Goal: Information Seeking & Learning: Learn about a topic

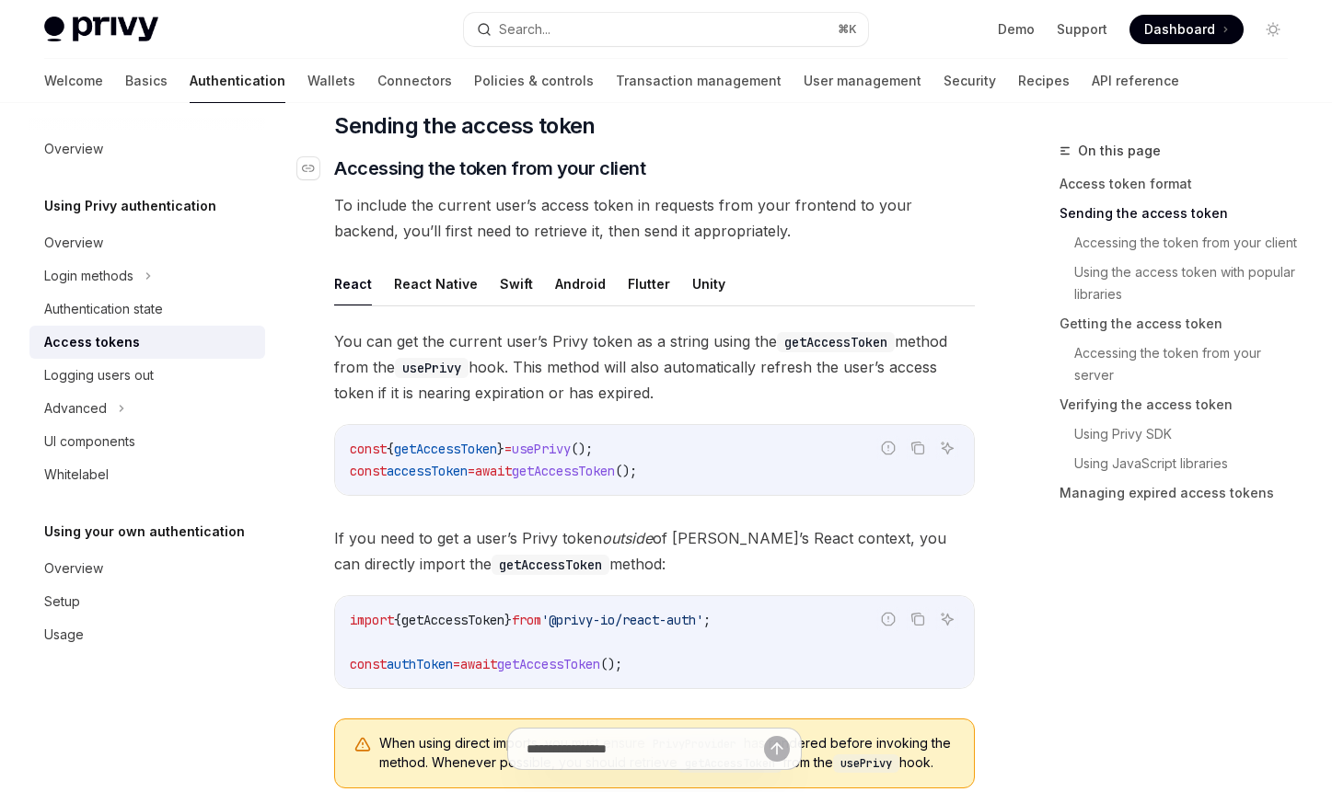
scroll to position [728, 0]
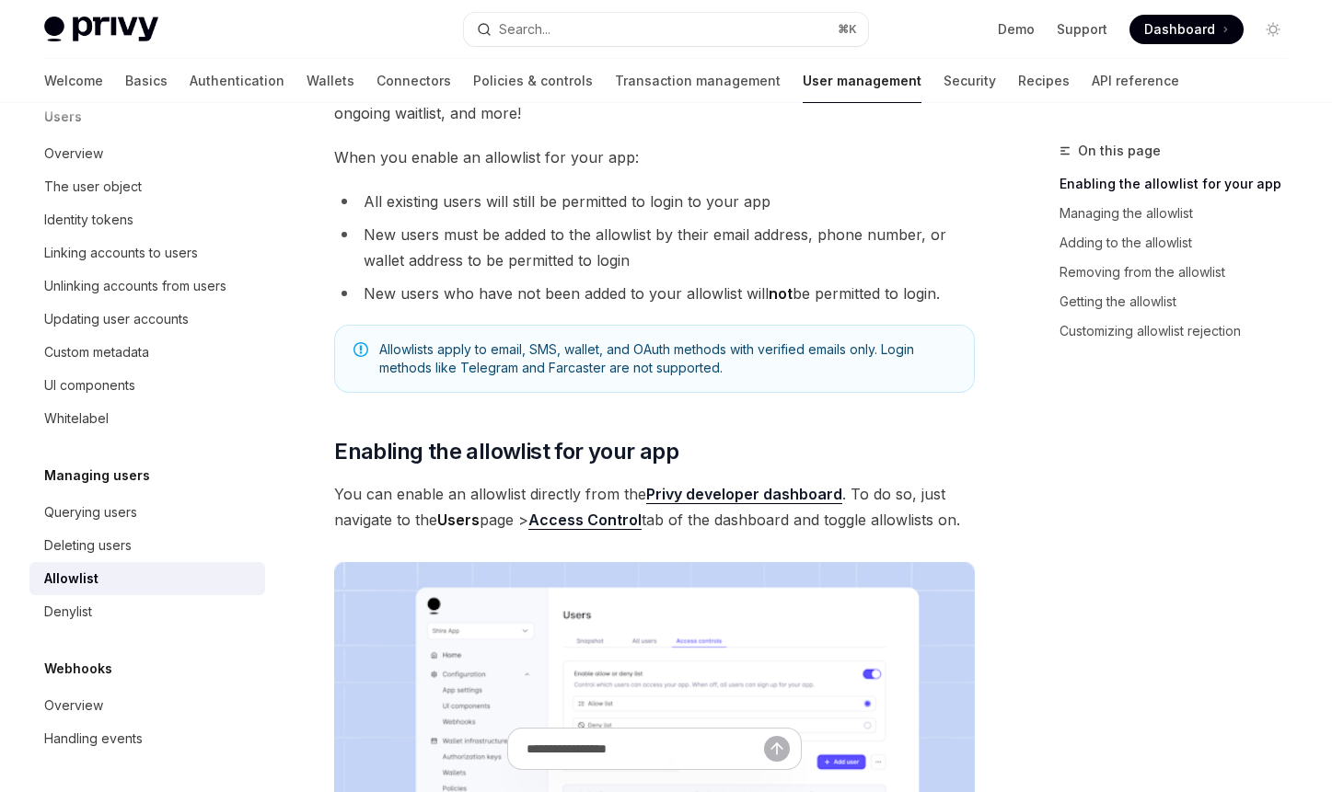
scroll to position [211, 0]
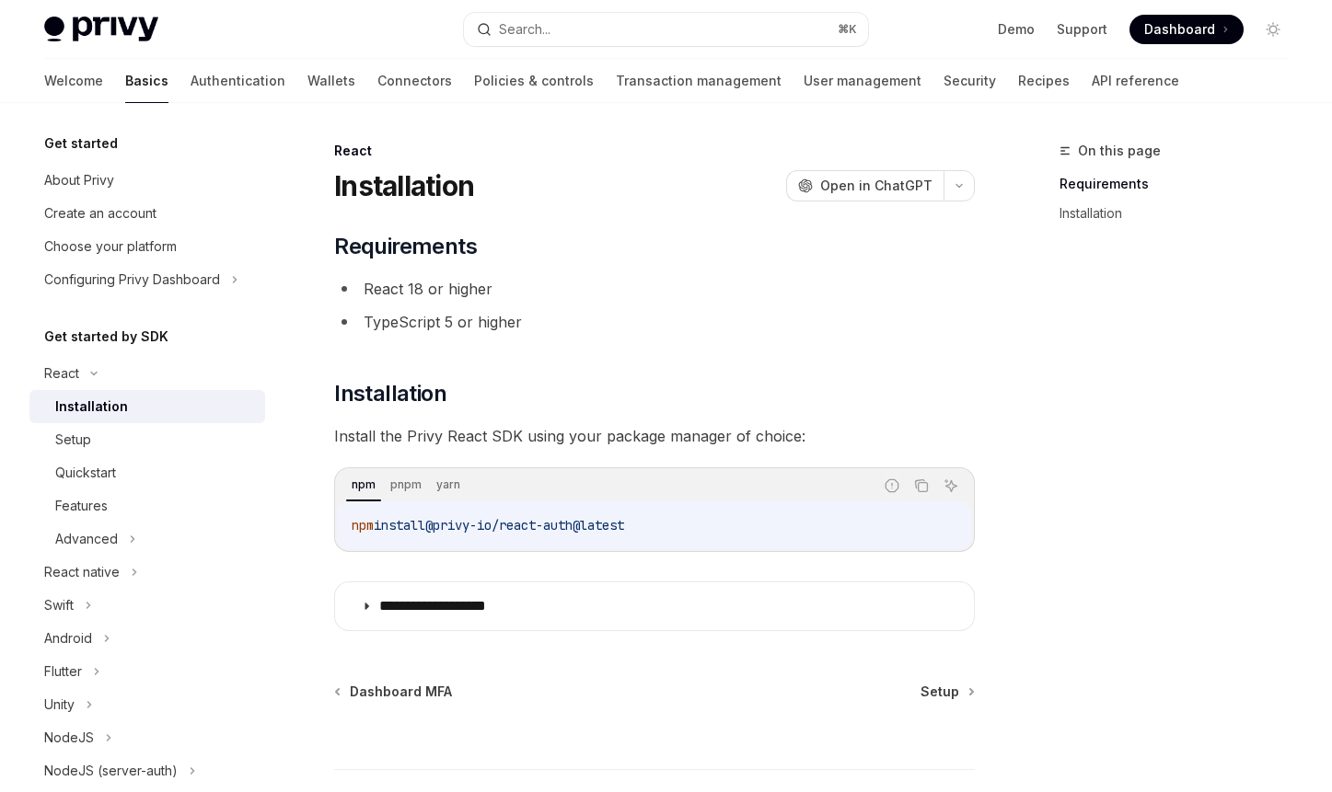
scroll to position [3, 0]
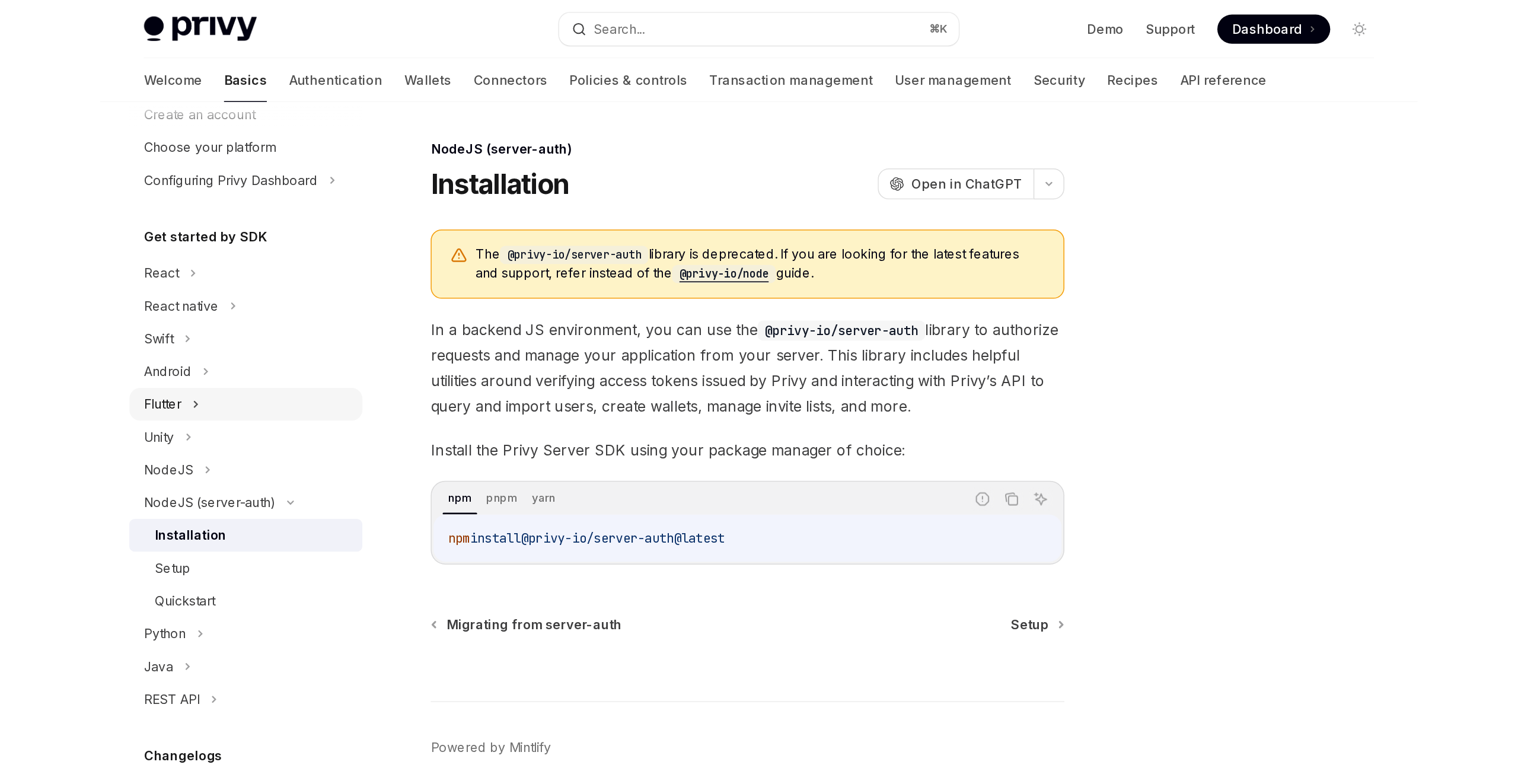
scroll to position [66, 0]
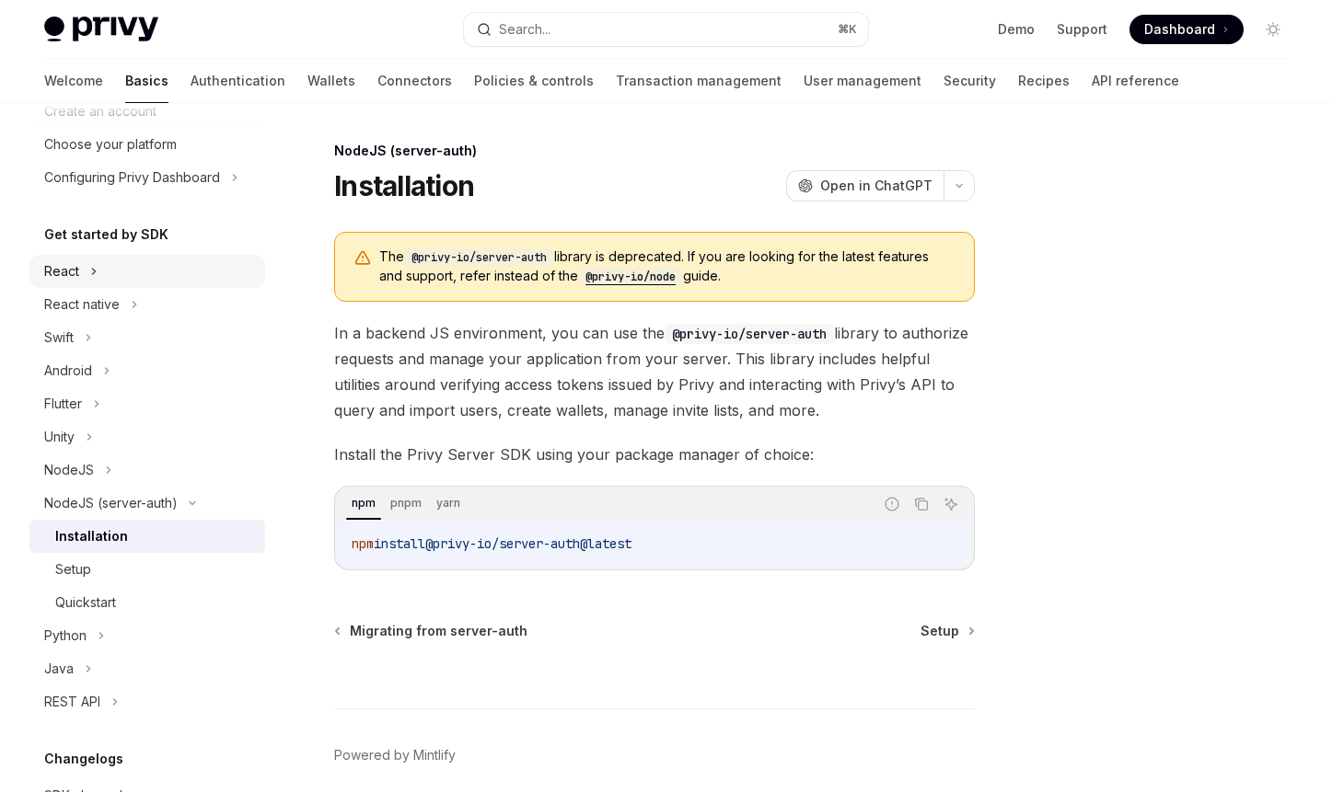
click at [106, 273] on div "React" at bounding box center [147, 271] width 236 height 33
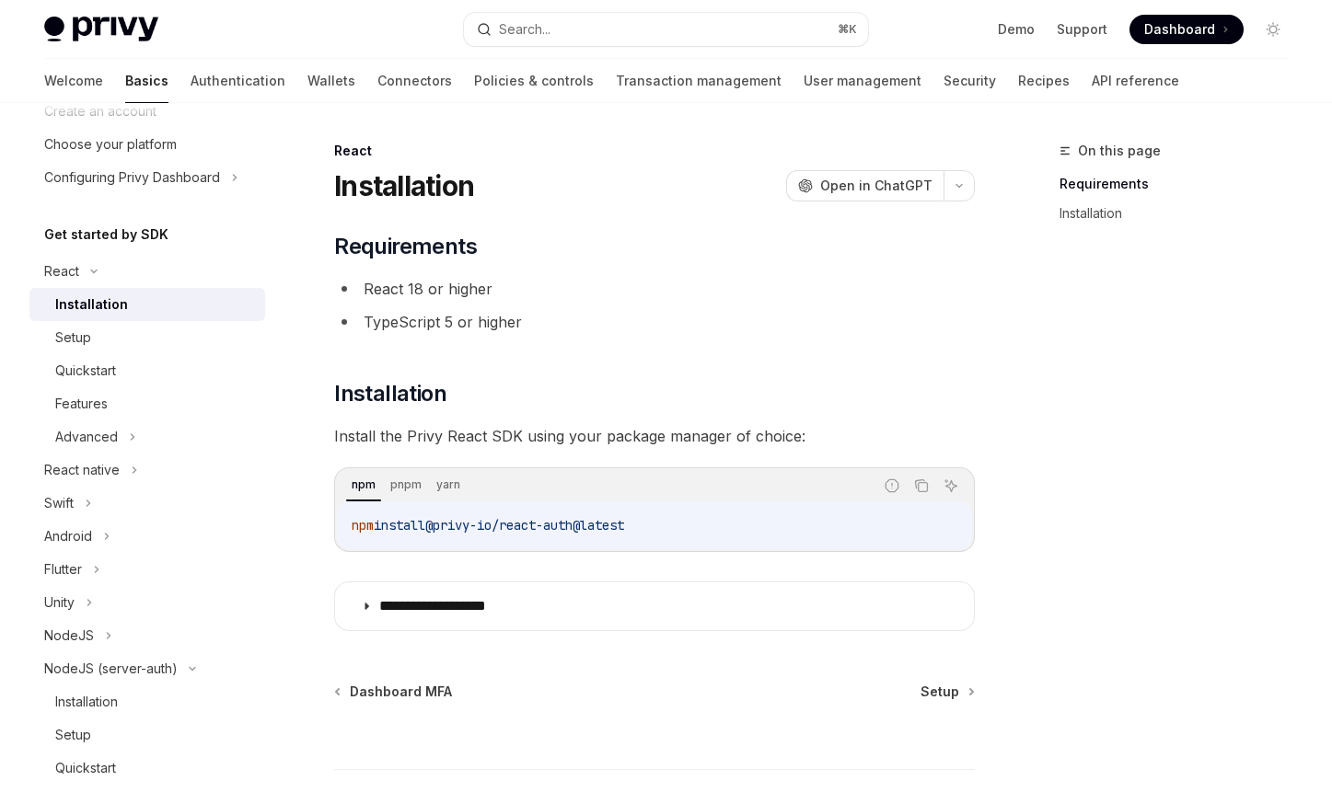
click at [120, 294] on div "Installation" at bounding box center [91, 305] width 73 height 22
drag, startPoint x: 442, startPoint y: 527, endPoint x: 598, endPoint y: 533, distance: 156.6
click at [598, 533] on span "@privy-io/react-auth@latest" at bounding box center [524, 525] width 199 height 17
copy span "@privy-io/react-auth"
type textarea "*"
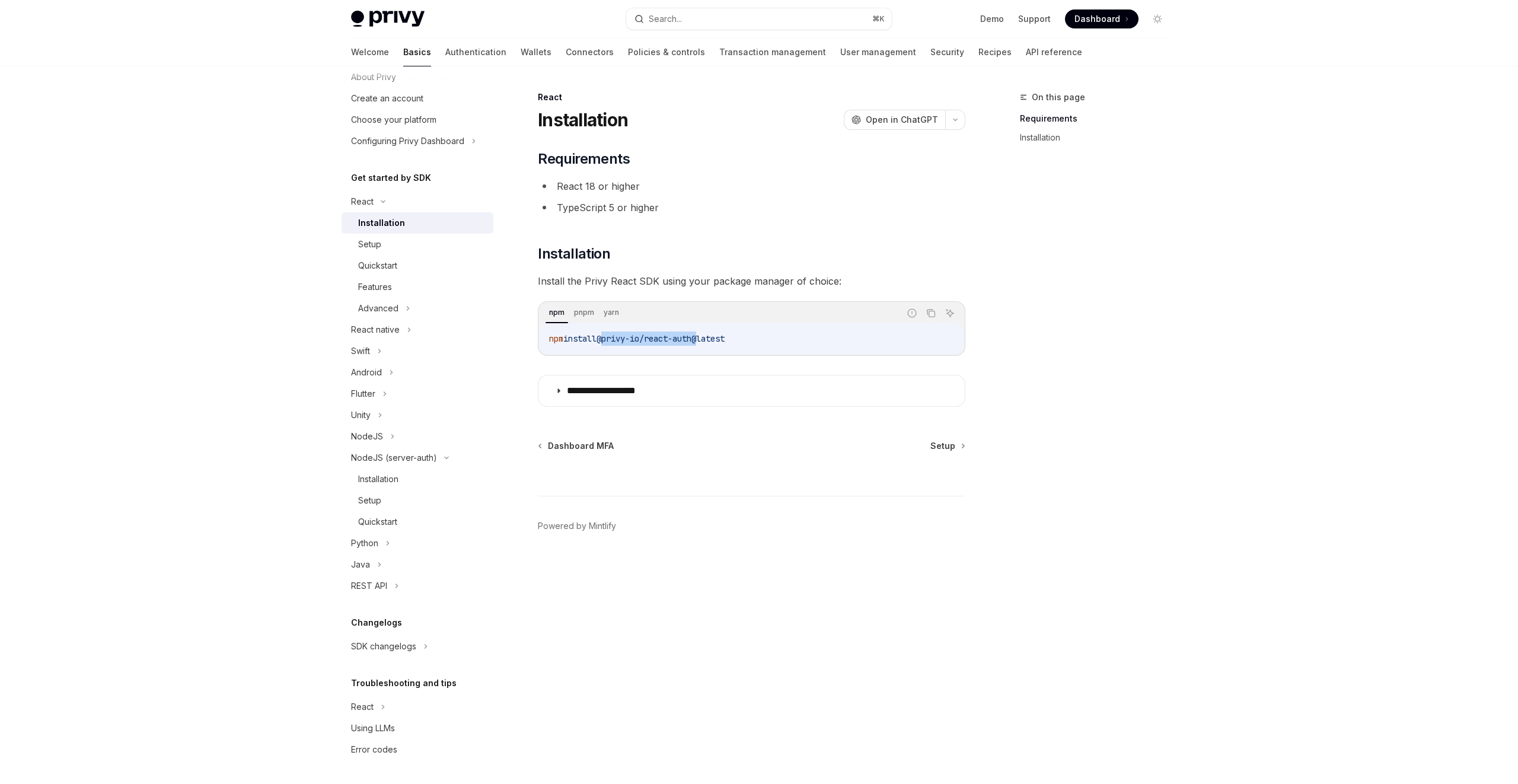
scroll to position [39, 0]
click at [659, 382] on summary "**********" at bounding box center [752, 391] width 427 height 31
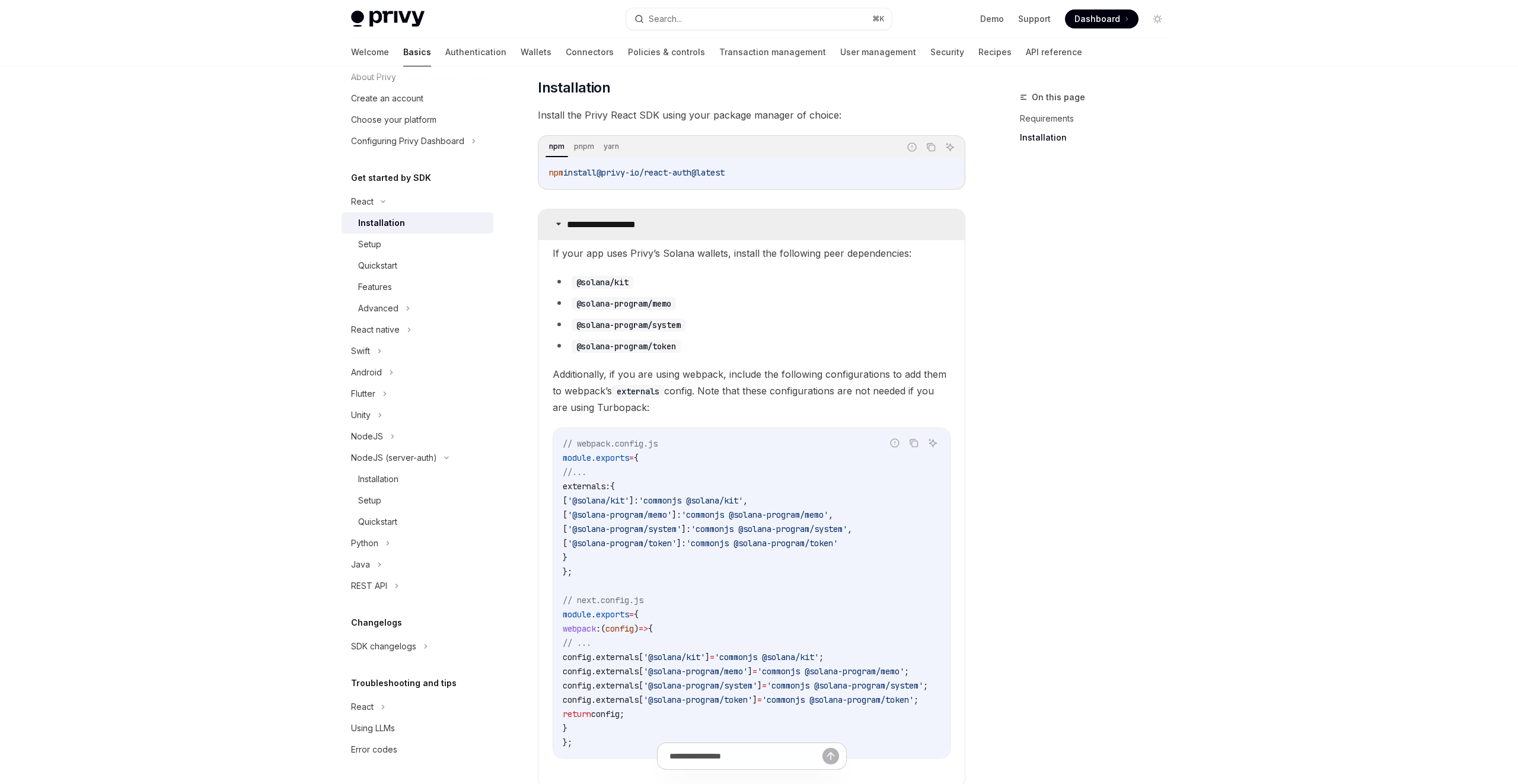
scroll to position [185, 0]
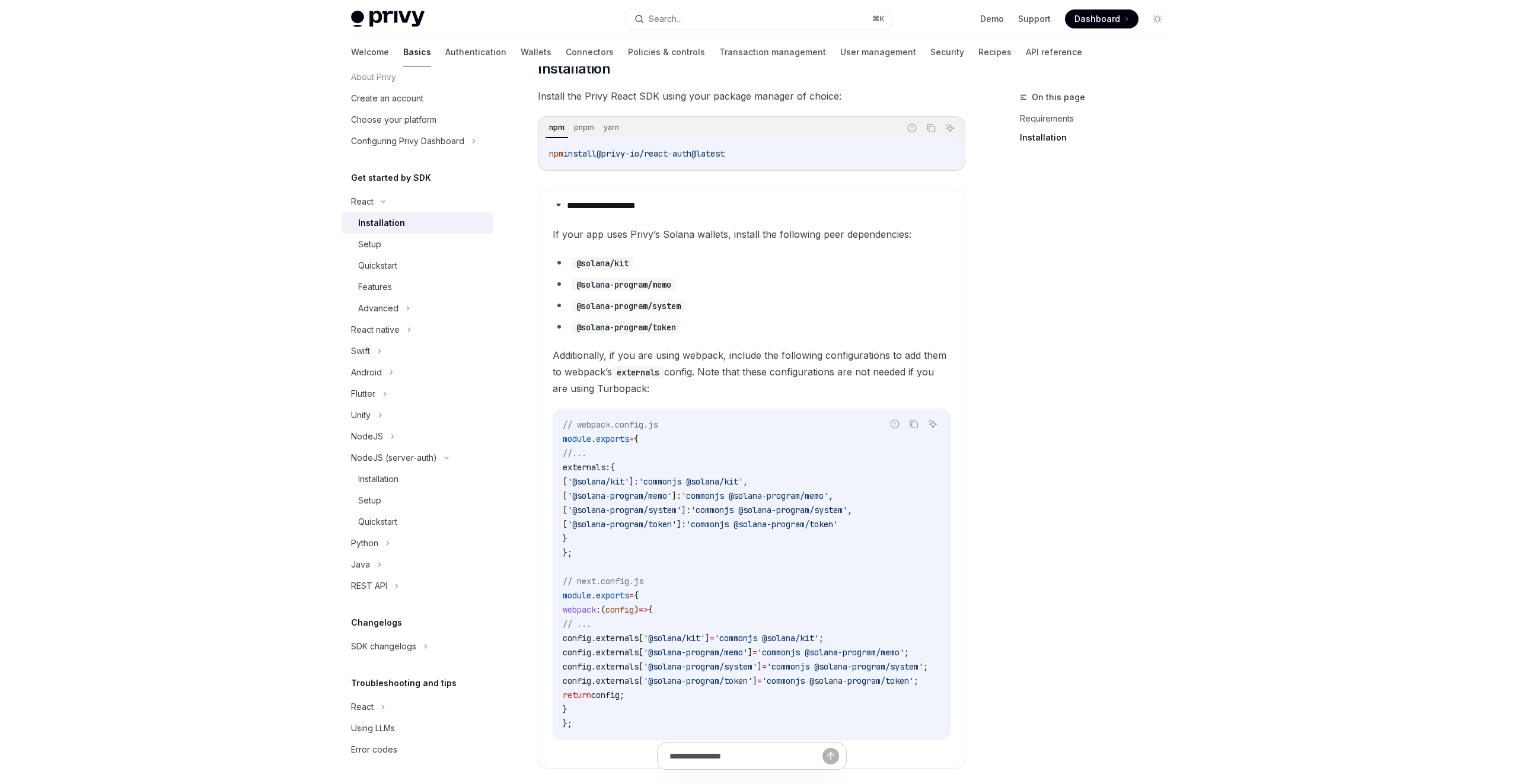
click at [571, 264] on li "@solana/kit" at bounding box center [752, 263] width 398 height 17
drag, startPoint x: 574, startPoint y: 263, endPoint x: 647, endPoint y: 263, distance: 73.0
click at [647, 263] on li "@solana/kit" at bounding box center [752, 263] width 398 height 17
copy code "@solana/kit"
click at [611, 262] on code "@solana/kit" at bounding box center [602, 263] width 62 height 13
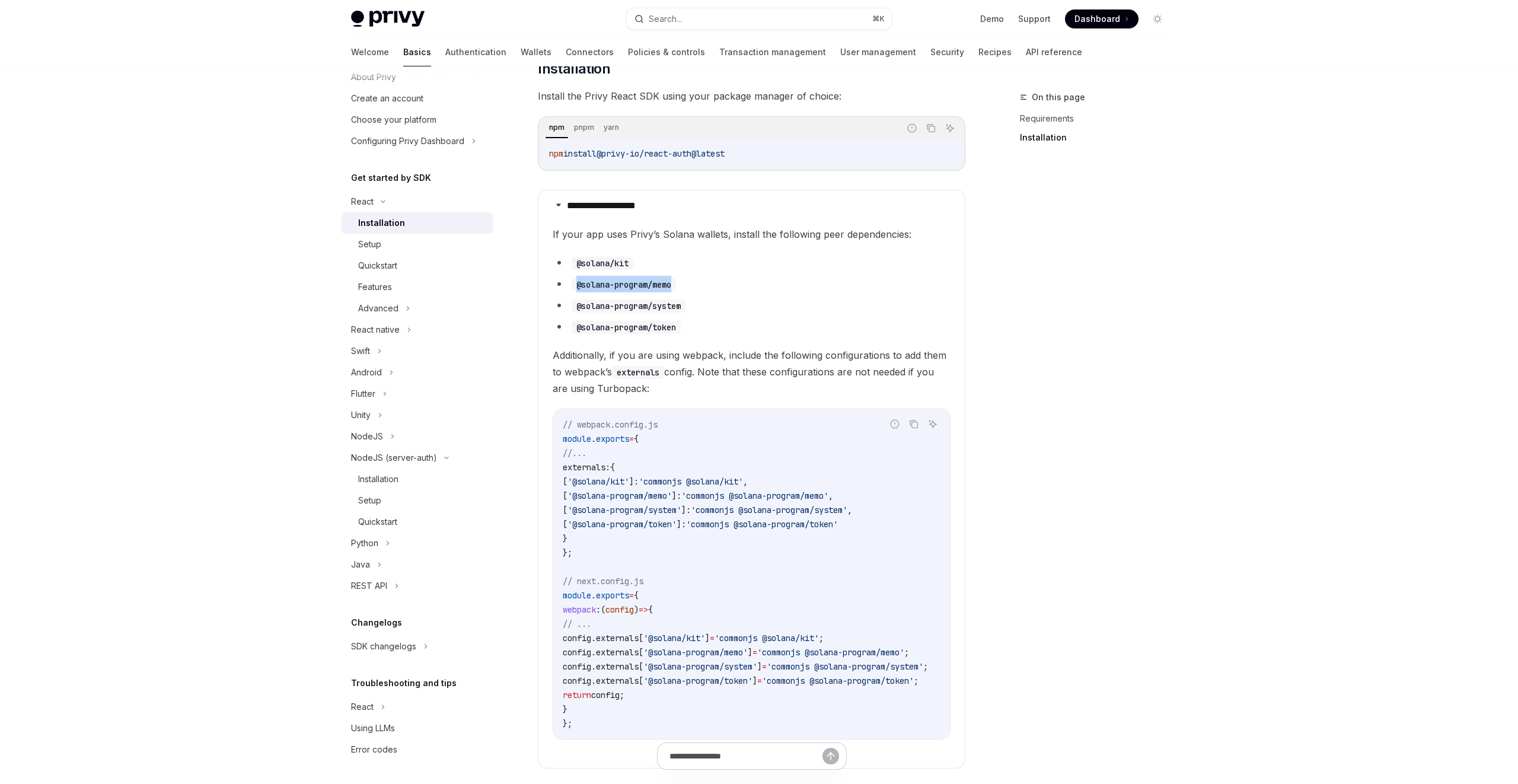
drag, startPoint x: 578, startPoint y: 280, endPoint x: 704, endPoint y: 280, distance: 126.0
click at [704, 280] on li "@solana-program/memo" at bounding box center [752, 284] width 398 height 17
copy code "@solana-program/memo"
drag, startPoint x: 586, startPoint y: 305, endPoint x: 715, endPoint y: 305, distance: 129.0
click at [715, 305] on li "@solana-program/system" at bounding box center [752, 305] width 398 height 17
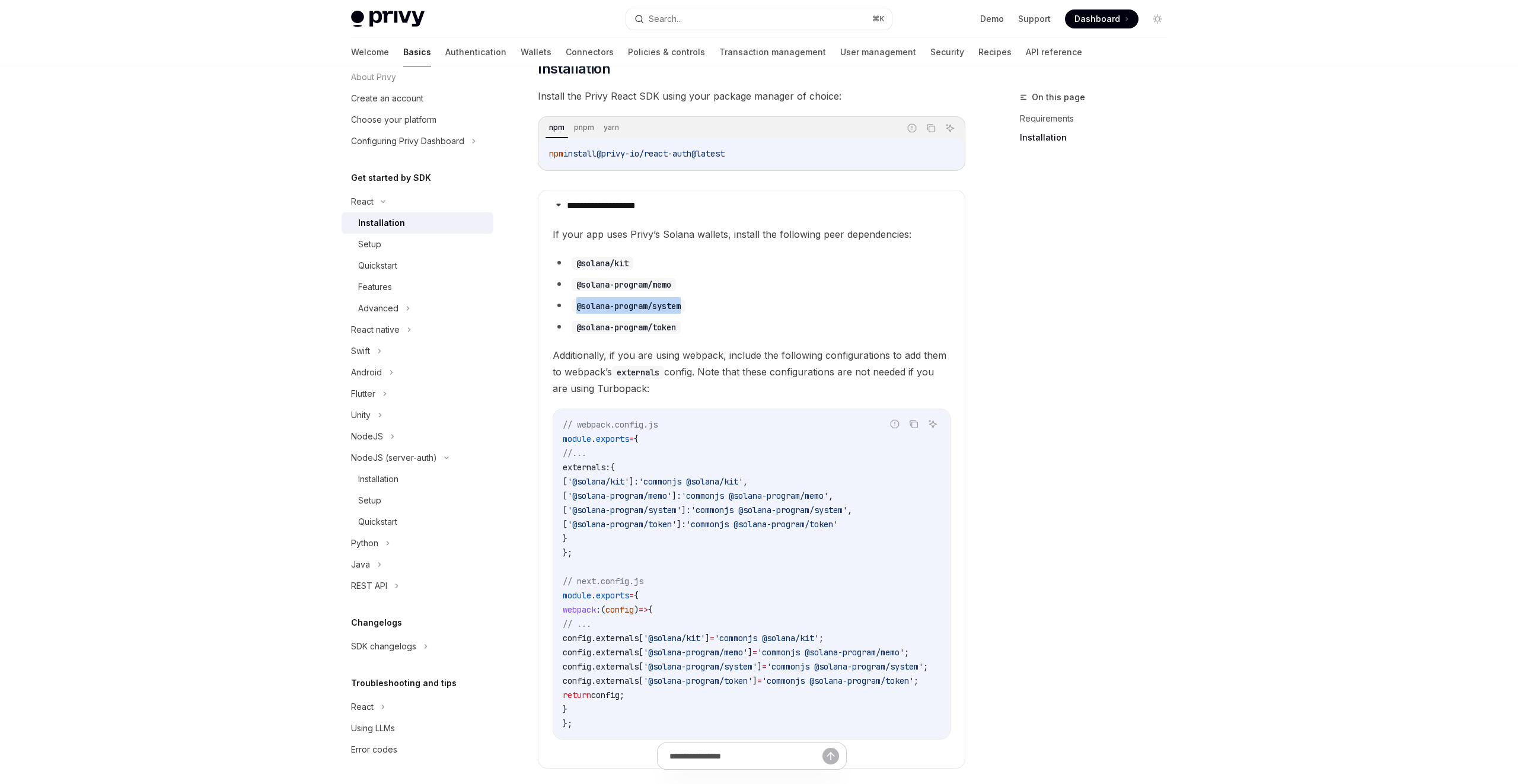
copy code "@solana-program/system"
drag, startPoint x: 579, startPoint y: 327, endPoint x: 739, endPoint y: 329, distance: 160.0
click at [739, 329] on li "@solana-program/token" at bounding box center [752, 327] width 398 height 17
copy code "@solana-program/token"
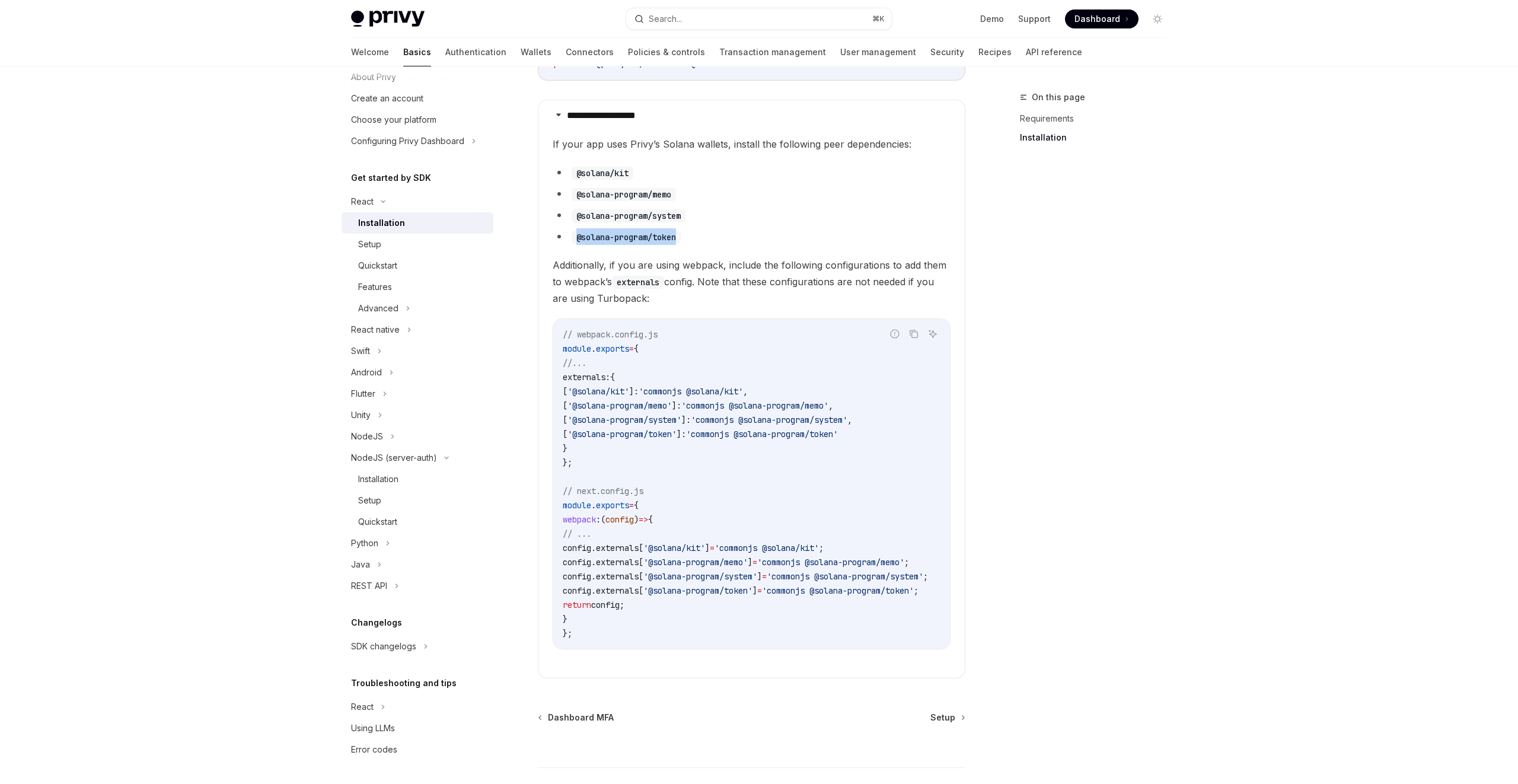
scroll to position [276, 0]
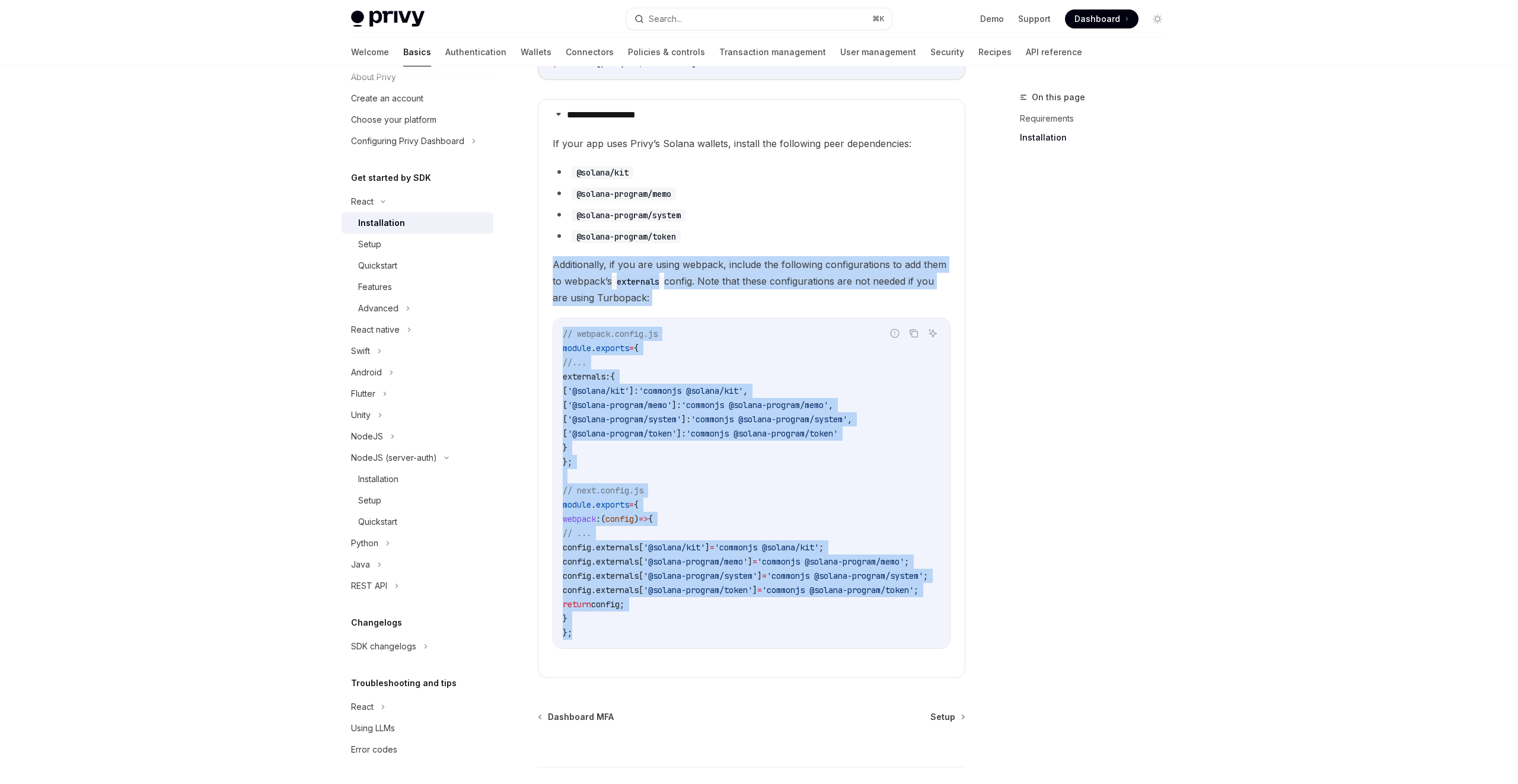
drag, startPoint x: 544, startPoint y: 274, endPoint x: 616, endPoint y: 652, distance: 384.8
click at [616, 510] on details "**********" at bounding box center [752, 388] width 428 height 578
copy children "Additionally, if you are using webpack, include the following configurations to…"
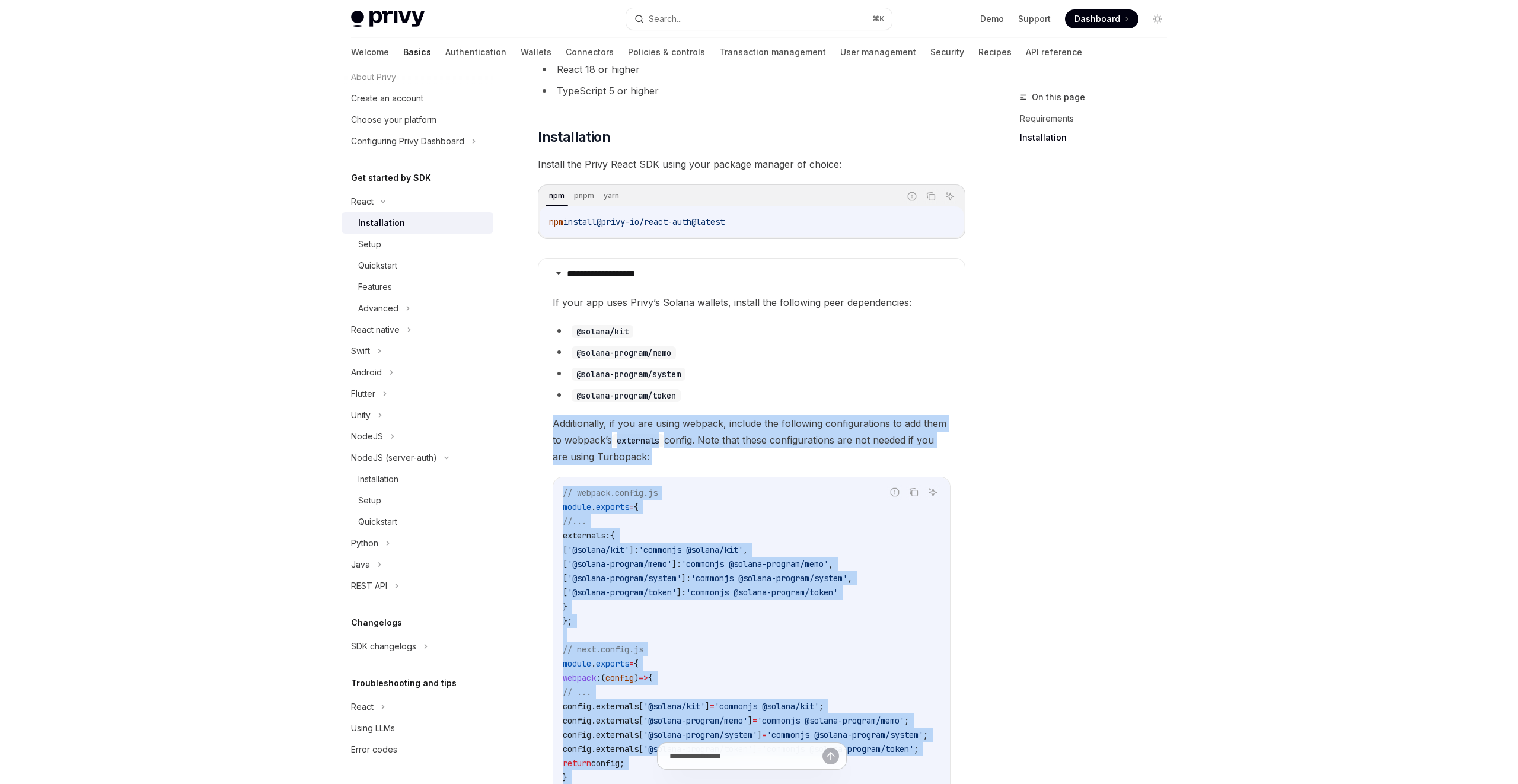
scroll to position [366, 0]
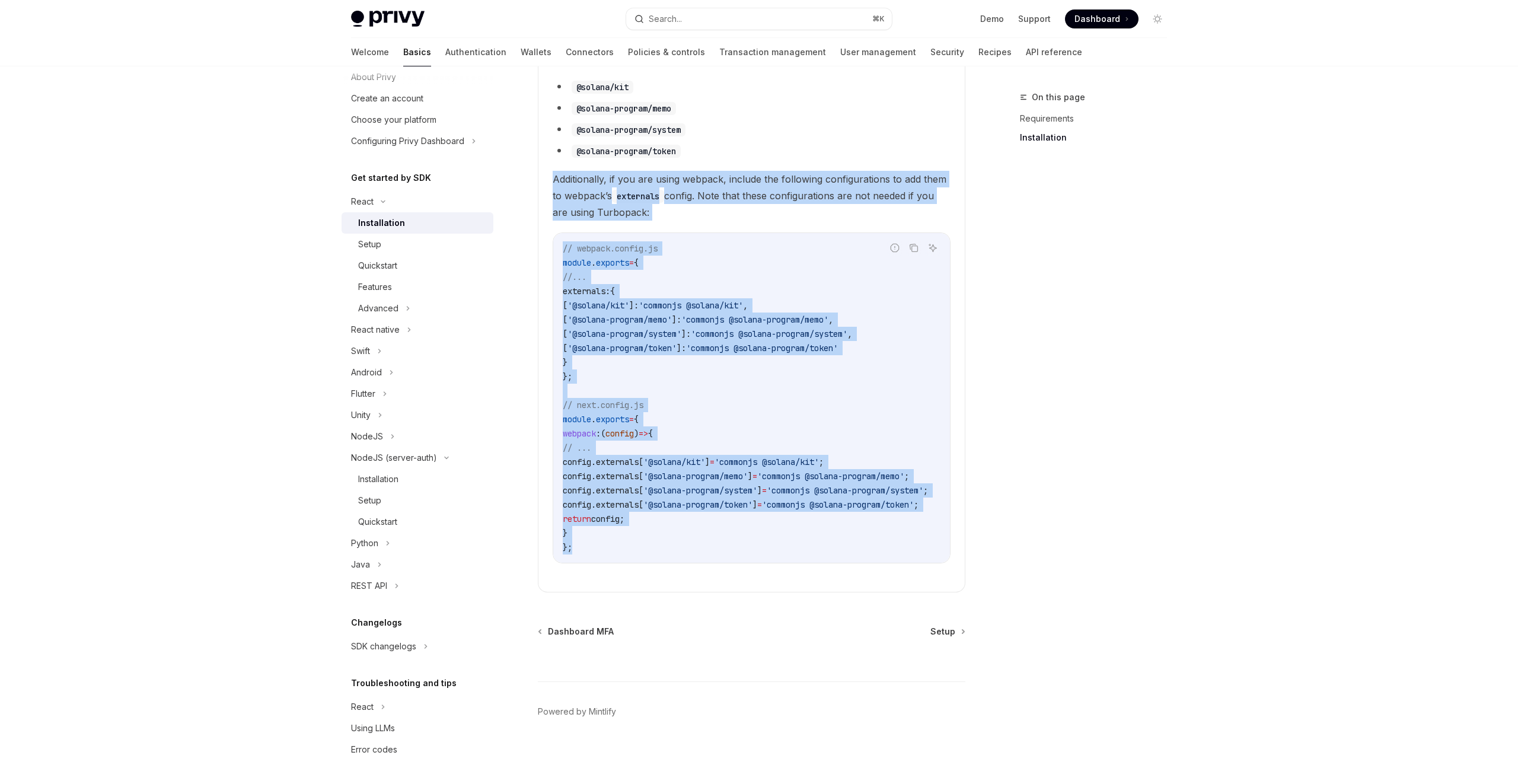
click at [672, 318] on span "'@solana-program/memo'" at bounding box center [620, 320] width 104 height 11
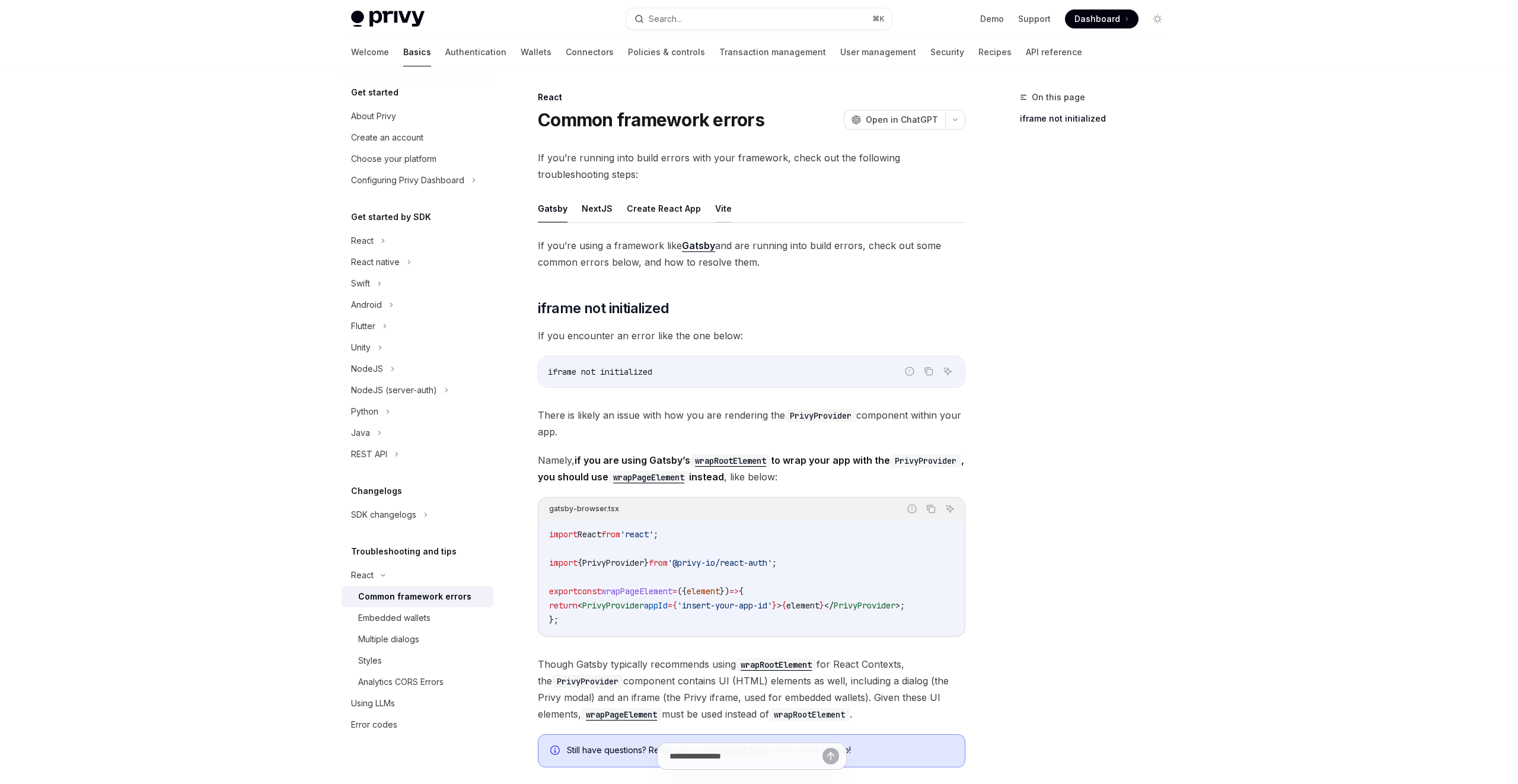
click at [715, 196] on button "Vite" at bounding box center [724, 208] width 17 height 28
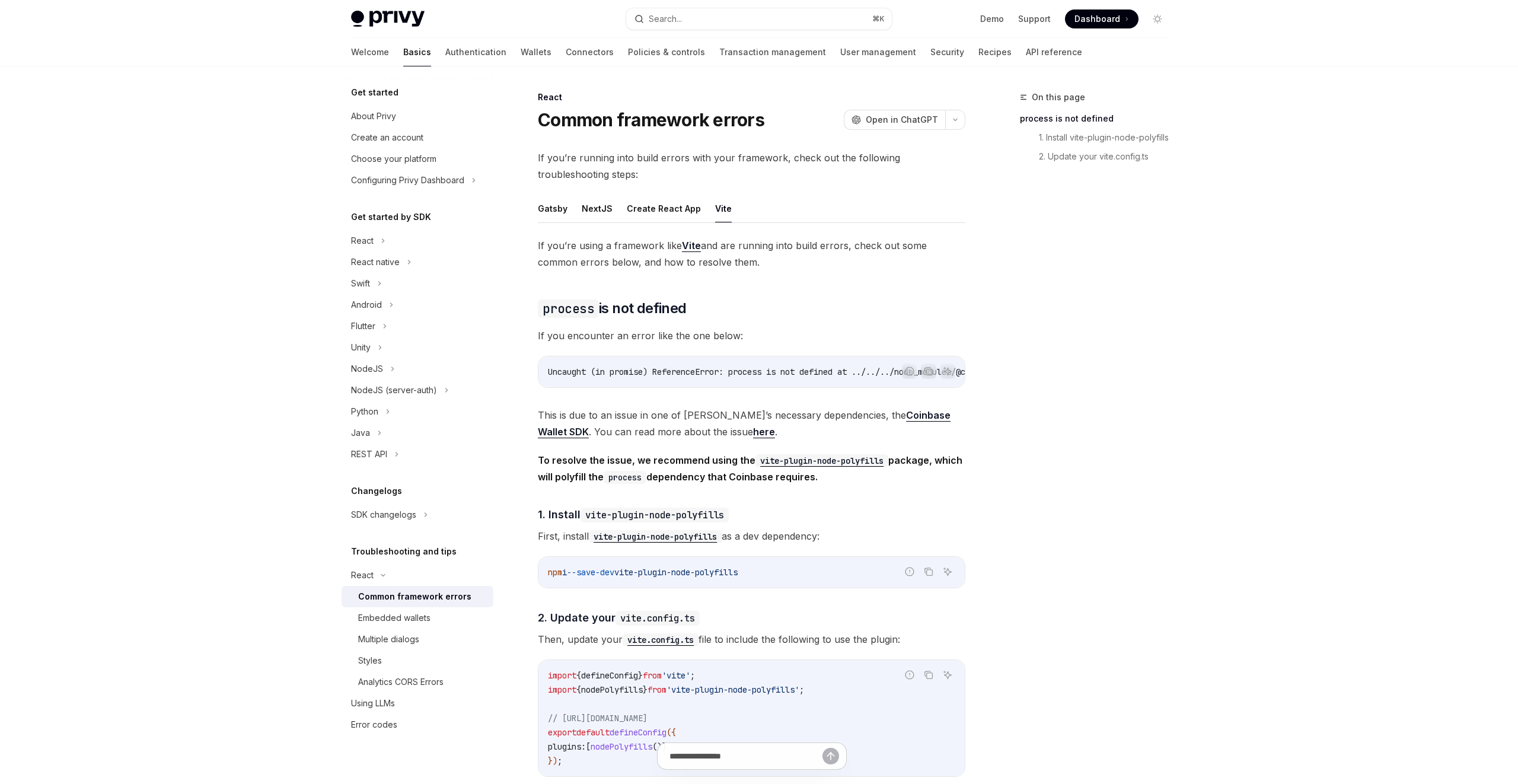
click at [715, 205] on button "Vite" at bounding box center [724, 208] width 17 height 28
type textarea "*"
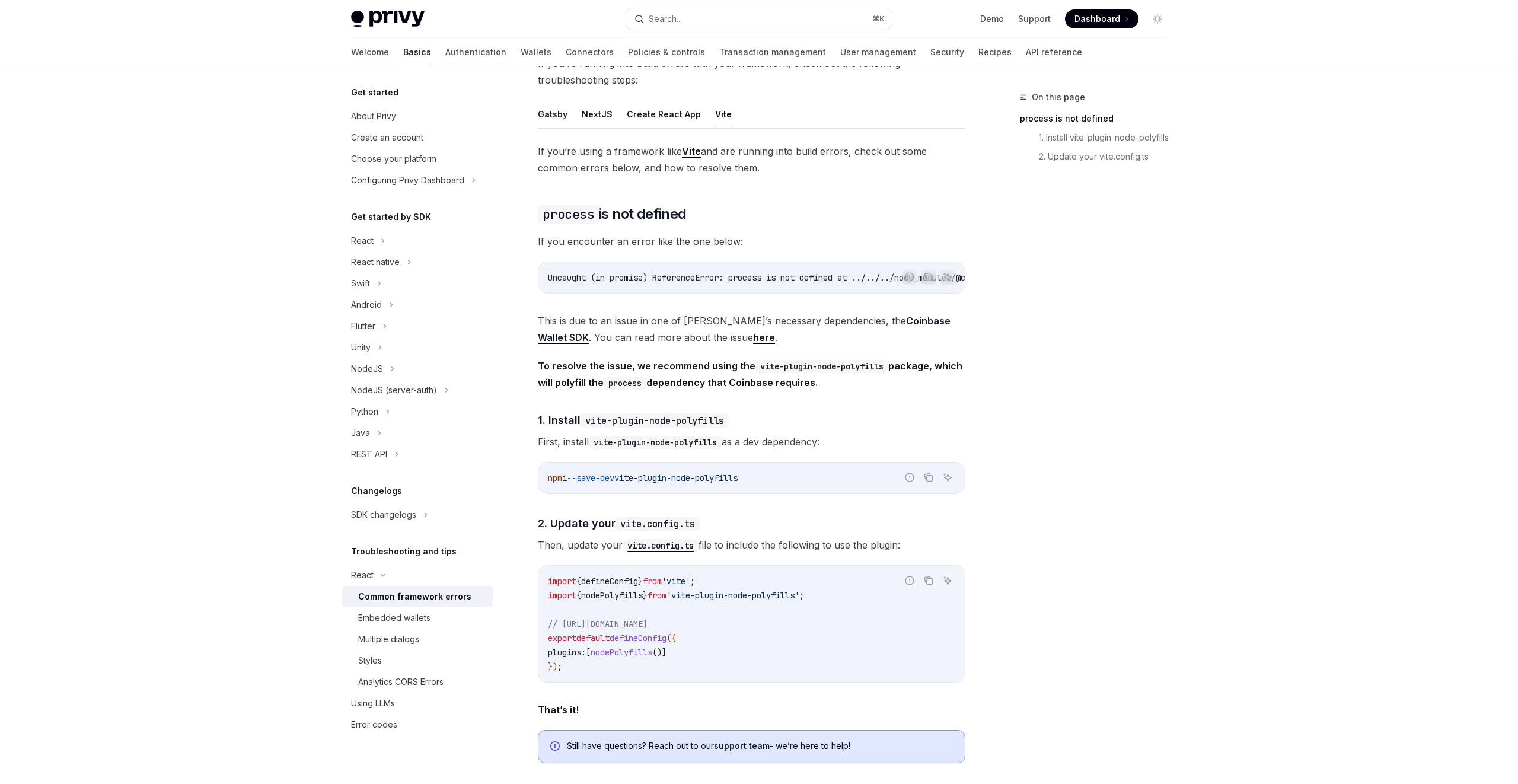
scroll to position [280, 0]
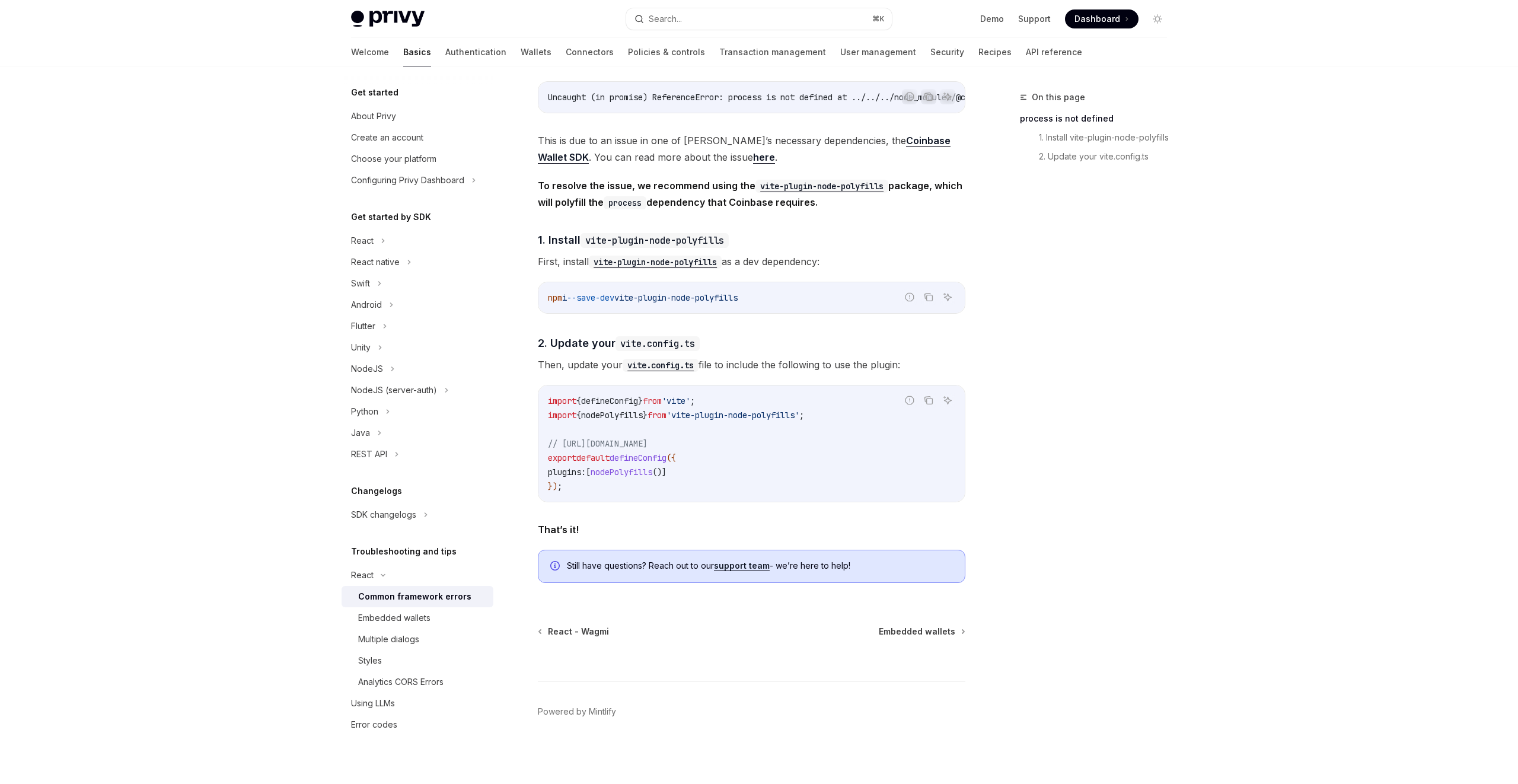
click at [699, 189] on strong "To resolve the issue, we recommend using the vite-plugin-node-polyfills package…" at bounding box center [750, 194] width 425 height 28
click at [635, 296] on span "vite-plugin-node-polyfills" at bounding box center [676, 298] width 123 height 11
drag, startPoint x: 634, startPoint y: 296, endPoint x: 786, endPoint y: 302, distance: 152.1
click at [787, 302] on code "npm i --save-dev vite-plugin-node-polyfills" at bounding box center [751, 298] width 407 height 14
copy span "vite-plugin-node-polyfills"
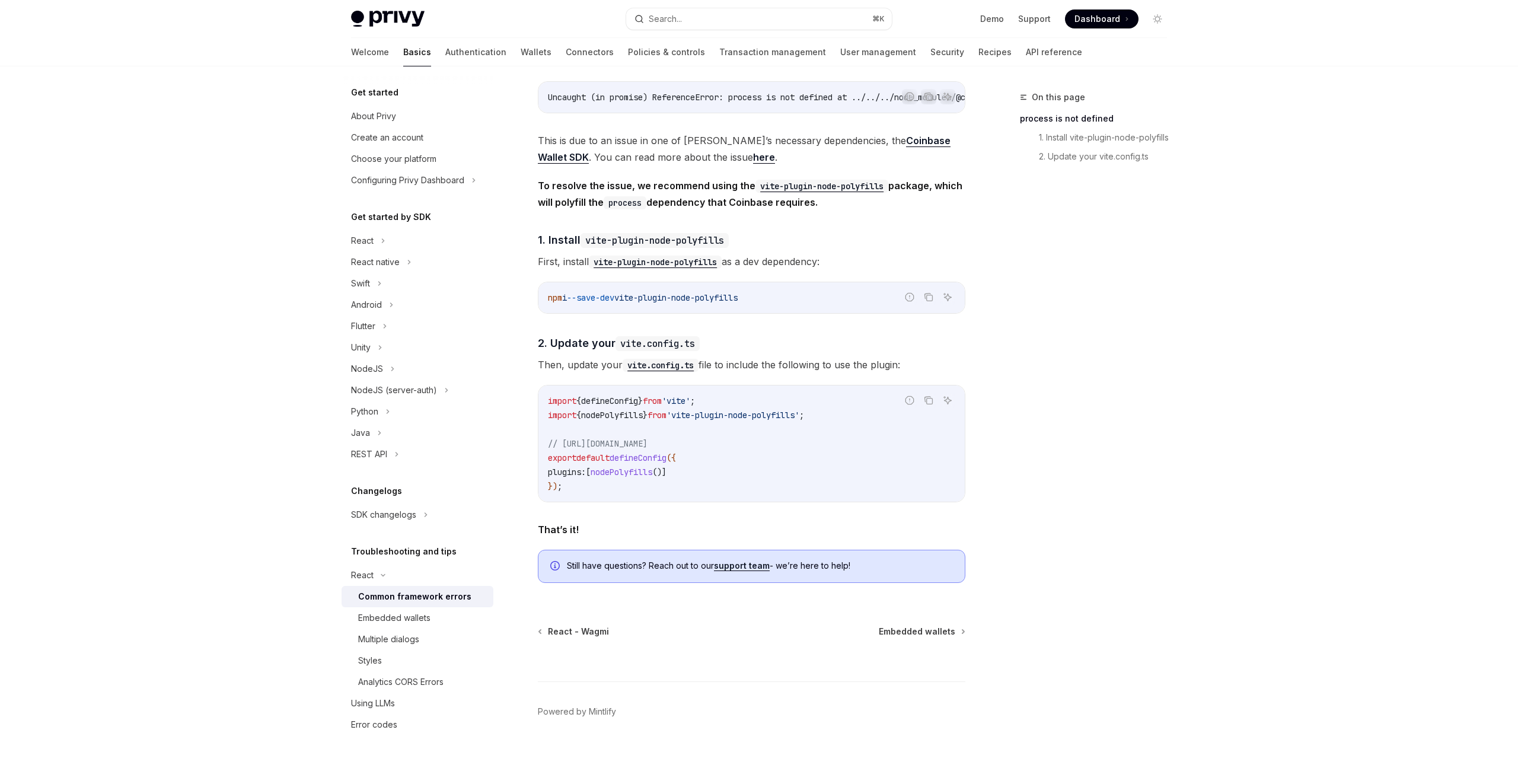
scroll to position [0, 0]
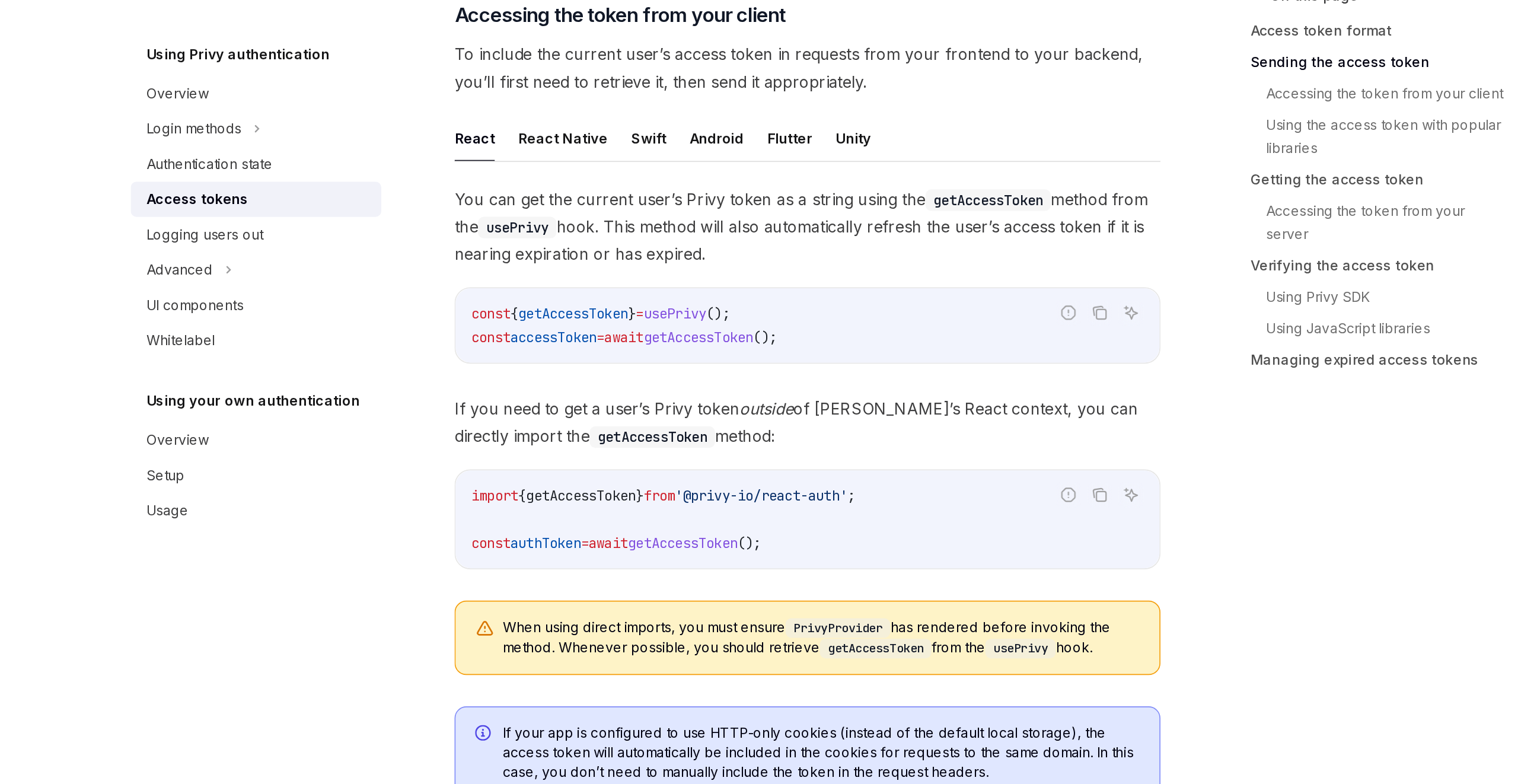
scroll to position [473, 0]
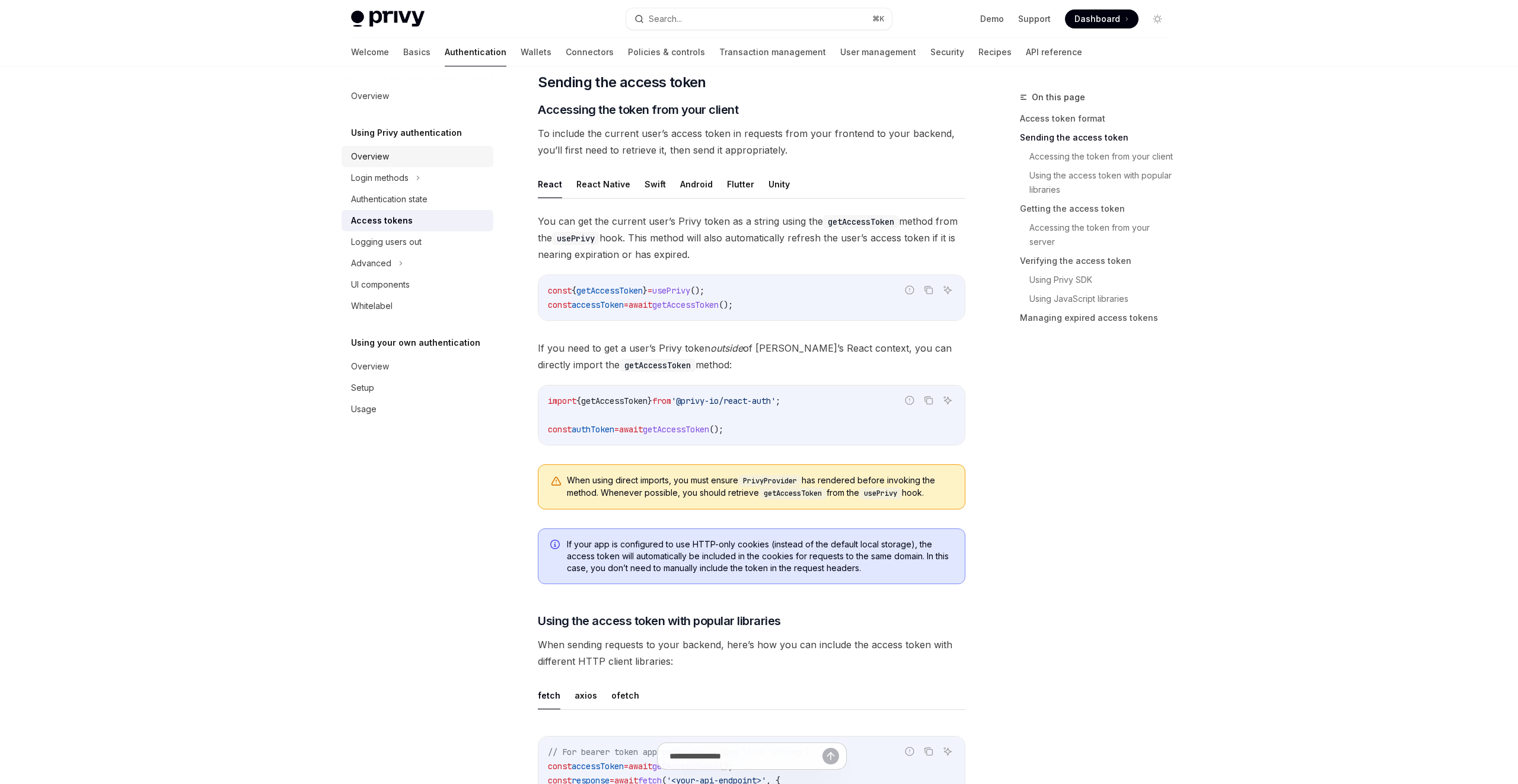
click at [414, 155] on div "Overview" at bounding box center [419, 157] width 135 height 14
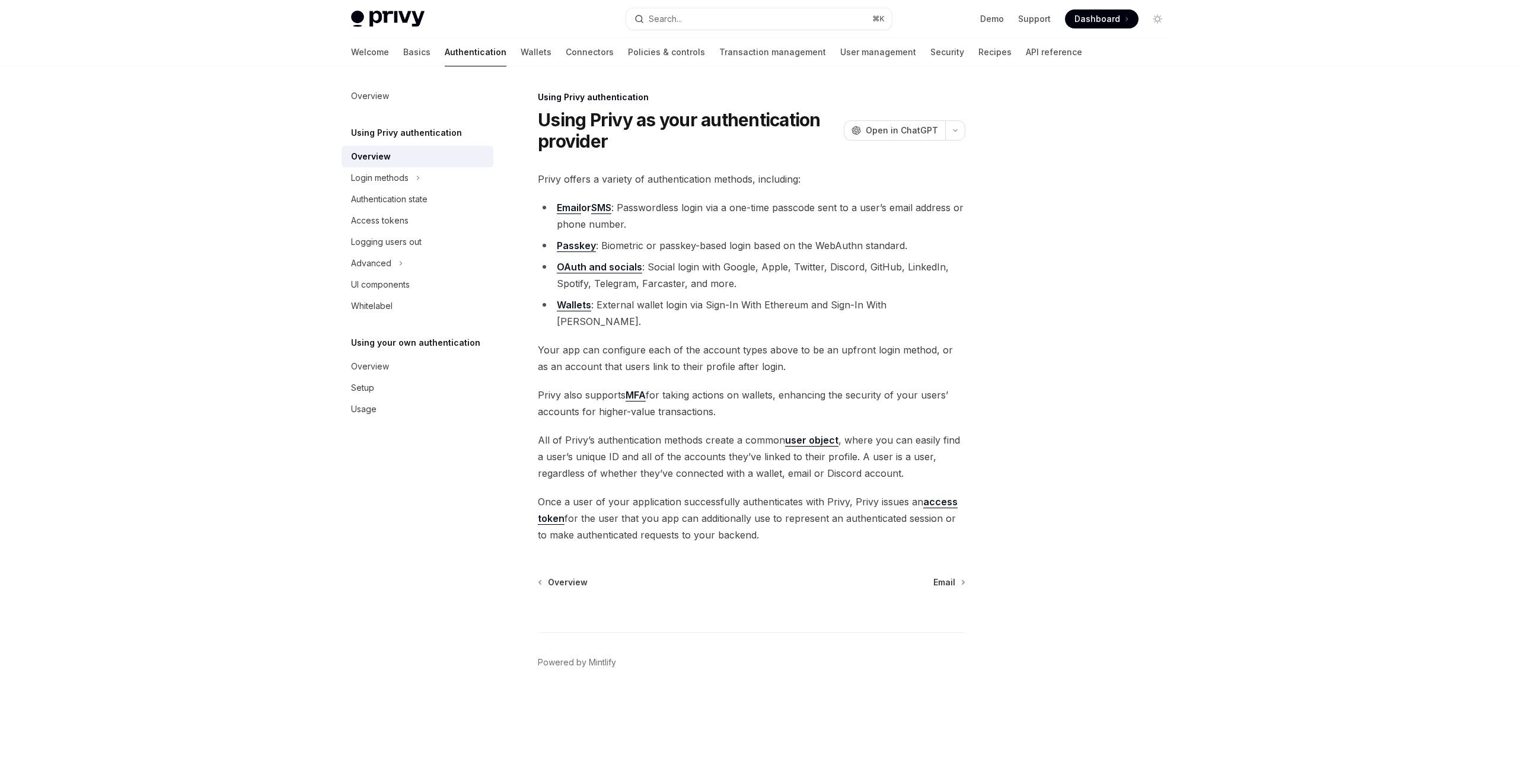
click at [401, 16] on img at bounding box center [388, 19] width 73 height 17
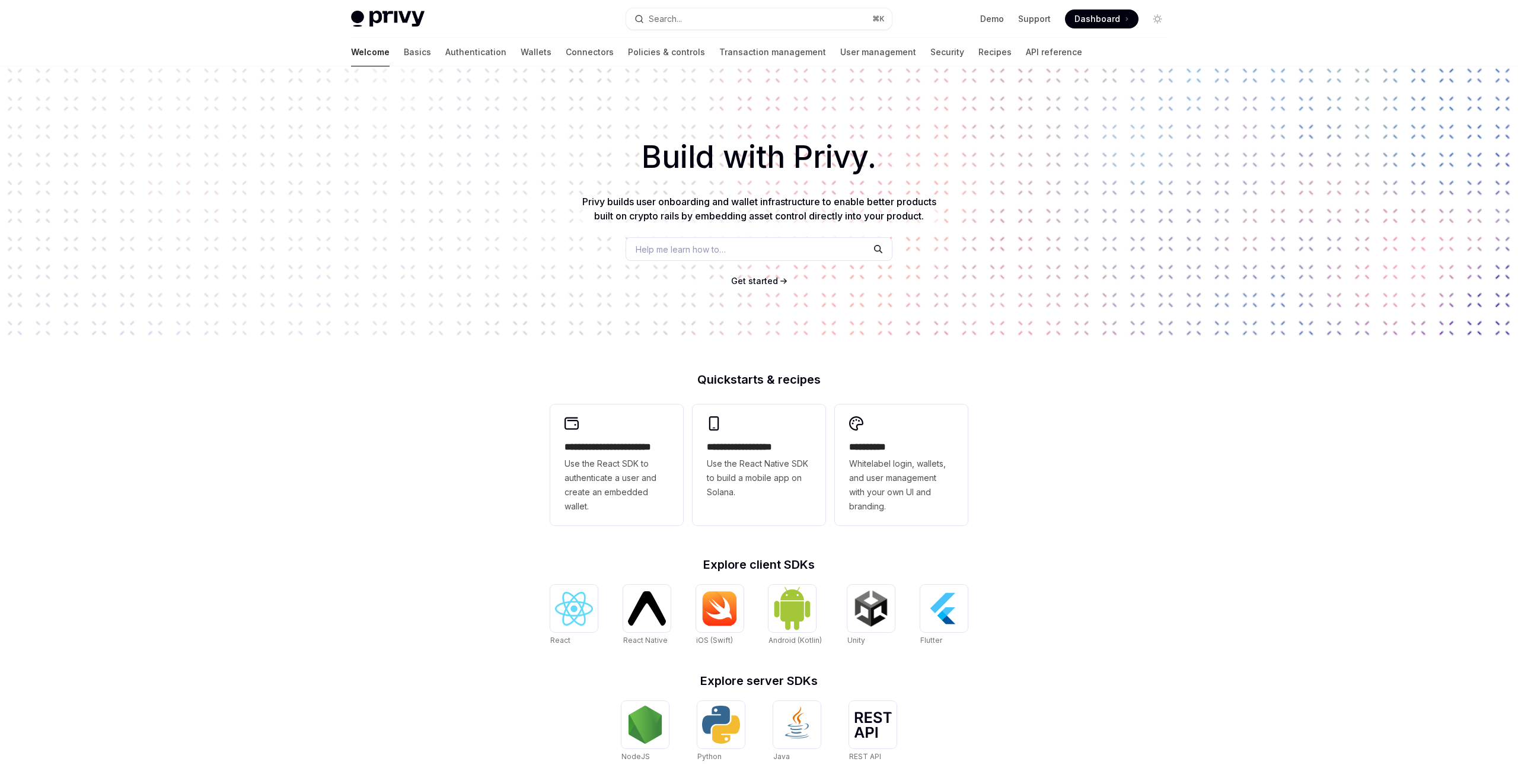
click at [1087, 147] on h1 "Build with Privy." at bounding box center [758, 157] width 1480 height 46
click at [591, 436] on div "**********" at bounding box center [617, 465] width 133 height 121
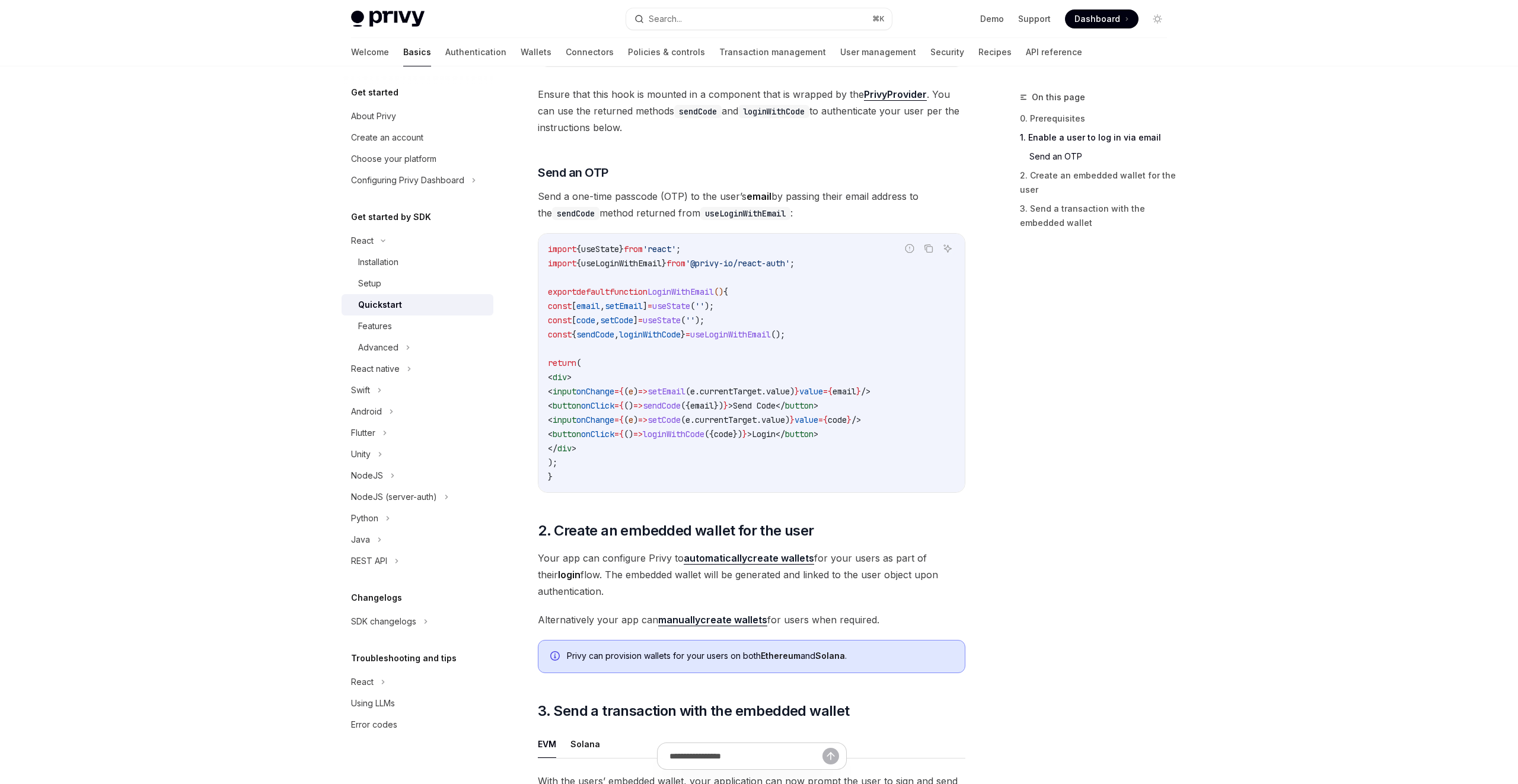
scroll to position [638, 0]
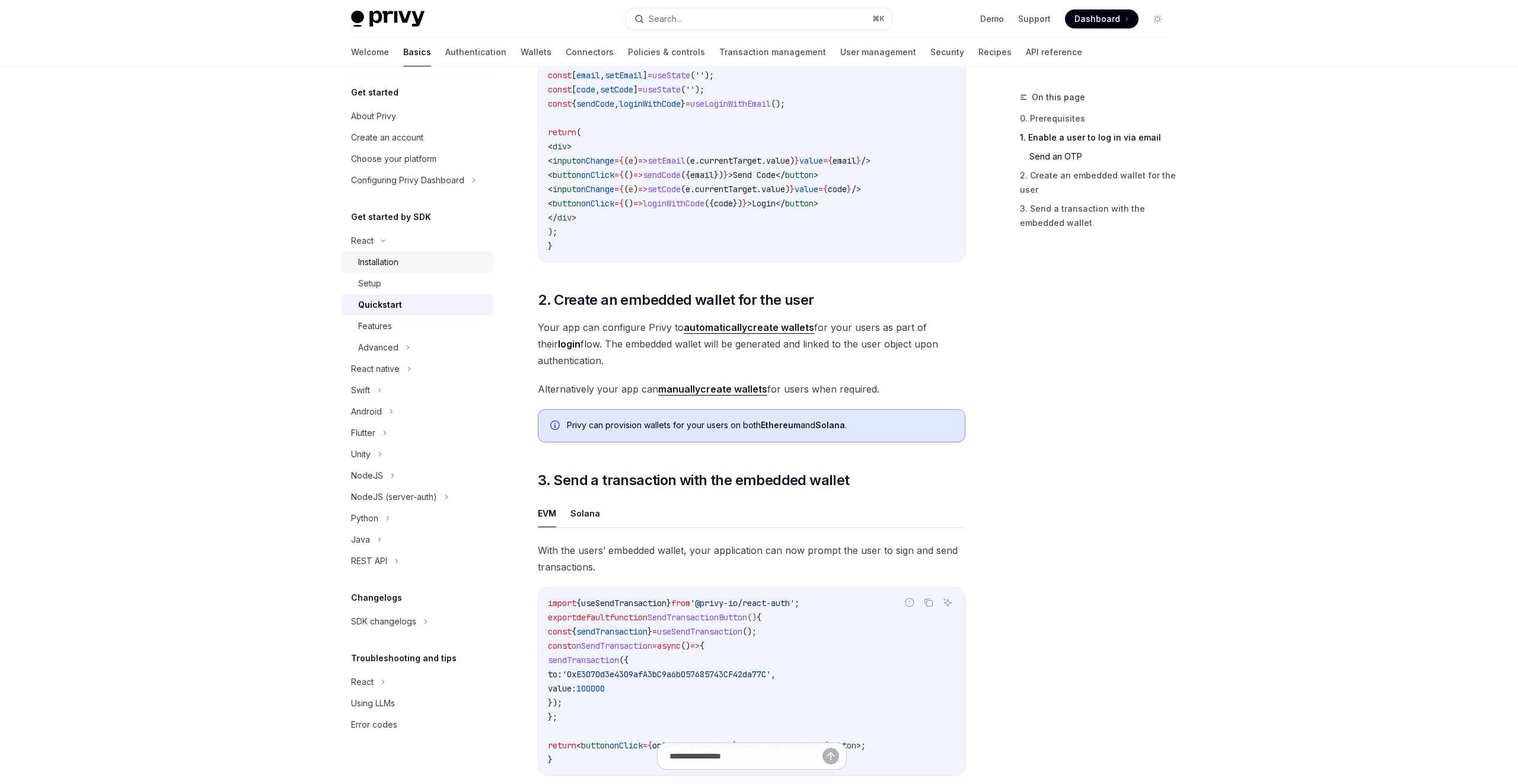
click at [398, 267] on div "Installation" at bounding box center [378, 262] width 41 height 14
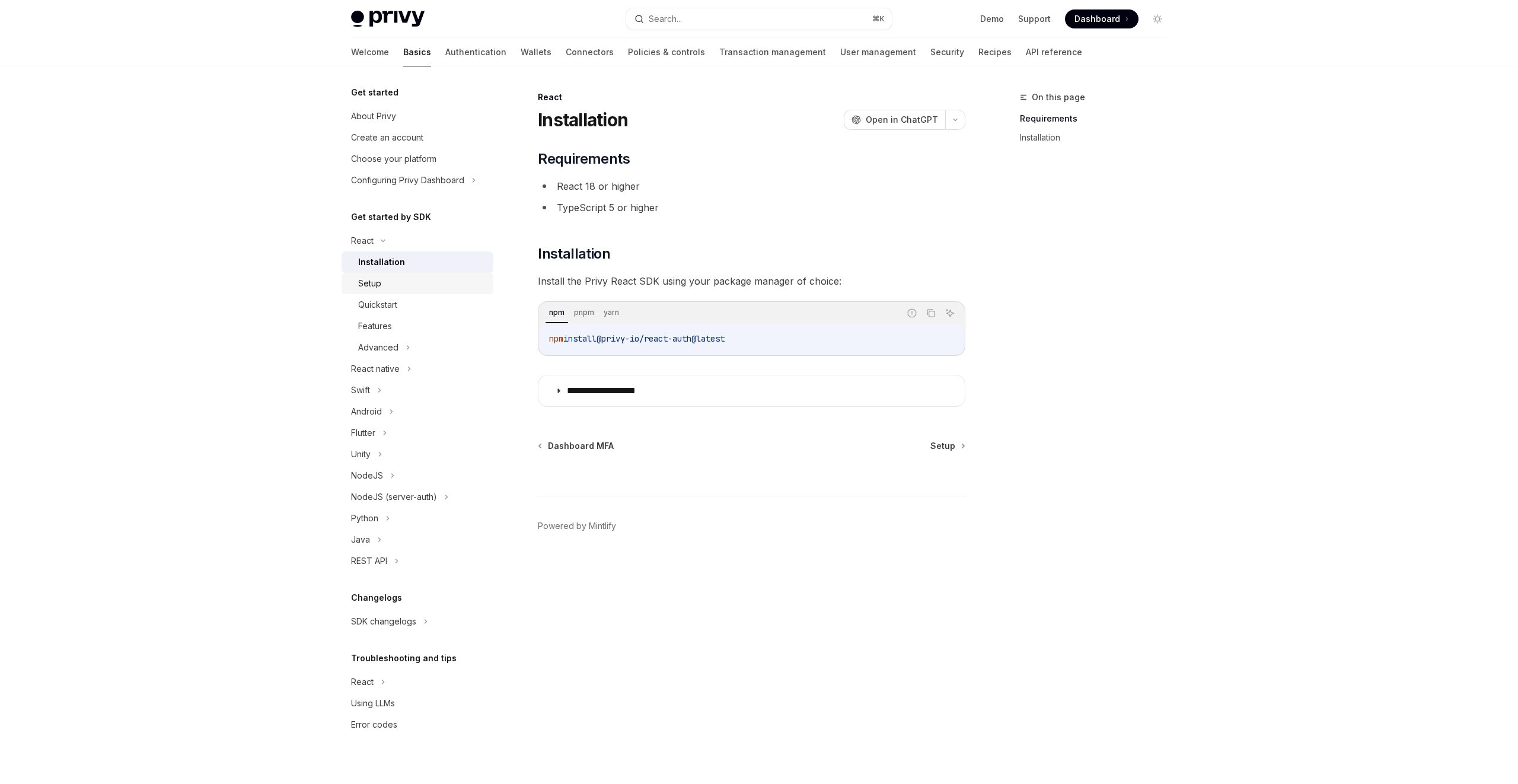
click at [398, 283] on div "Setup" at bounding box center [422, 283] width 128 height 14
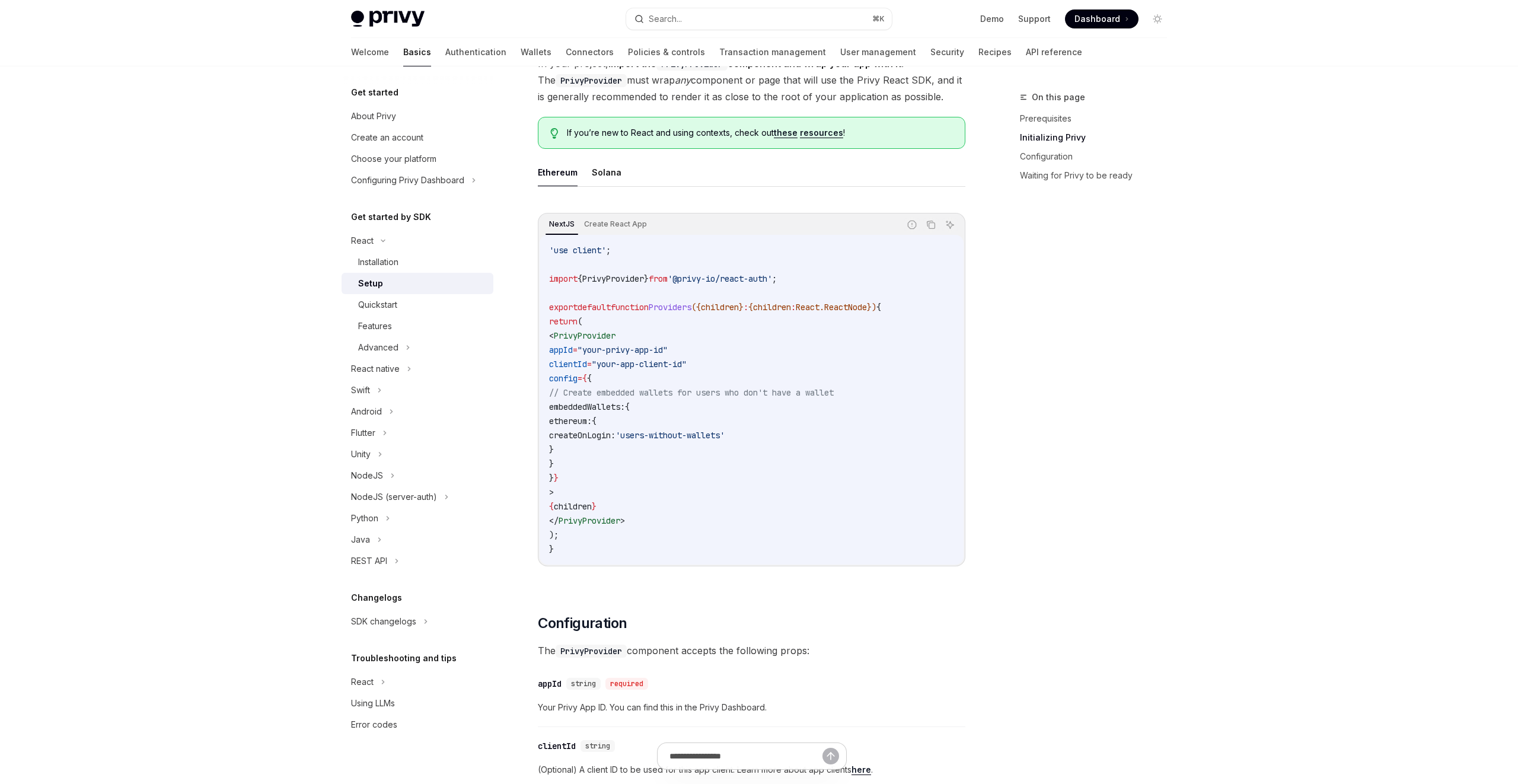
scroll to position [268, 0]
click at [606, 178] on button "Solana" at bounding box center [607, 173] width 30 height 28
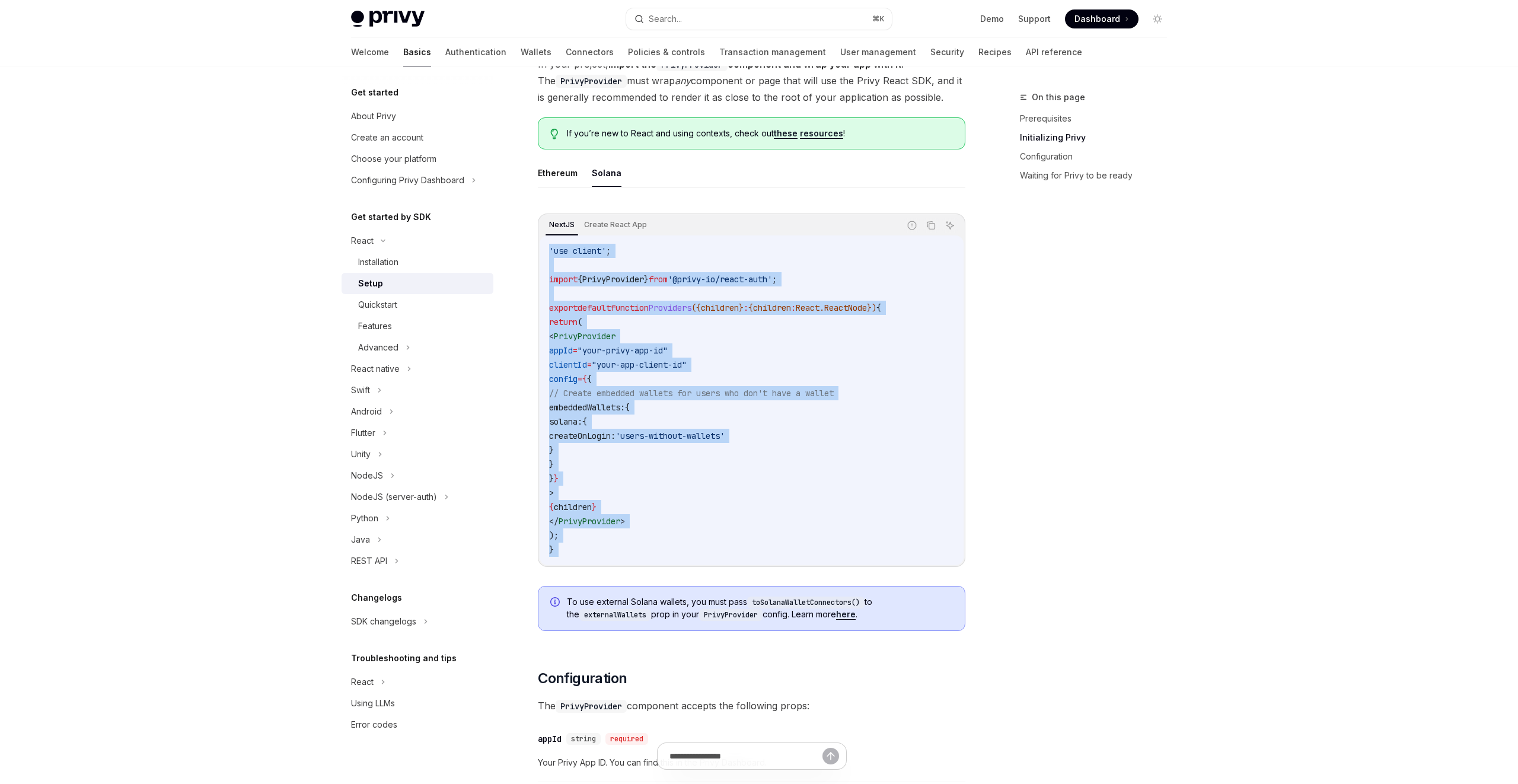
drag, startPoint x: 580, startPoint y: 574, endPoint x: 541, endPoint y: 253, distance: 323.4
click at [541, 253] on div "NextJS Create React App Report incorrect code Copy Ask AI 'use client' ; import…" at bounding box center [752, 421] width 428 height 439
copy div "'use client' ; import { PrivyProvider } from '@privy-io/react-auth' ; export de…"
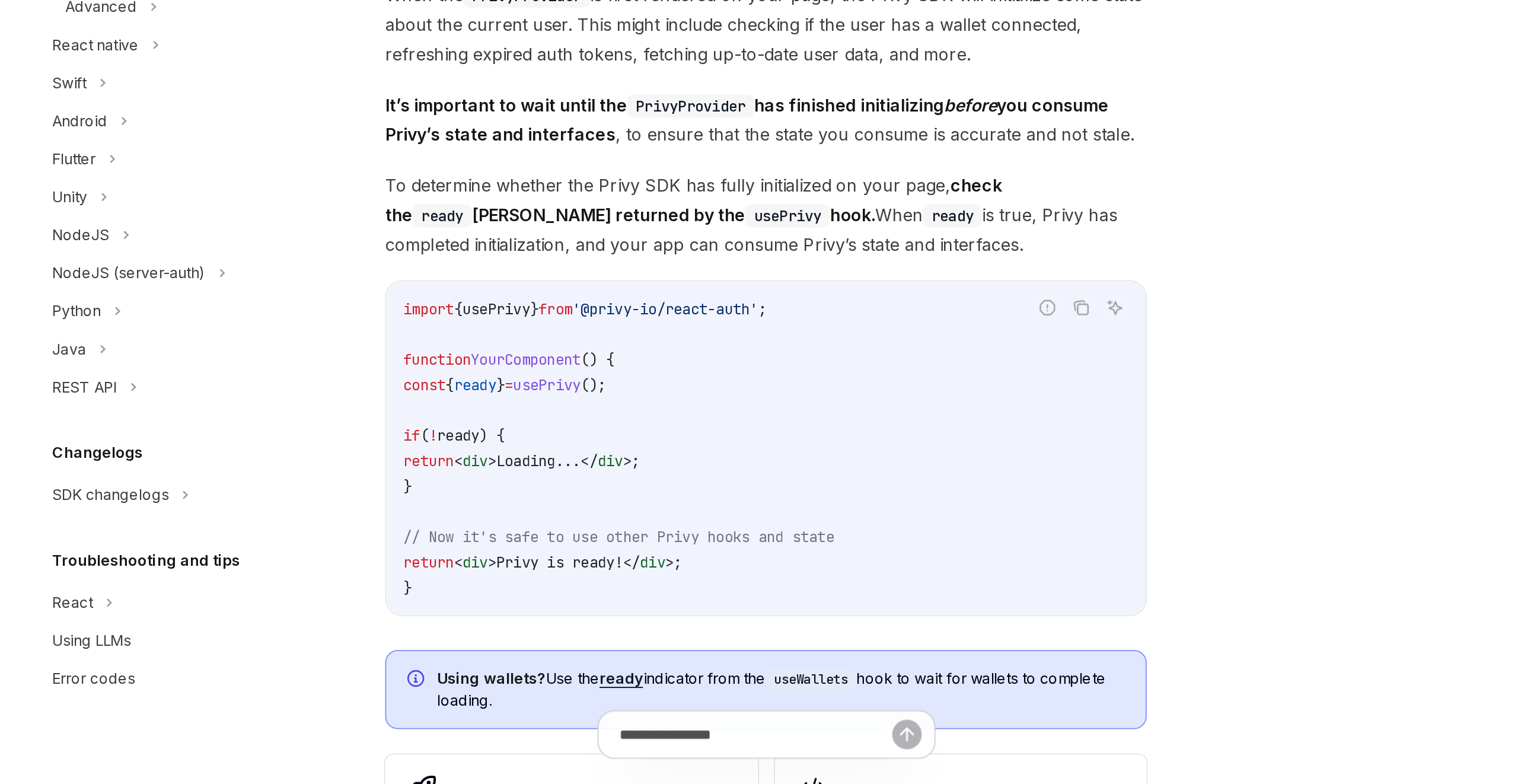
scroll to position [953, 0]
click at [600, 566] on code "import { usePrivy } from '@privy-io/react-auth' ; function YourComponent () { c…" at bounding box center [751, 595] width 407 height 171
click at [600, 559] on span "ready" at bounding box center [588, 560] width 24 height 11
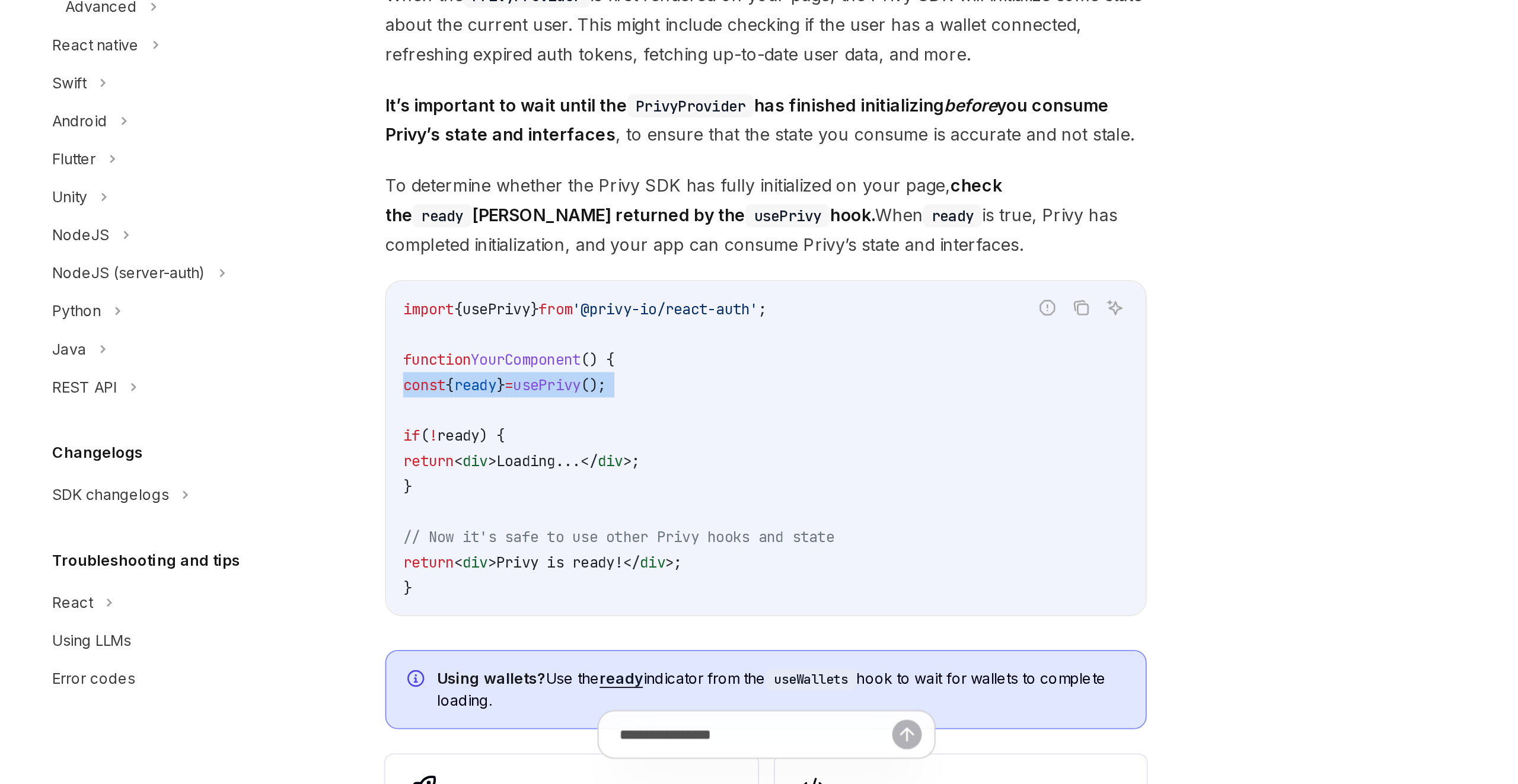
copy code "const { ready } = usePrivy ();"
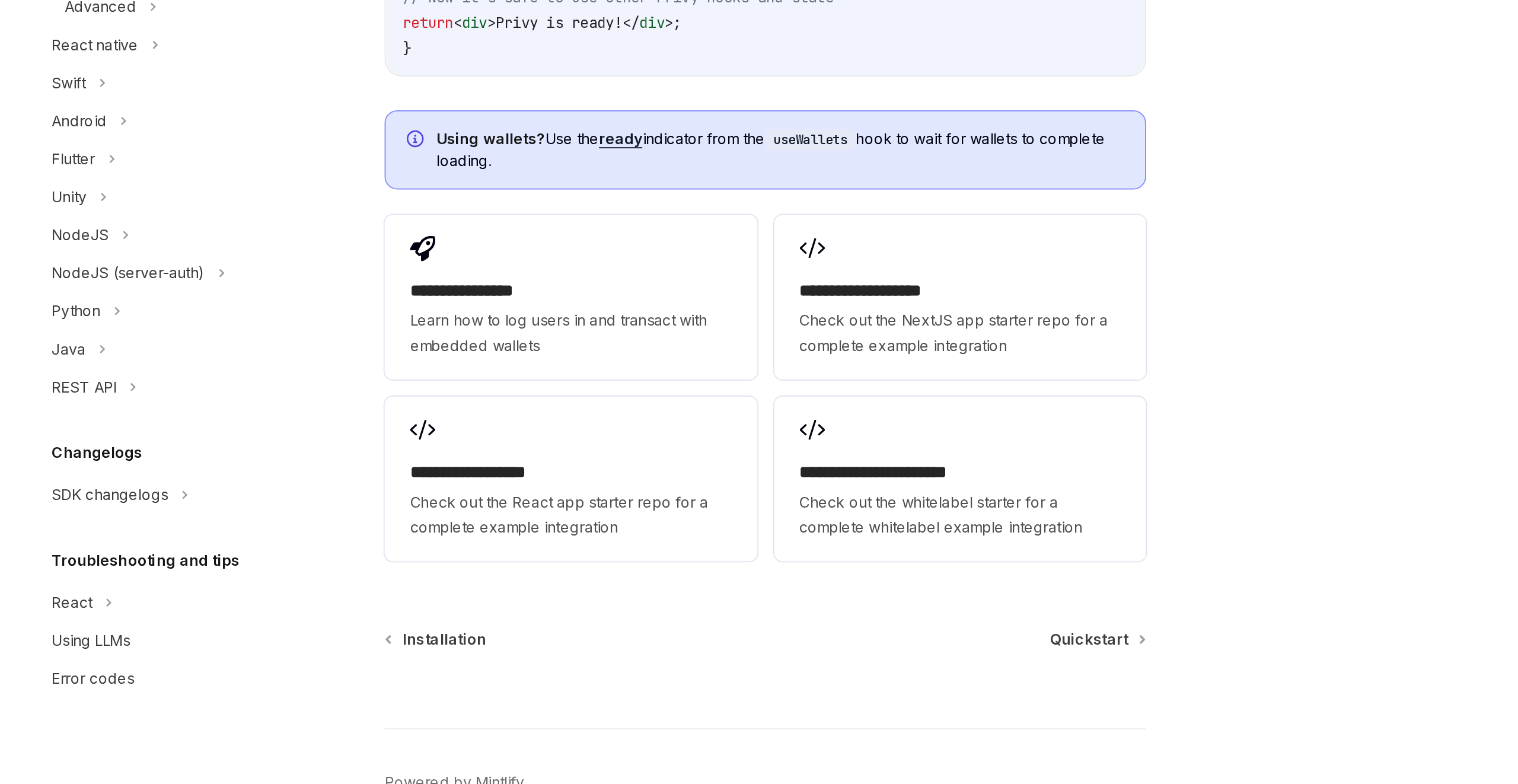
scroll to position [1256, 0]
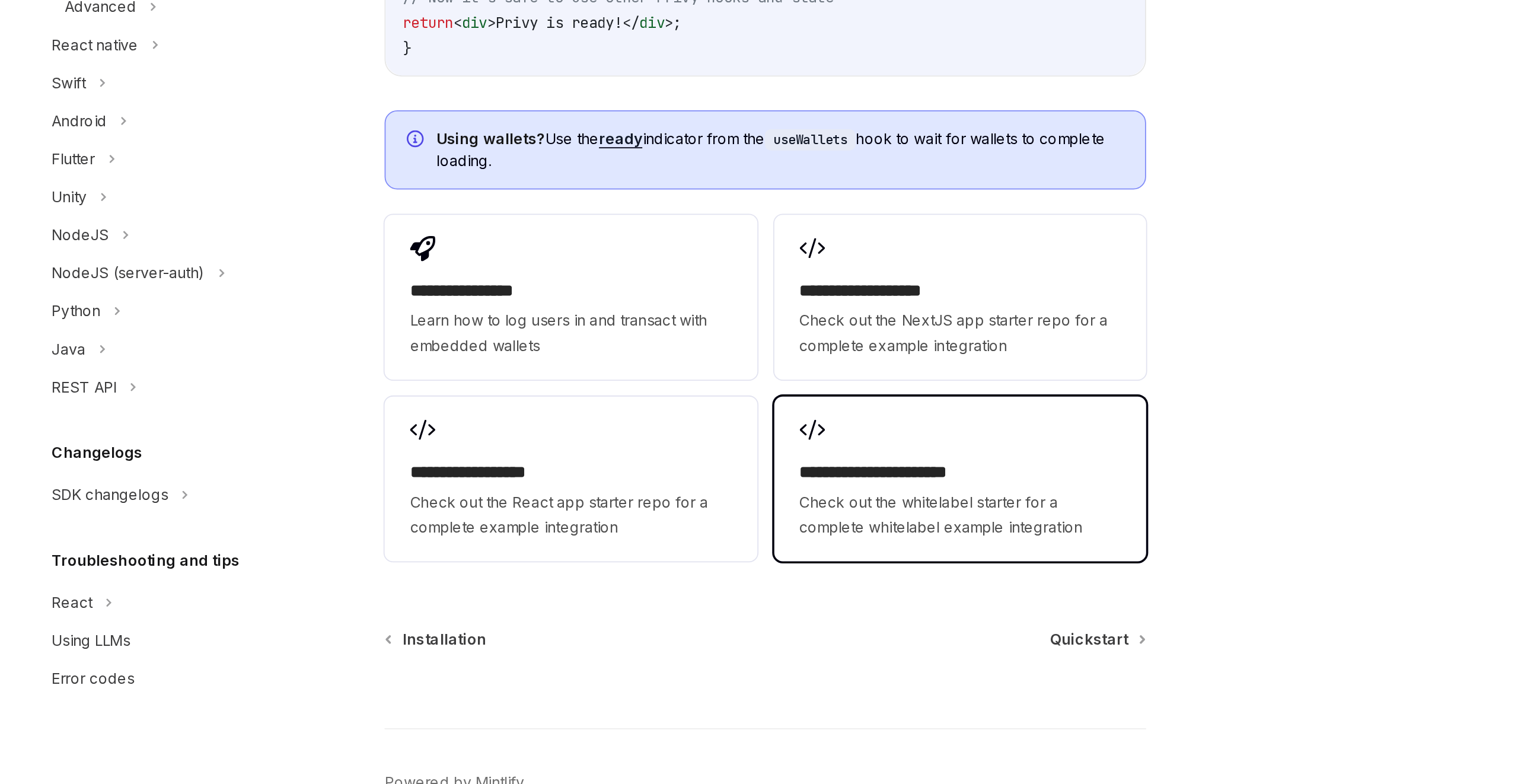
click at [787, 602] on h2 "**********" at bounding box center [861, 609] width 180 height 14
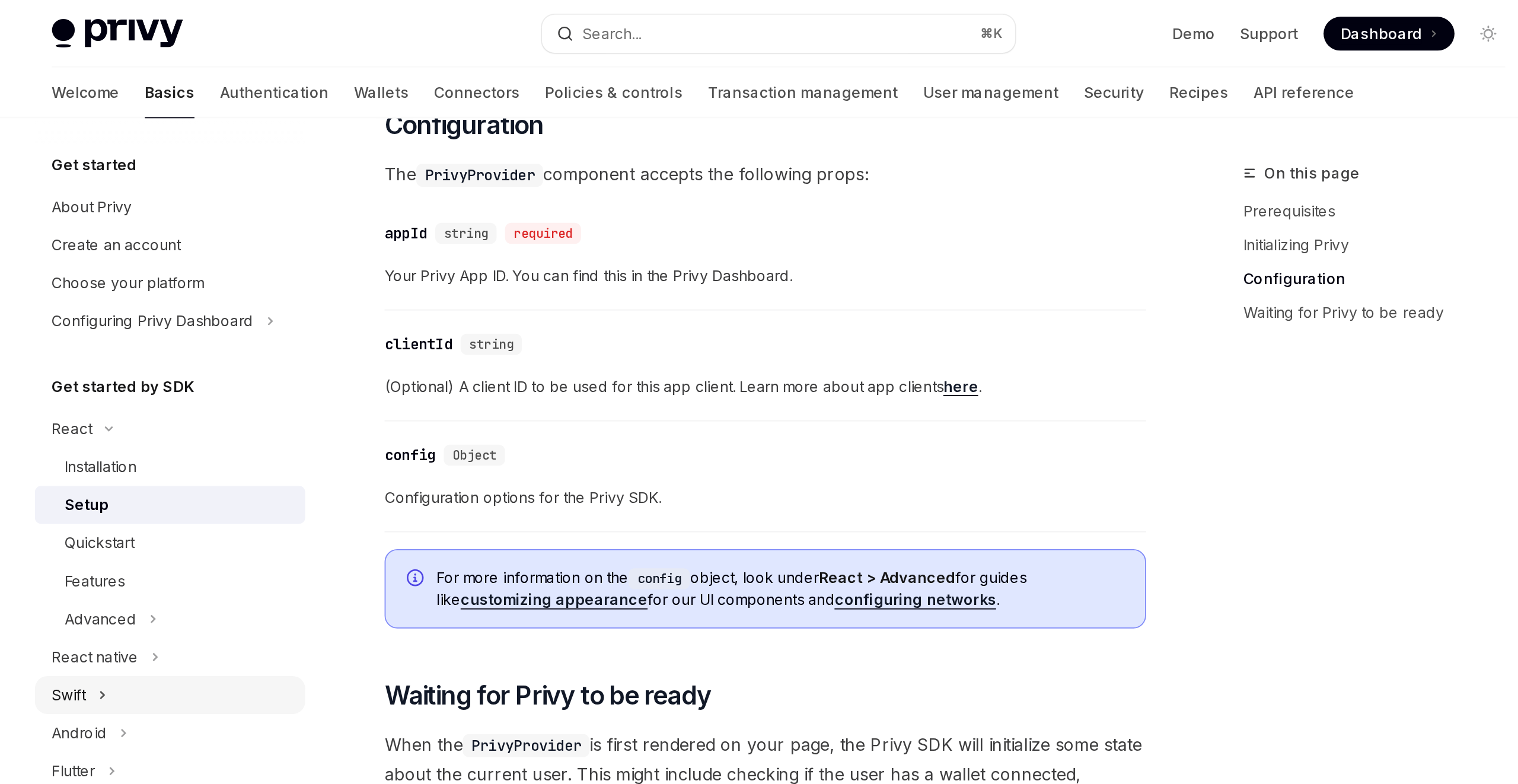
scroll to position [599, 0]
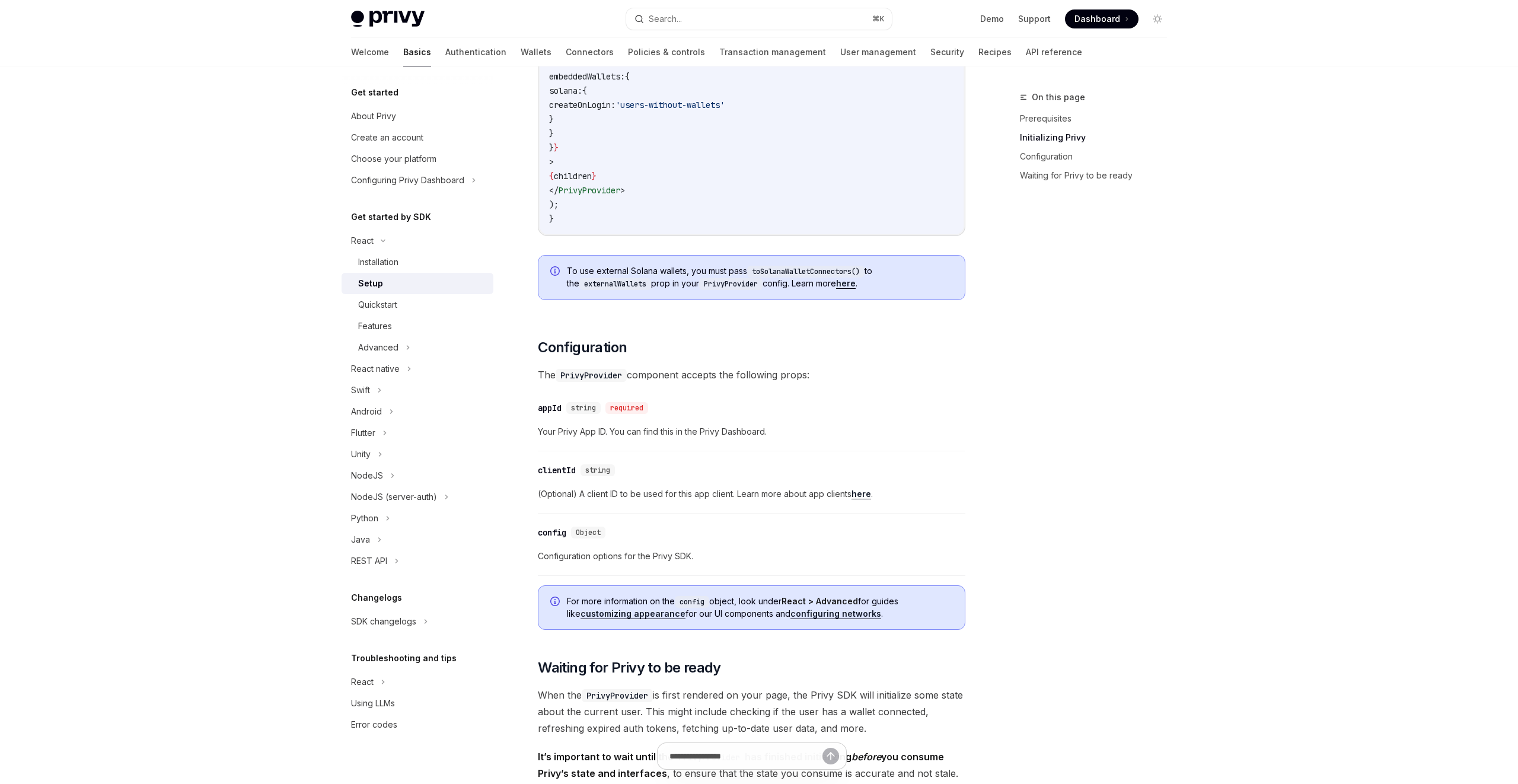
click at [1091, 10] on span at bounding box center [1102, 19] width 73 height 19
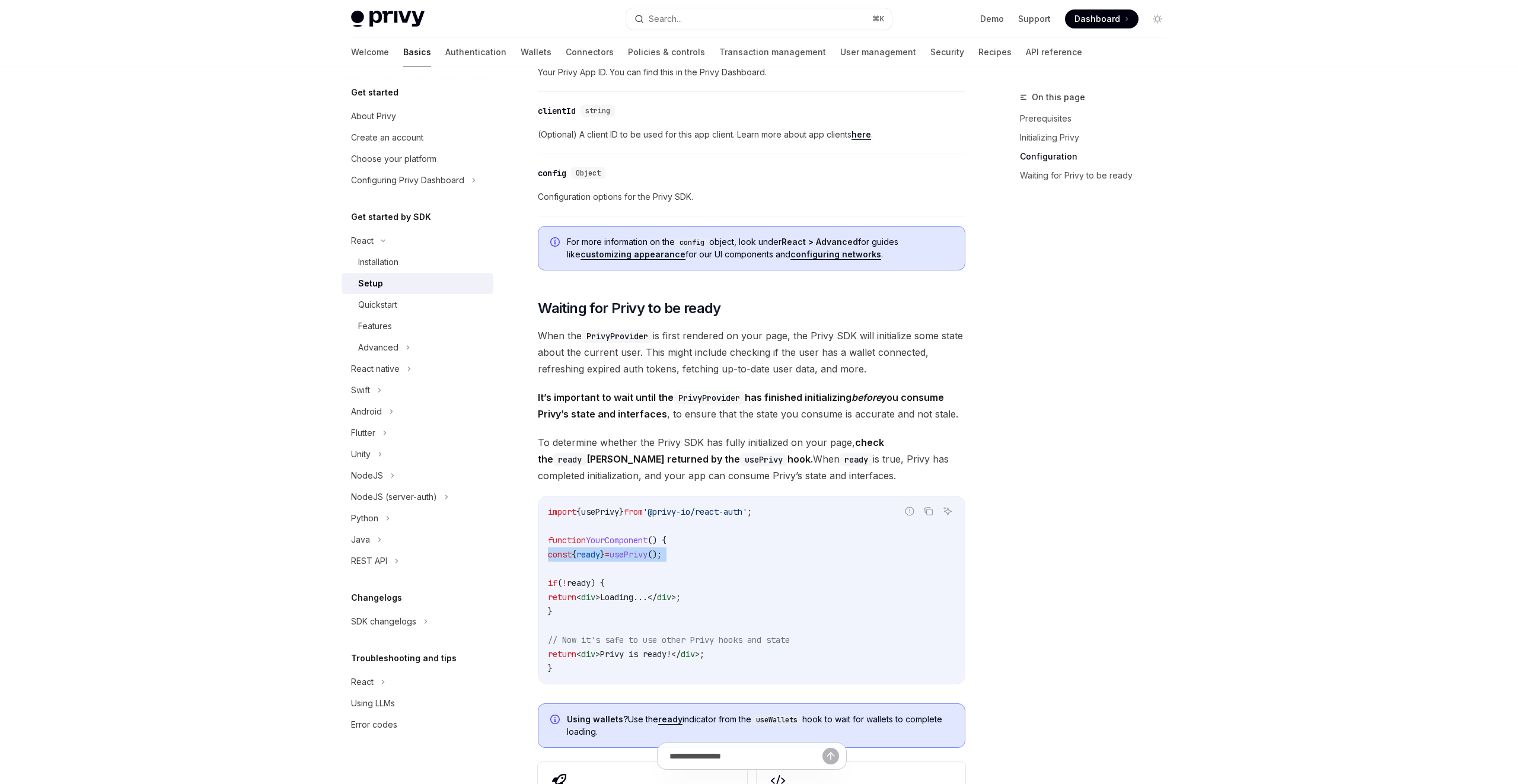
scroll to position [968, 0]
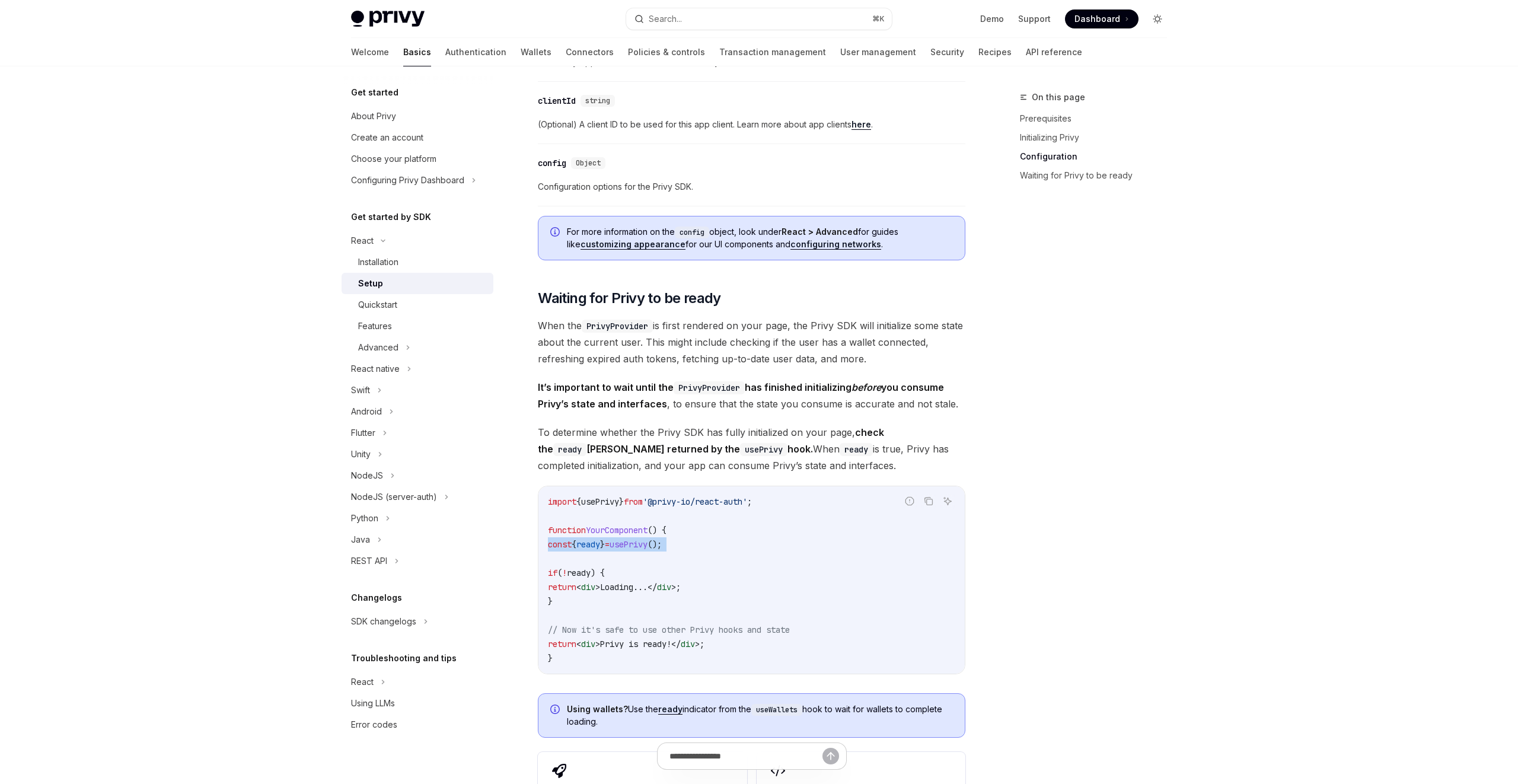
click at [1155, 21] on icon "Toggle dark mode" at bounding box center [1155, 21] width 1 height 1
type textarea "*"
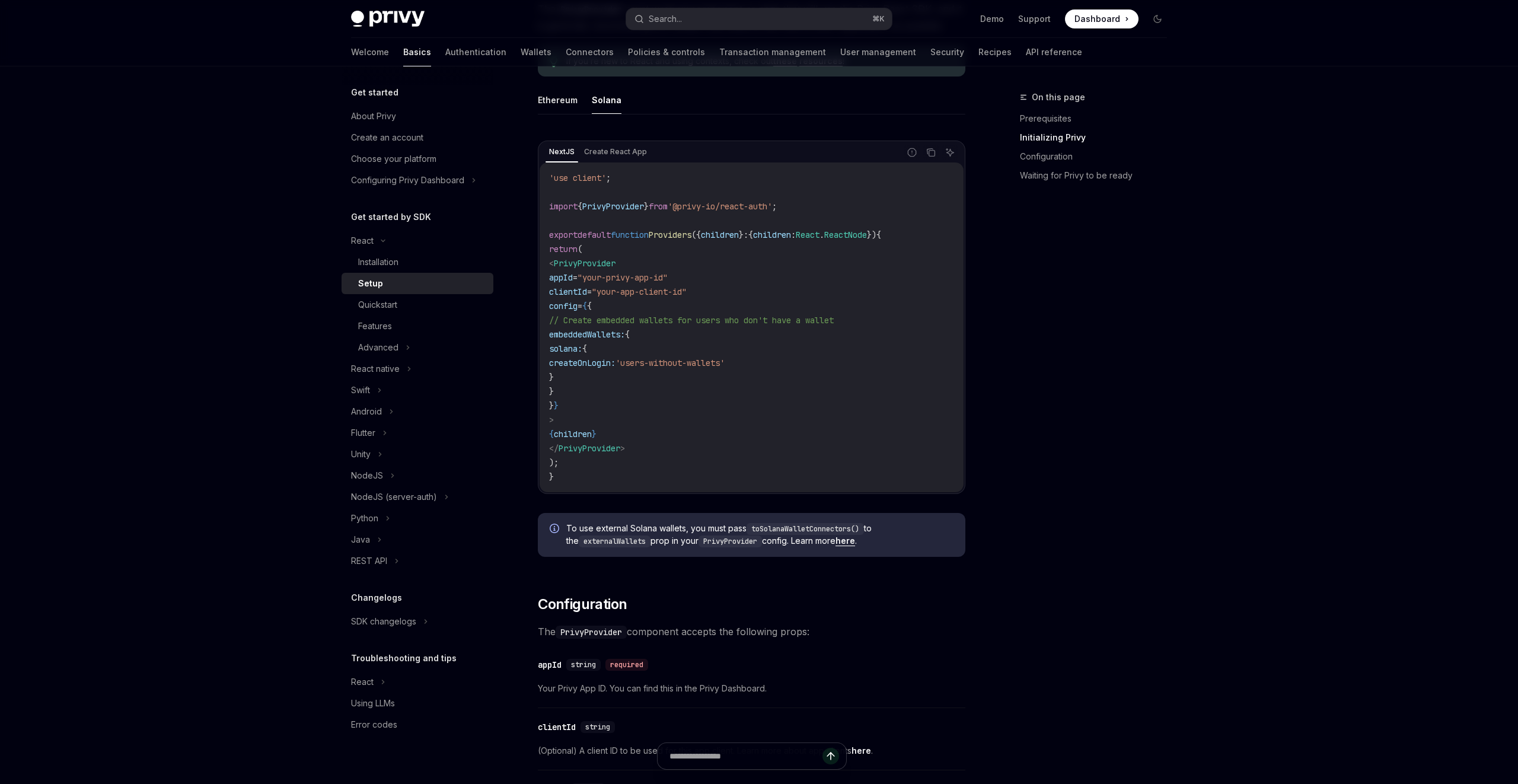
scroll to position [856, 0]
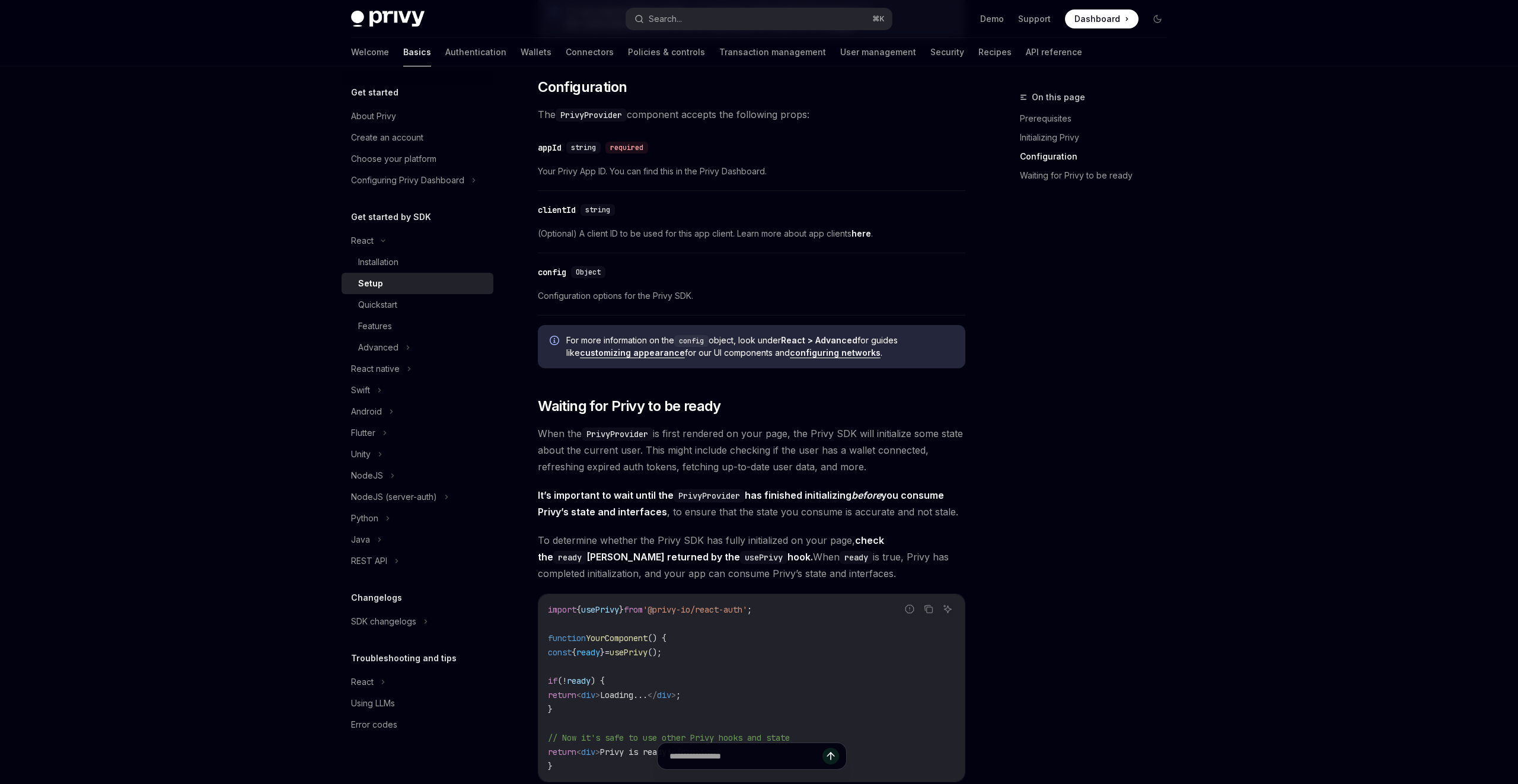
click at [1118, 14] on span "Dashboard" at bounding box center [1097, 19] width 46 height 12
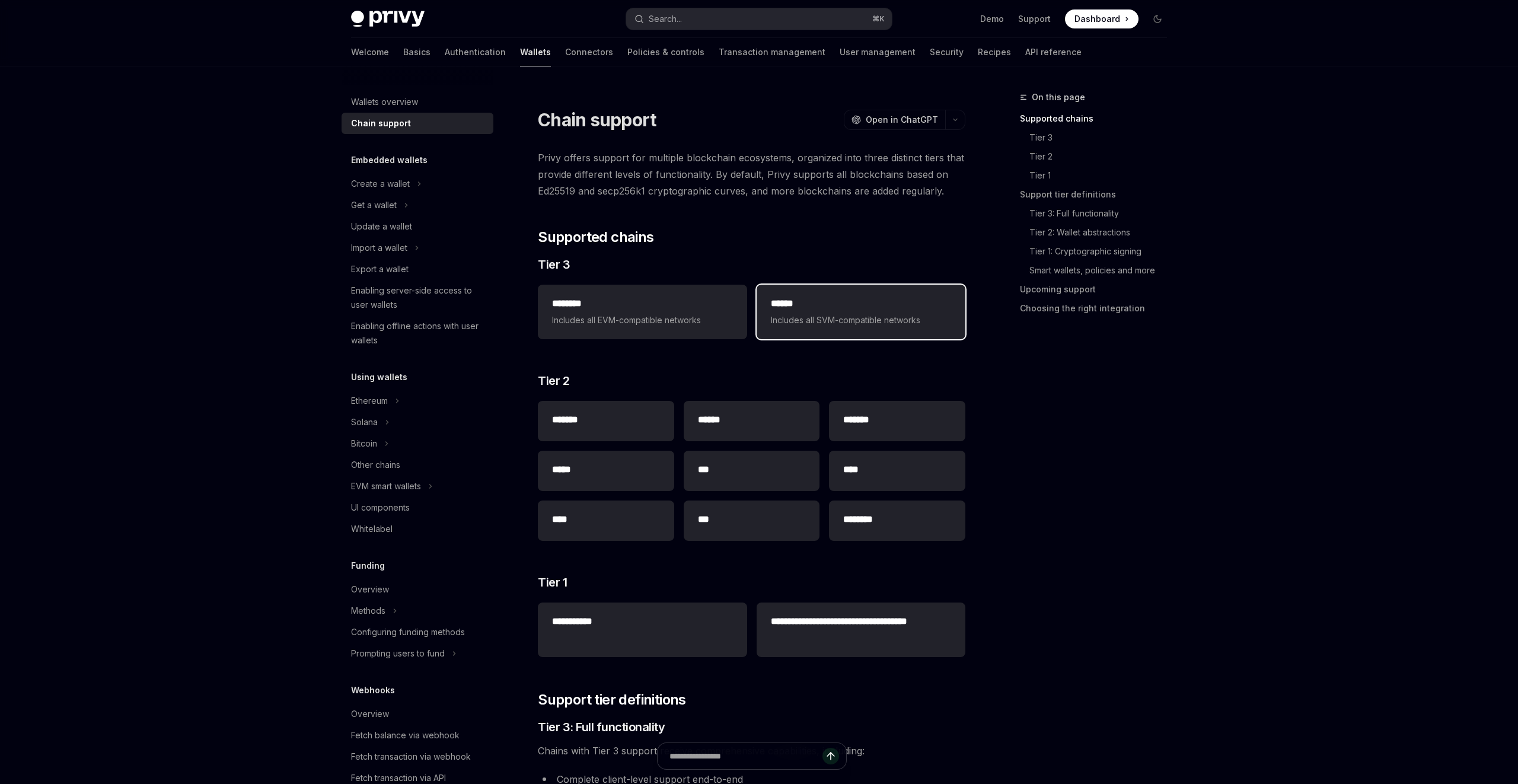
click at [837, 314] on span "Includes all SVM-compatible networks" at bounding box center [861, 320] width 180 height 14
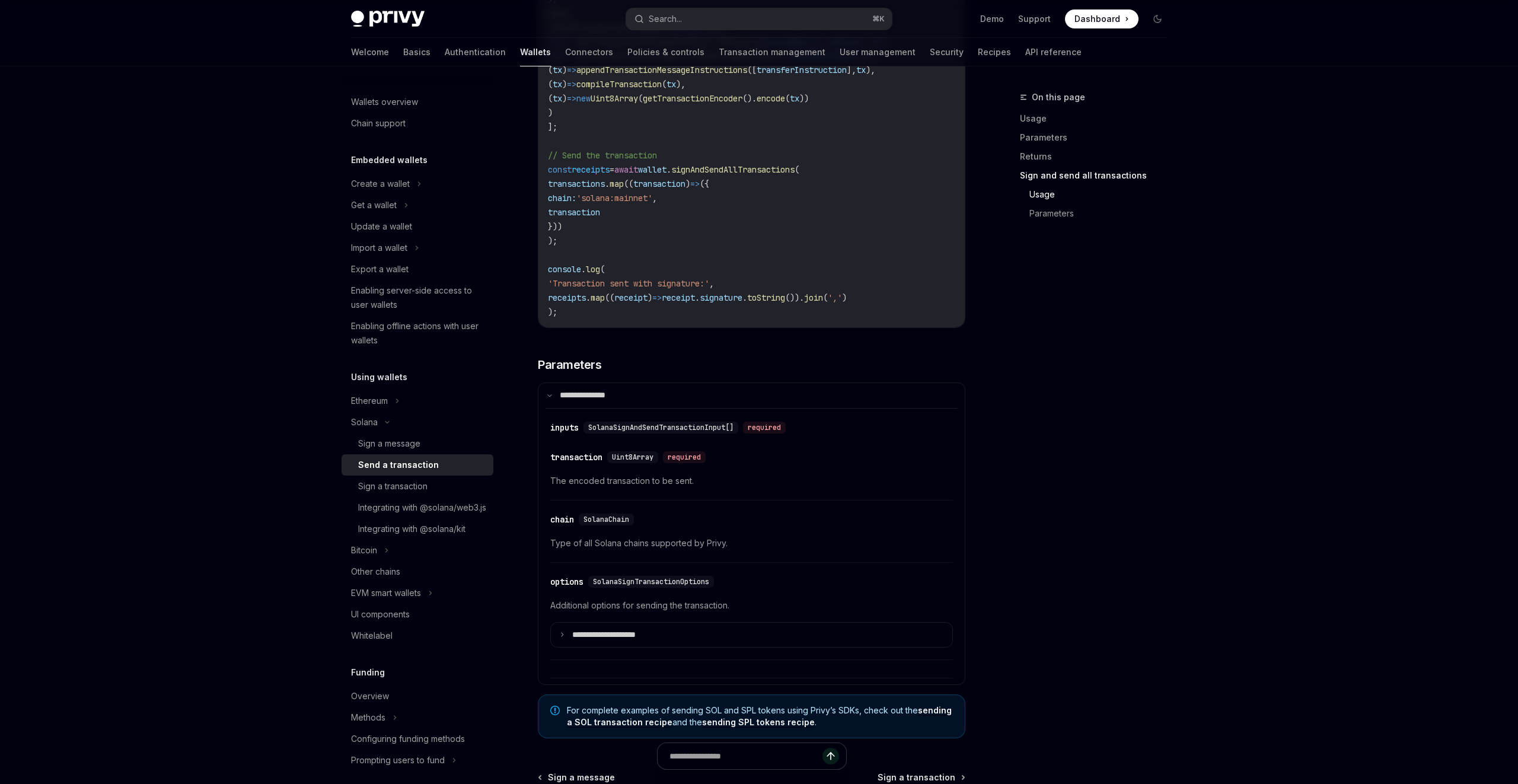
scroll to position [2750, 0]
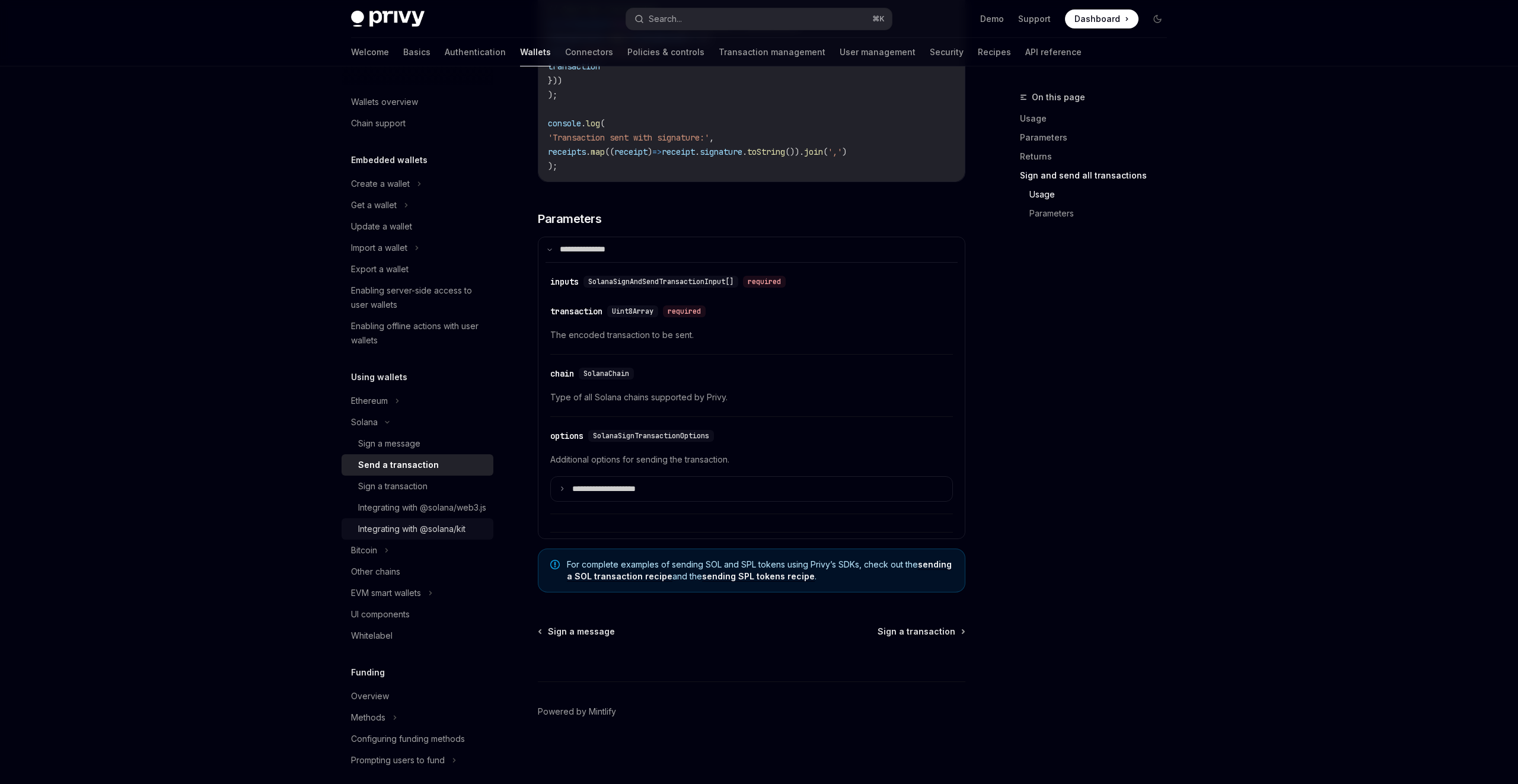
click at [434, 536] on div "Integrating with @solana/kit" at bounding box center [412, 529] width 108 height 14
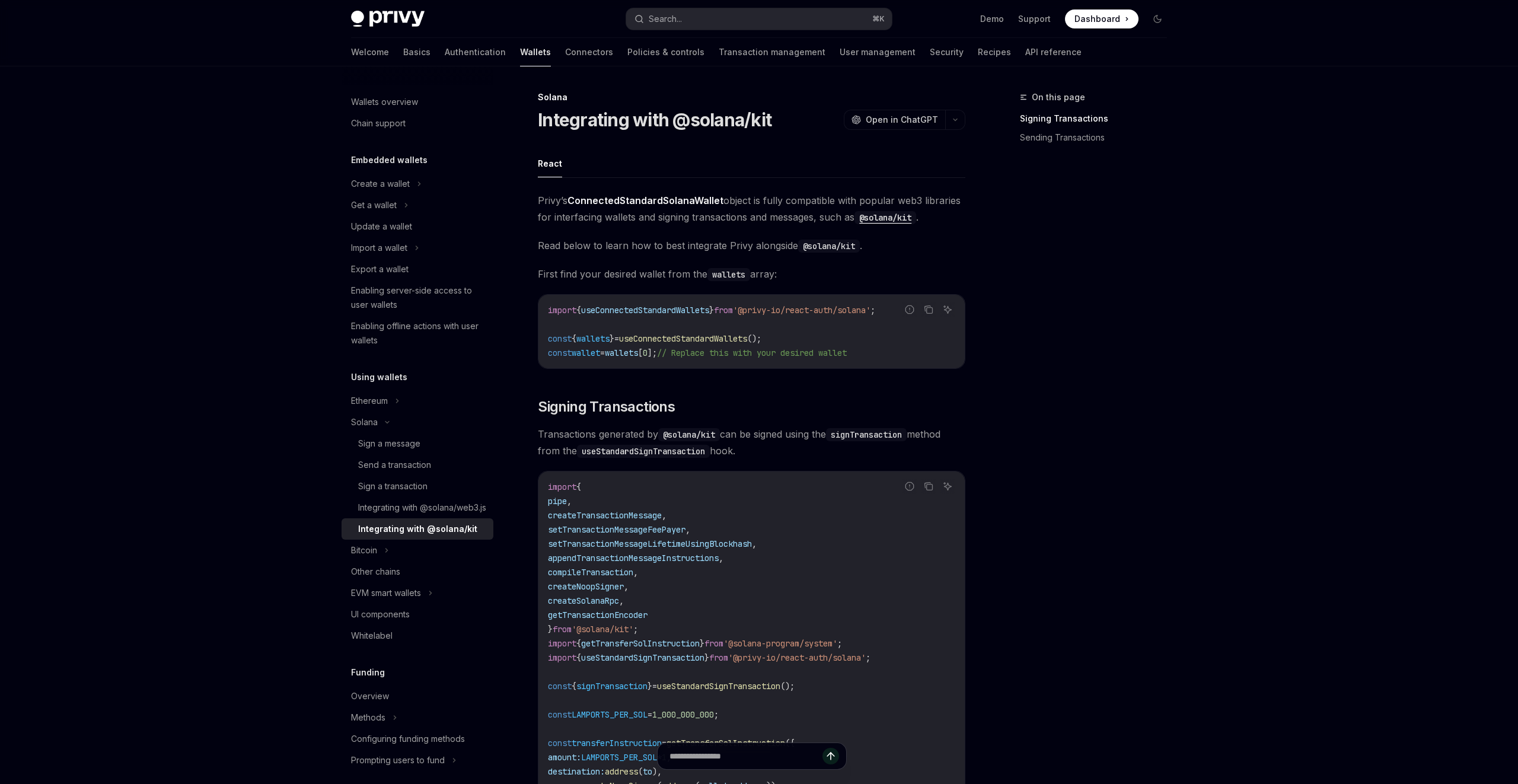
click at [434, 536] on div "Integrating with @solana/kit" at bounding box center [418, 529] width 119 height 14
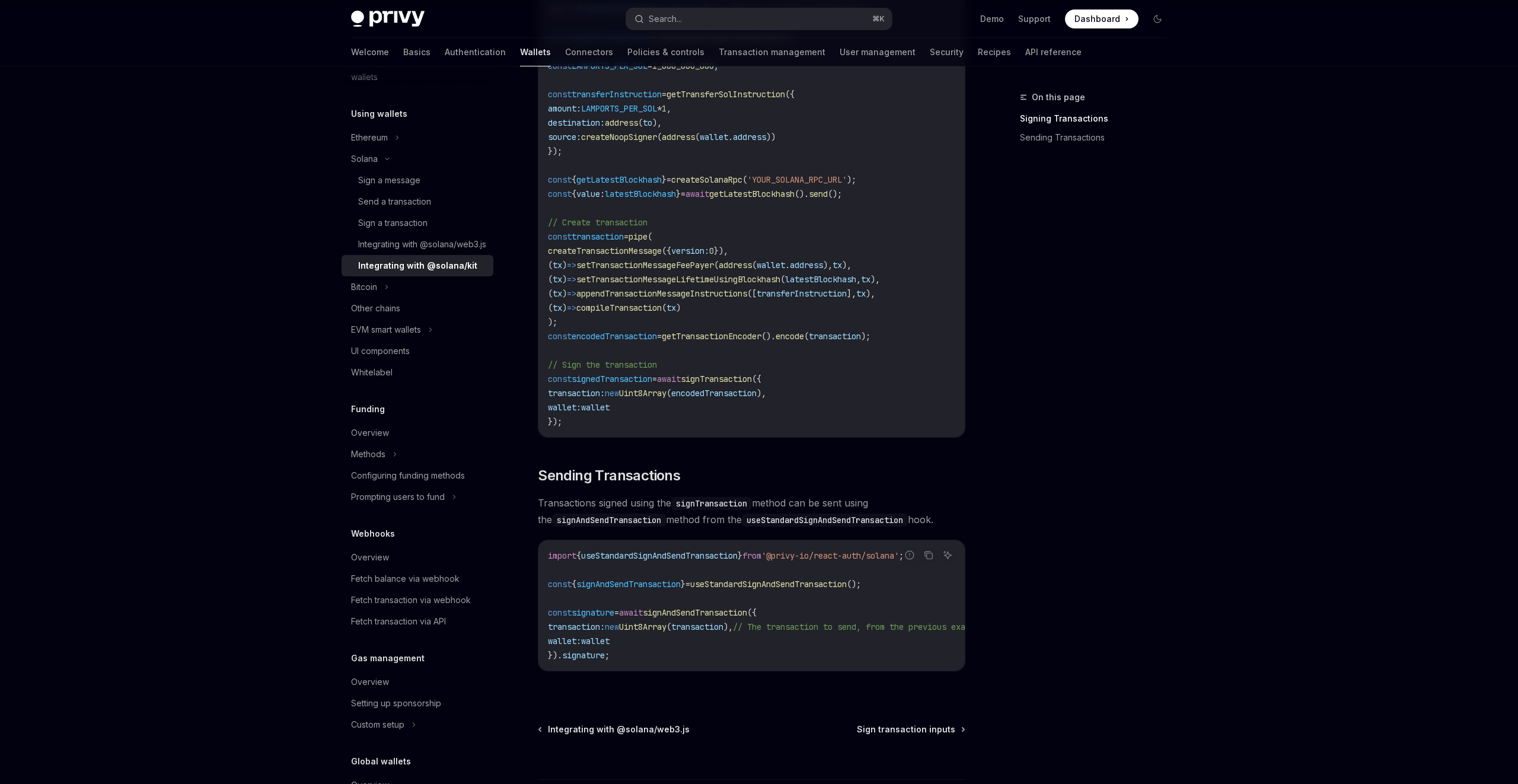
scroll to position [262, 0]
click at [407, 380] on link "Whitelabel" at bounding box center [418, 373] width 152 height 21
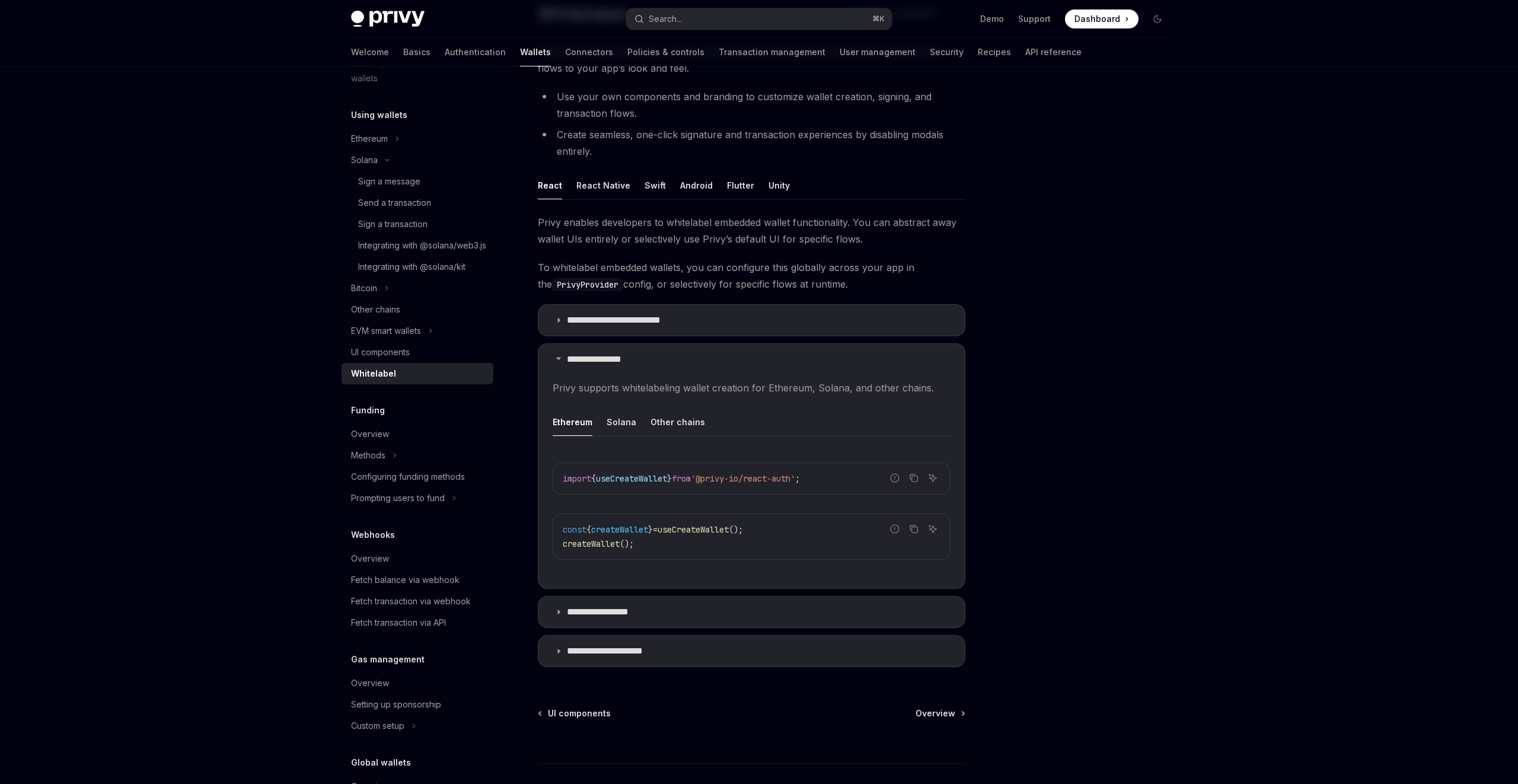
scroll to position [120, 0]
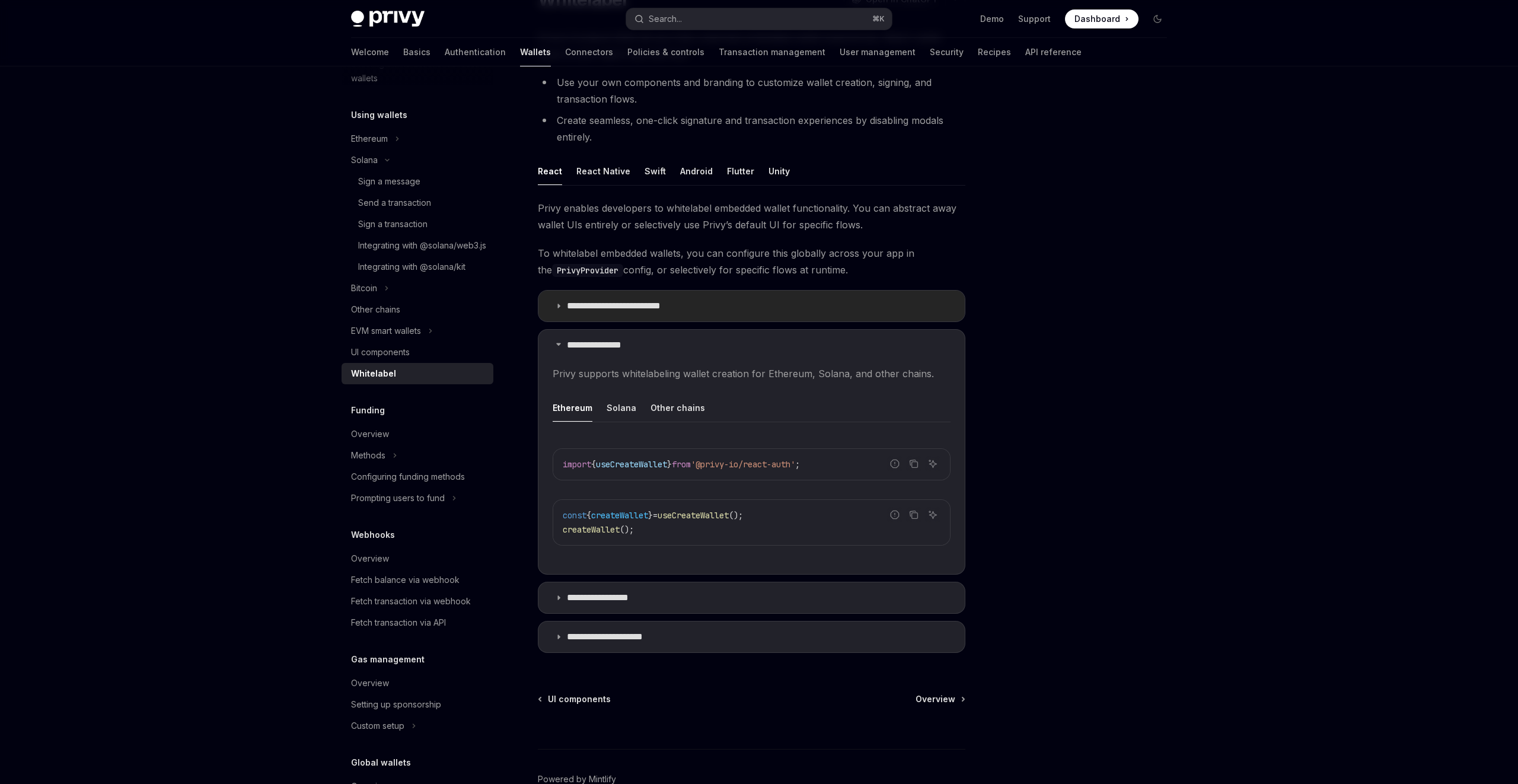
click at [613, 311] on p "**********" at bounding box center [624, 306] width 115 height 12
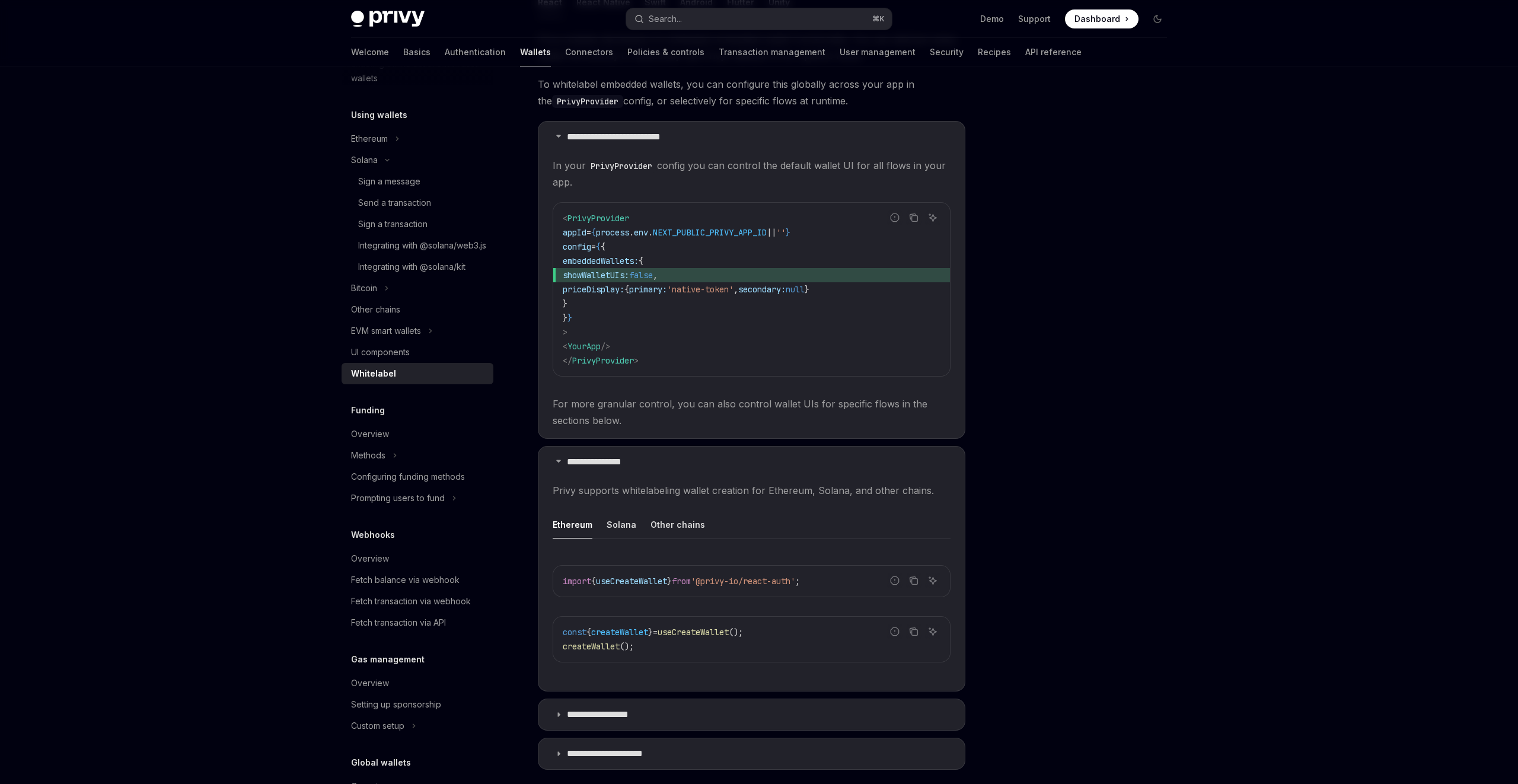
scroll to position [436, 0]
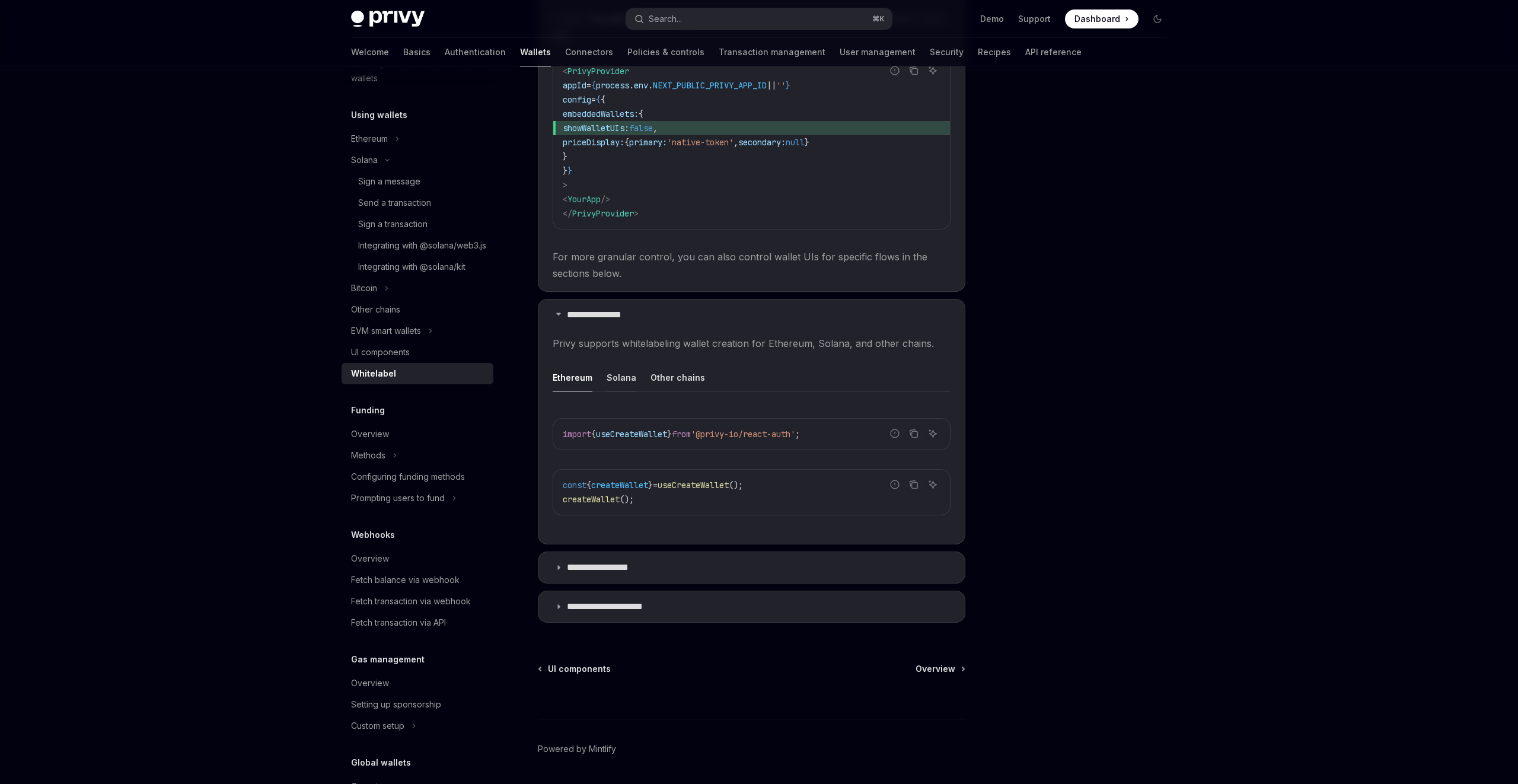
click at [627, 376] on button "Solana" at bounding box center [622, 377] width 30 height 28
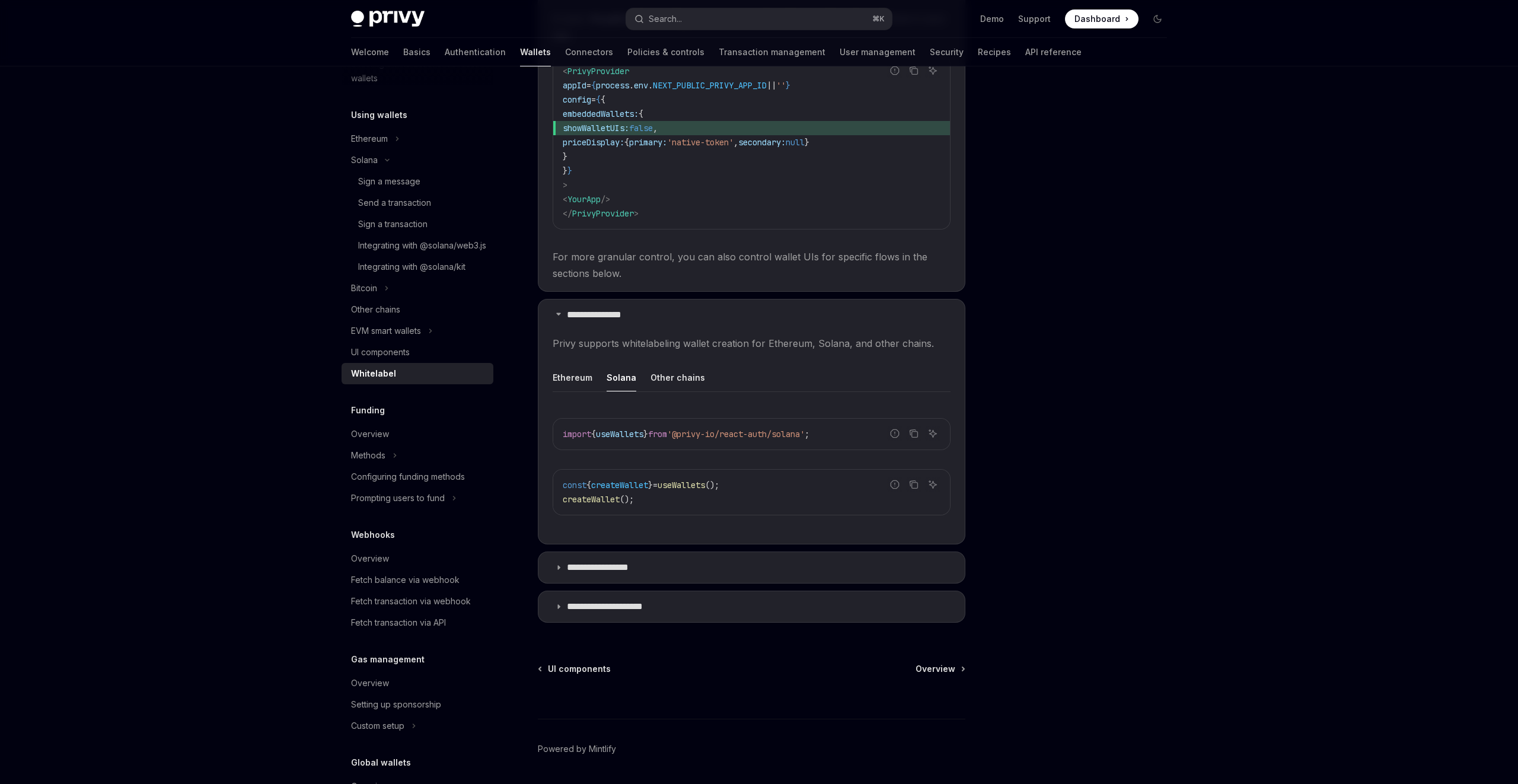
type textarea "*"
click at [707, 13] on button "Search... ⌘ K" at bounding box center [759, 19] width 265 height 21
type input "**********"
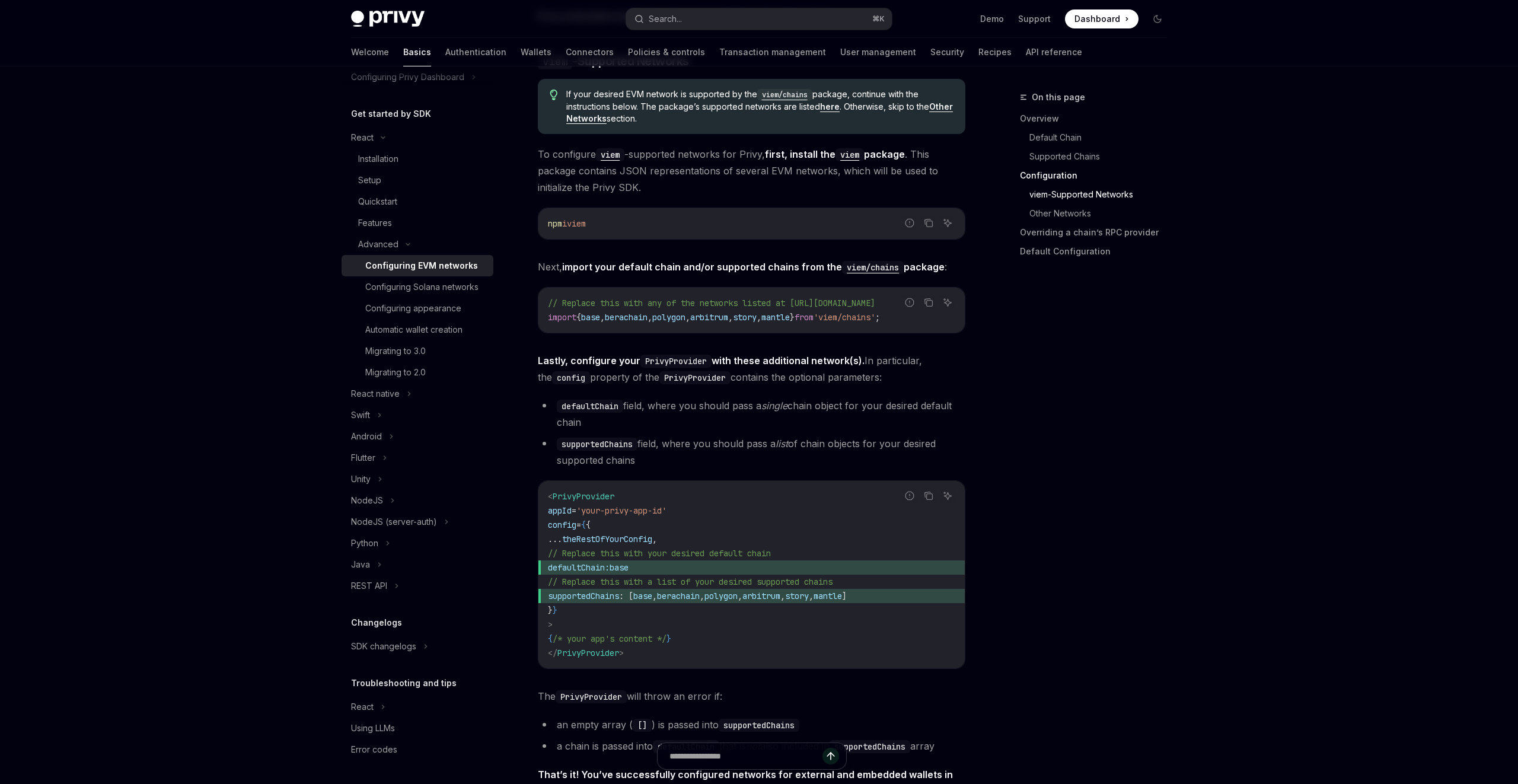
scroll to position [1212, 0]
click at [809, 320] on code "// Replace this with any of the networks listed at https://github.com/wevm/viem…" at bounding box center [751, 309] width 407 height 28
click at [790, 314] on span "mantle" at bounding box center [776, 316] width 28 height 11
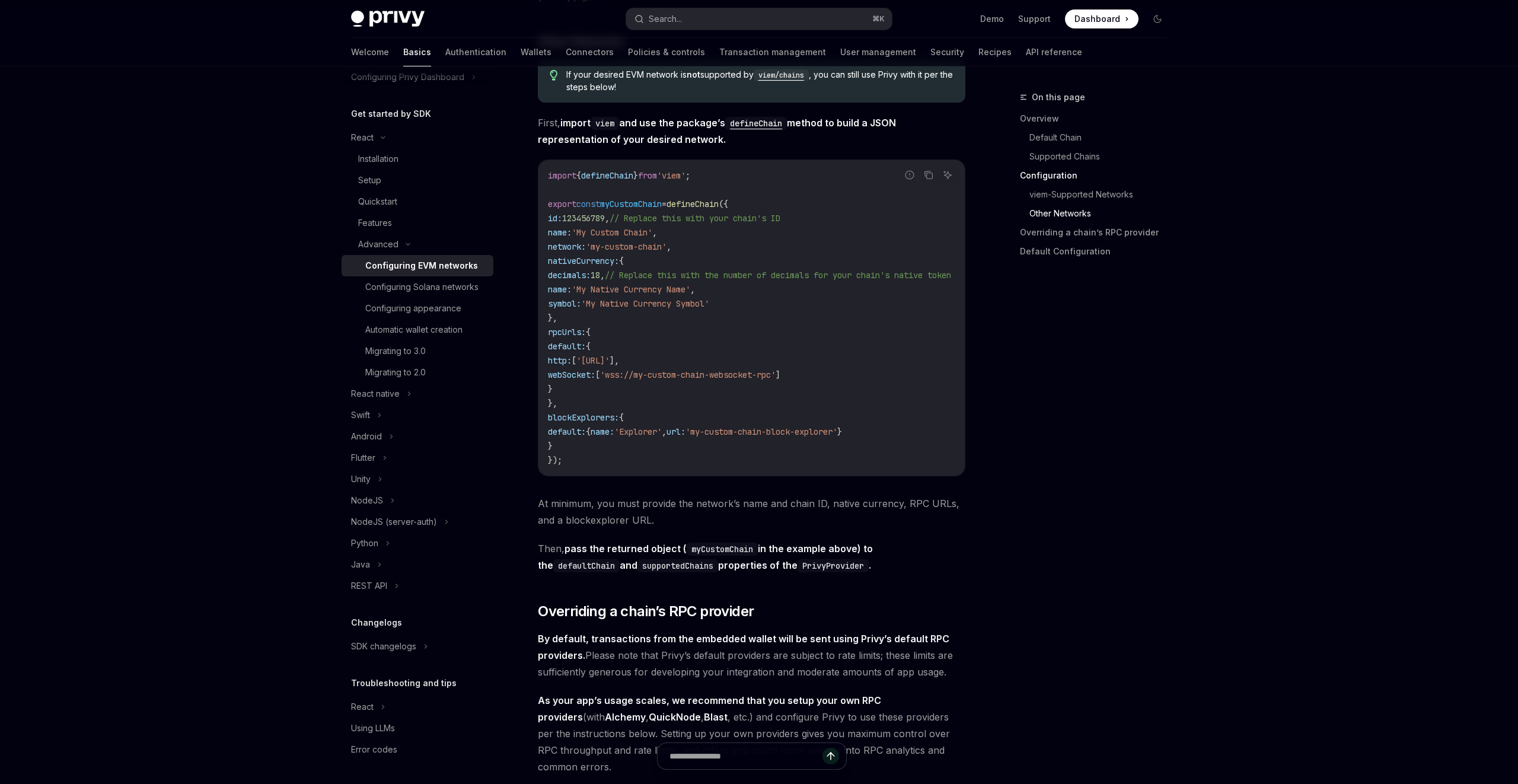
scroll to position [2219, 0]
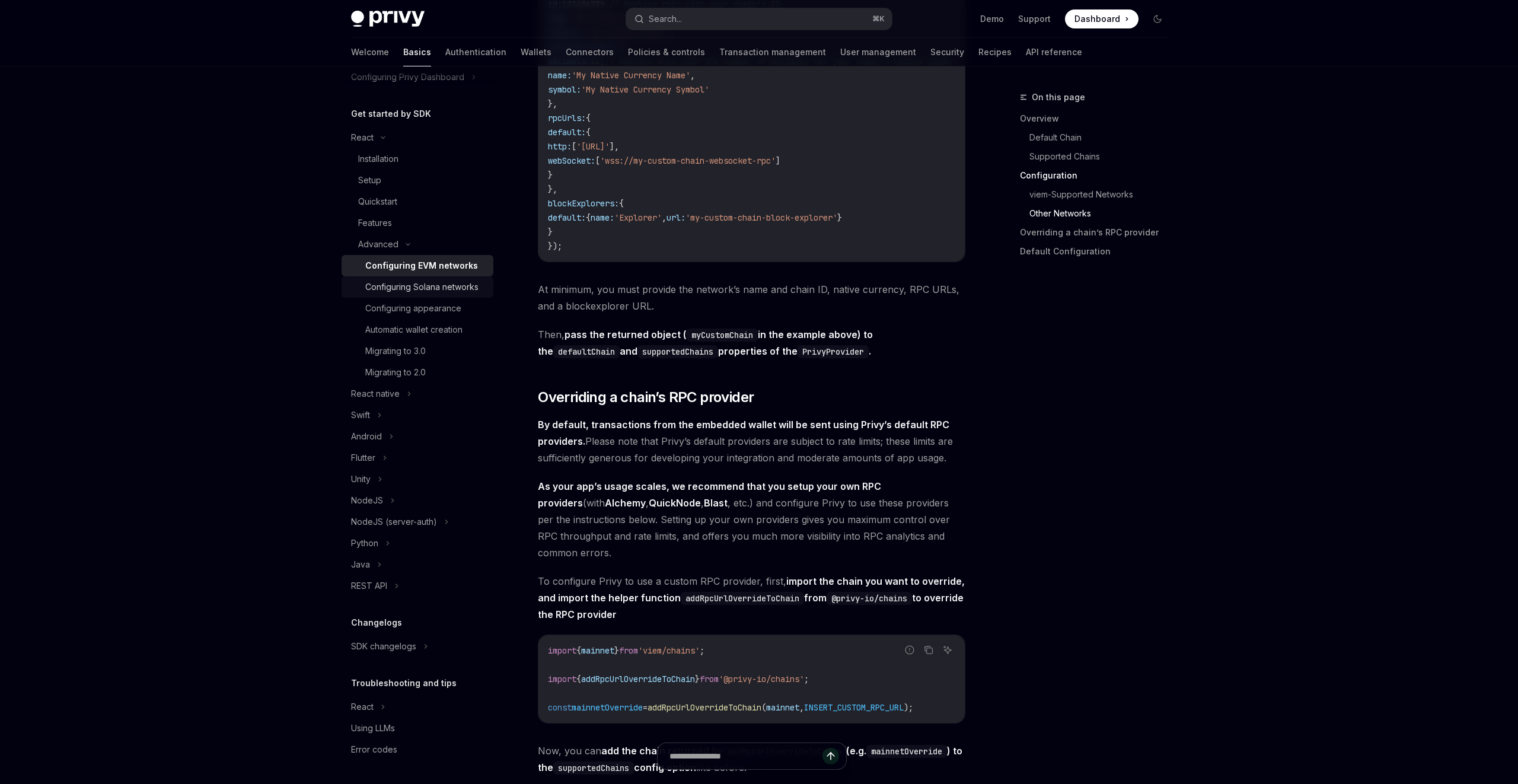
click at [439, 294] on link "Configuring Solana networks" at bounding box center [418, 287] width 152 height 21
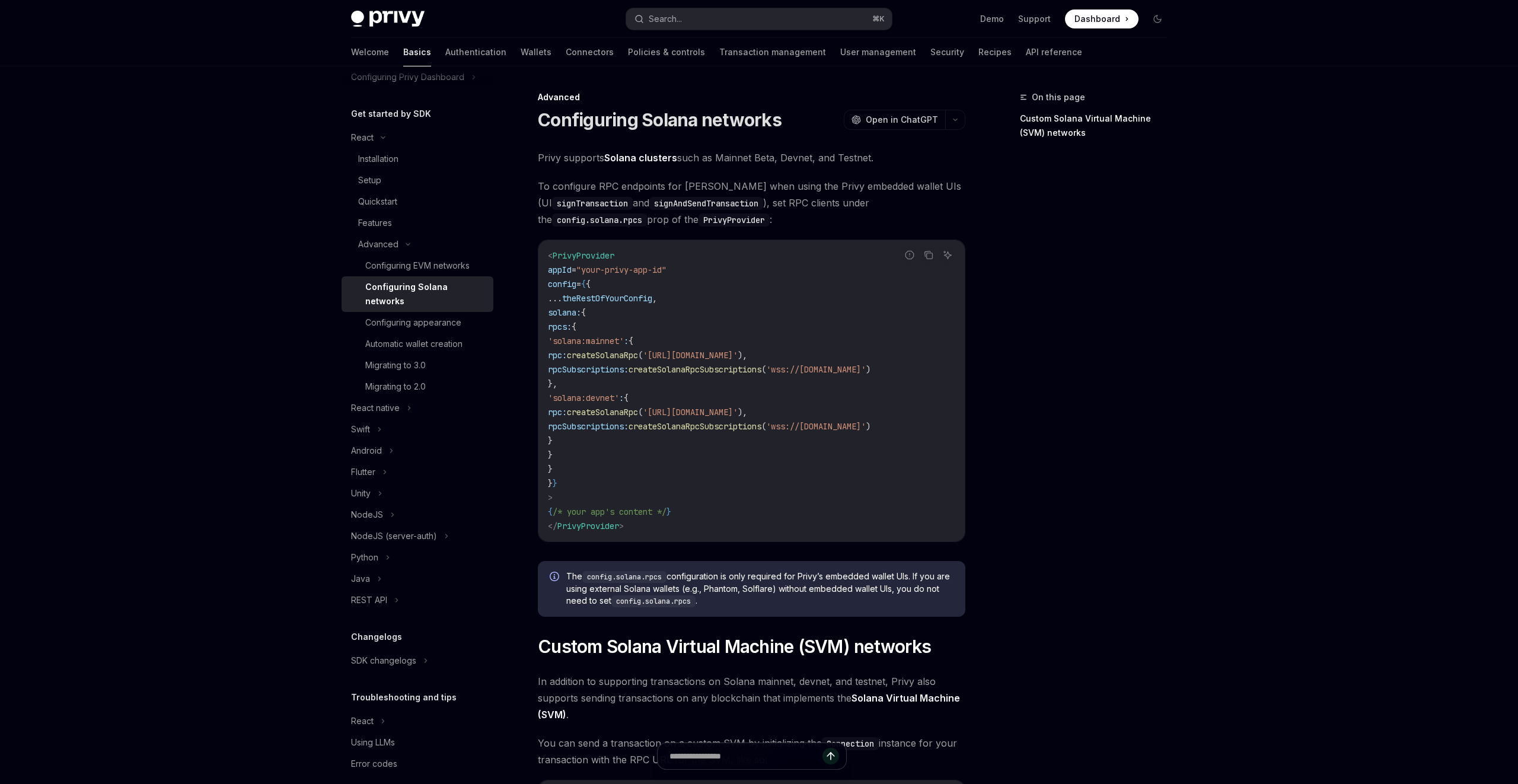
drag, startPoint x: 601, startPoint y: 380, endPoint x: 587, endPoint y: 335, distance: 47.1
click at [587, 335] on code "< PrivyProvider appId = "your-privy-app-id" config = { { ... theRestOfYourConfi…" at bounding box center [751, 391] width 407 height 285
drag, startPoint x: 569, startPoint y: 311, endPoint x: 591, endPoint y: 464, distance: 154.6
click at [591, 464] on code "< PrivyProvider appId = "your-privy-app-id" config = { { ... theRestOfYourConfi…" at bounding box center [751, 391] width 407 height 285
copy code "solana: { rpcs: { 'solana:mainnet' : { rpc: createSolanaRpc ( 'https://api.main…"
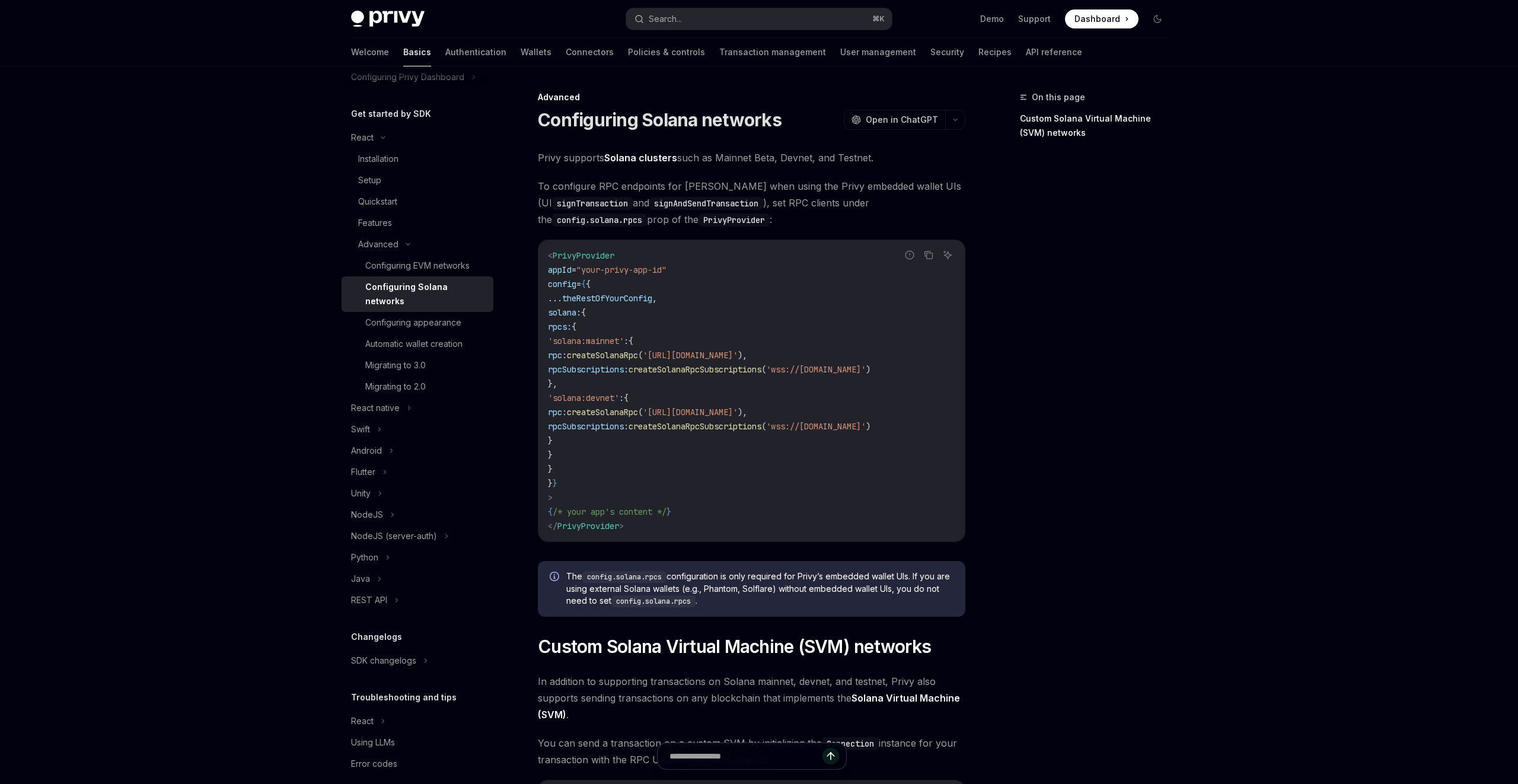
click at [638, 416] on span "createSolanaRpc" at bounding box center [602, 412] width 71 height 11
click at [575, 367] on span "rpcSubscriptions:" at bounding box center [588, 369] width 81 height 11
drag, startPoint x: 582, startPoint y: 379, endPoint x: 598, endPoint y: 461, distance: 83.5
click at [598, 461] on code "< PrivyProvider appId = "your-privy-app-id" config = { { ... theRestOfYourConfi…" at bounding box center [751, 391] width 407 height 285
copy code "rpcs: { 'solana:mainnet' : { rpc: createSolanaRpc ( 'https://api.mainnet-beta.s…"
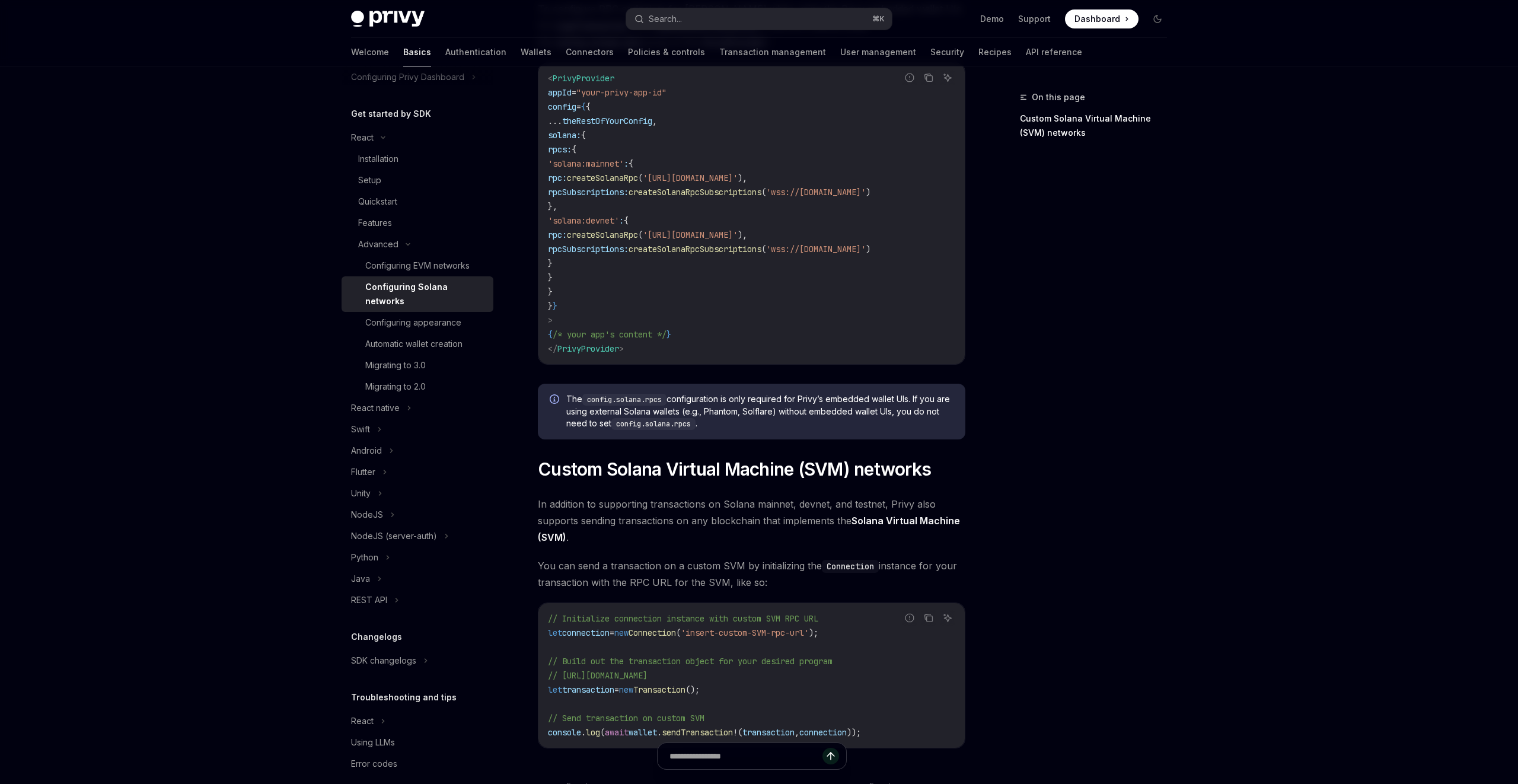
scroll to position [337, 0]
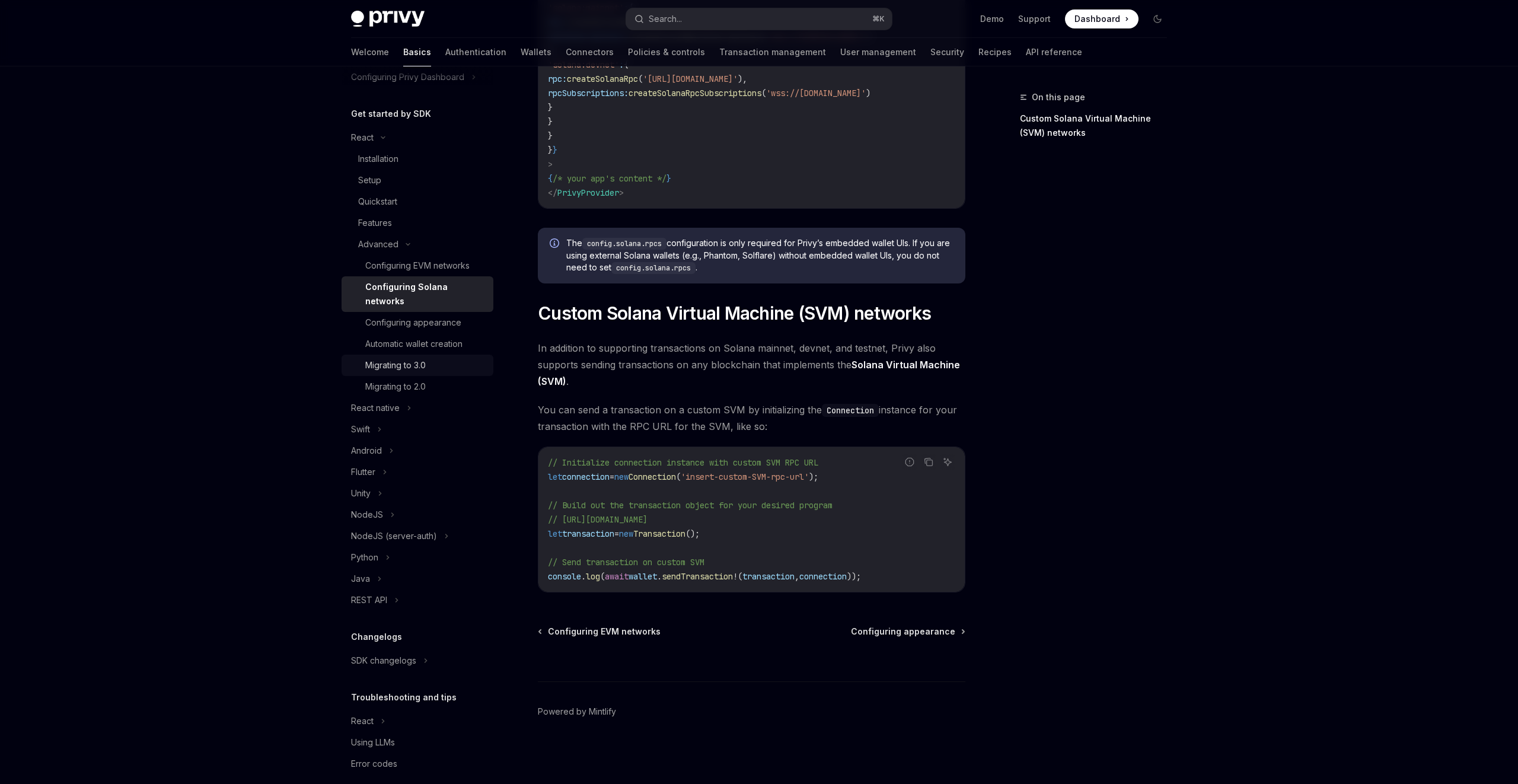
click at [436, 358] on div "Migrating to 3.0" at bounding box center [426, 365] width 121 height 14
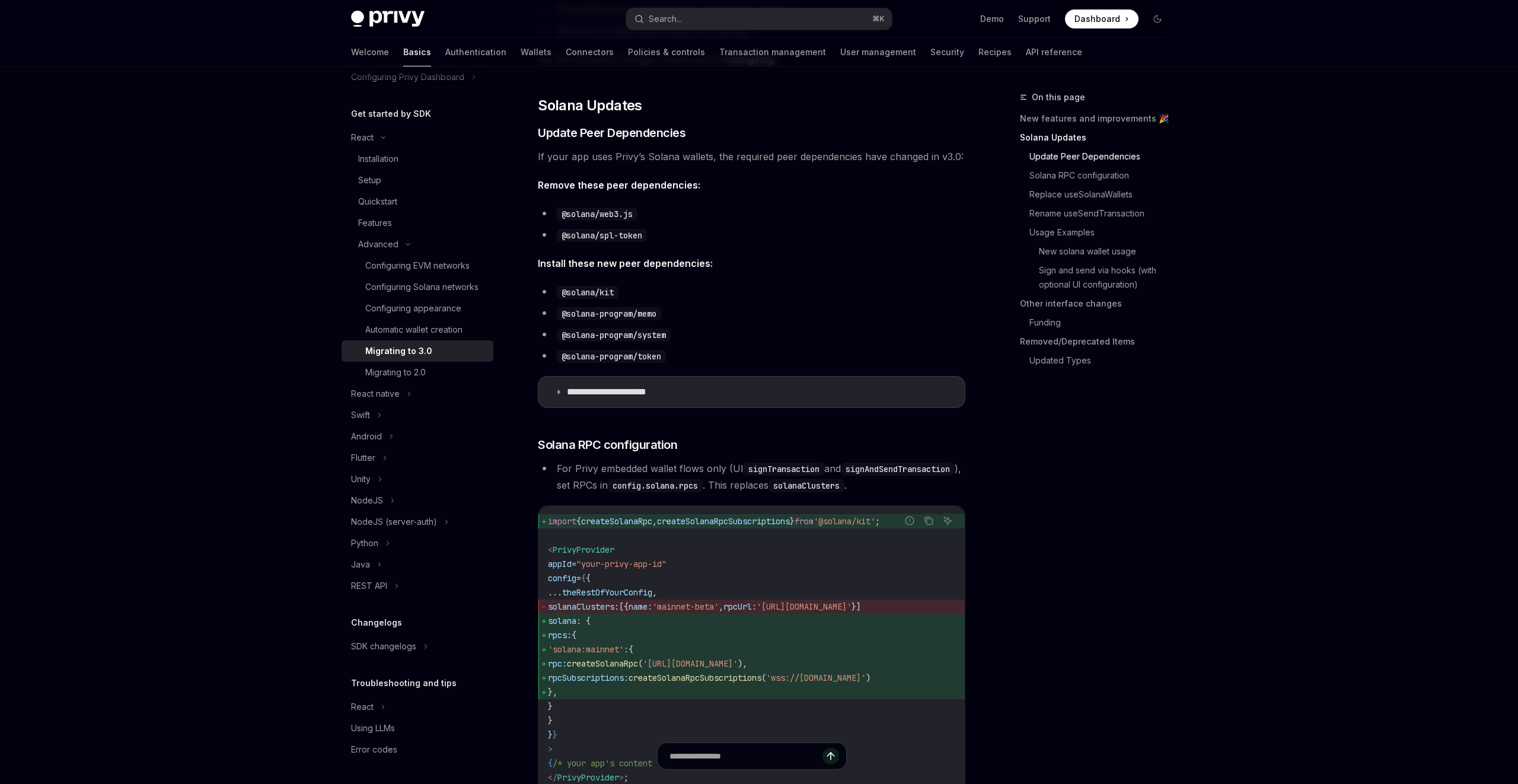
scroll to position [477, 0]
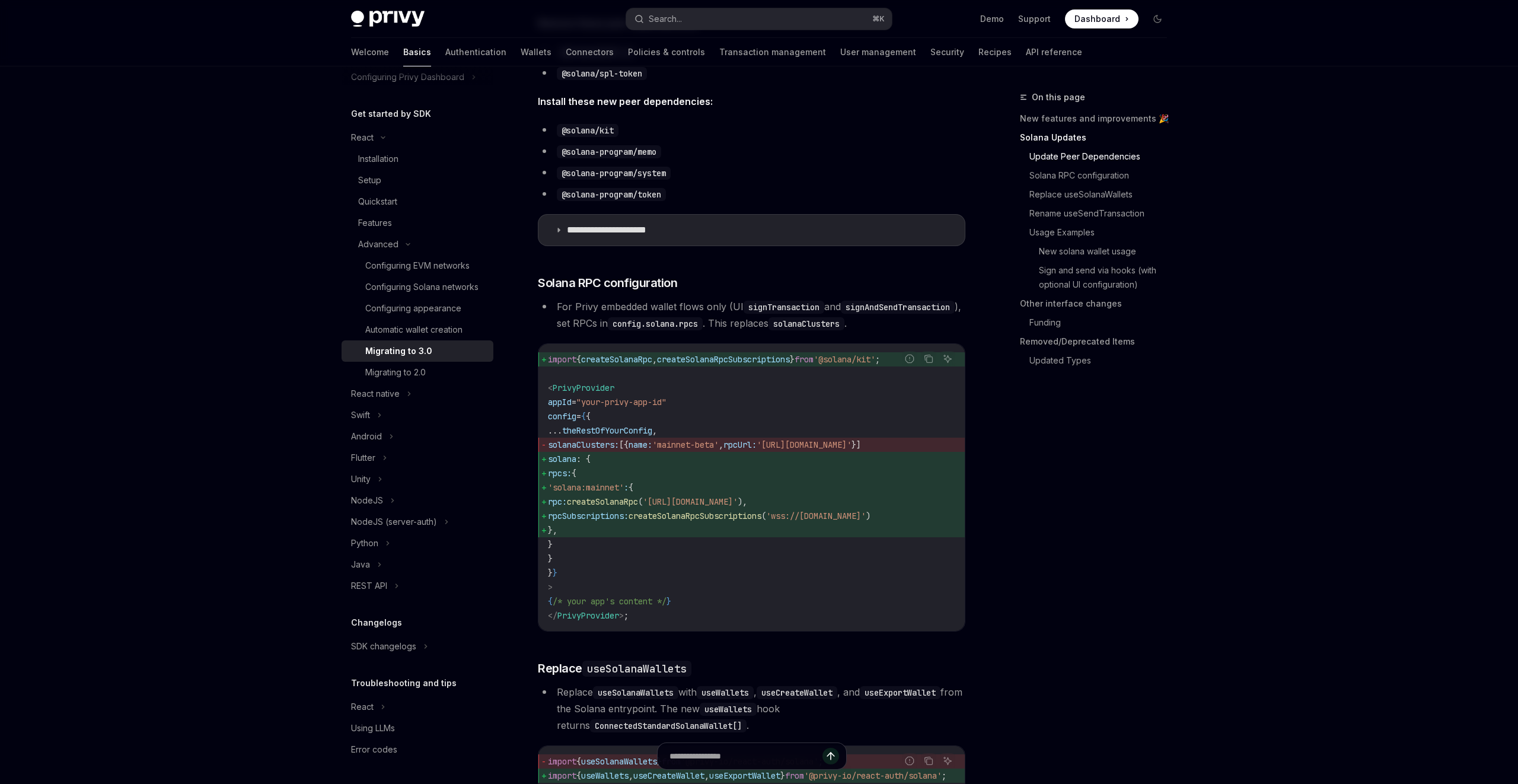
click at [761, 365] on span "createSolanaRpcSubscriptions" at bounding box center [724, 359] width 133 height 11
copy code "import { createSolanaRpc , createSolanaRpcSubscriptions } from '@solana/kit' ;"
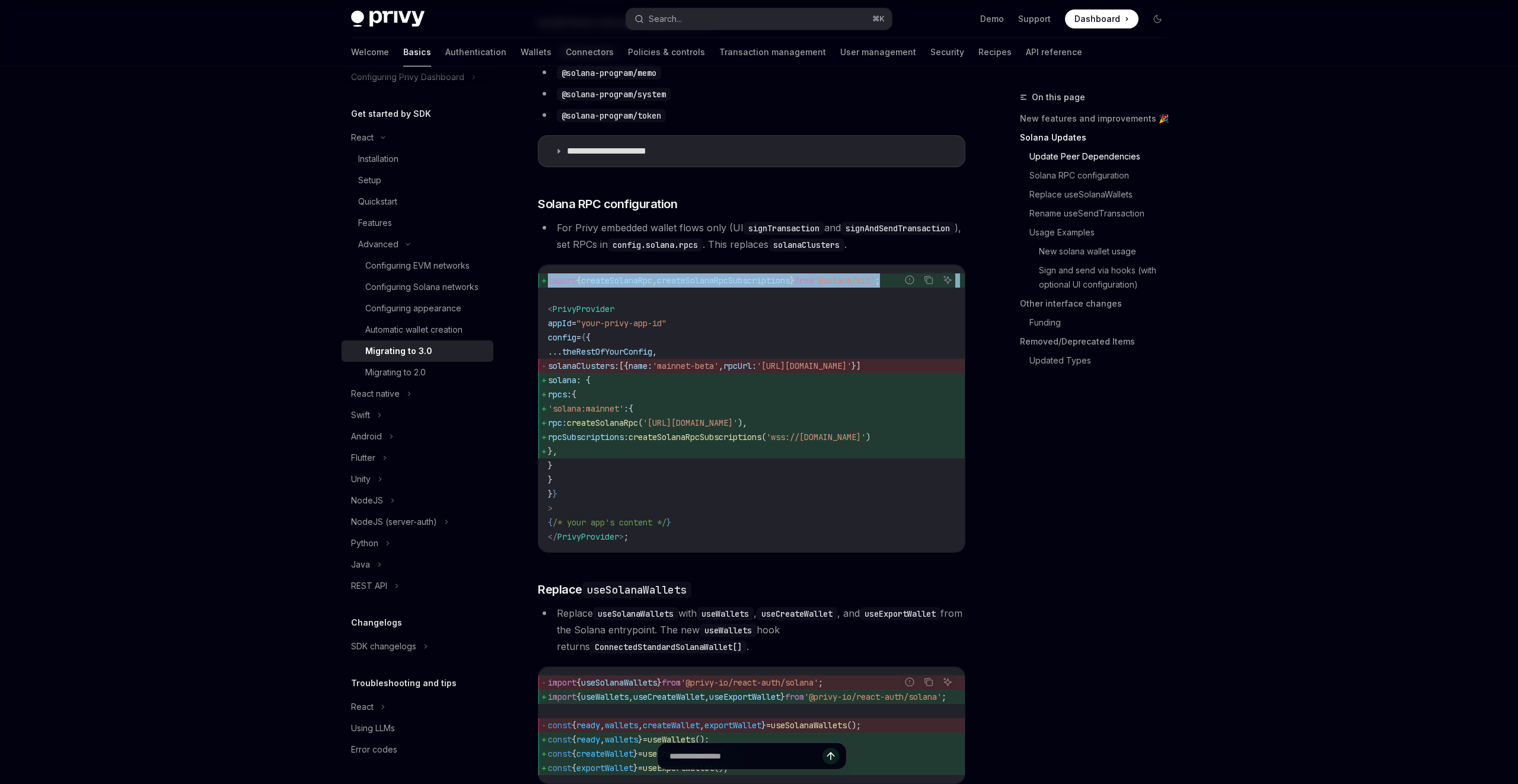
scroll to position [557, 0]
drag, startPoint x: 564, startPoint y: 396, endPoint x: 592, endPoint y: 492, distance: 100.0
click at [592, 492] on code "import { createSolanaRpc , createSolanaRpcSubscriptions } from '@solana/kit' ; …" at bounding box center [751, 408] width 407 height 271
copy code "solana : { rpcs: { 'solana:mainnet' : { rpc: createSolanaRpc ( 'https://api.mai…"
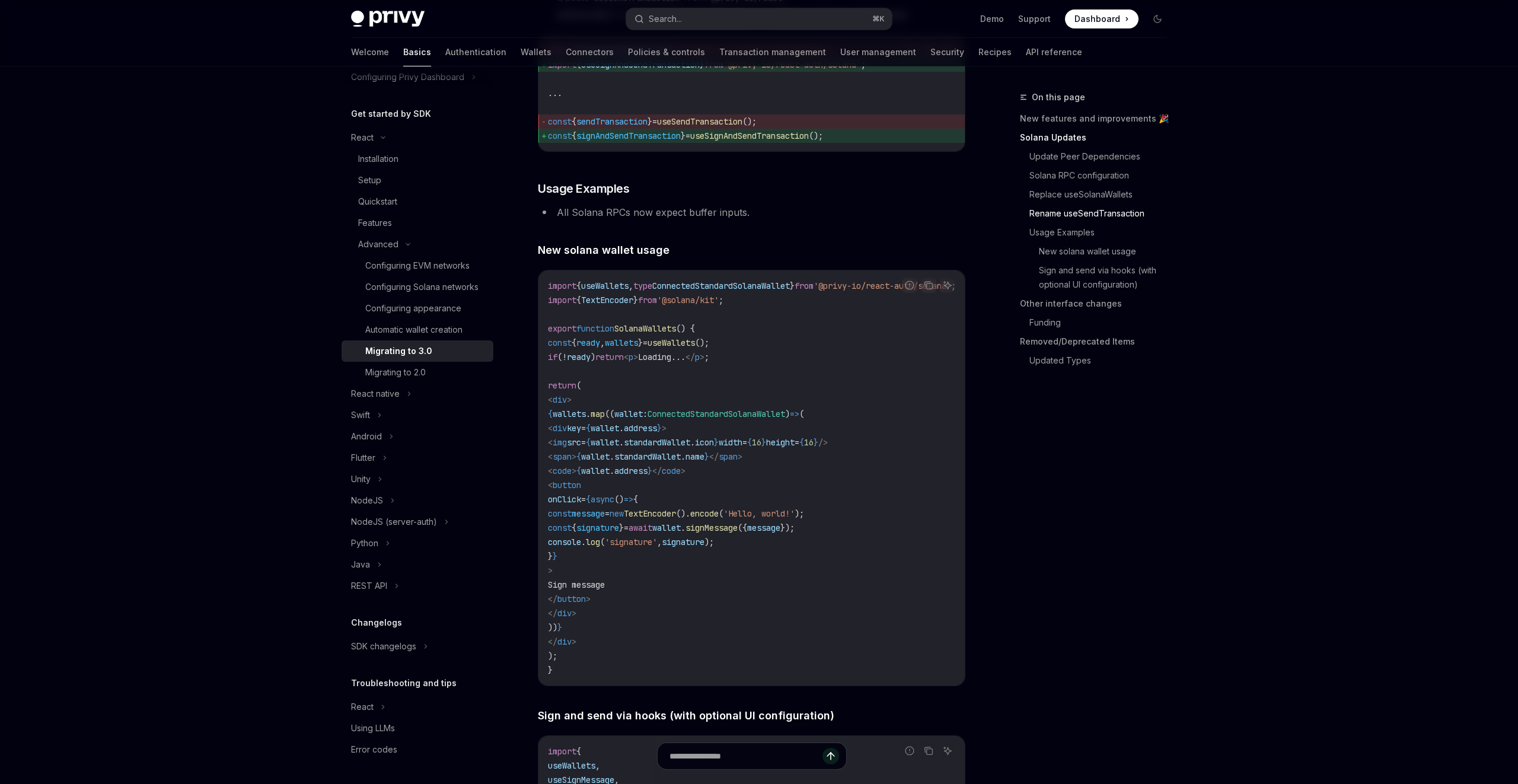
scroll to position [1905, 0]
click at [621, 288] on span "useWallets" at bounding box center [605, 283] width 48 height 11
copy code "import { useWallets , type ConnectedStandardSolanaWallet } from '@privy-io/reac…"
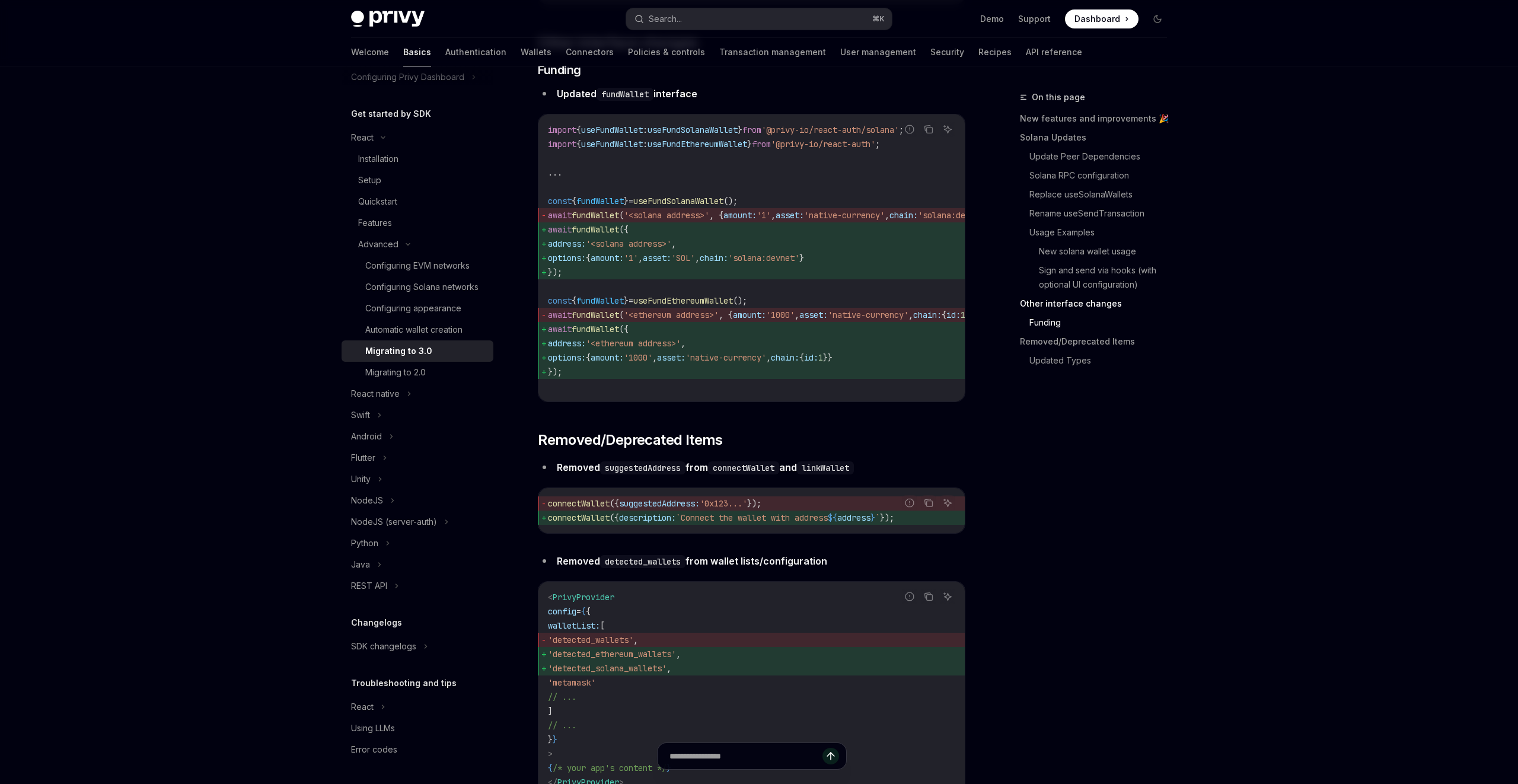
scroll to position [3896, 0]
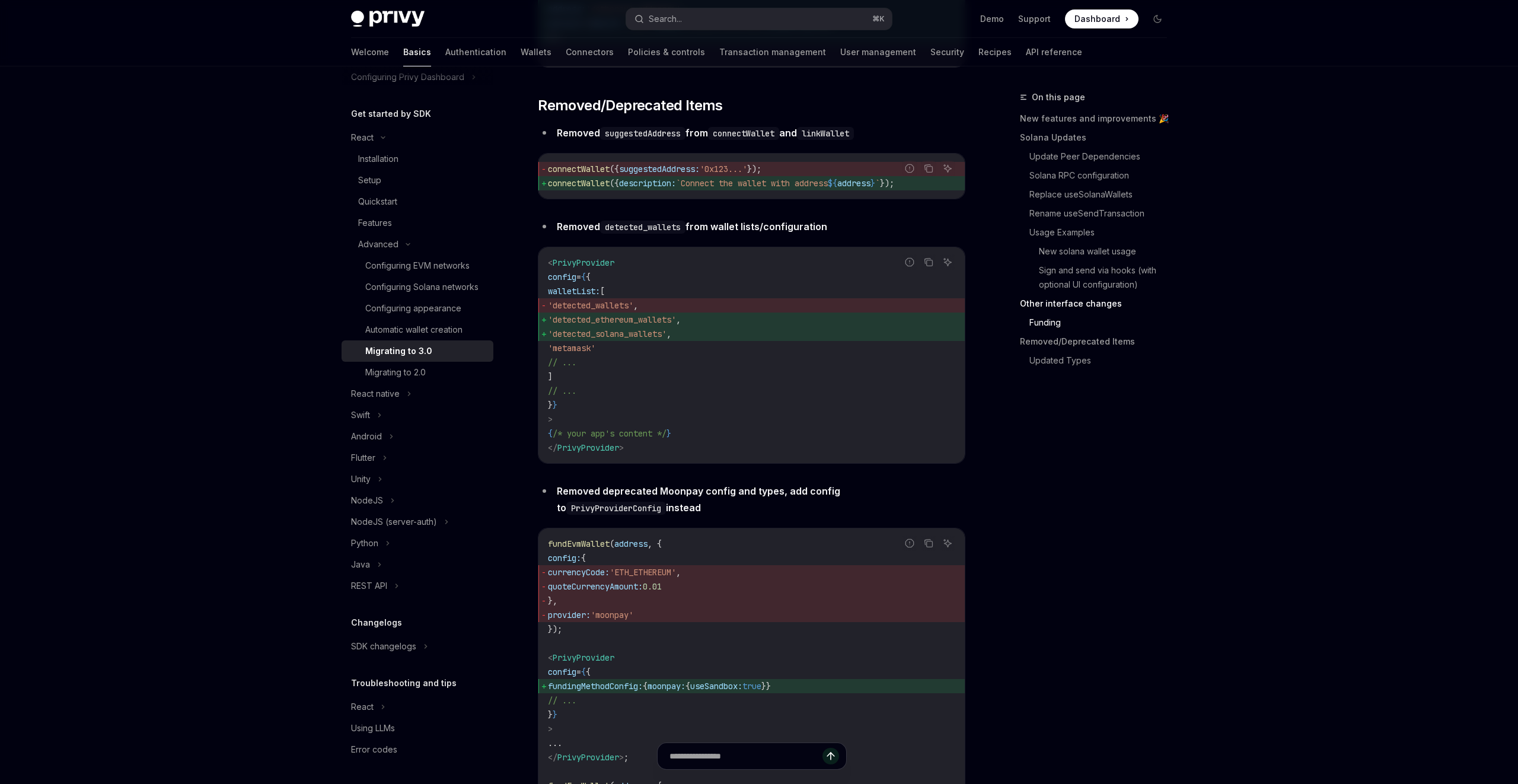
drag, startPoint x: 567, startPoint y: 333, endPoint x: 693, endPoint y: 333, distance: 126.0
click at [693, 333] on code "< PrivyProvider config = { { walletList: [ 'detected_wallets' , 'detected_ether…" at bounding box center [751, 355] width 407 height 199
copy span "walletList: ["
click at [577, 296] on span "walletList:" at bounding box center [573, 291] width 52 height 11
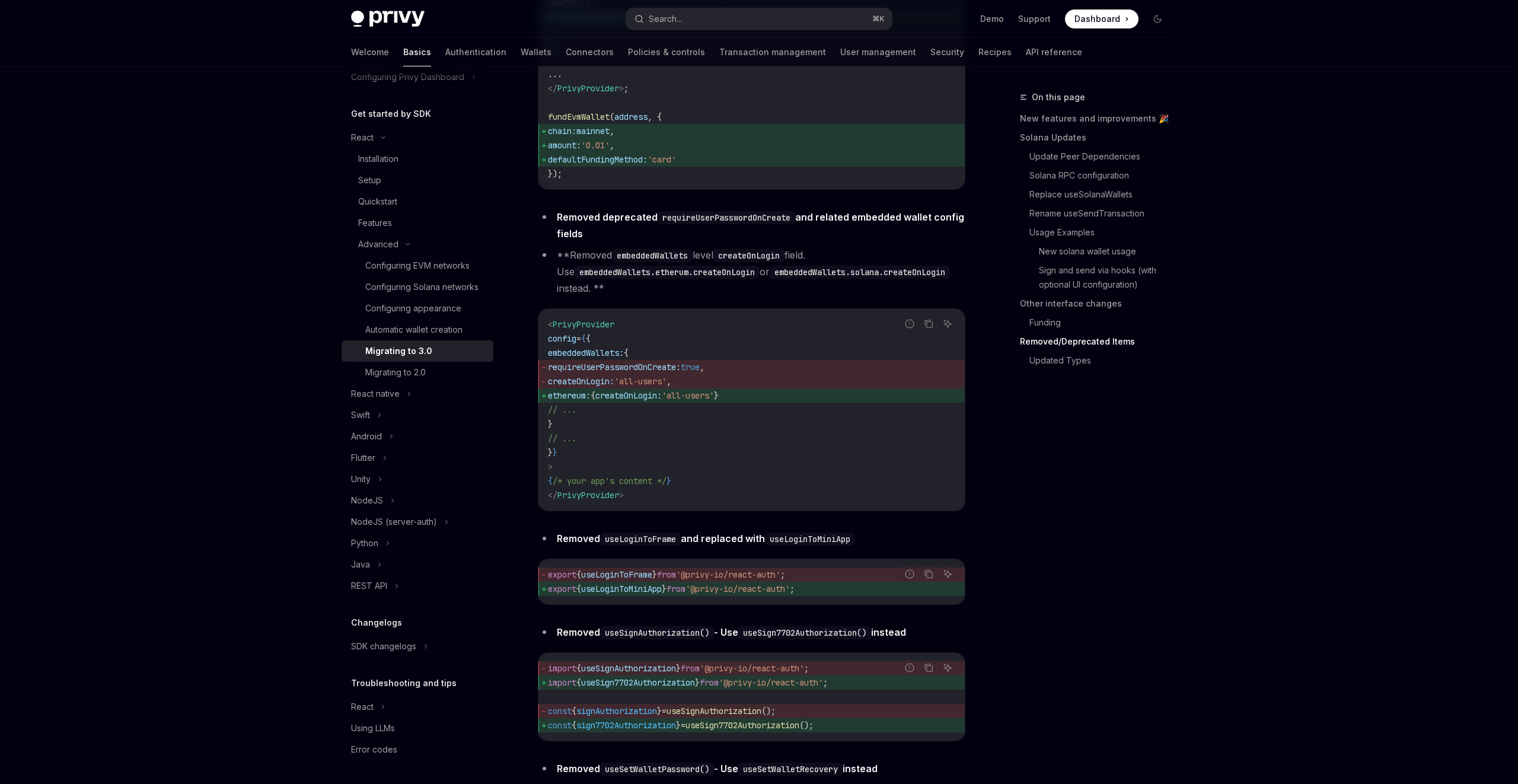
scroll to position [4935, 0]
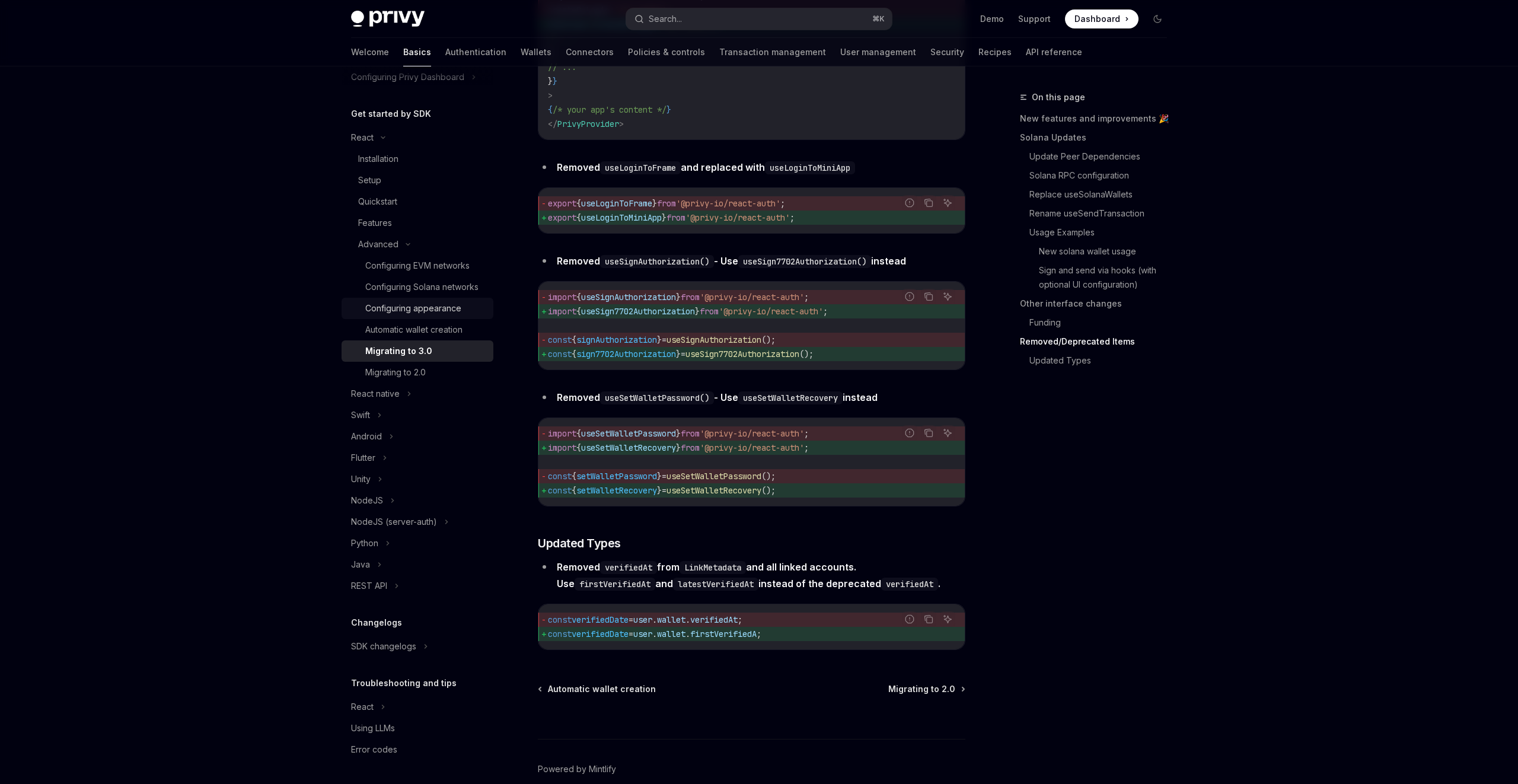
click at [466, 318] on link "Configuring appearance" at bounding box center [418, 308] width 152 height 21
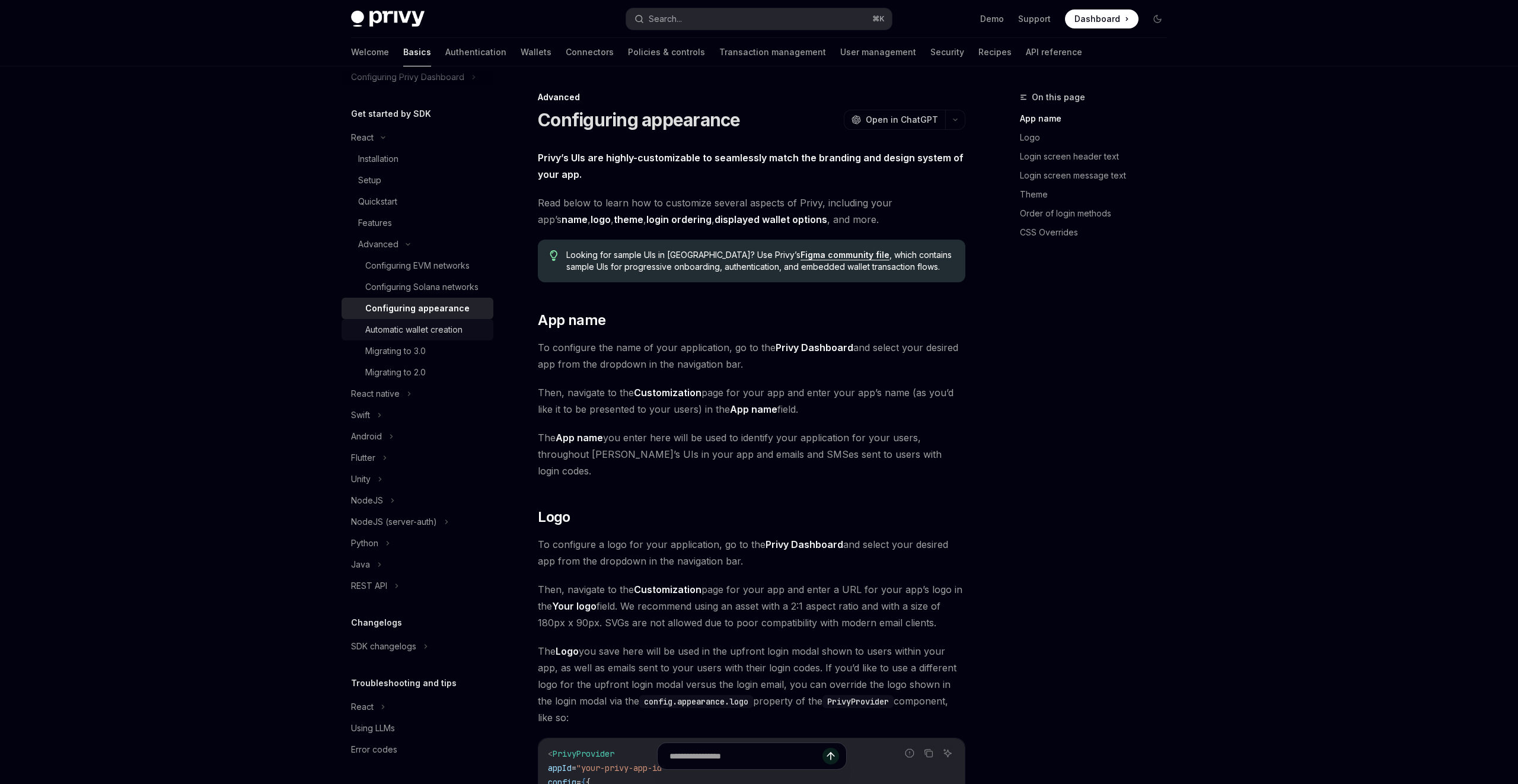
click at [463, 329] on div "Automatic wallet creation" at bounding box center [414, 330] width 97 height 14
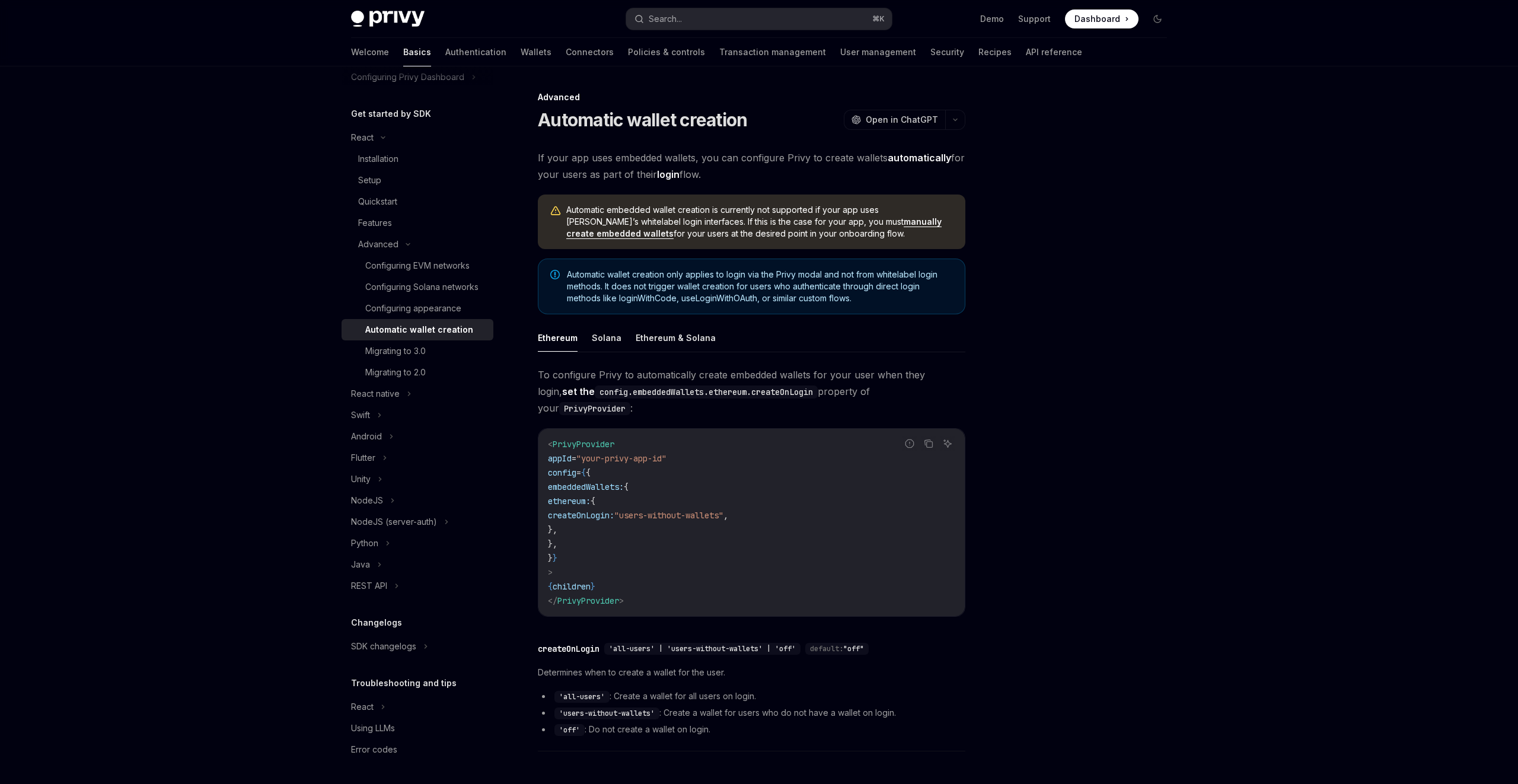
scroll to position [148, 0]
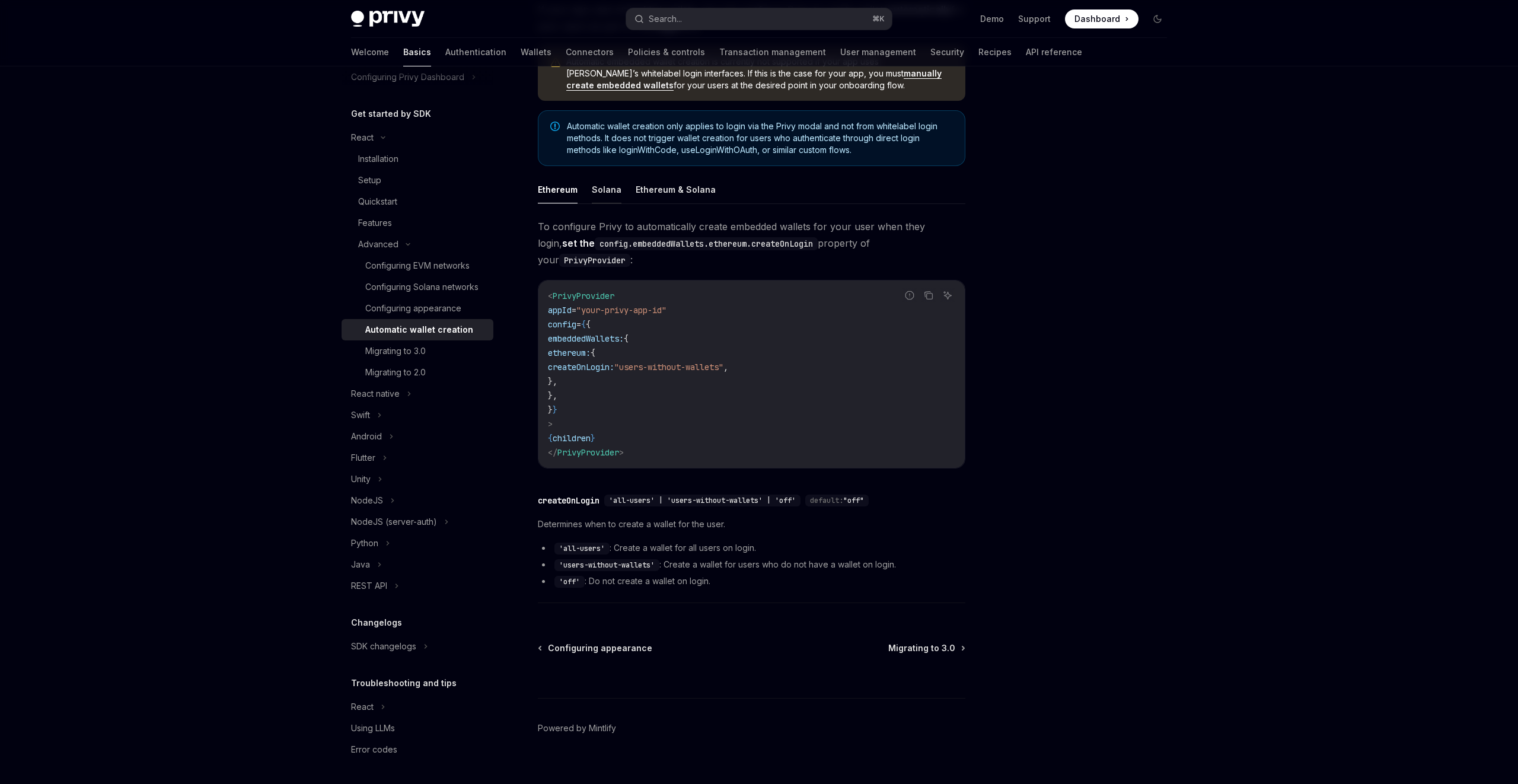
click at [615, 192] on button "Solana" at bounding box center [607, 189] width 30 height 28
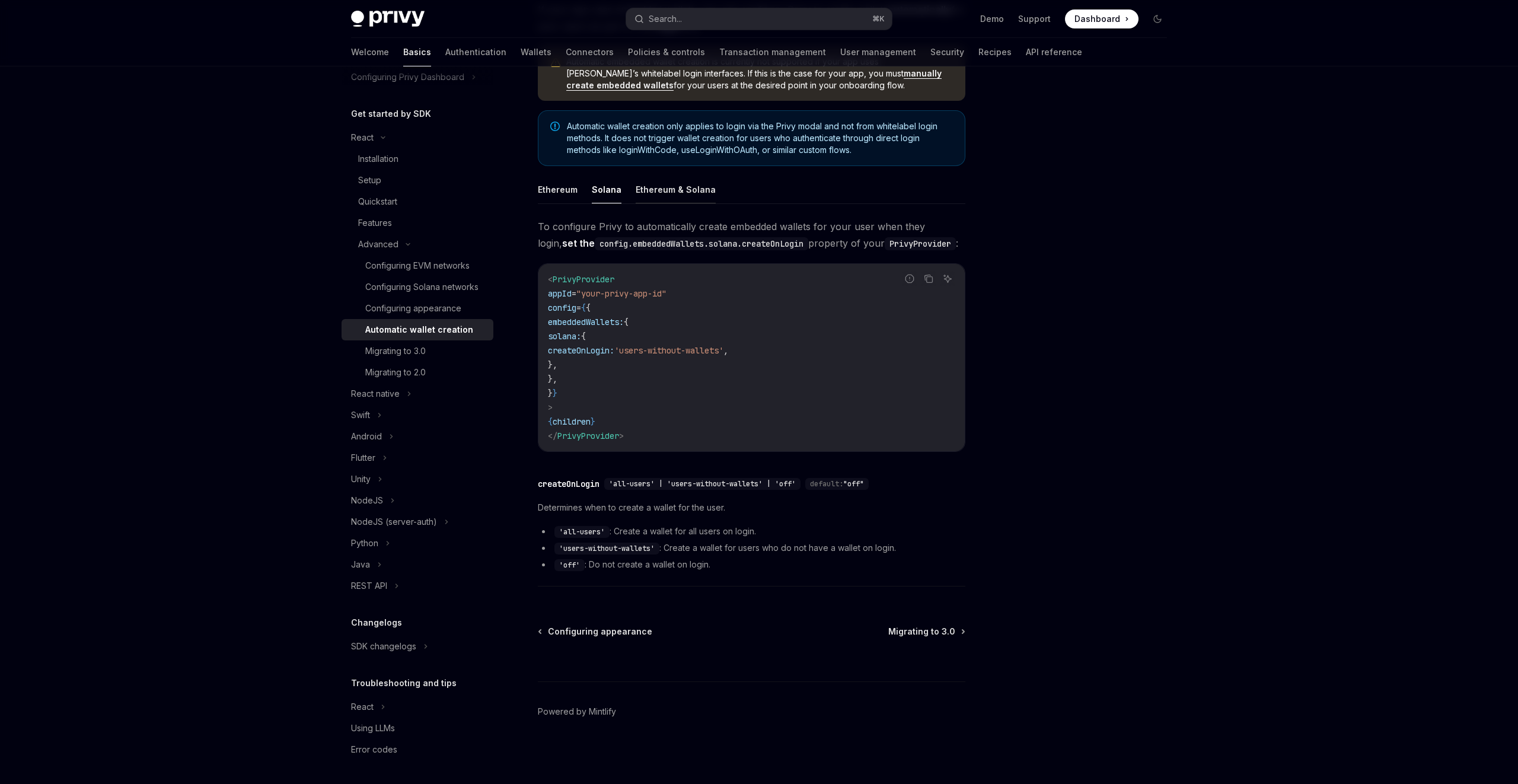
click at [642, 200] on button "Ethereum & Solana" at bounding box center [676, 189] width 80 height 28
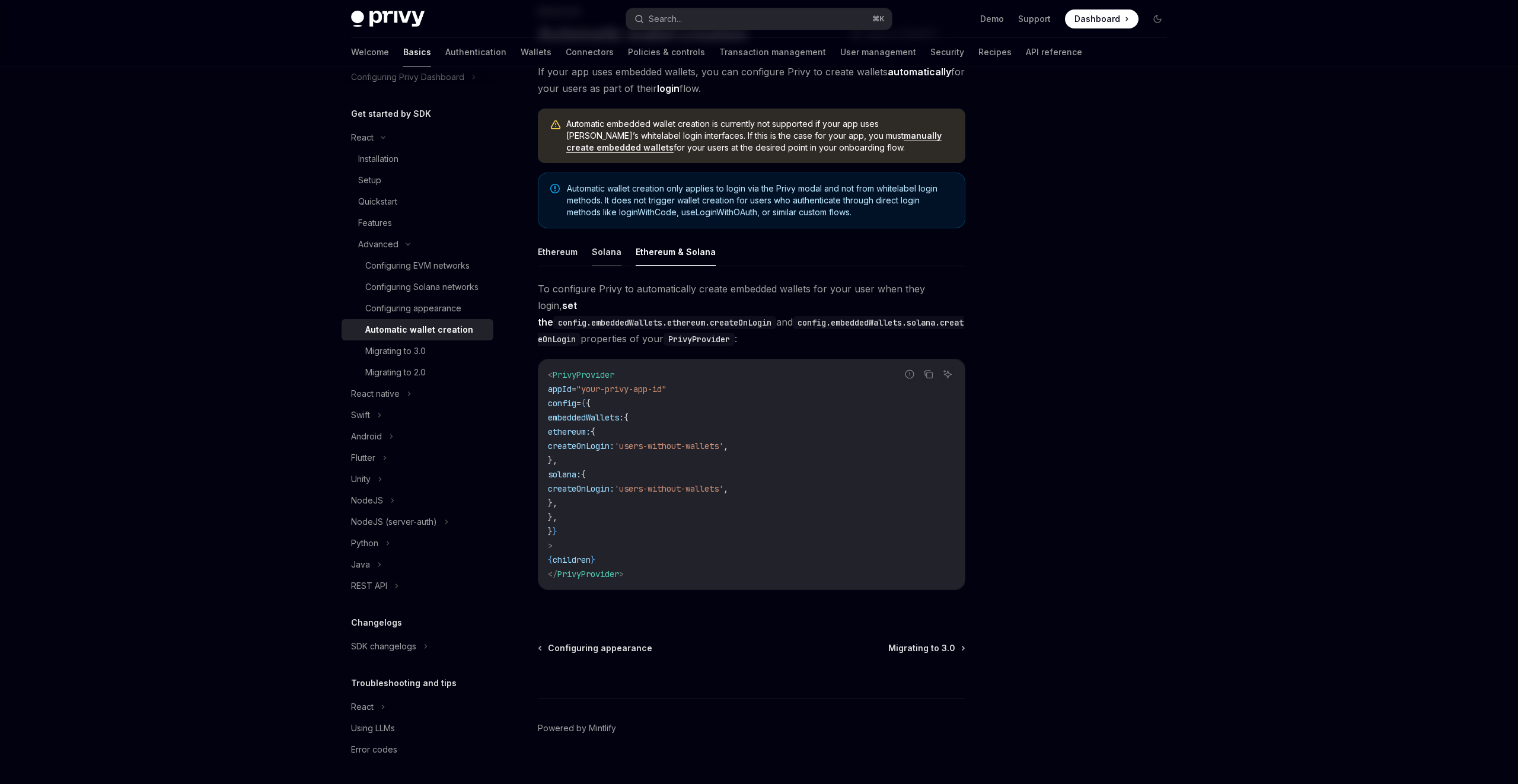
click at [610, 263] on button "Solana" at bounding box center [607, 251] width 30 height 28
type textarea "*"
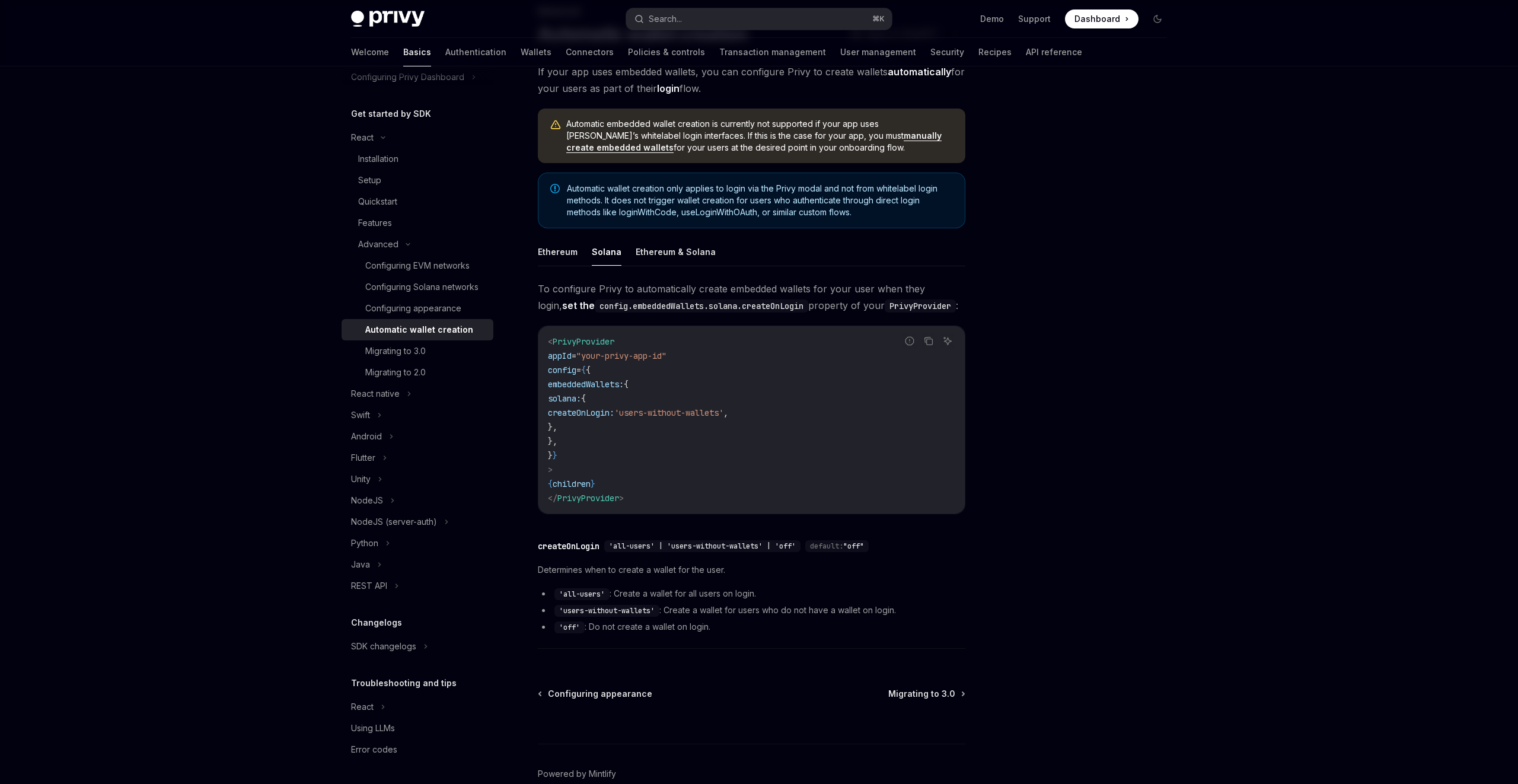
click at [582, 392] on code "< PrivyProvider appId = "your-privy-app-id" config = { { embeddedWallets: { sol…" at bounding box center [751, 419] width 407 height 171
drag, startPoint x: 582, startPoint y: 384, endPoint x: 620, endPoint y: 445, distance: 71.9
click at [620, 445] on code "< PrivyProvider appId = "your-privy-app-id" config = { { embeddedWallets: { sol…" at bounding box center [751, 419] width 407 height 171
copy code "embeddedWallets: { solana: { createOnLogin: 'users-without-wallets' , }, },"
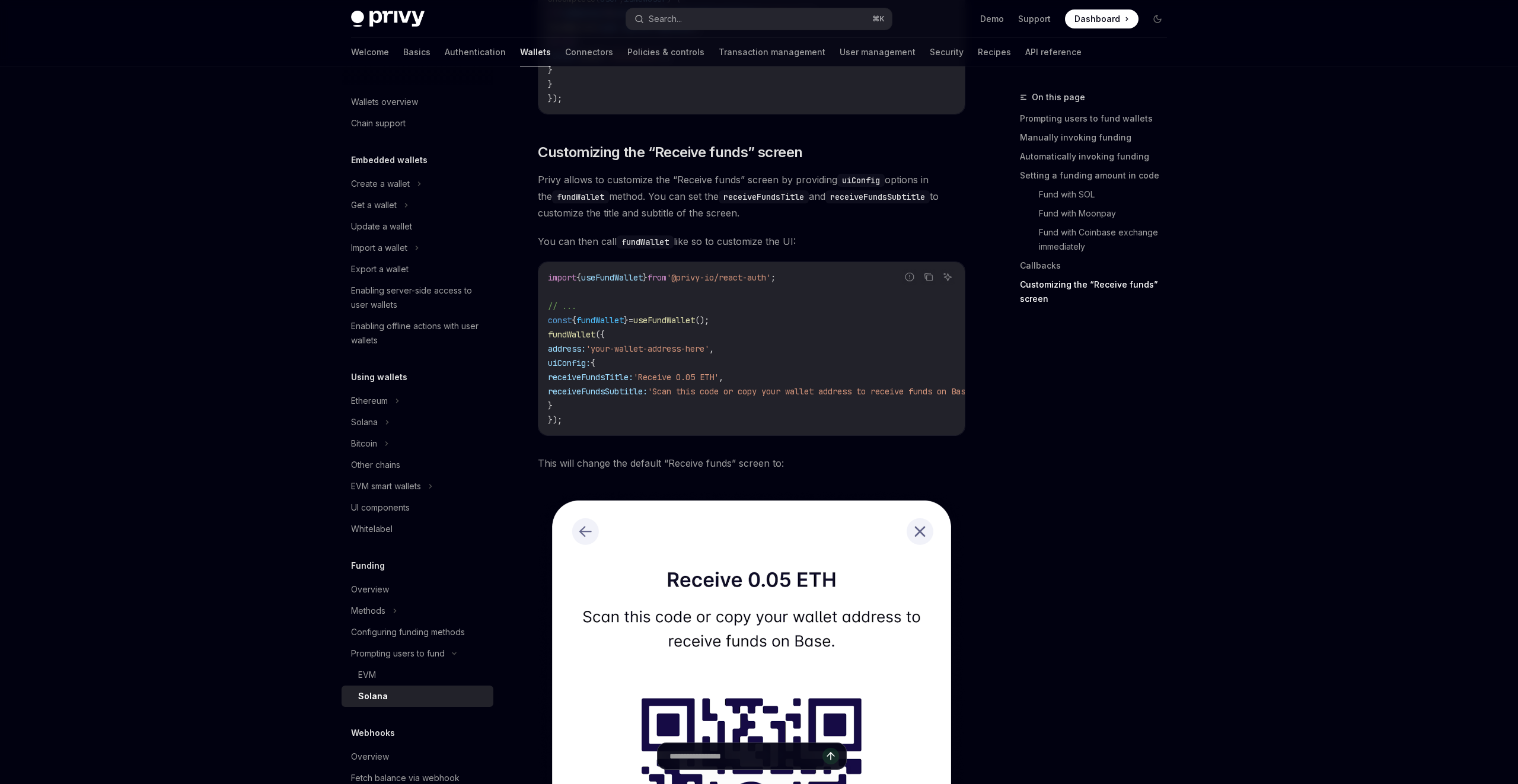
scroll to position [2645, 0]
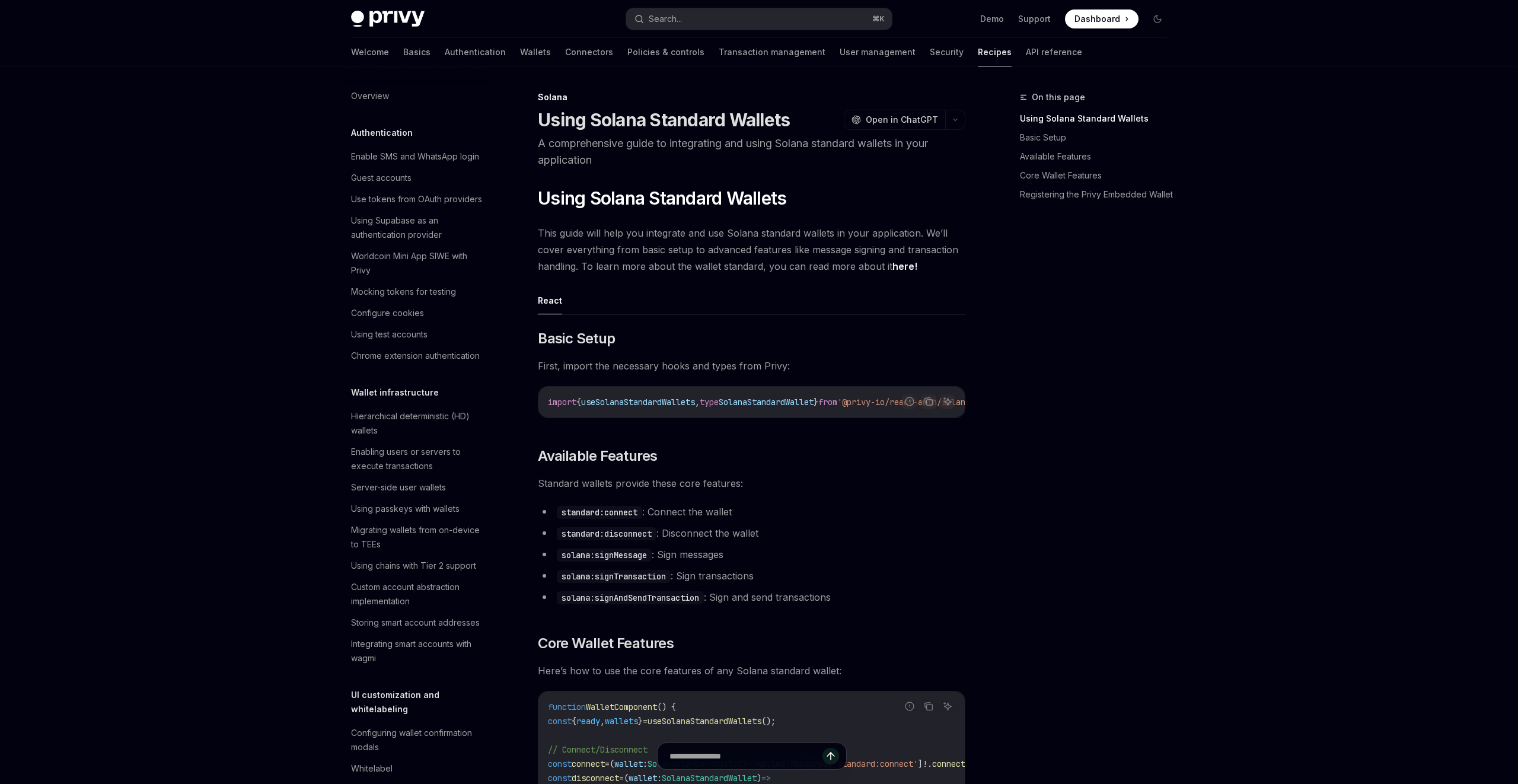
scroll to position [1499, 0]
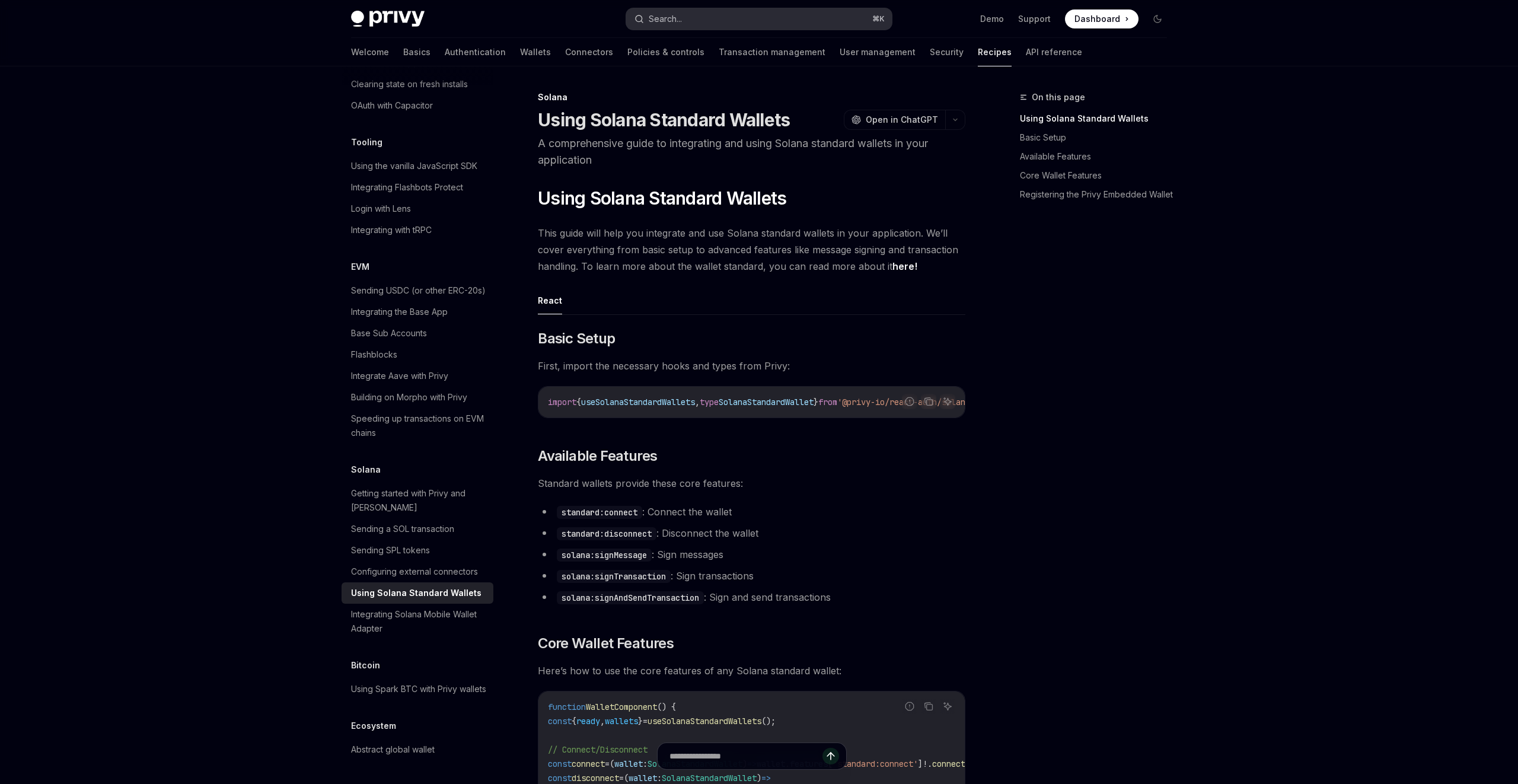
click at [779, 19] on button "Search... ⌘ K" at bounding box center [759, 19] width 265 height 21
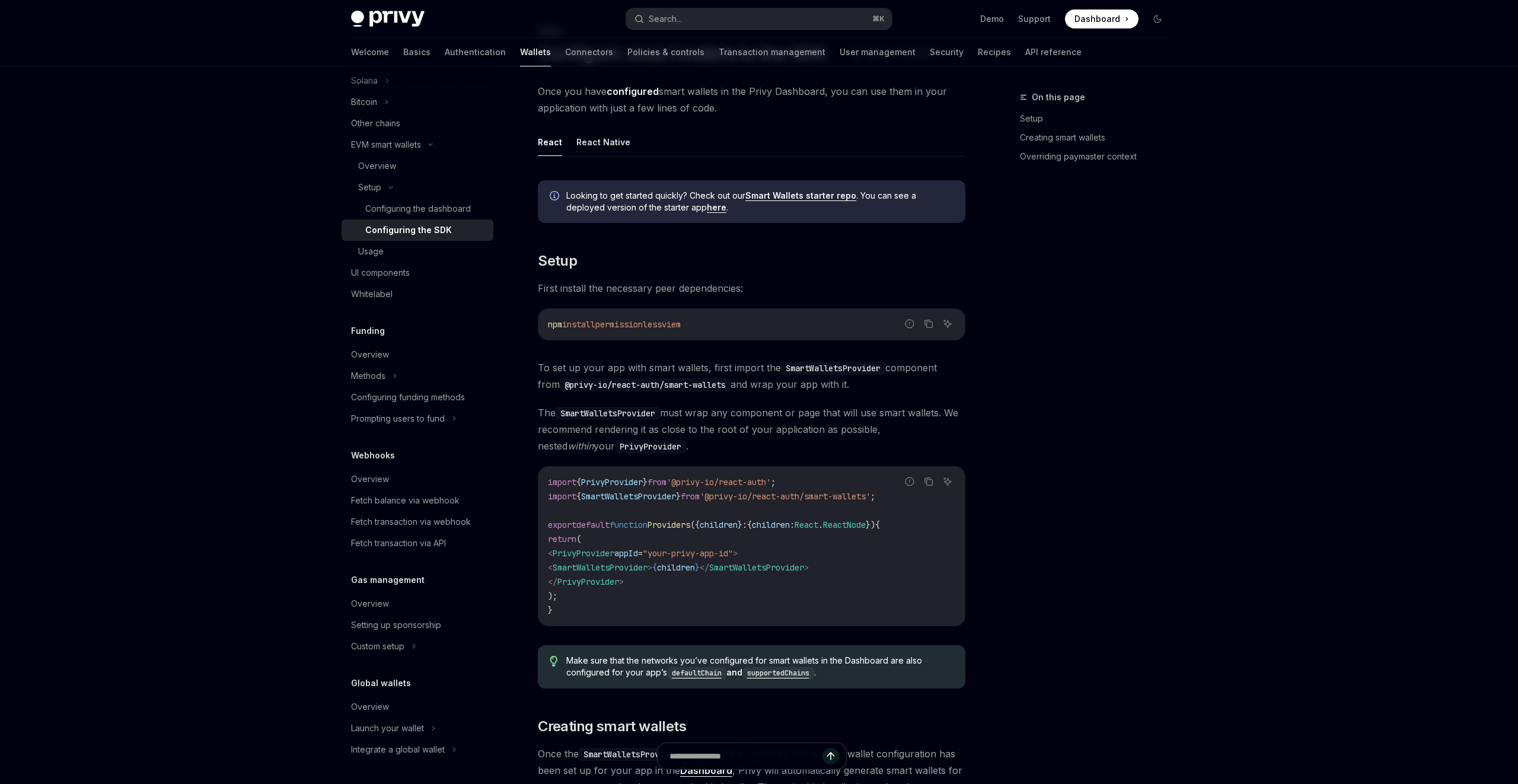
scroll to position [341, 0]
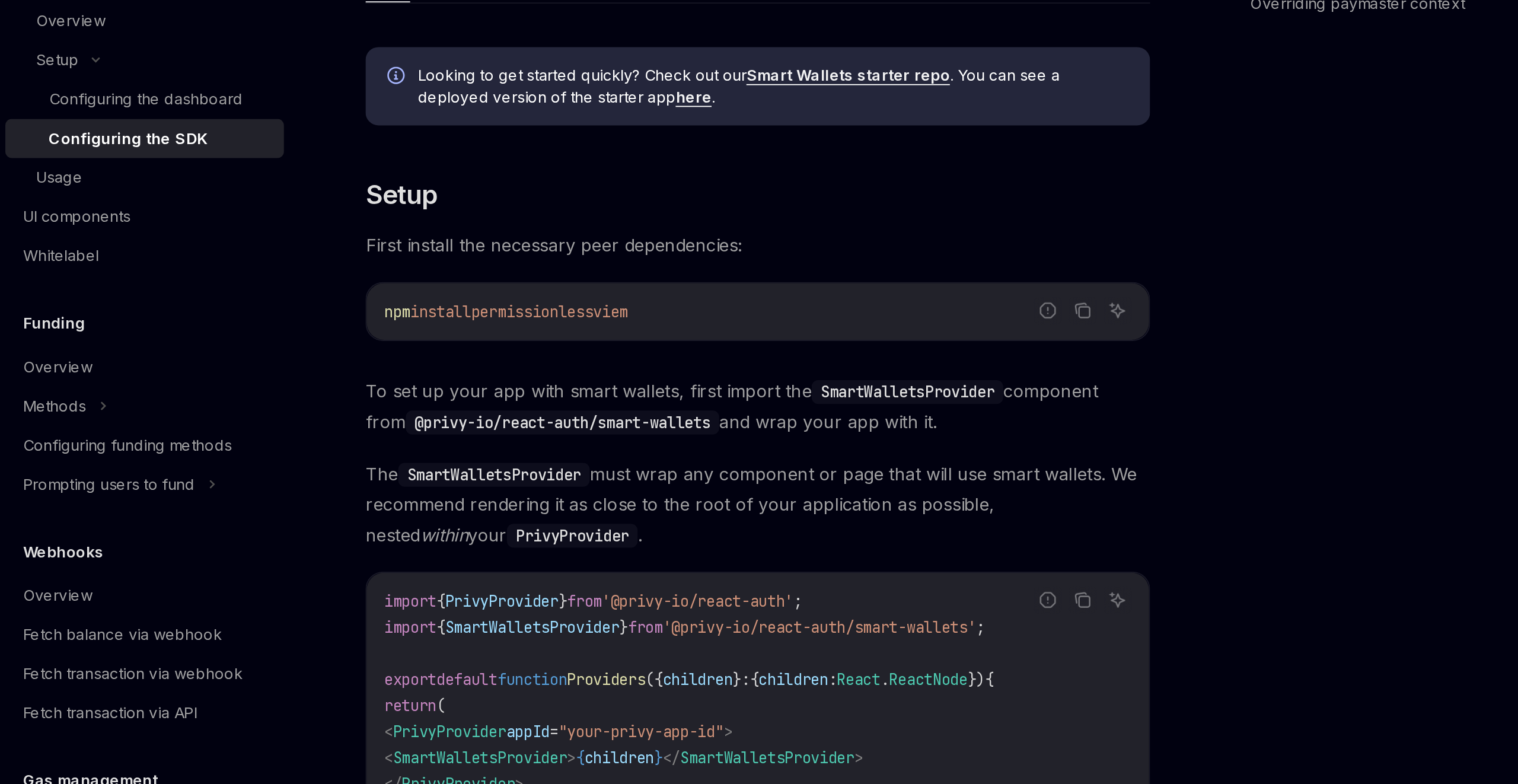
click at [740, 376] on span "To set up your app with smart wallets, first import the SmartWalletsProvider co…" at bounding box center [752, 376] width 428 height 33
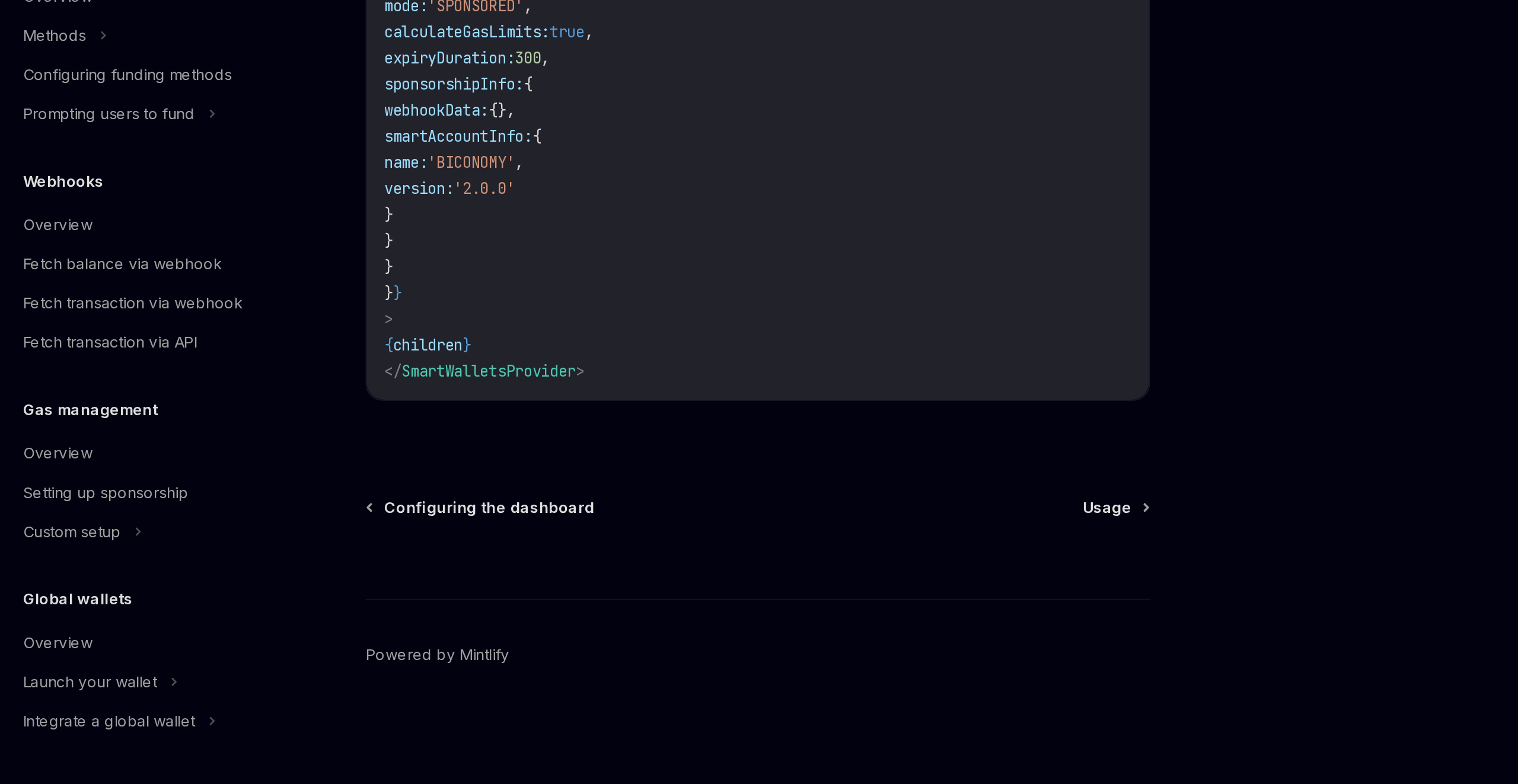
scroll to position [775, 0]
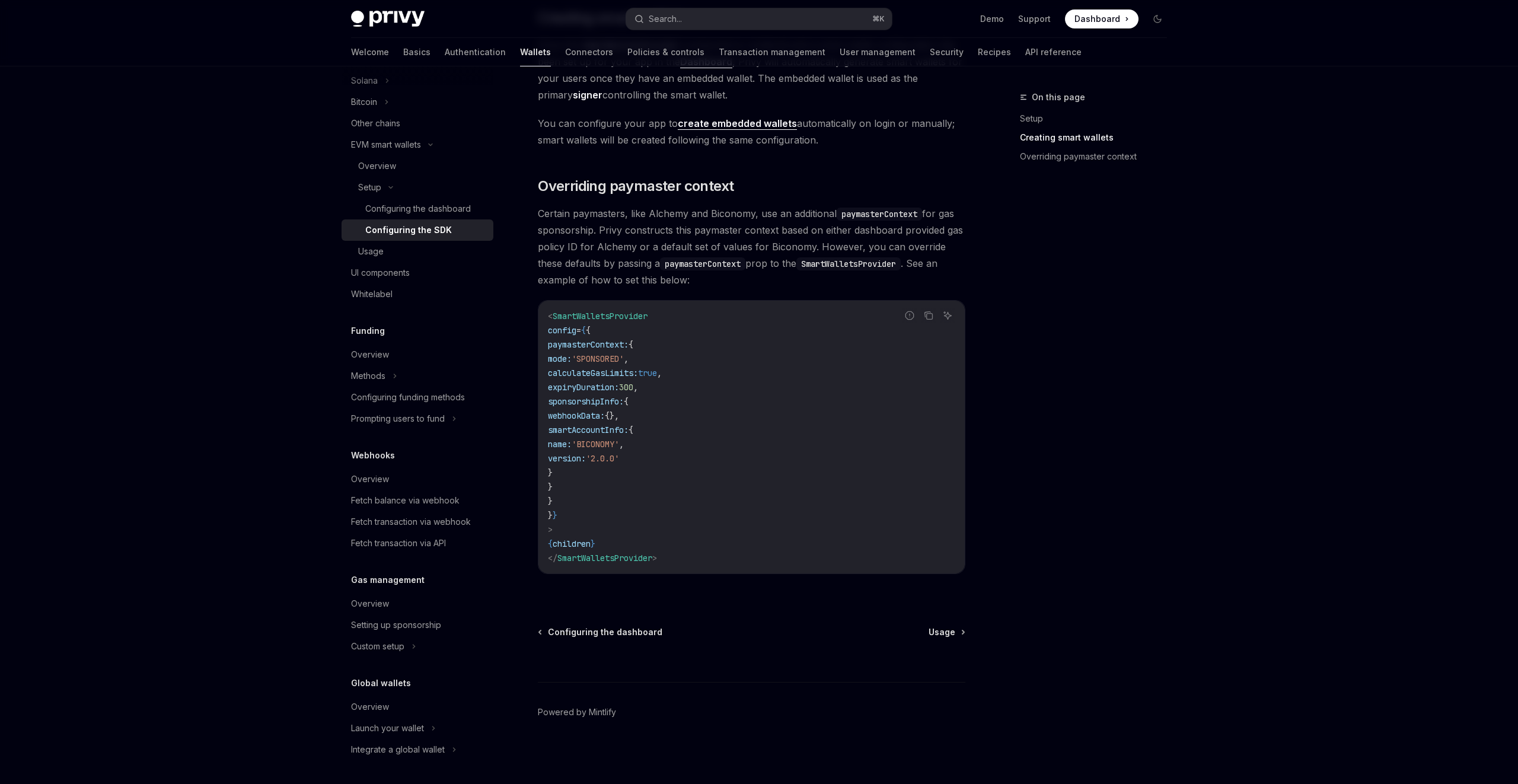
click at [935, 624] on div "Setup Configure smart wallets in the SDK OpenAI Open in ChatGPT OpenAI Open in …" at bounding box center [640, 50] width 655 height 1469
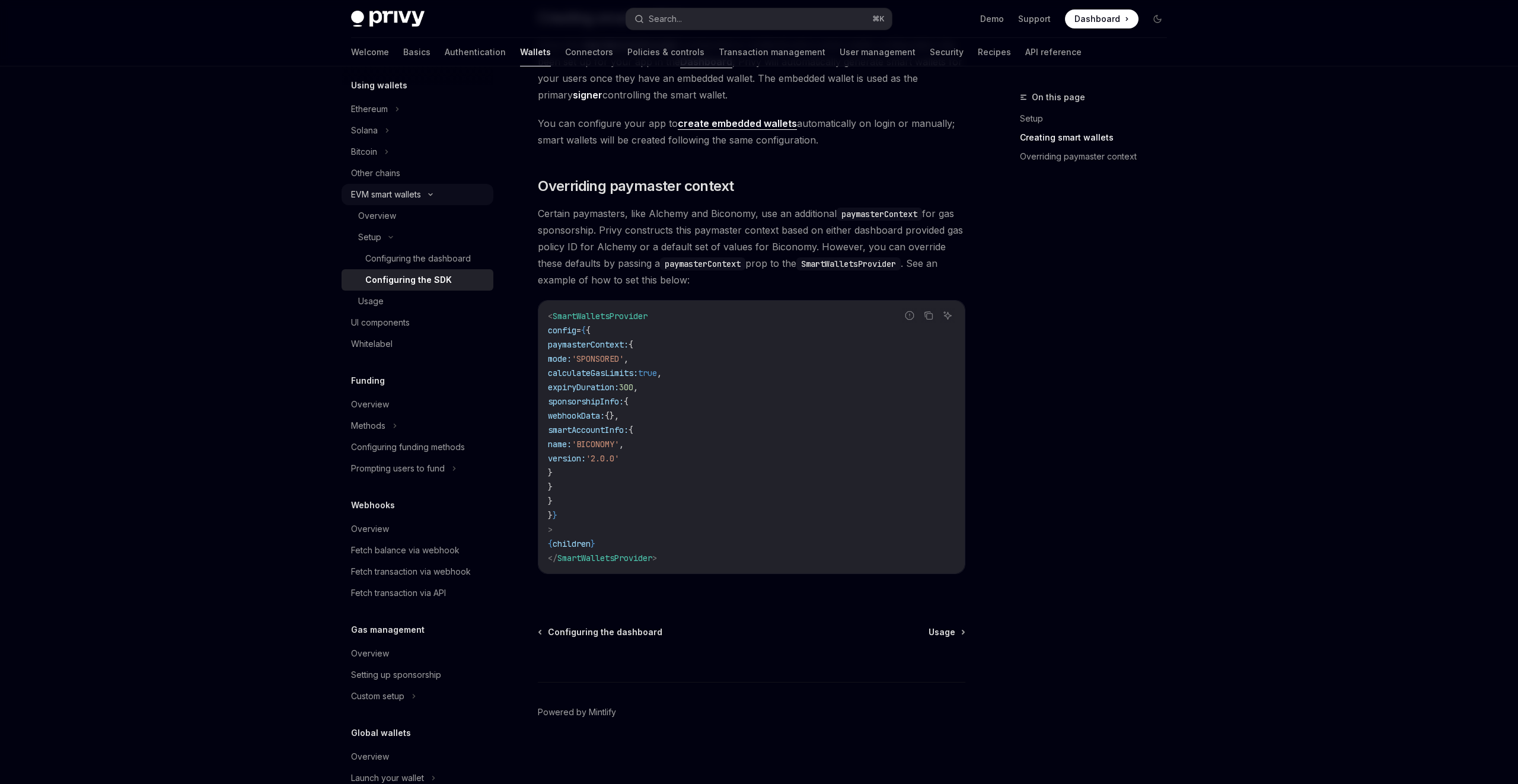
scroll to position [269, 0]
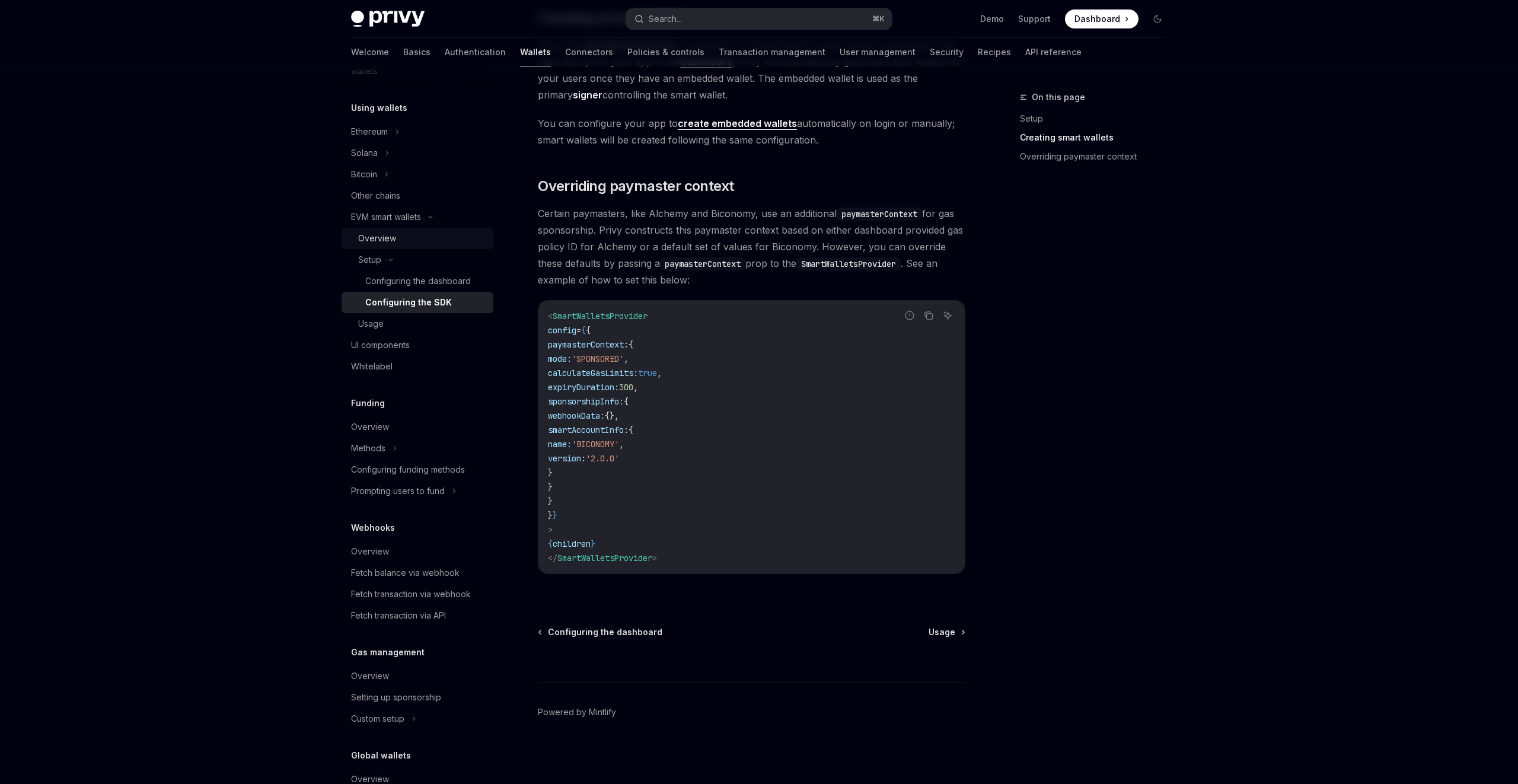
click at [415, 229] on link "Overview" at bounding box center [418, 238] width 152 height 21
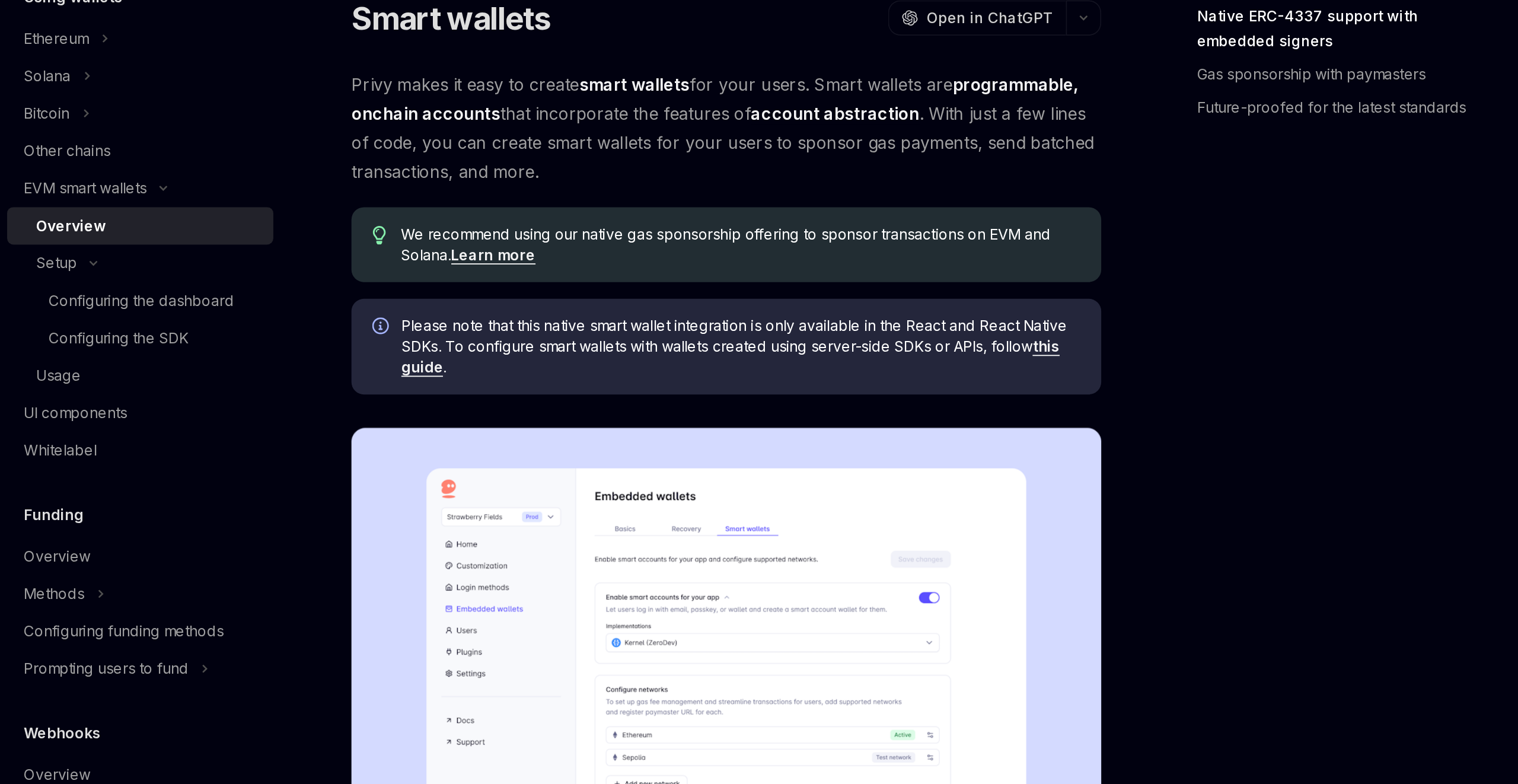
click at [751, 172] on span "Privy makes it easy to create smart wallets for your users. Smart wallets are p…" at bounding box center [752, 182] width 428 height 66
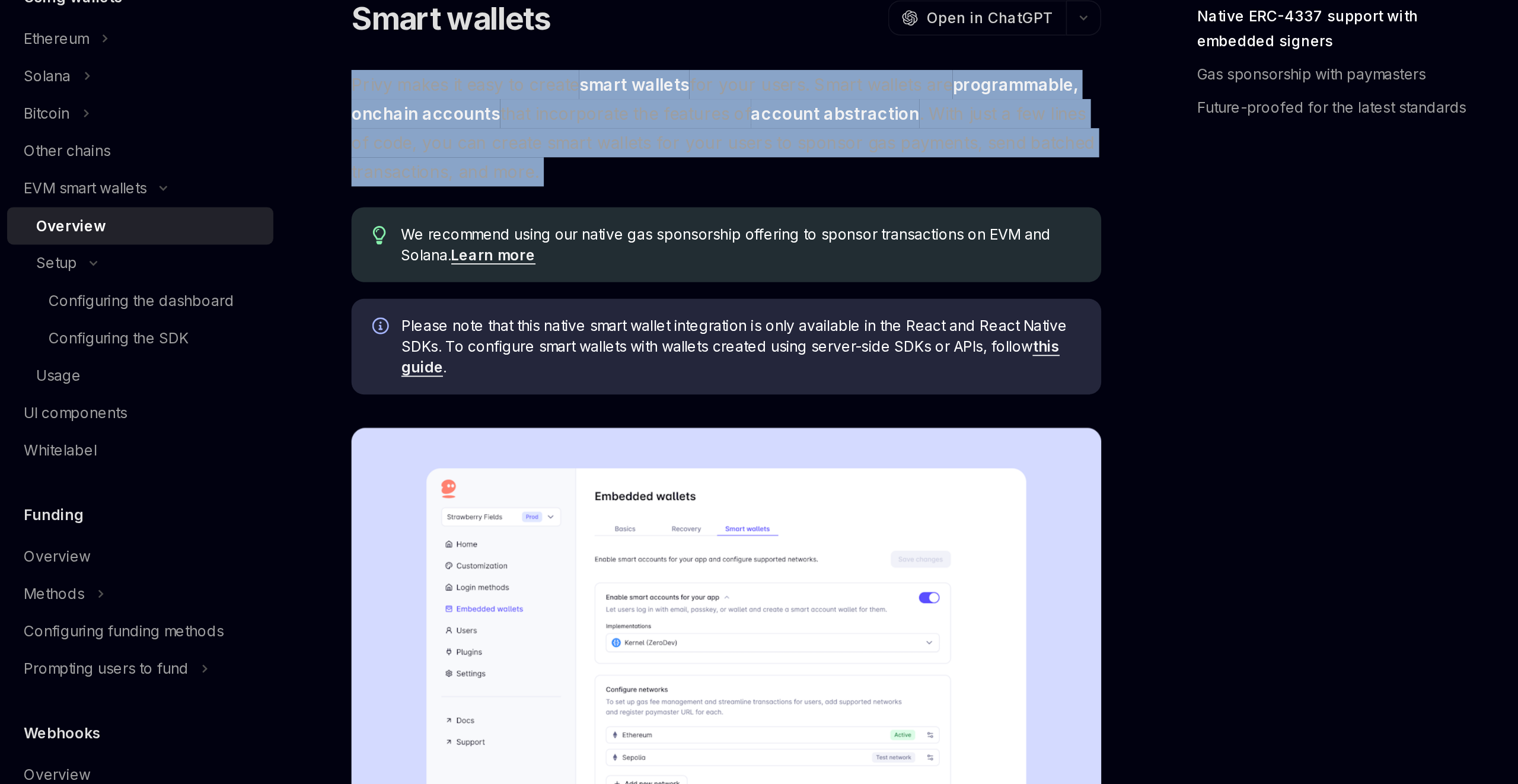
click at [751, 172] on span "Privy makes it easy to create smart wallets for your users. Smart wallets are p…" at bounding box center [752, 182] width 428 height 66
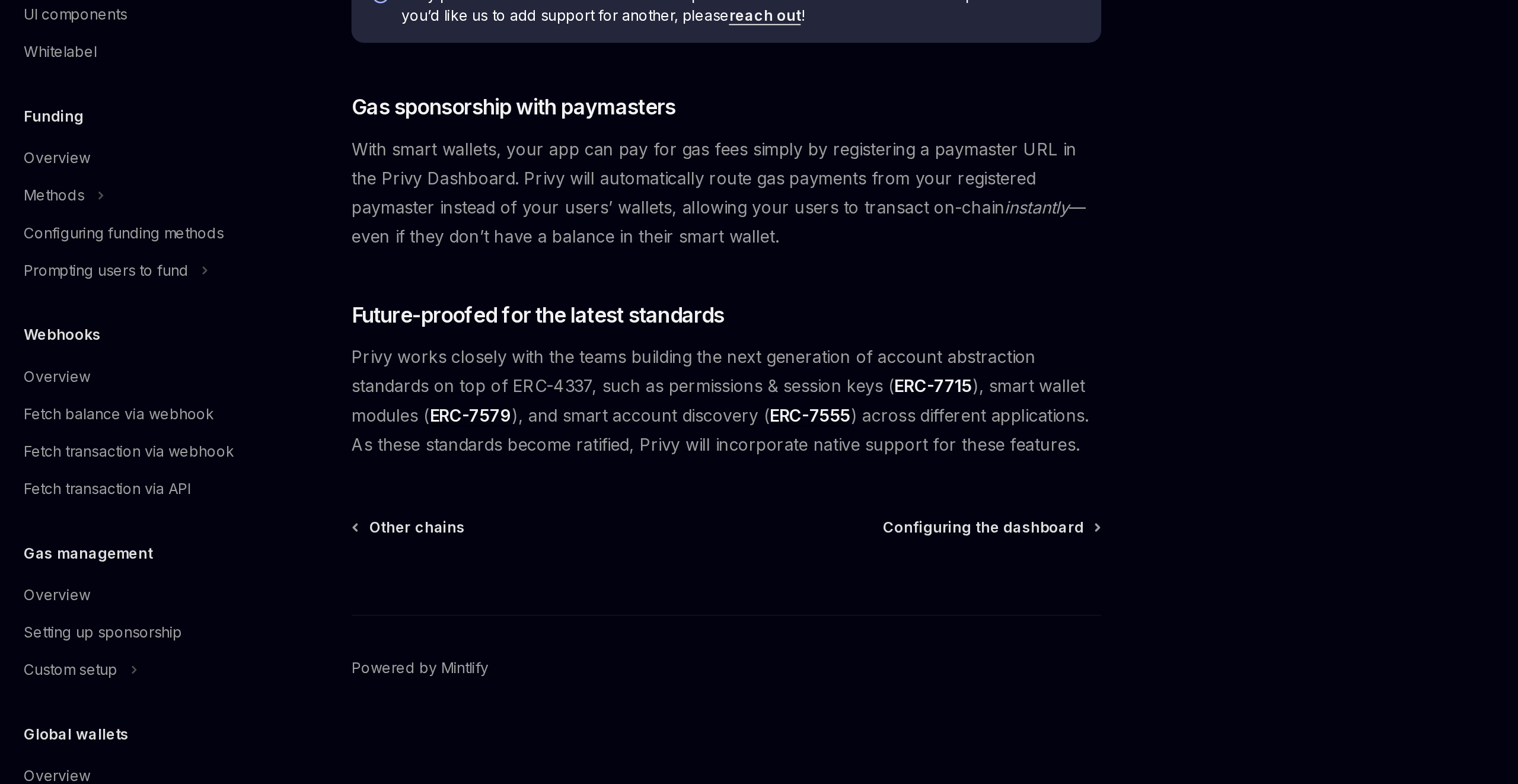
scroll to position [649, 0]
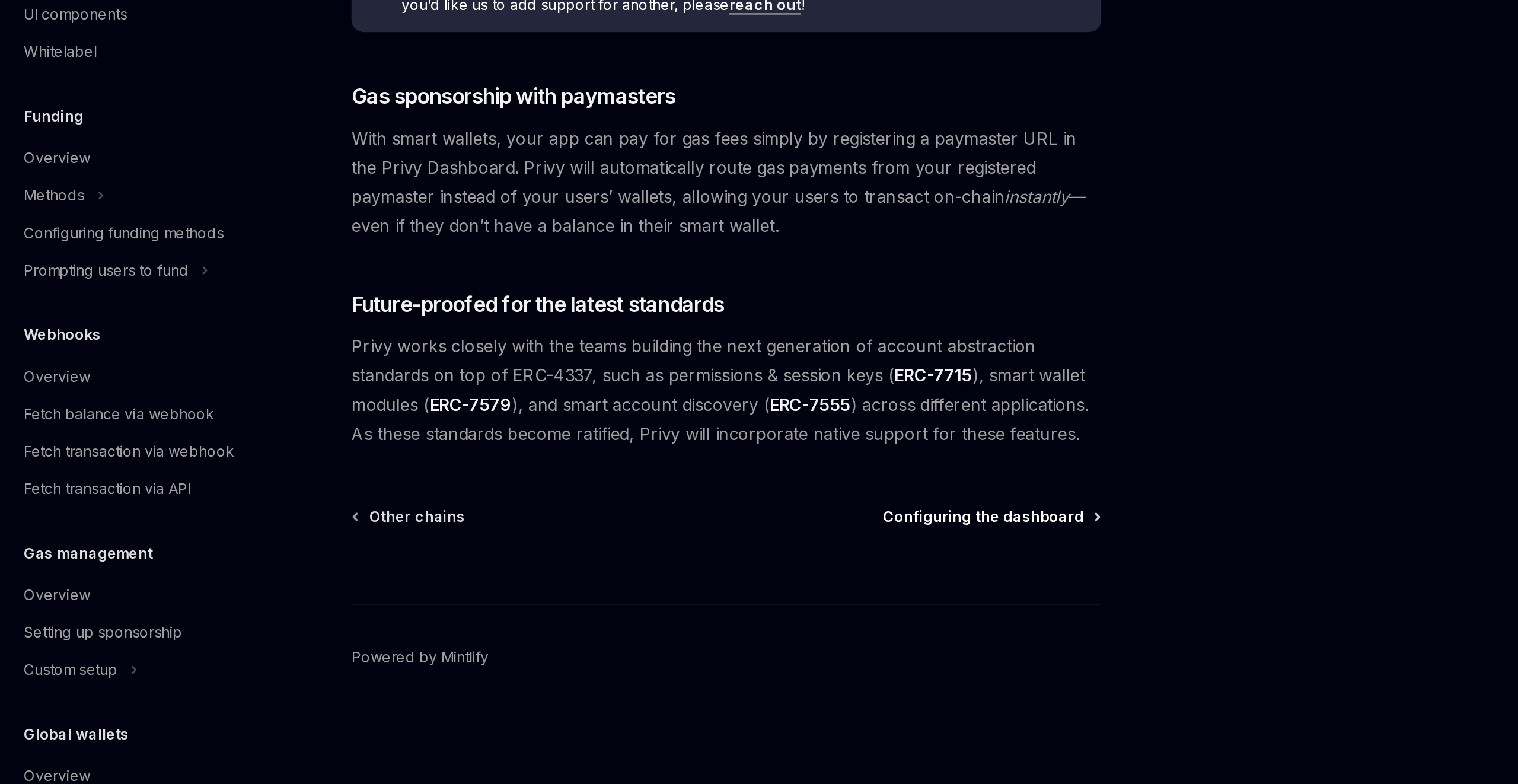
click at [941, 636] on span "Configuring the dashboard" at bounding box center [898, 631] width 115 height 12
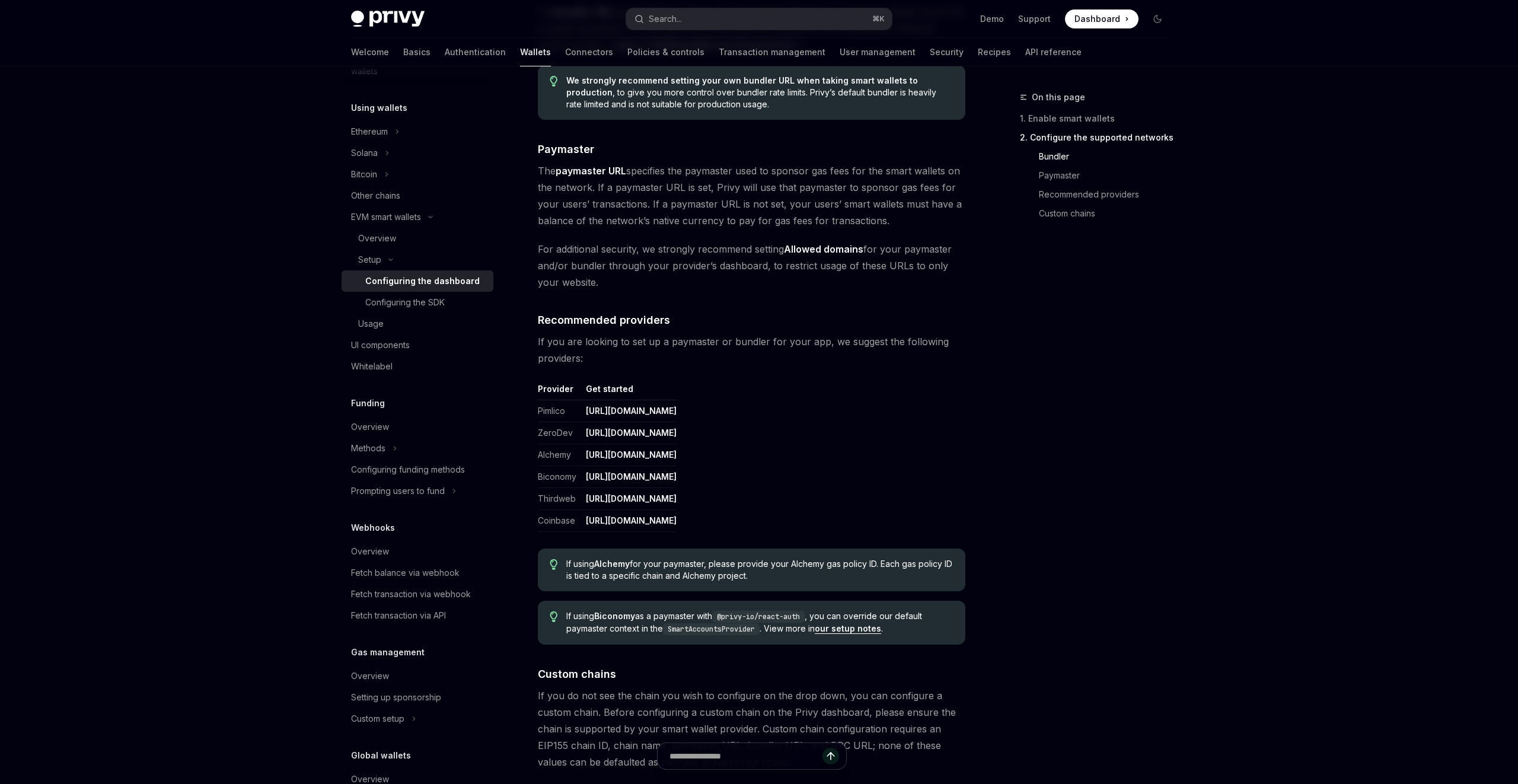
scroll to position [1342, 0]
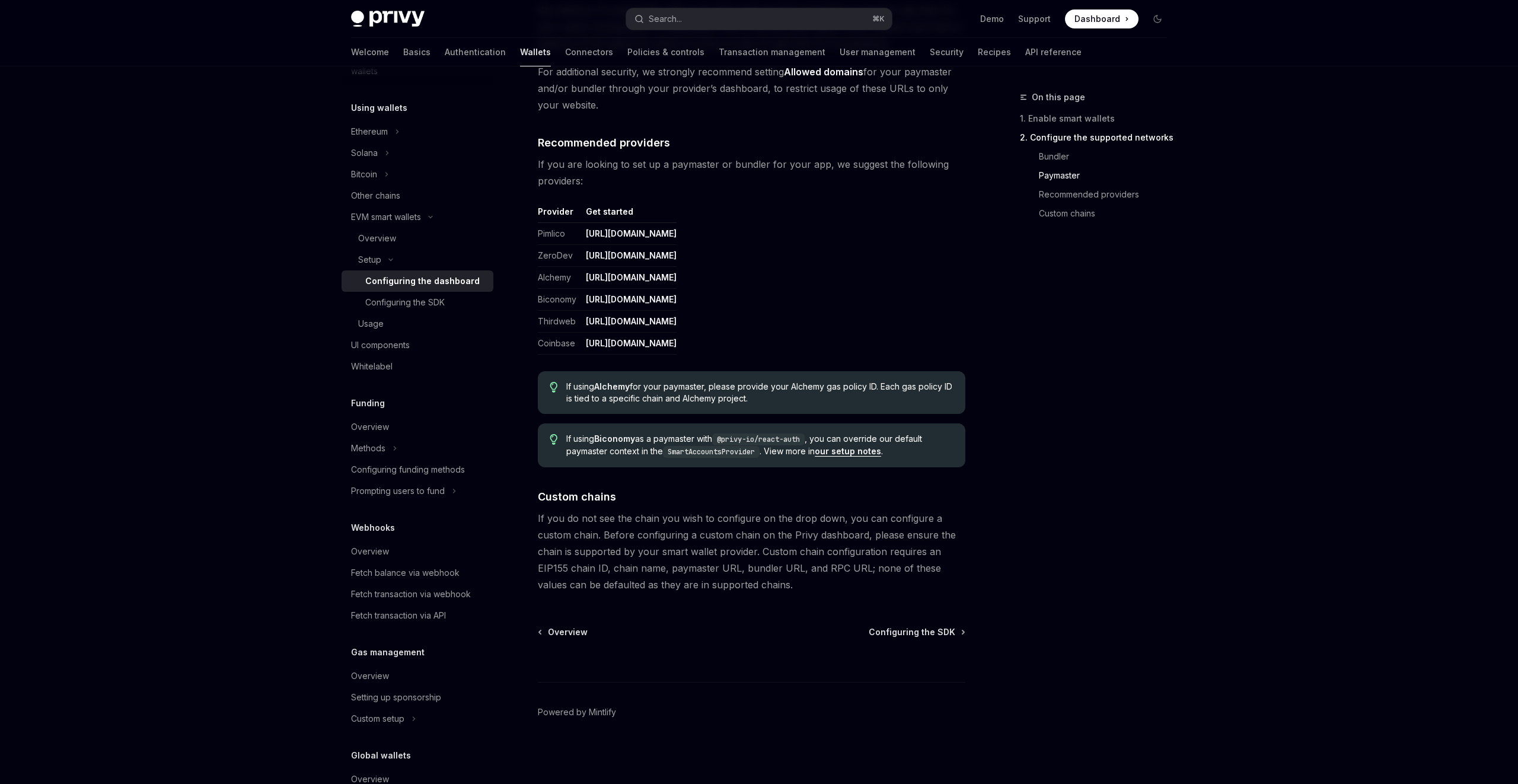
click at [908, 629] on span "Configuring the SDK" at bounding box center [912, 632] width 86 height 12
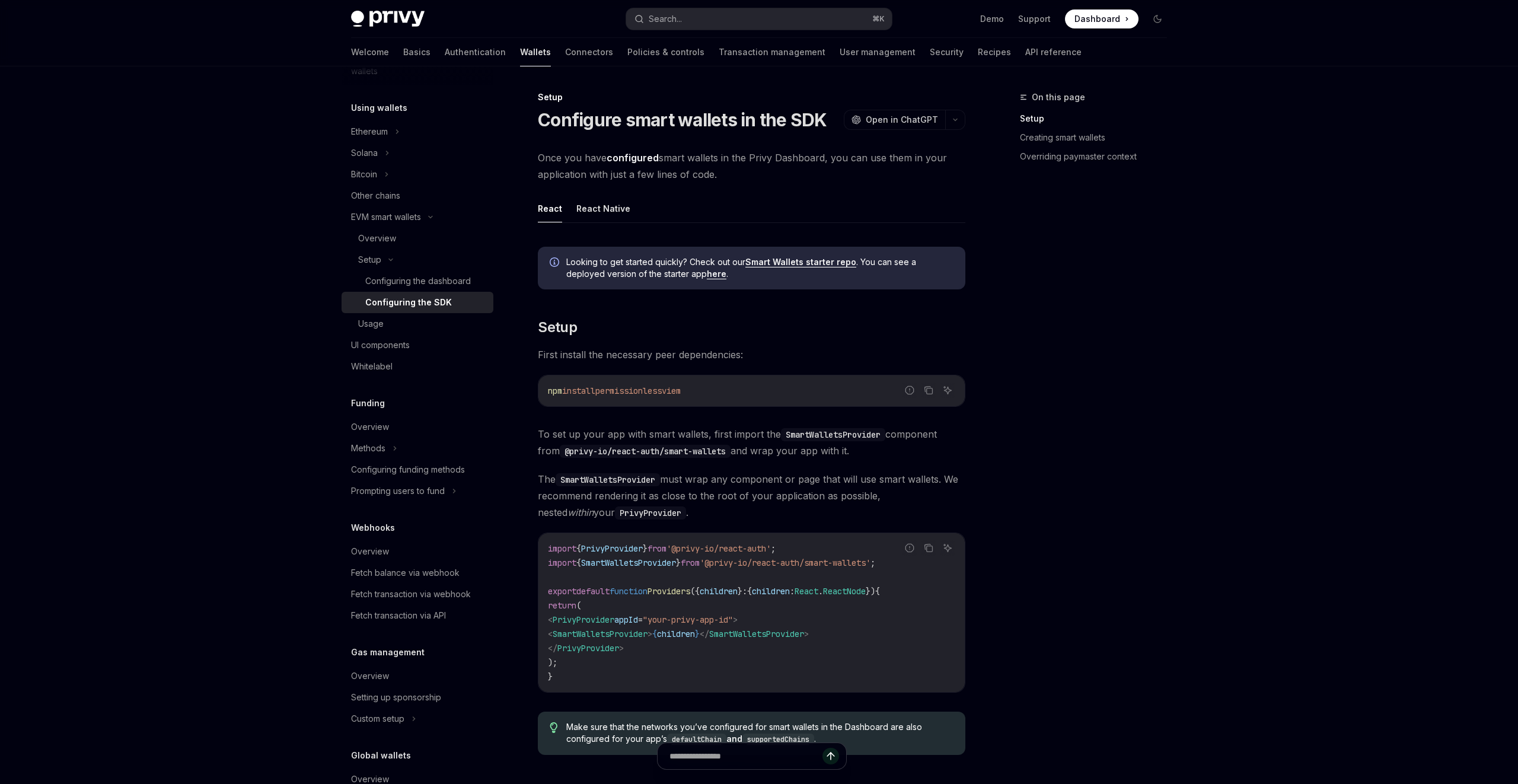
type textarea "*"
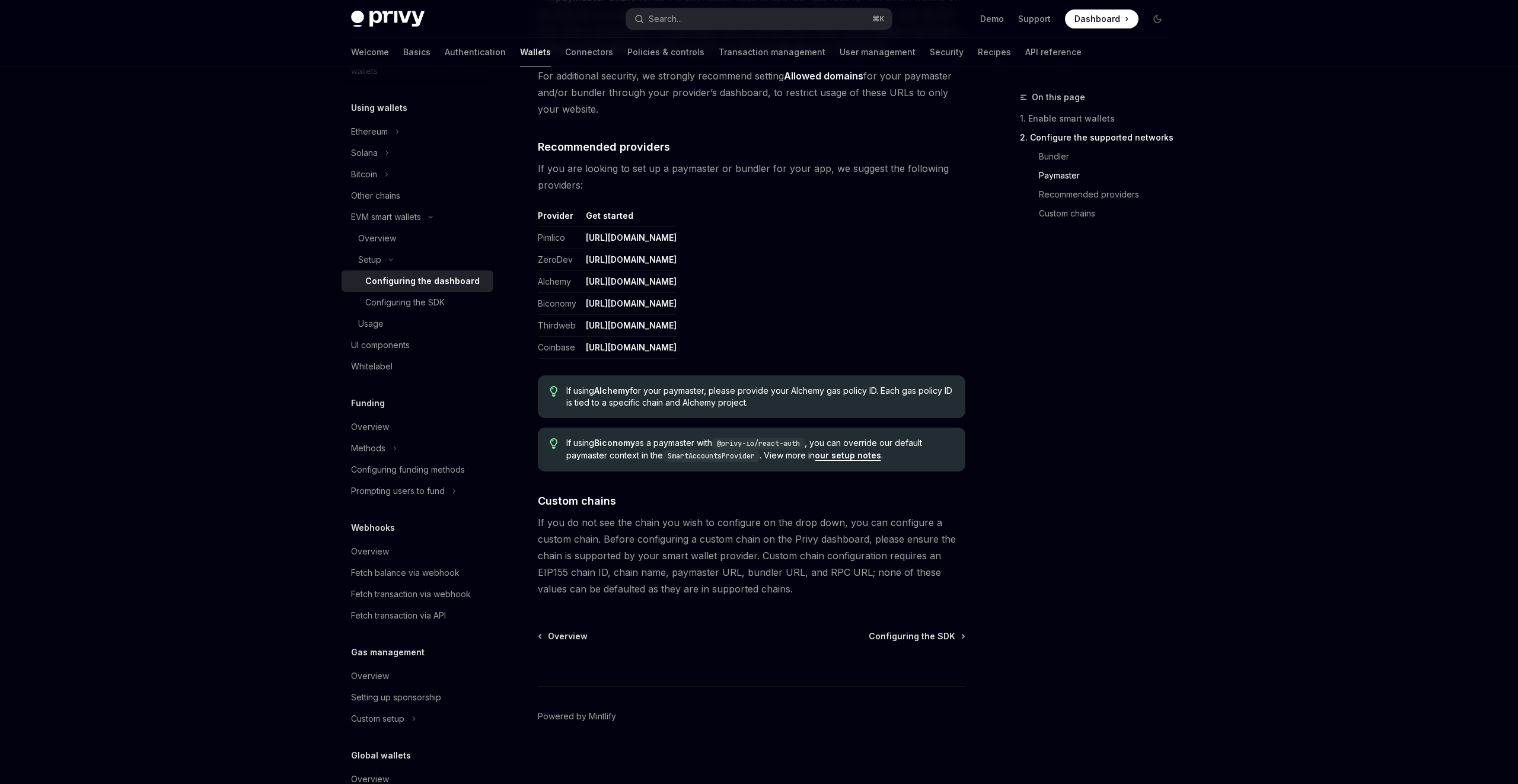
scroll to position [1342, 0]
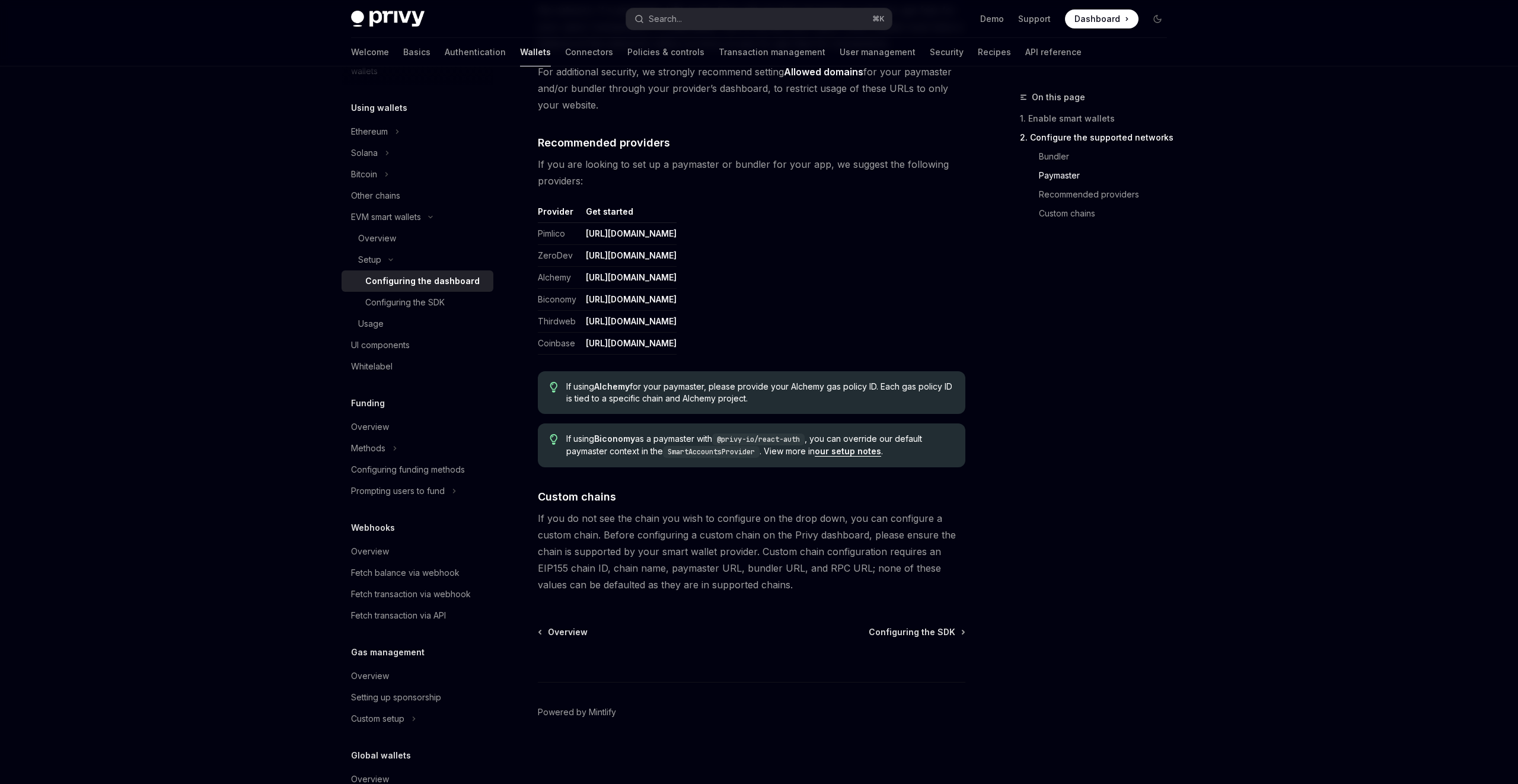
click at [669, 19] on div "Search..." at bounding box center [666, 19] width 34 height 14
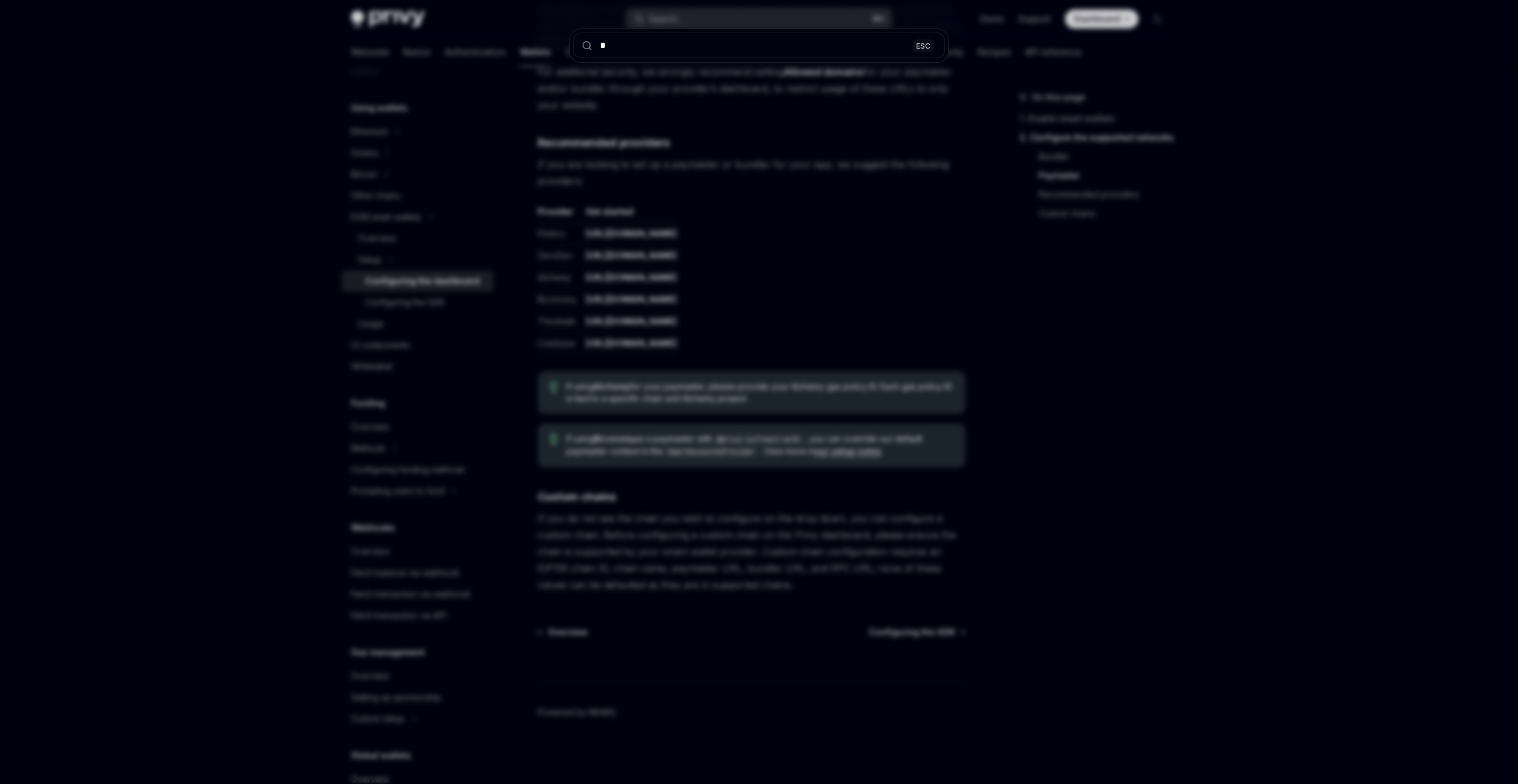
type input "**"
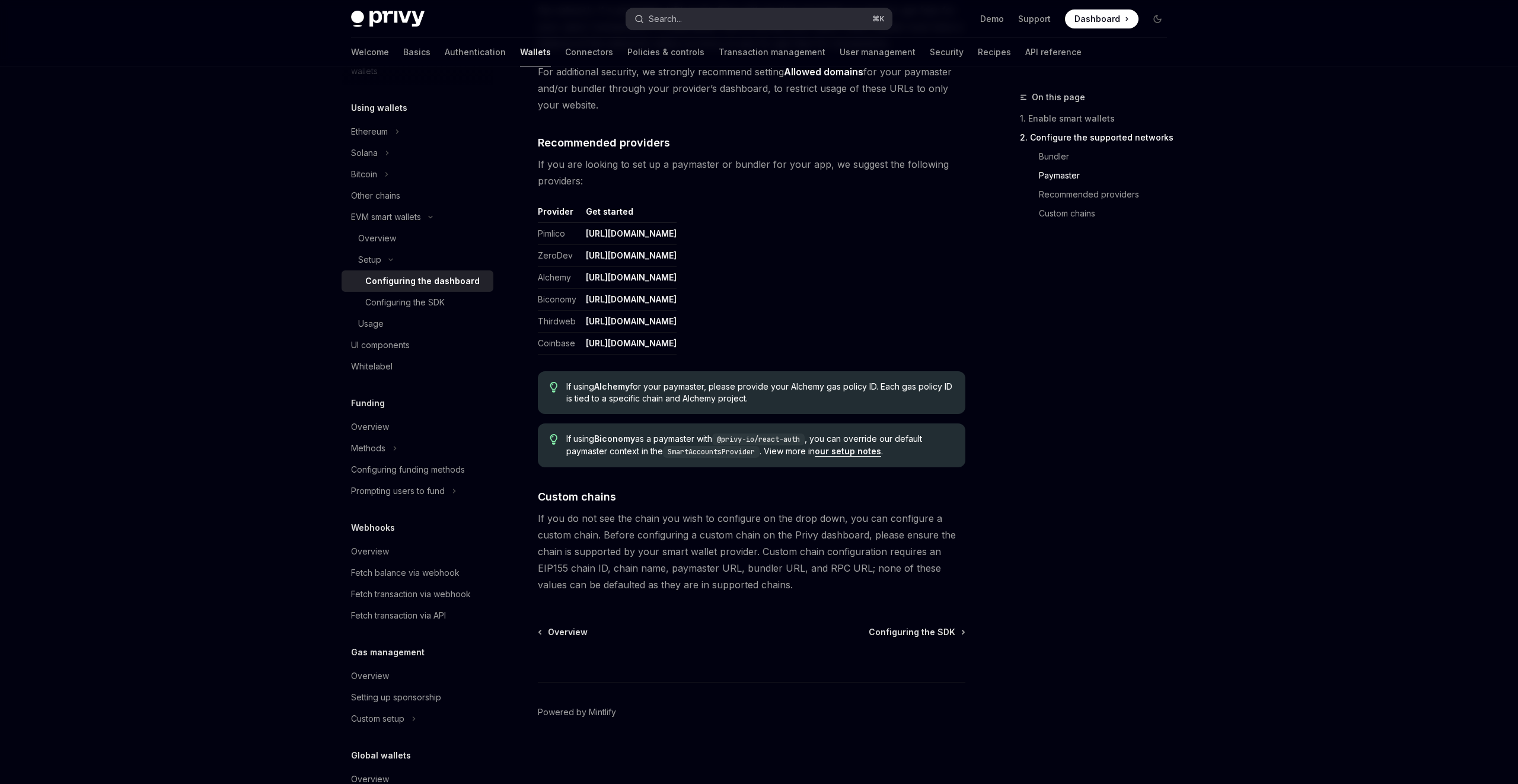
type textarea "*"
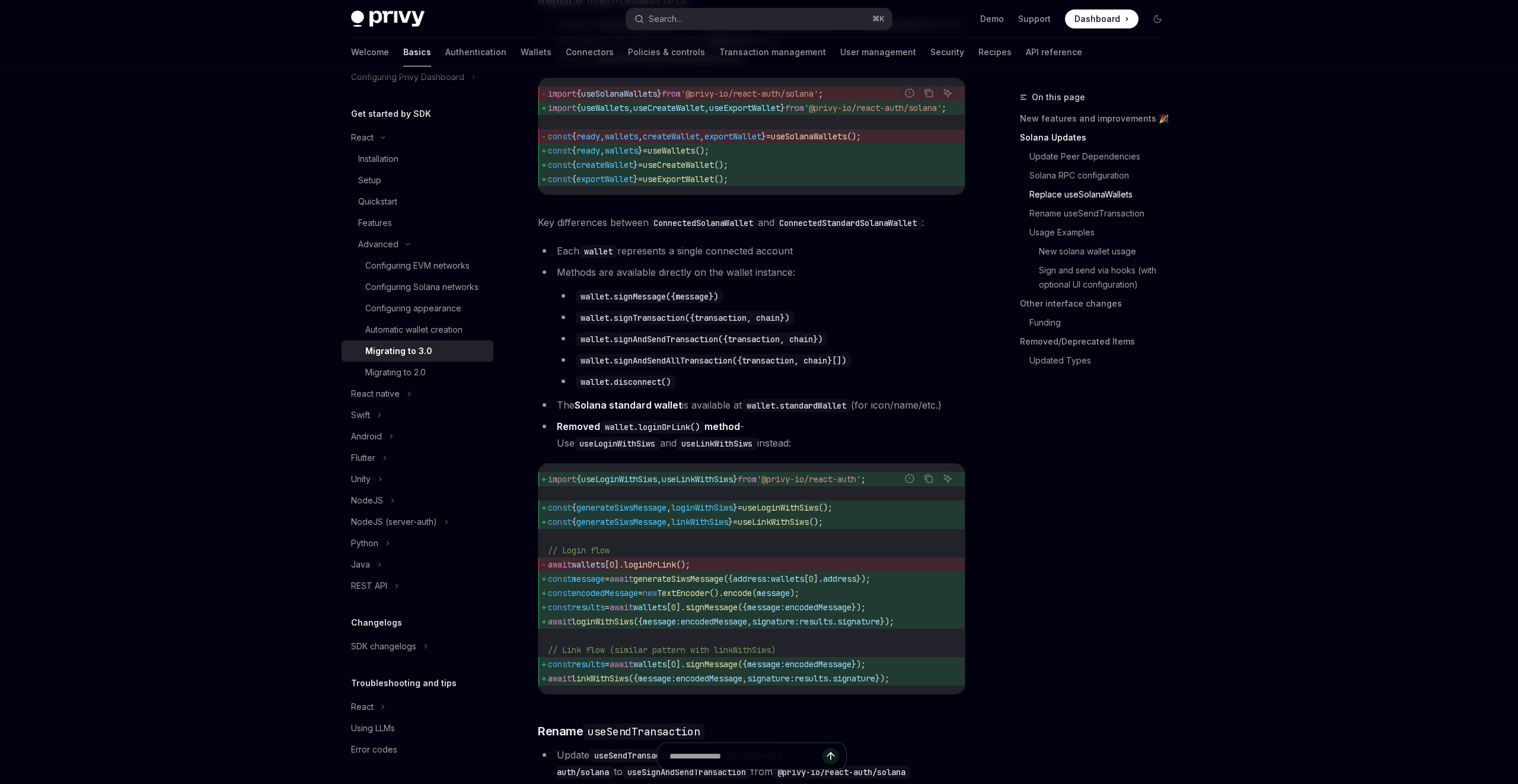
scroll to position [1143, 0]
click at [817, 144] on code "import { useSolanaWallets } from '@privy-io/react-auth/solana' ; import { useWa…" at bounding box center [761, 139] width 427 height 100
click at [804, 115] on span "from" at bounding box center [794, 110] width 19 height 11
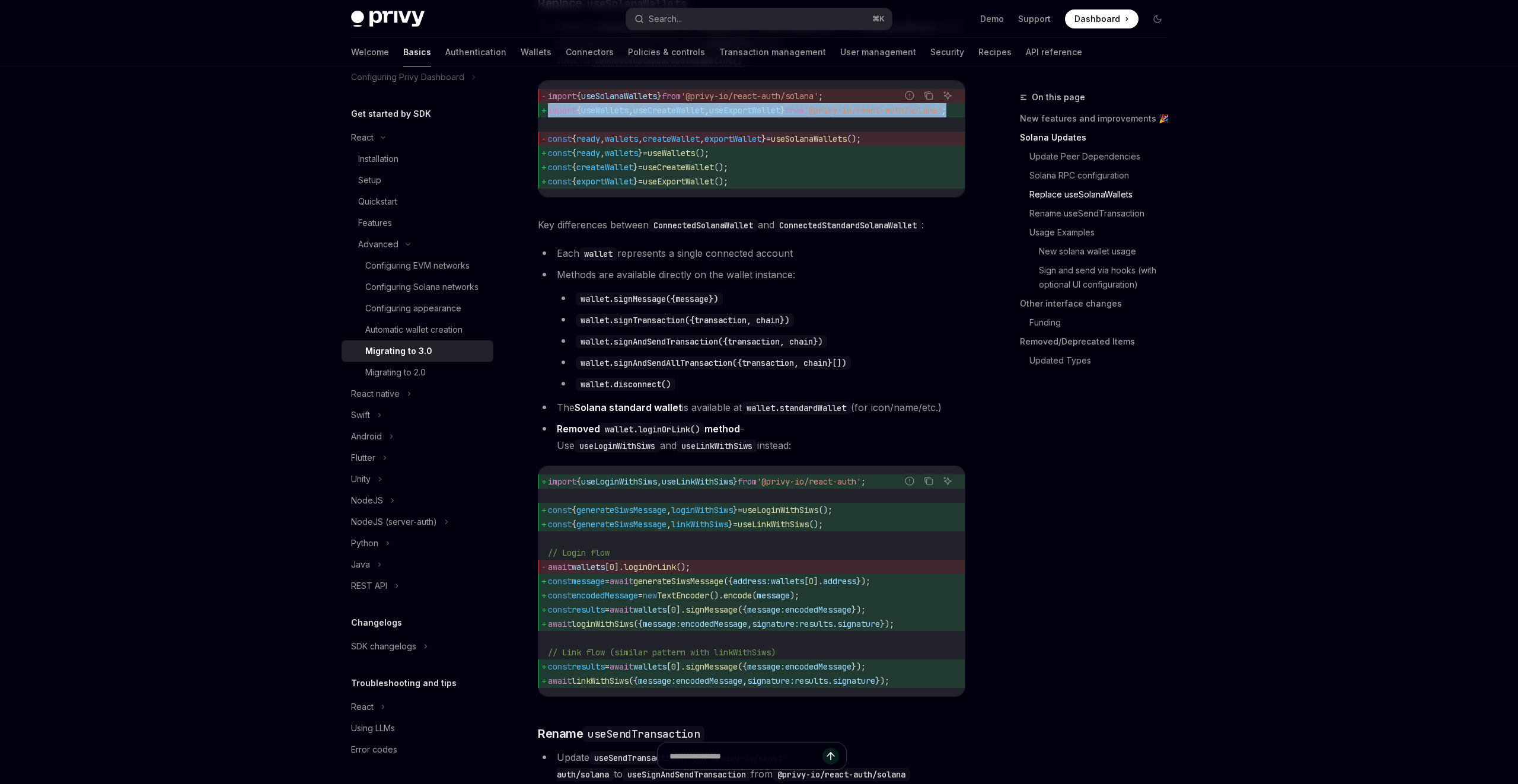
copy code "import { useWallets , useCreateWallet , useExportWallet } from '@privy-io/react…"
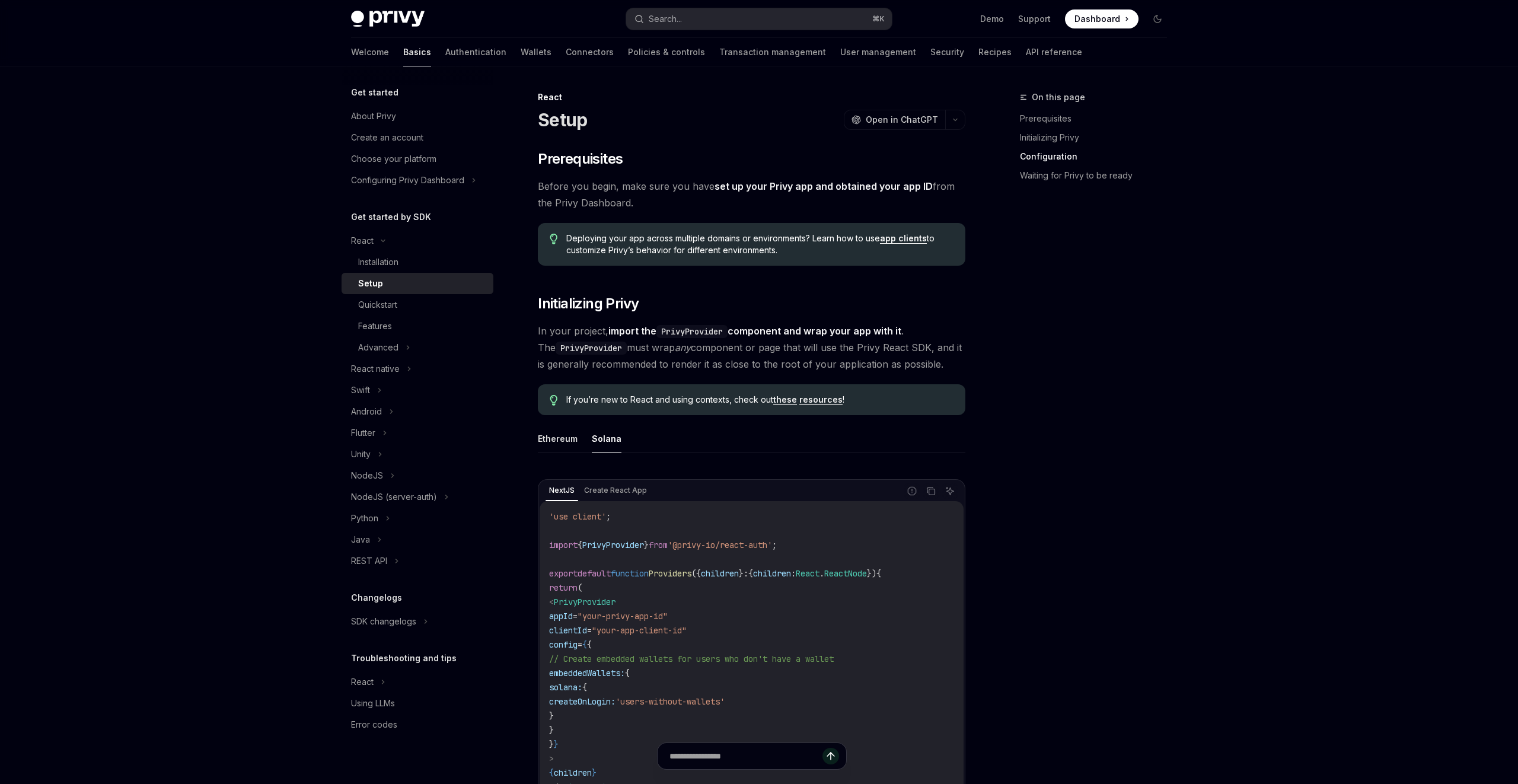
click at [735, 7] on div "Privy Docs home page Search... ⌘ K Demo Support Dashboard Dashboard Search..." at bounding box center [759, 19] width 816 height 38
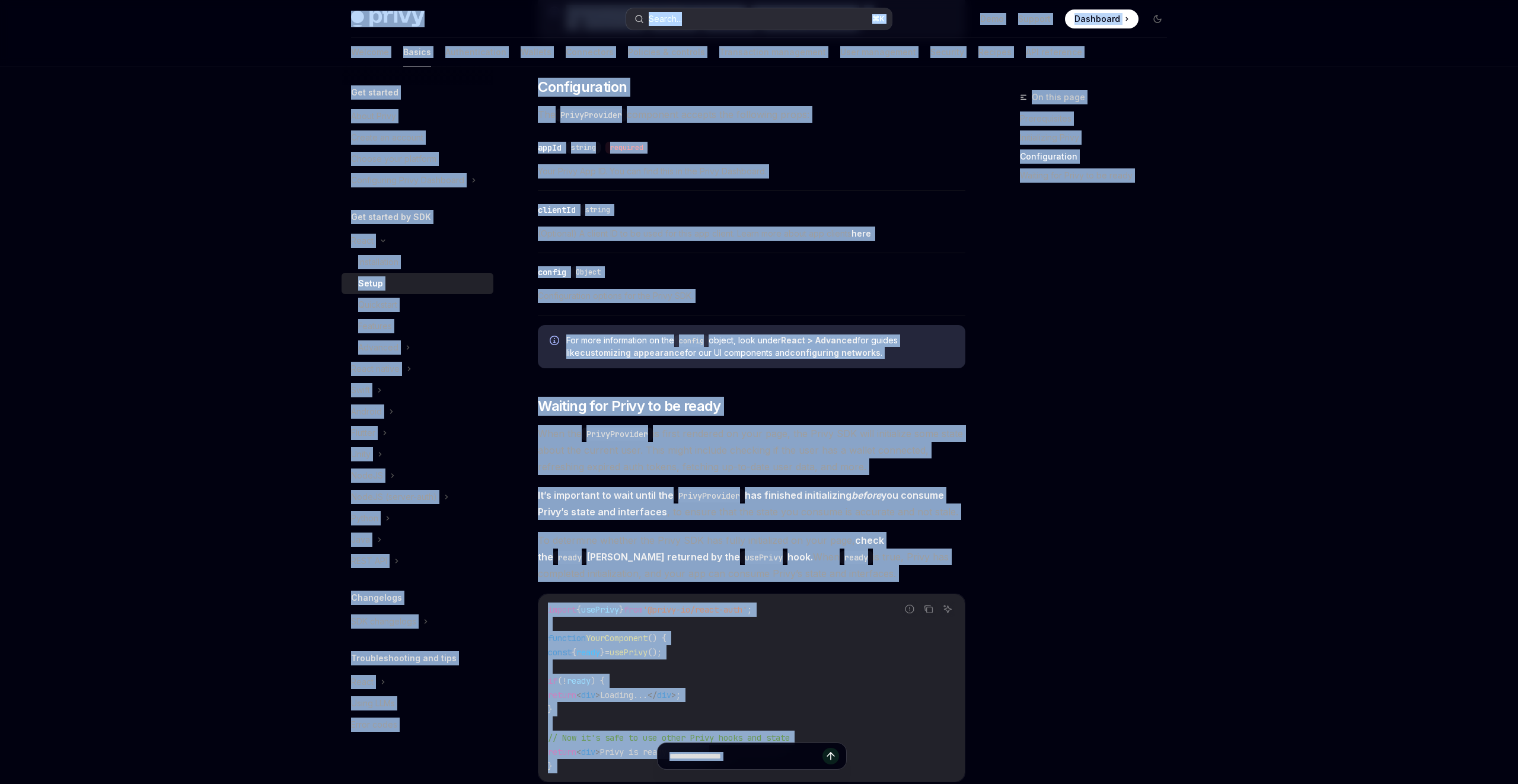
click at [729, 16] on button "Search... ⌘ K" at bounding box center [759, 19] width 265 height 21
type input "********"
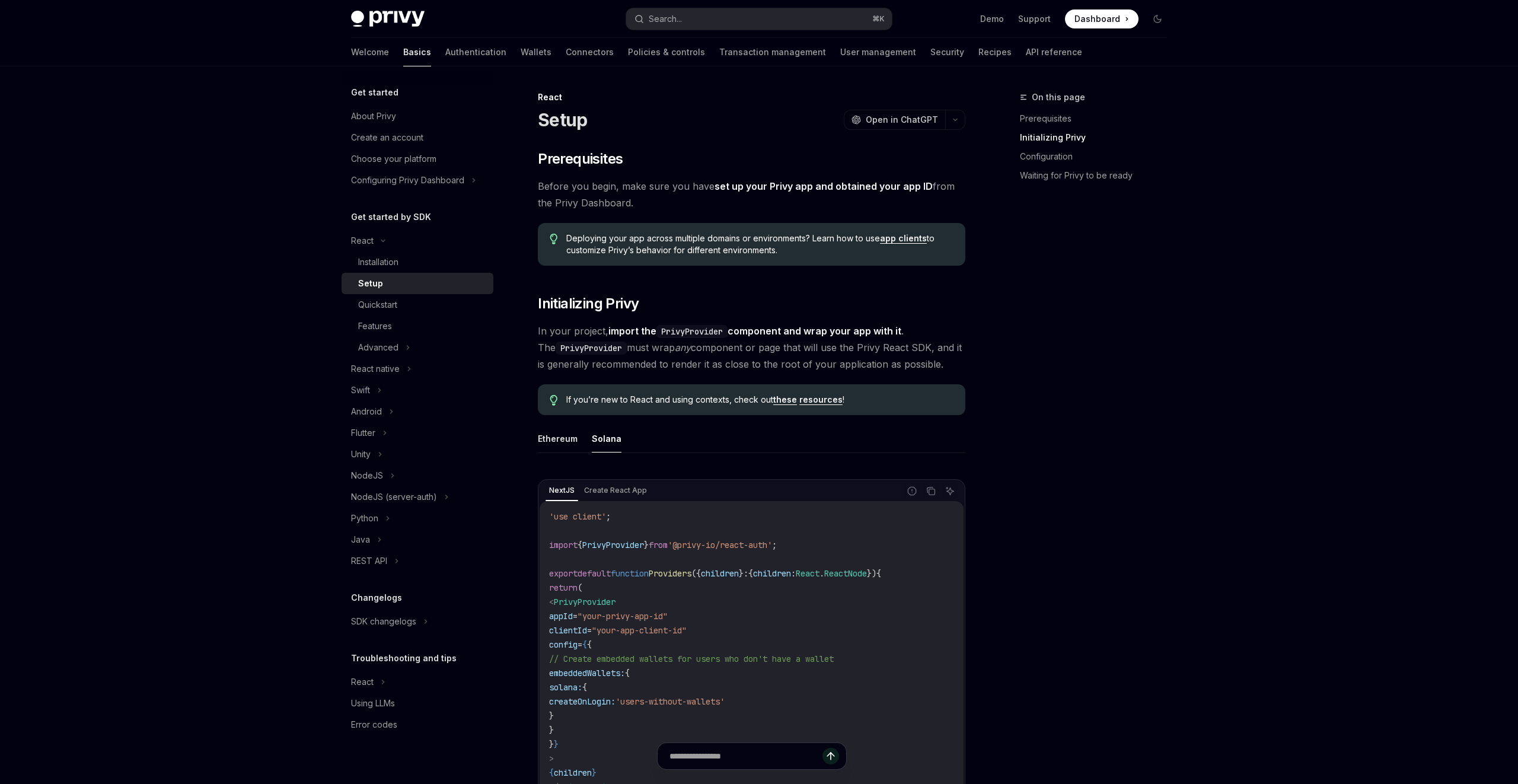
scroll to position [673, 0]
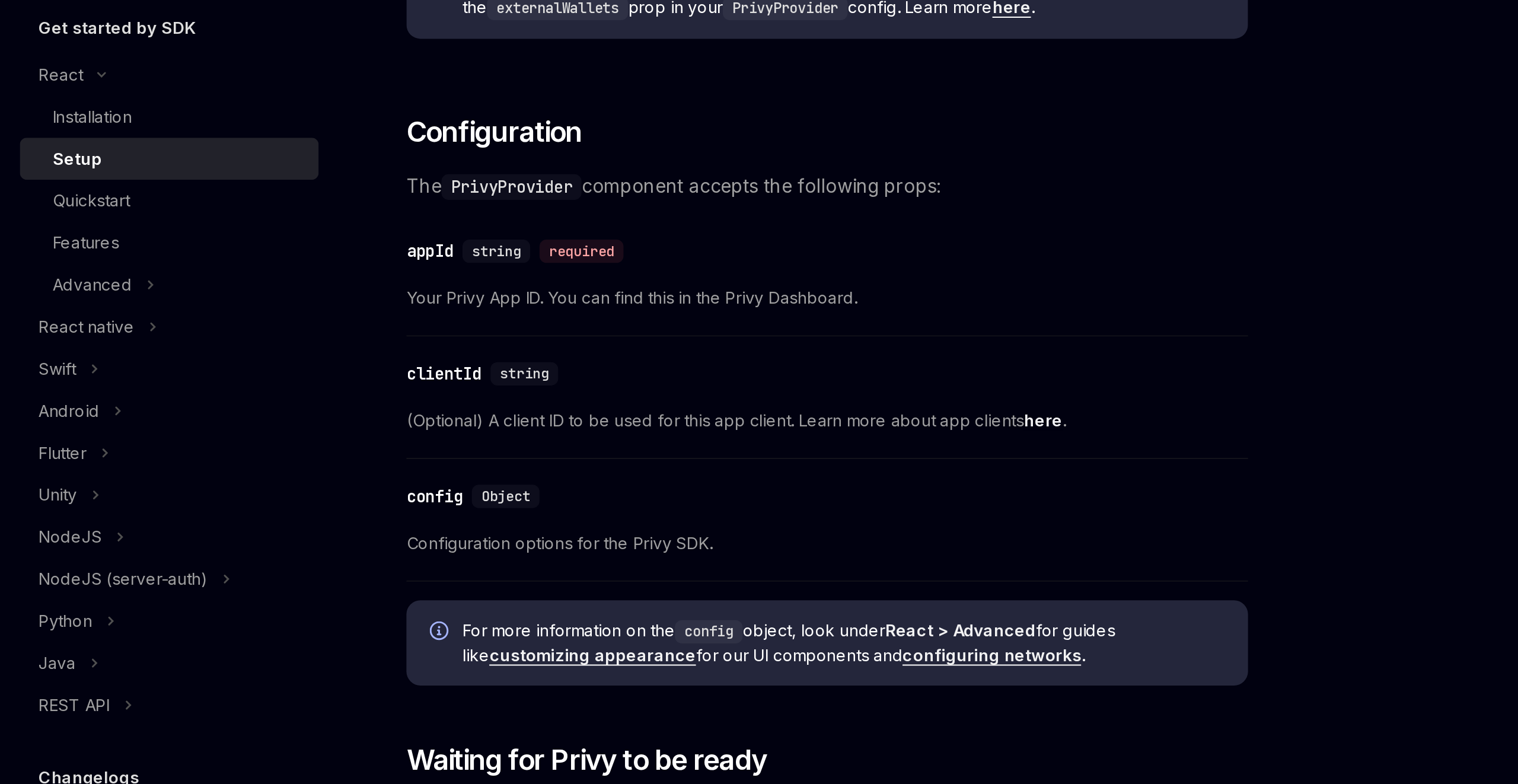
click at [861, 417] on link "here" at bounding box center [861, 416] width 19 height 11
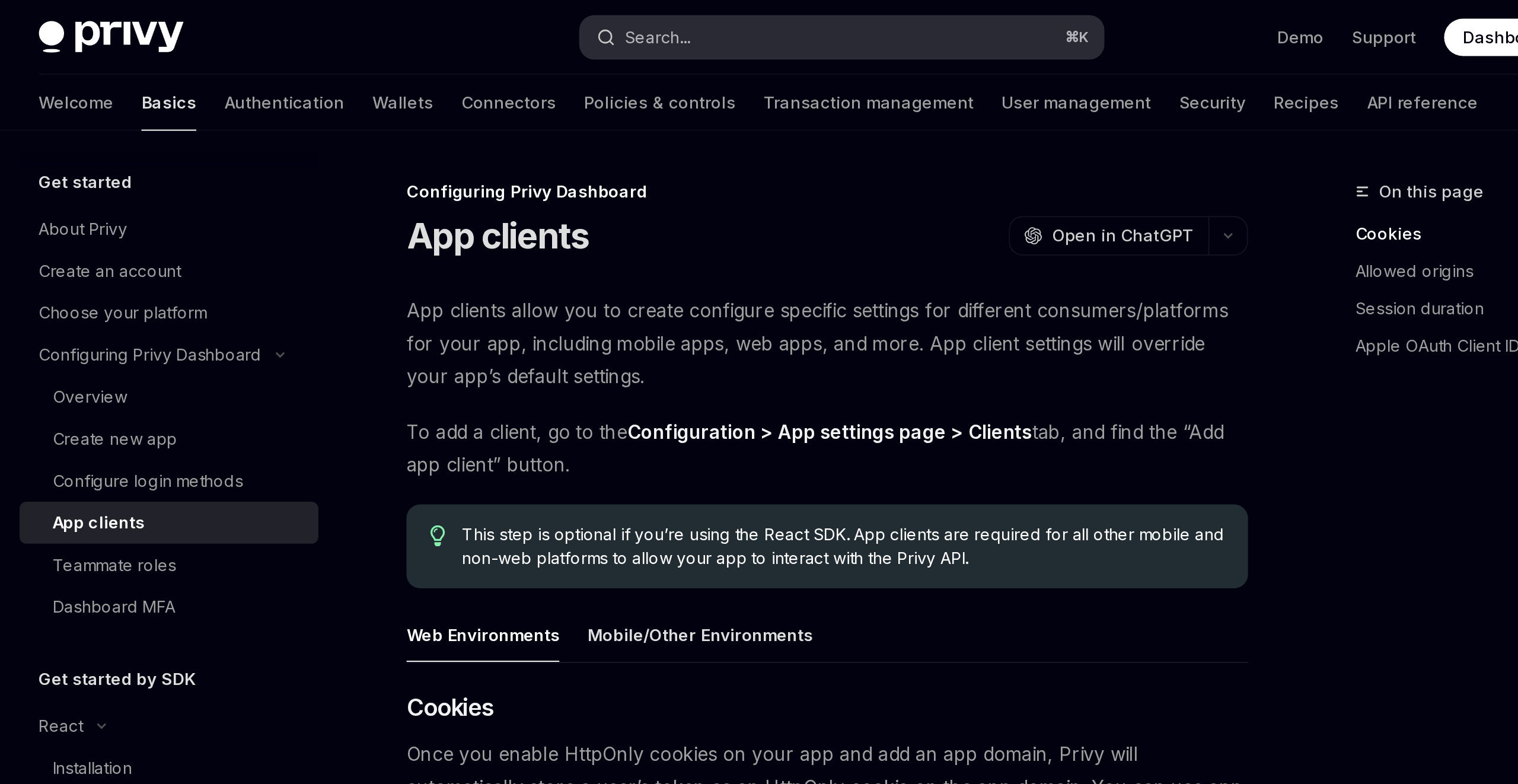
click at [684, 20] on button "Search... ⌘ K" at bounding box center [759, 19] width 265 height 21
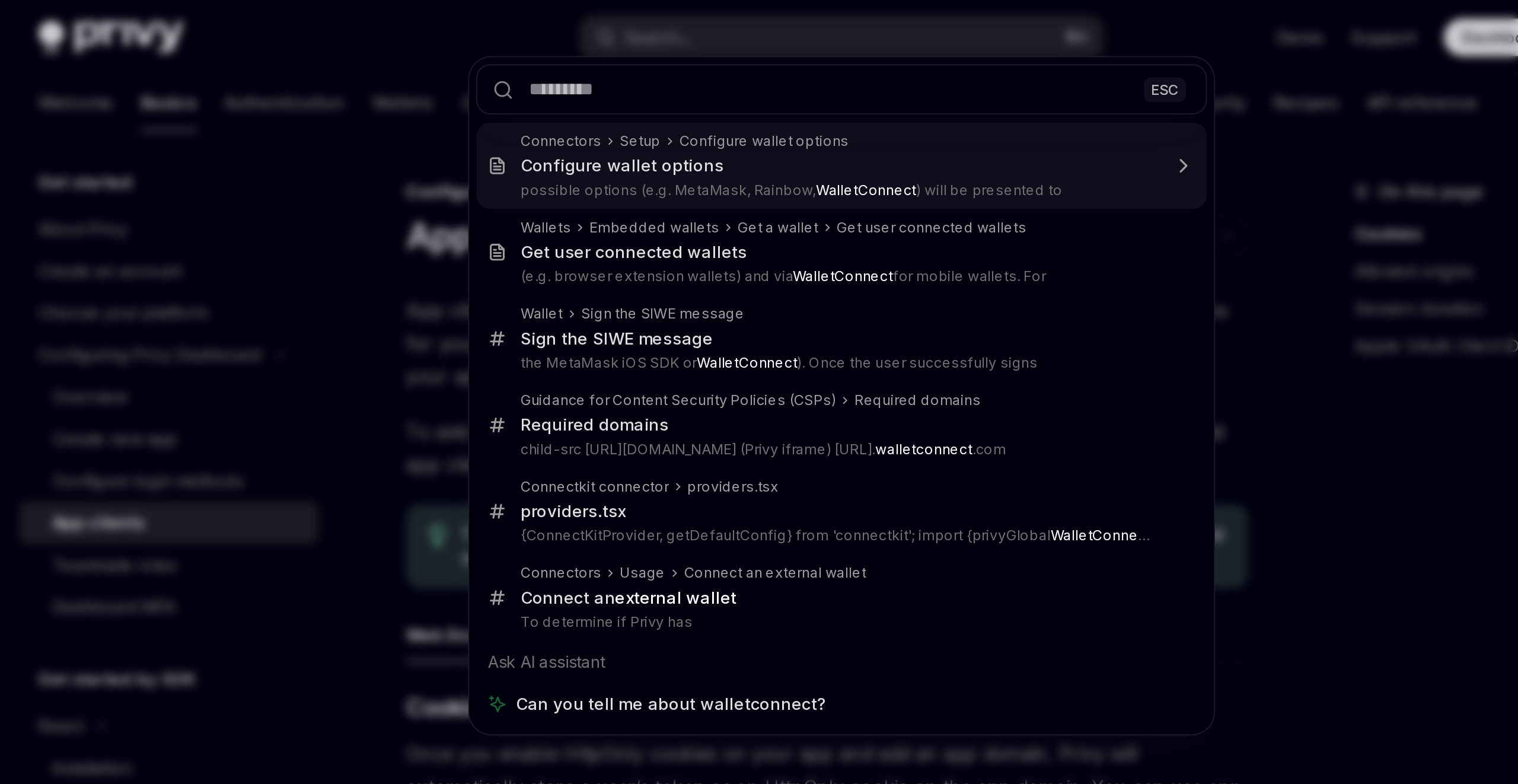
type textarea "*"
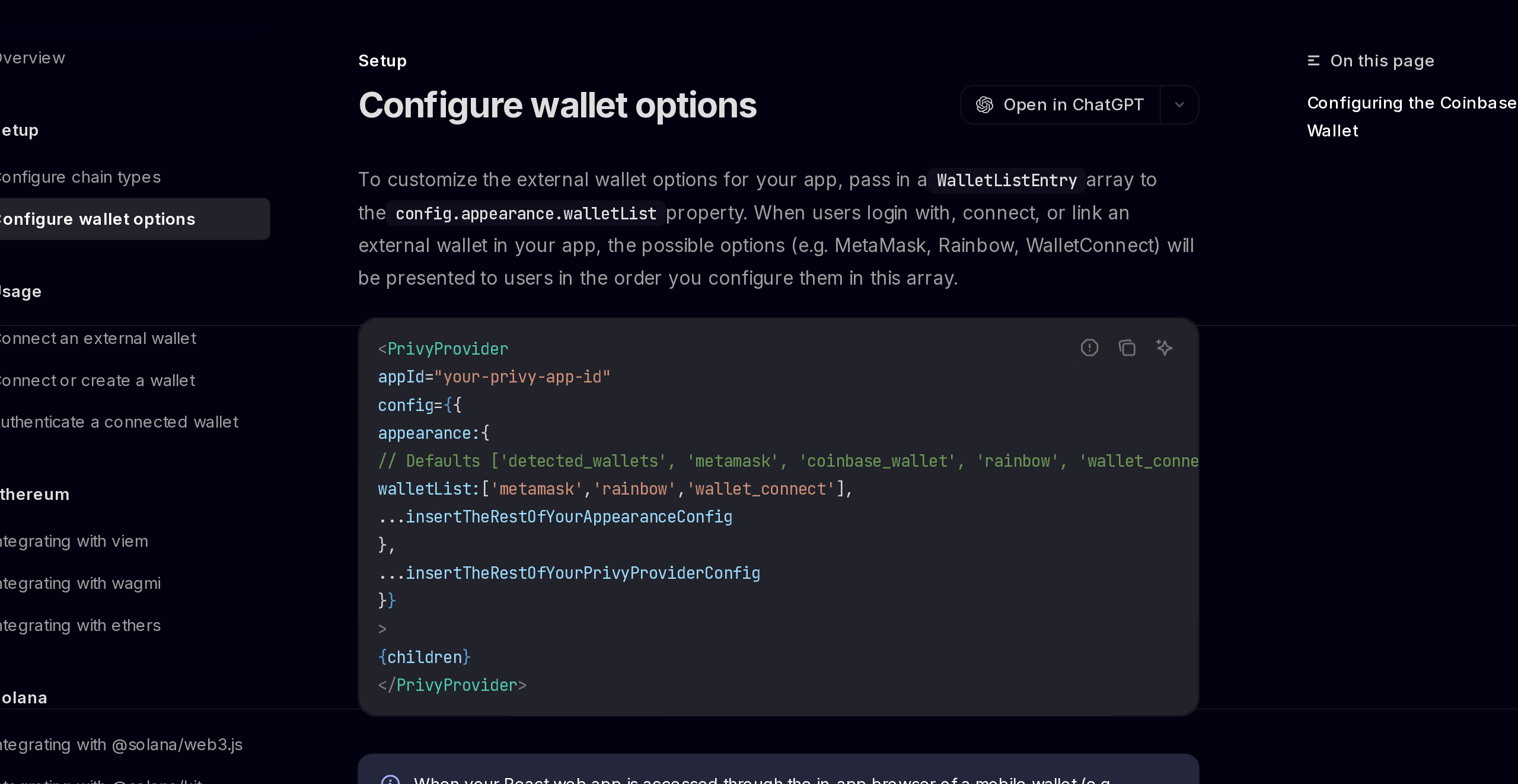
click at [724, 301] on span "// Defaults ['detected_wallets', 'metamask', 'coinbase_wallet', 'rainbow', 'wal…" at bounding box center [765, 300] width 436 height 11
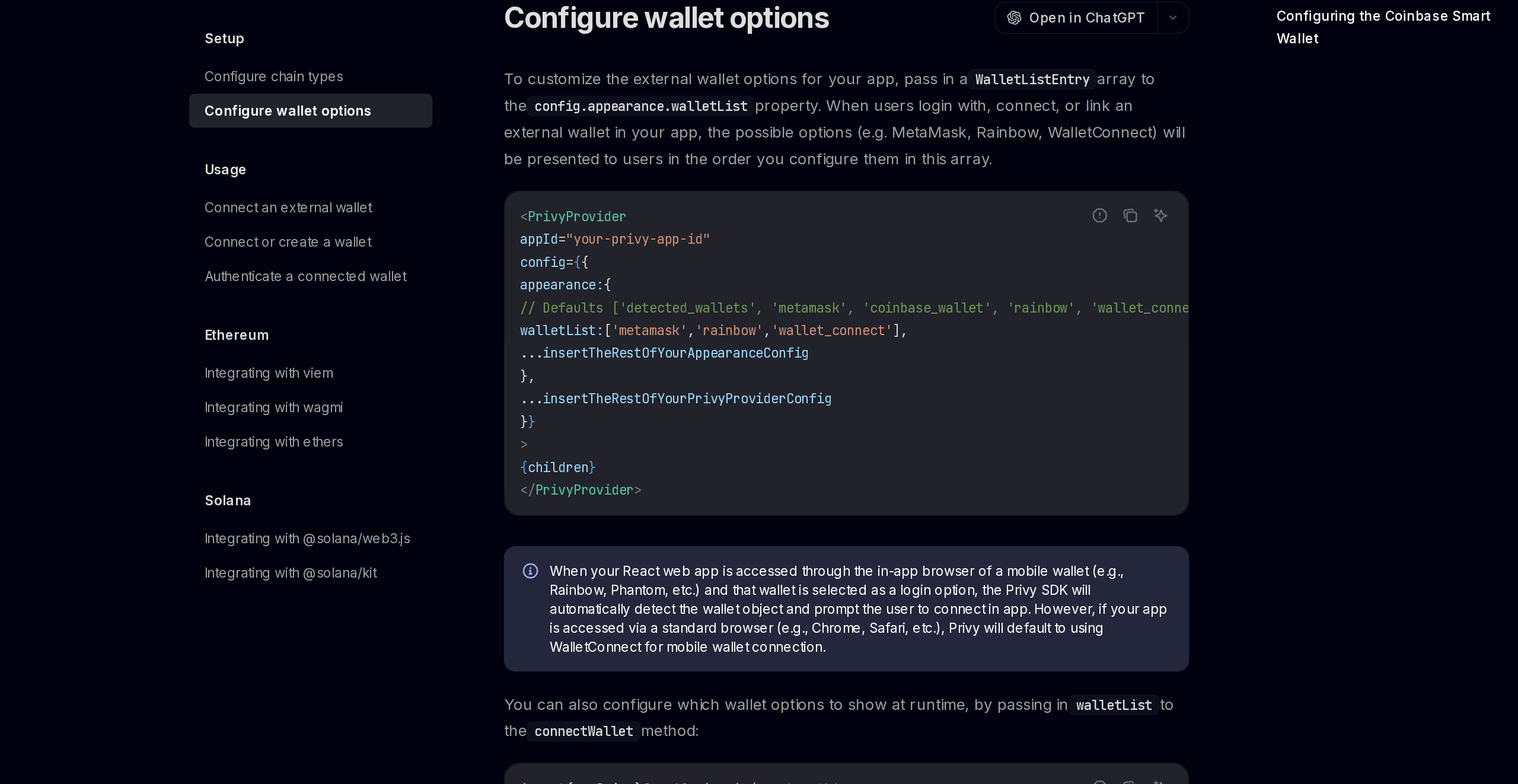
click at [600, 312] on span "walletList:" at bounding box center [573, 314] width 52 height 11
click at [568, 284] on span "appearance:" at bounding box center [573, 286] width 52 height 11
drag, startPoint x: 567, startPoint y: 285, endPoint x: 589, endPoint y: 342, distance: 61.1
click at [590, 342] on code "< PrivyProvider appId = "your-privy-app-id" config = { { appearance: { // Defau…" at bounding box center [780, 329] width 465 height 185
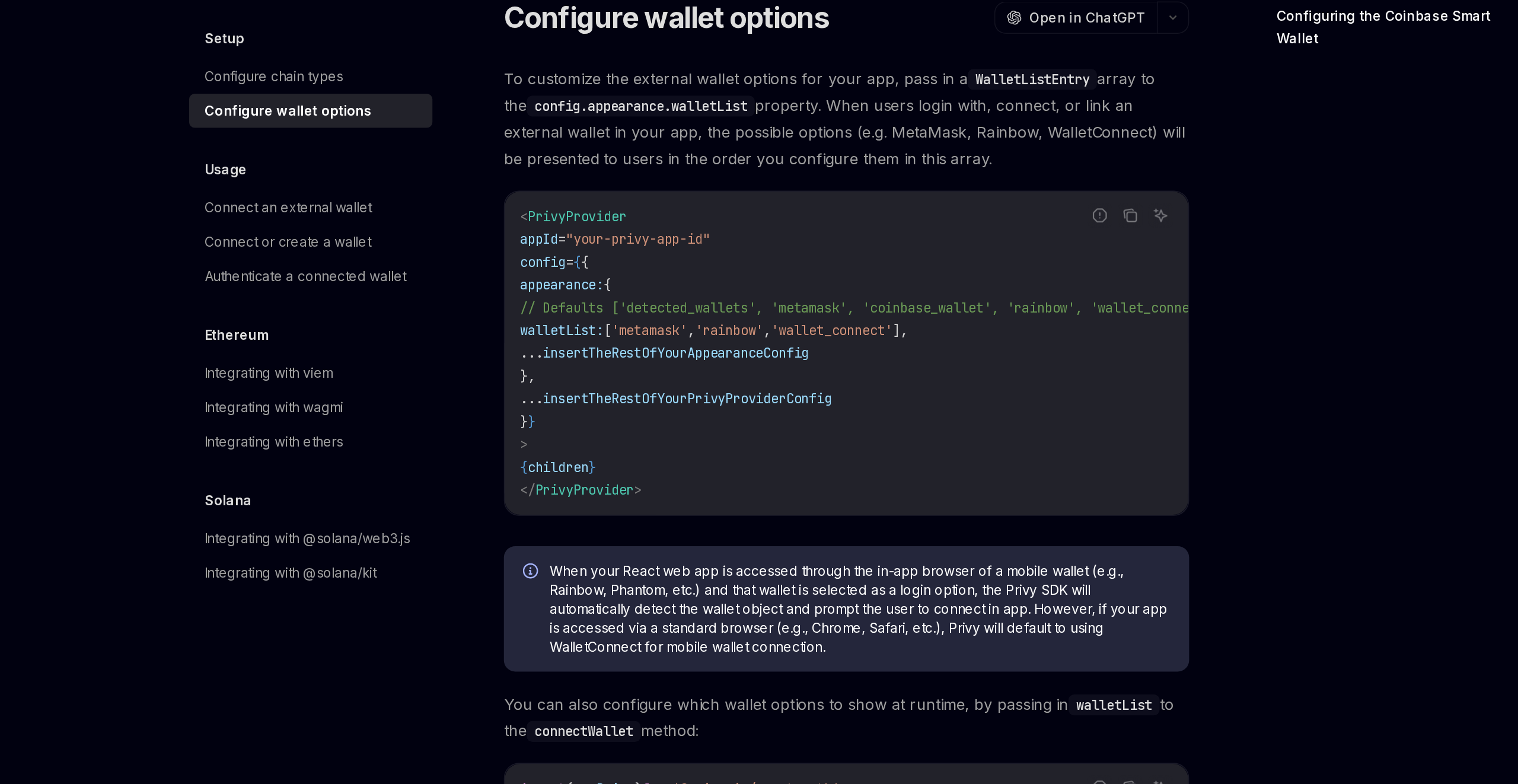
copy code "appearance: { // Defaults ['detected_wallets', 'metamask', 'coinbase_wallet', '…"
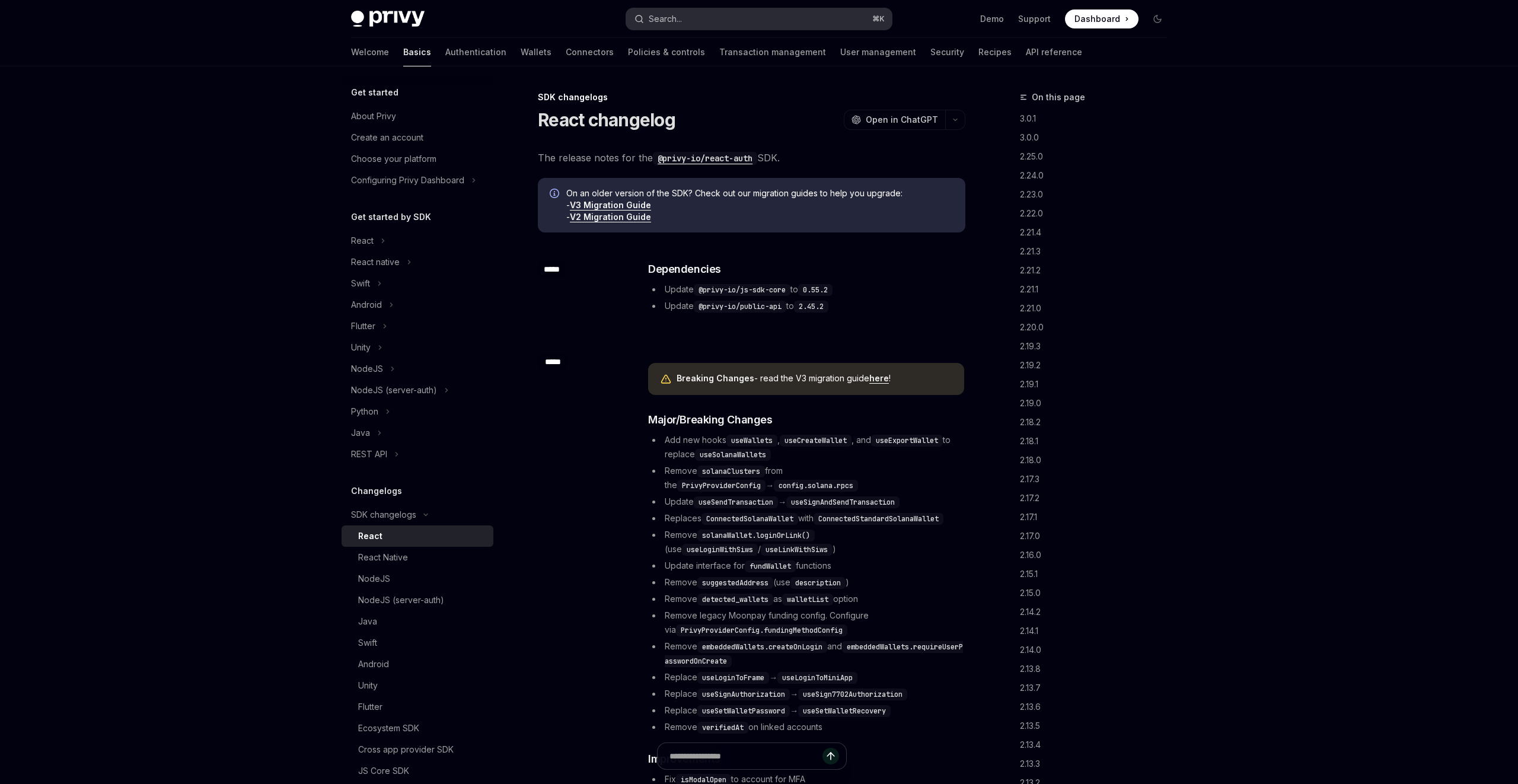
click at [668, 19] on div "Search..." at bounding box center [666, 19] width 34 height 14
type textarea "*"
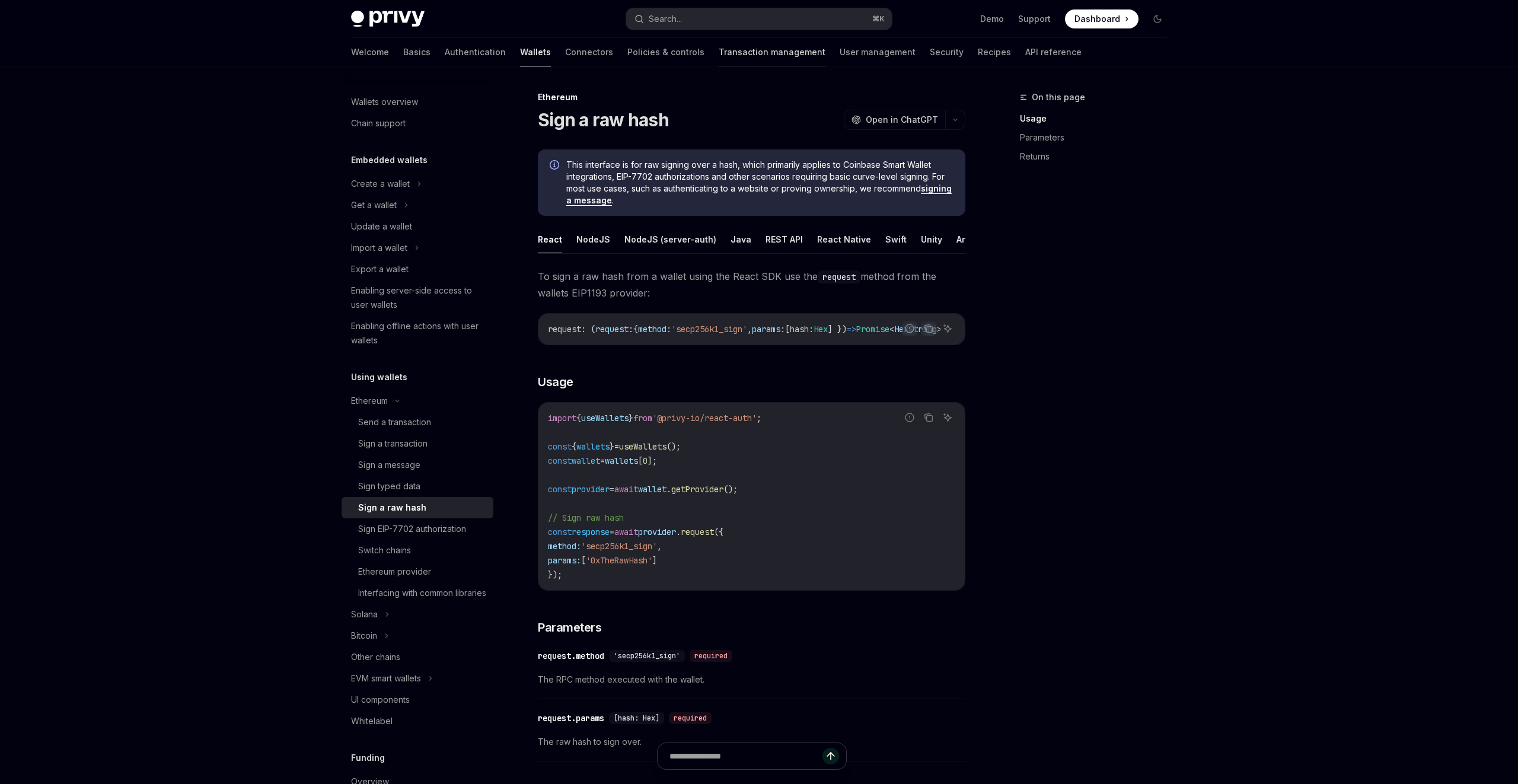
scroll to position [66, 0]
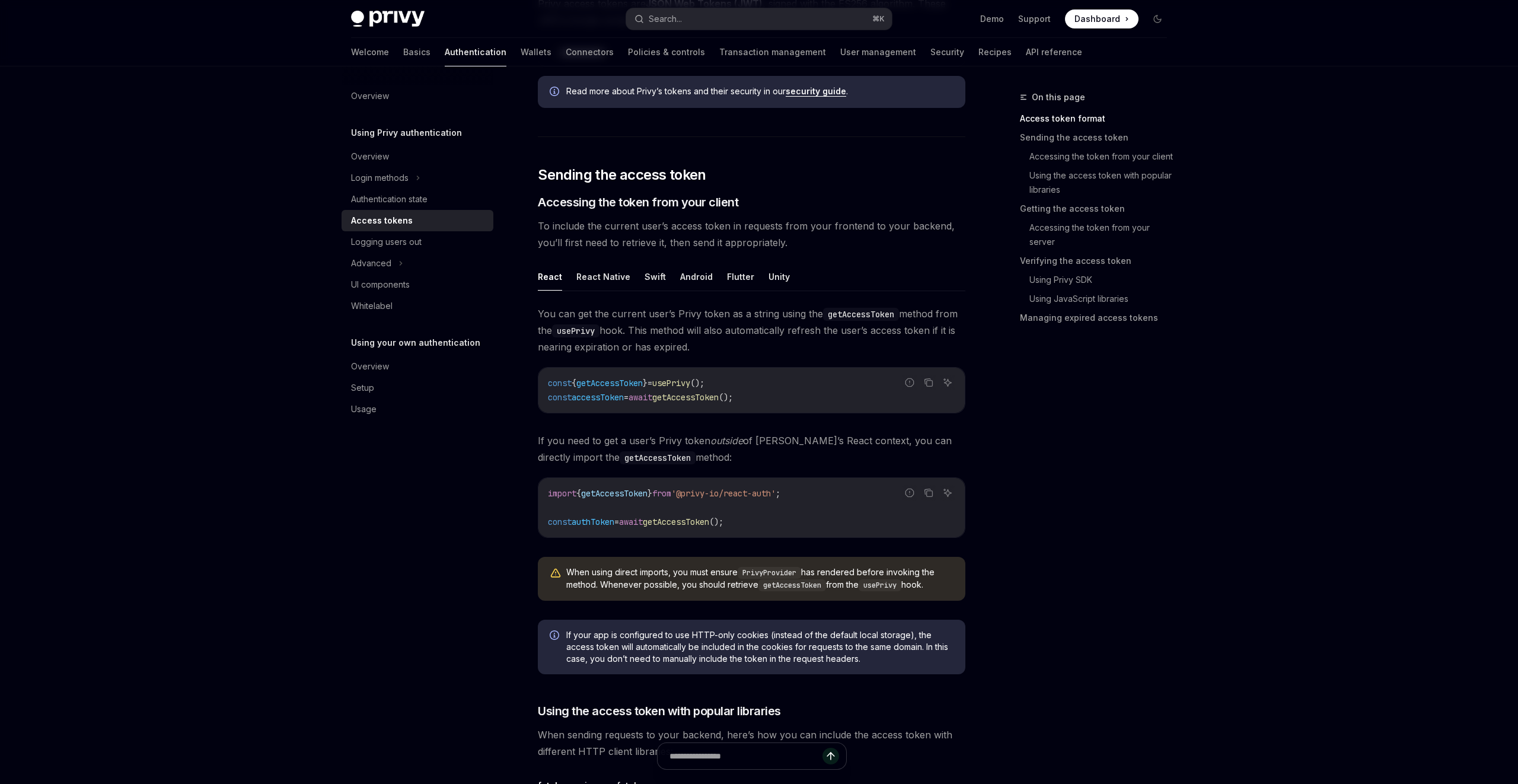
scroll to position [369, 0]
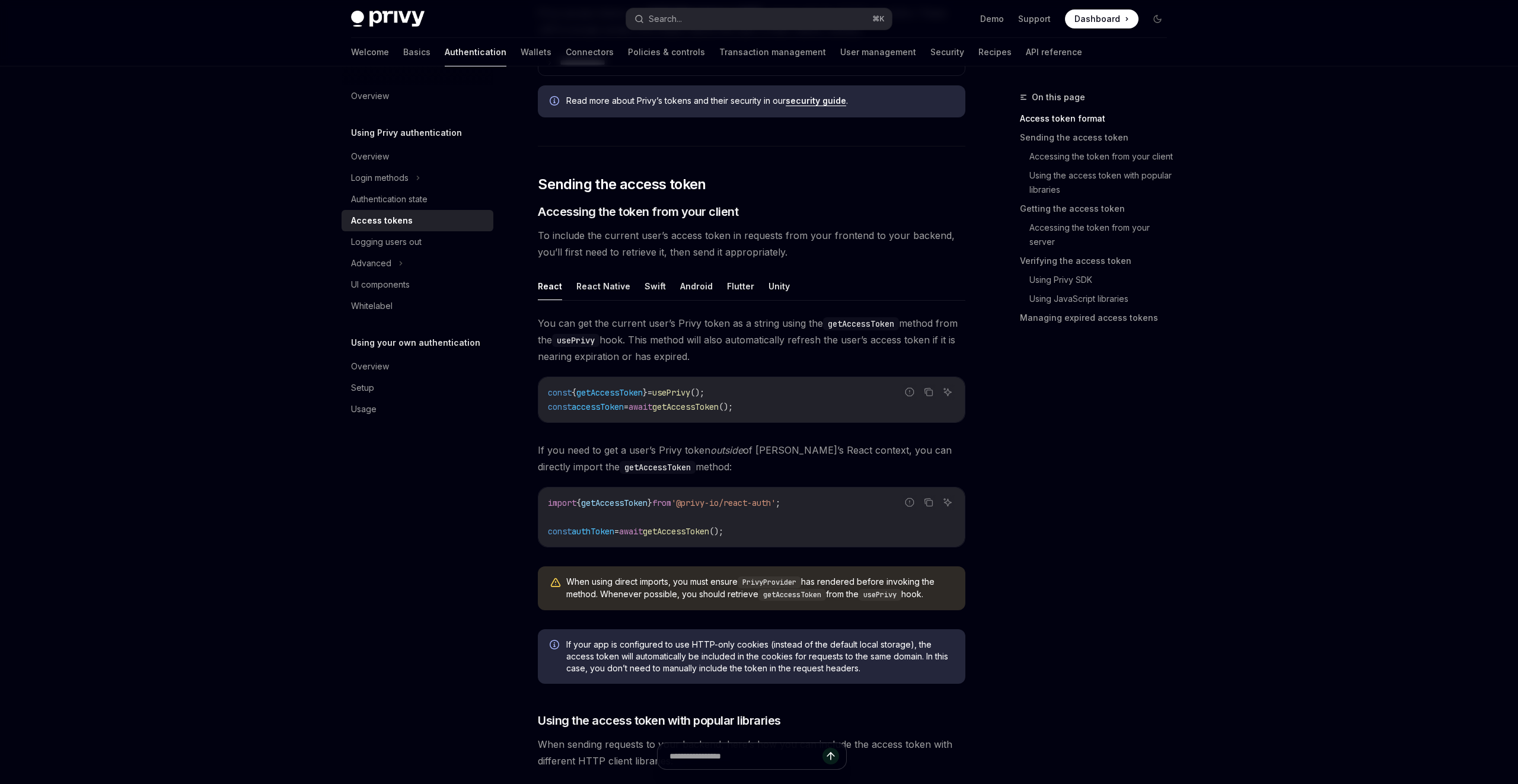
click at [600, 353] on span "You can get the current user’s Privy token as a string using the getAccessToken…" at bounding box center [752, 339] width 428 height 50
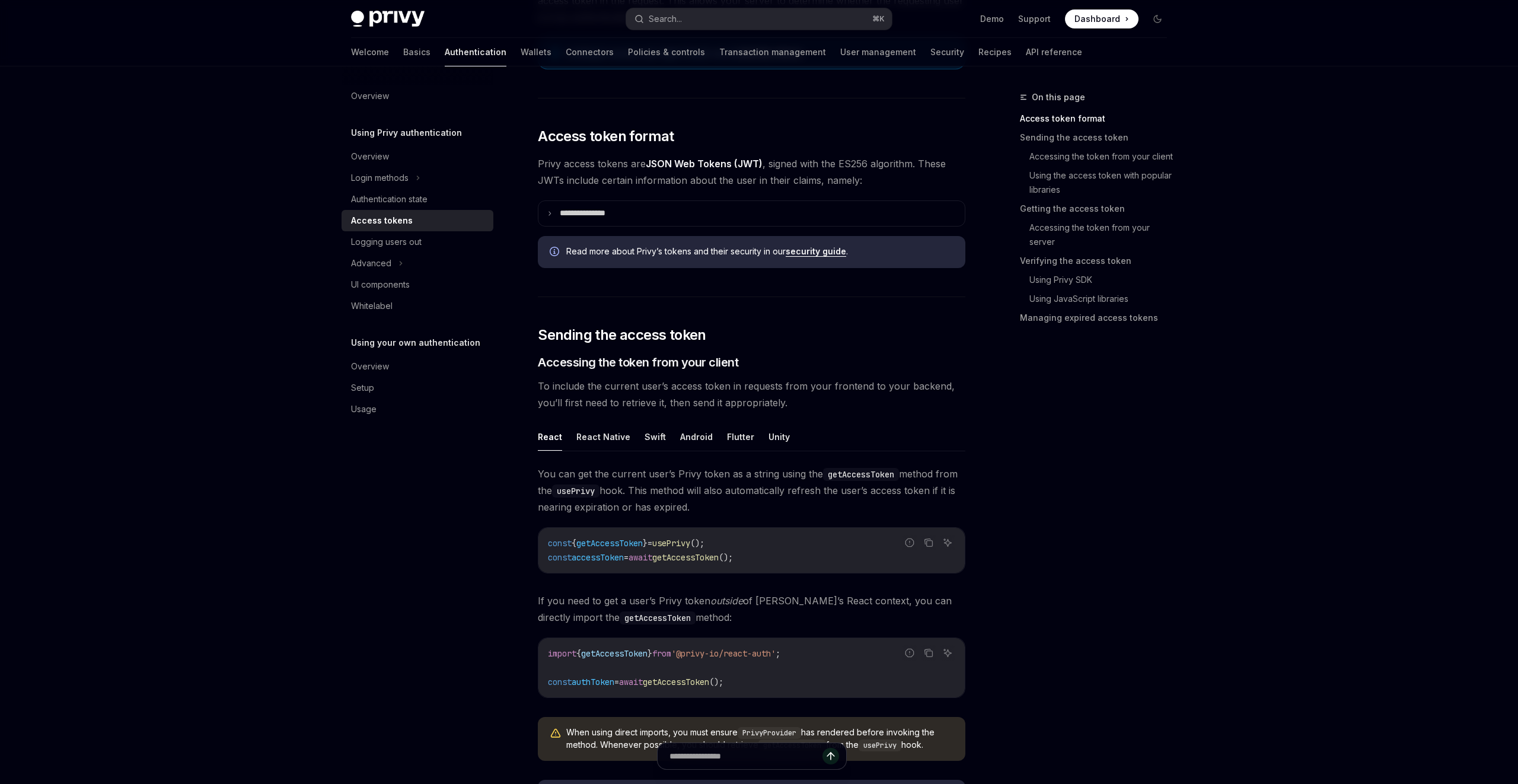
scroll to position [0, 0]
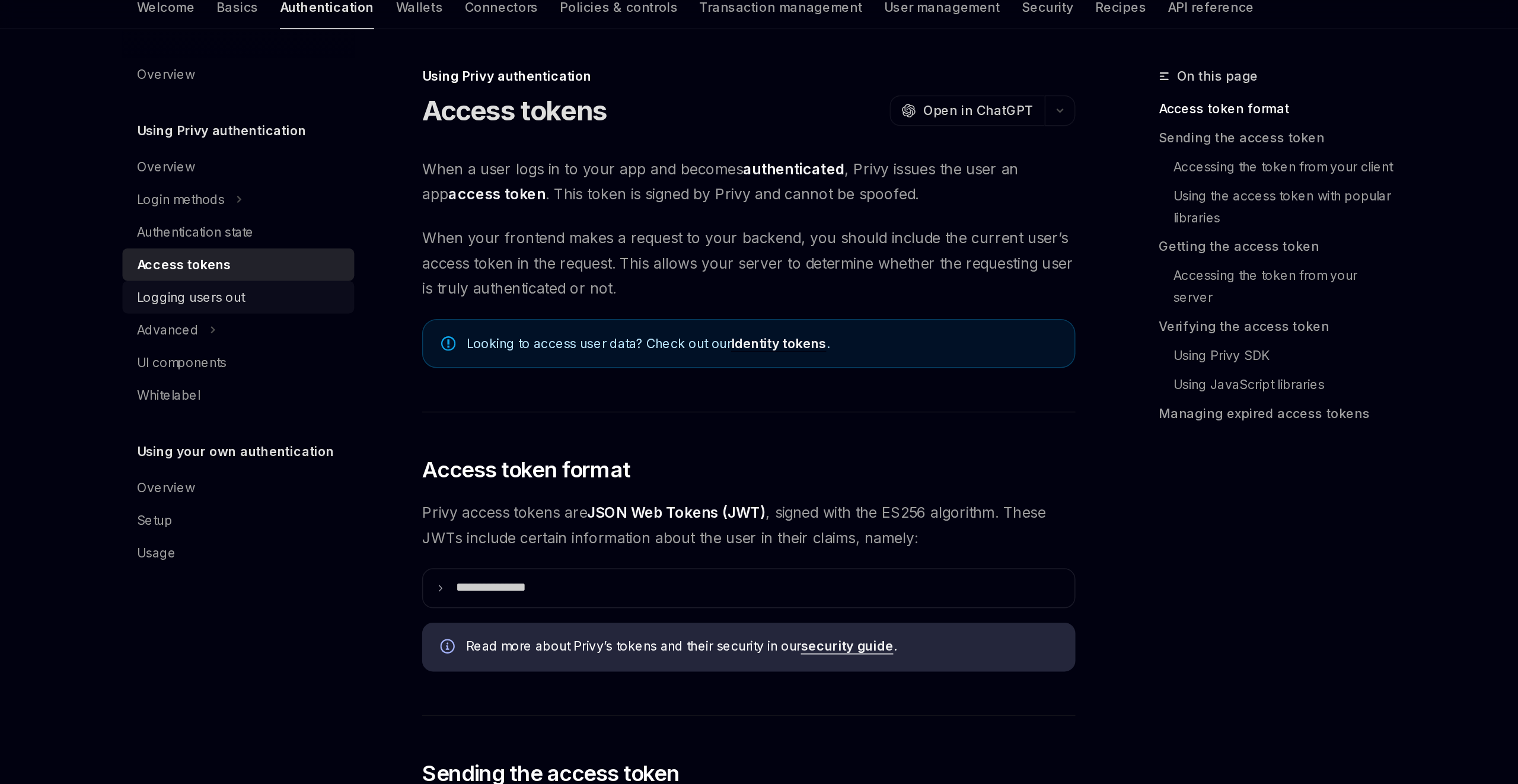
click at [448, 240] on div "Logging users out" at bounding box center [419, 242] width 135 height 14
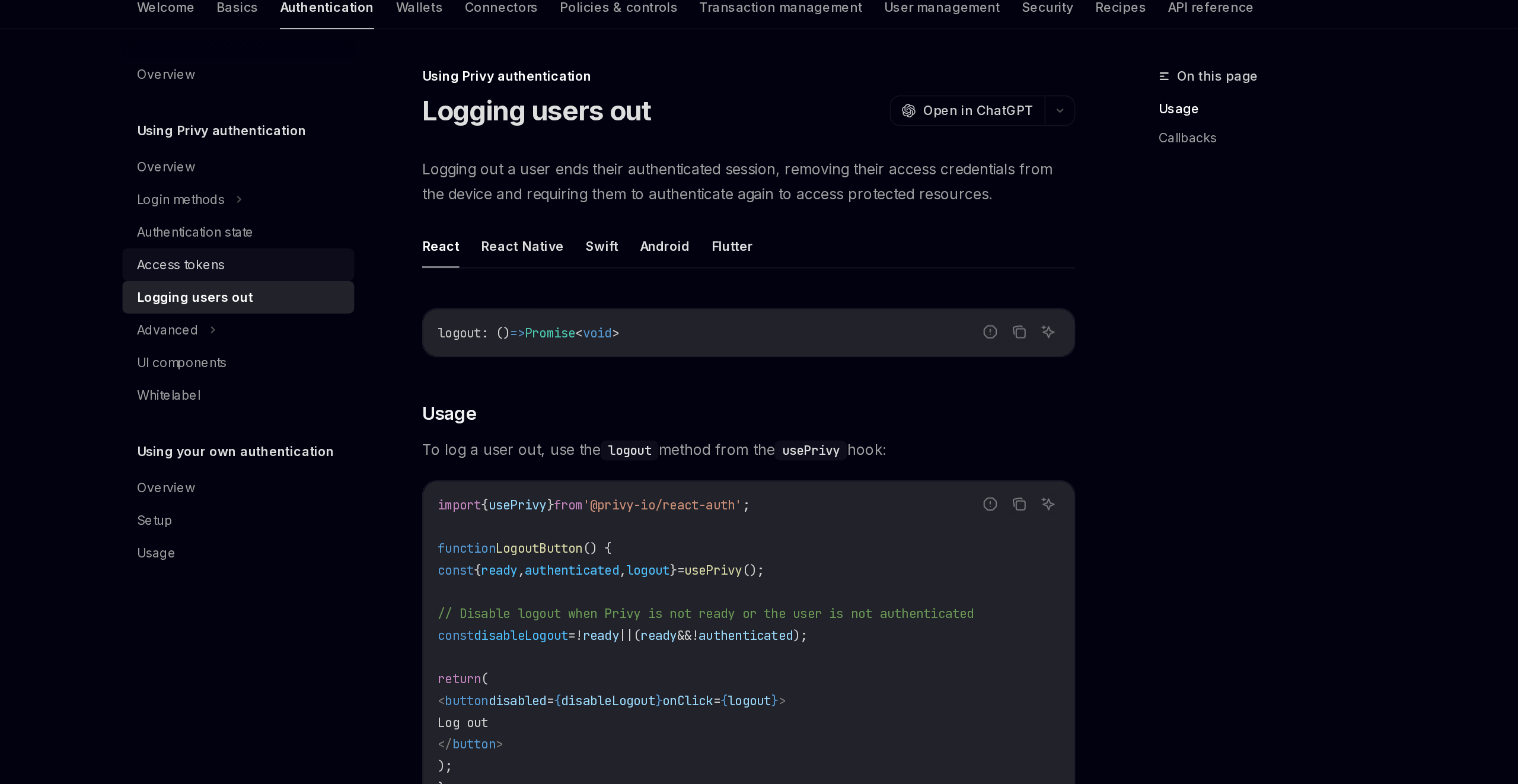
click at [434, 224] on div "Access tokens" at bounding box center [419, 220] width 135 height 14
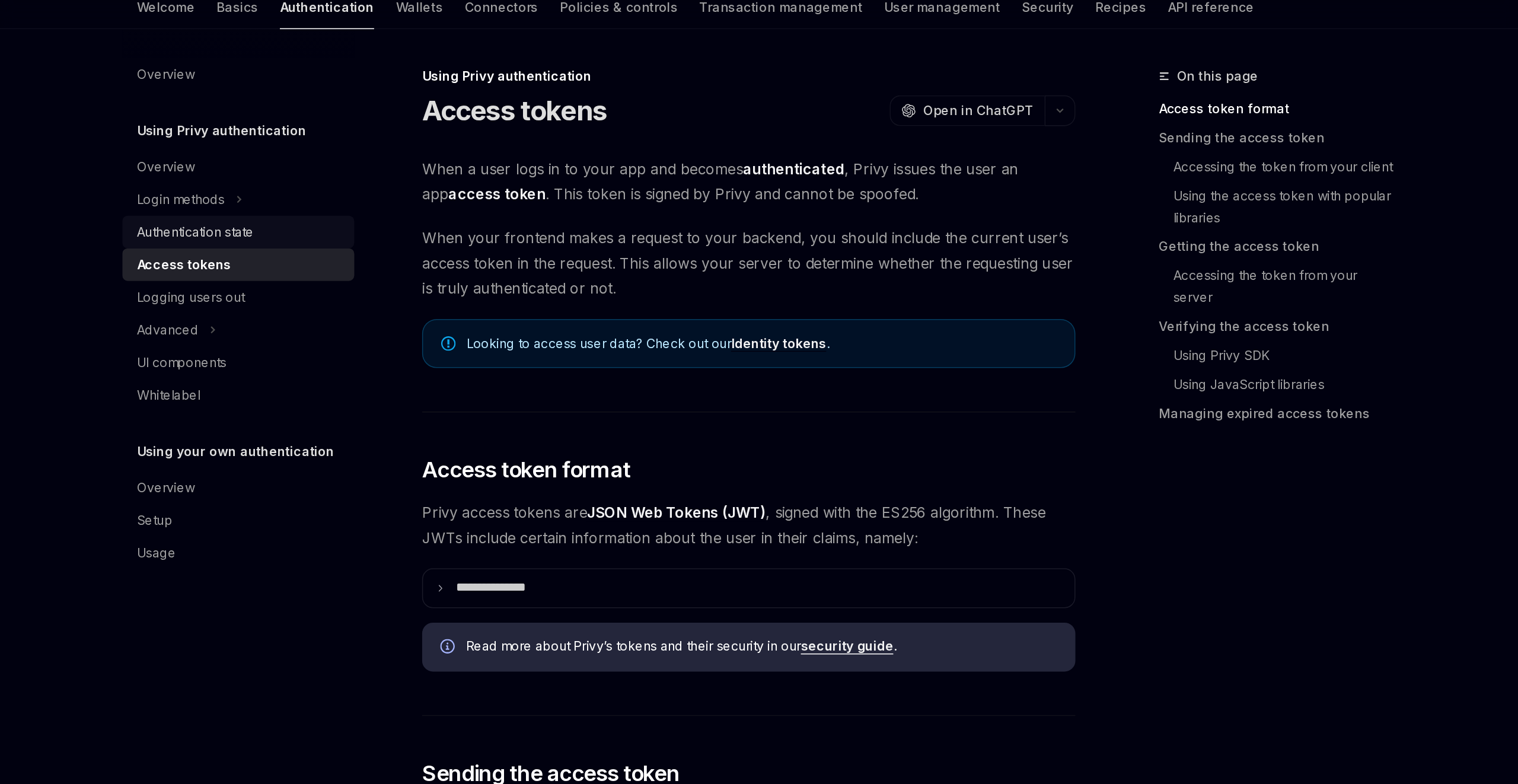
click at [431, 207] on link "Authentication state" at bounding box center [418, 199] width 152 height 21
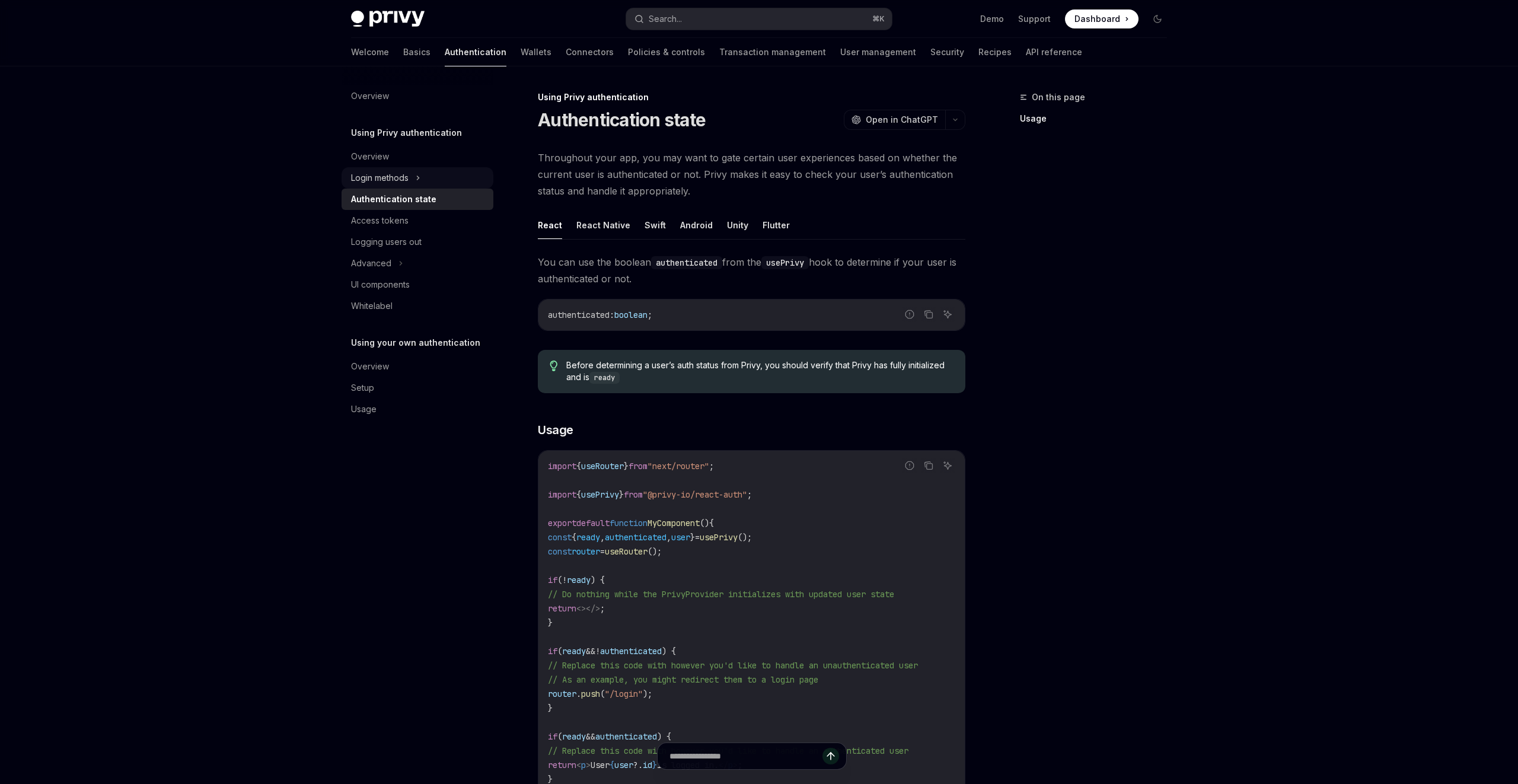
click at [408, 178] on div "Login methods" at bounding box center [380, 178] width 57 height 14
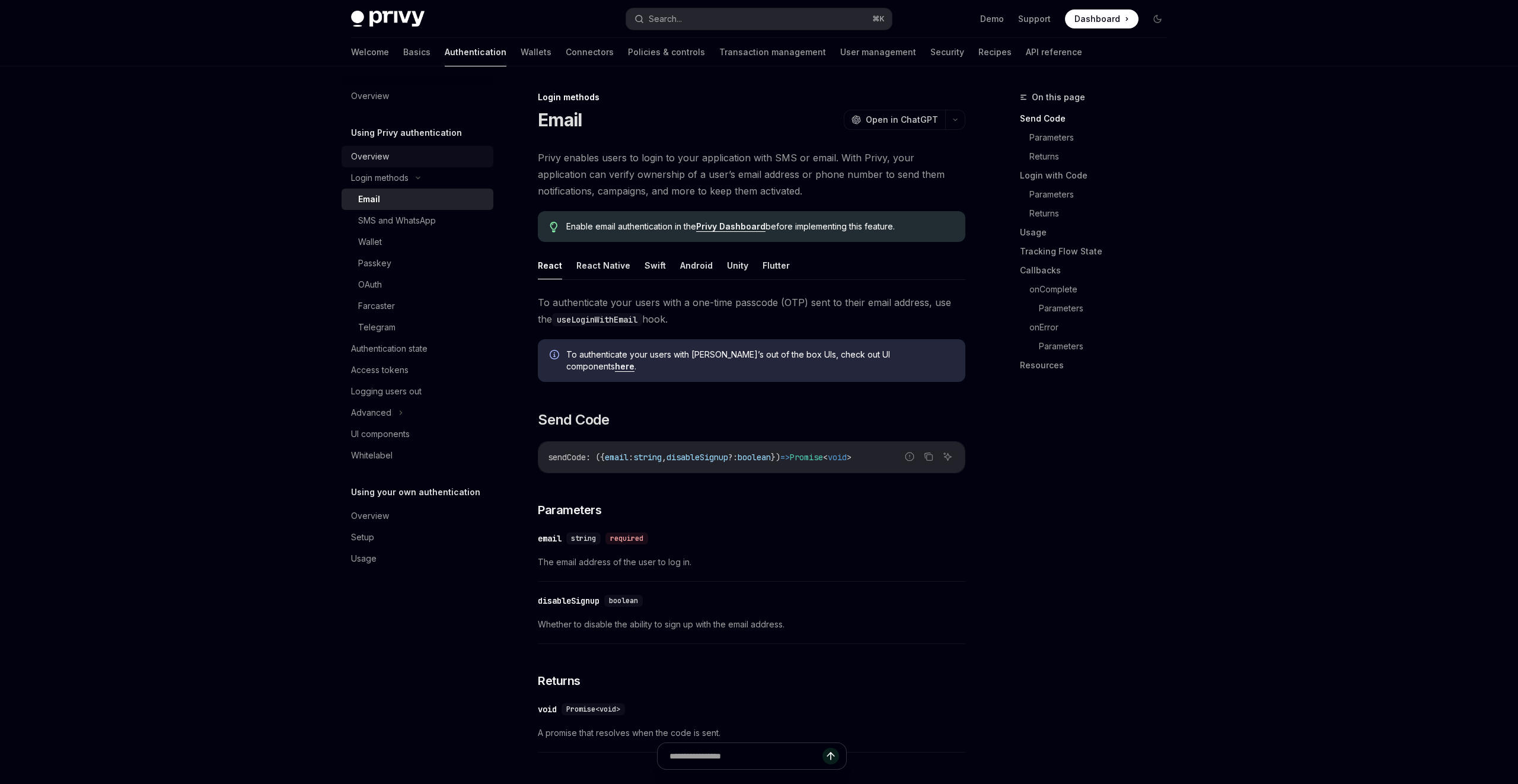
click at [393, 158] on div "Overview" at bounding box center [419, 157] width 135 height 14
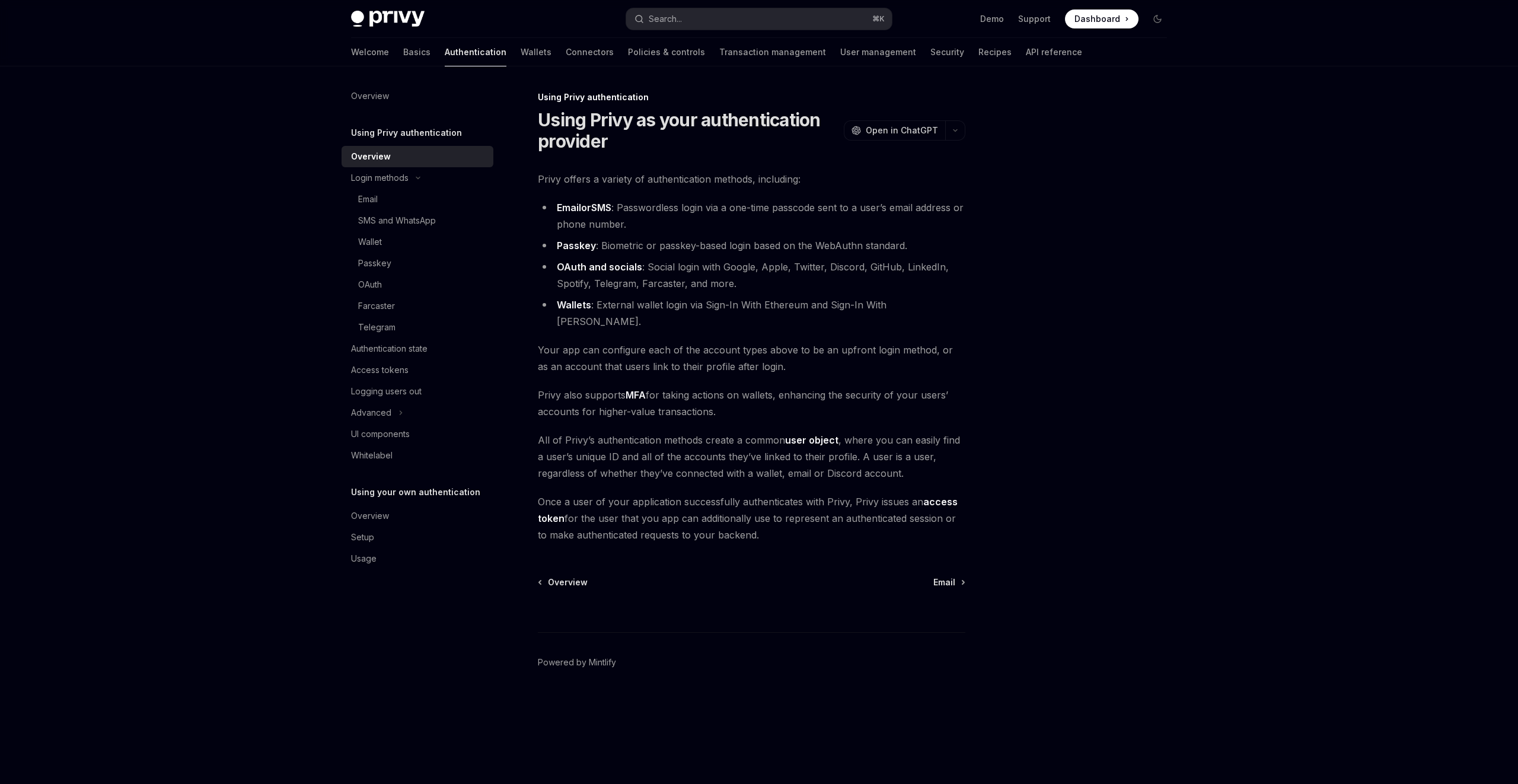
click at [393, 158] on div "Overview" at bounding box center [419, 157] width 135 height 14
click at [393, 269] on div "Passkey" at bounding box center [422, 263] width 128 height 14
type textarea "*"
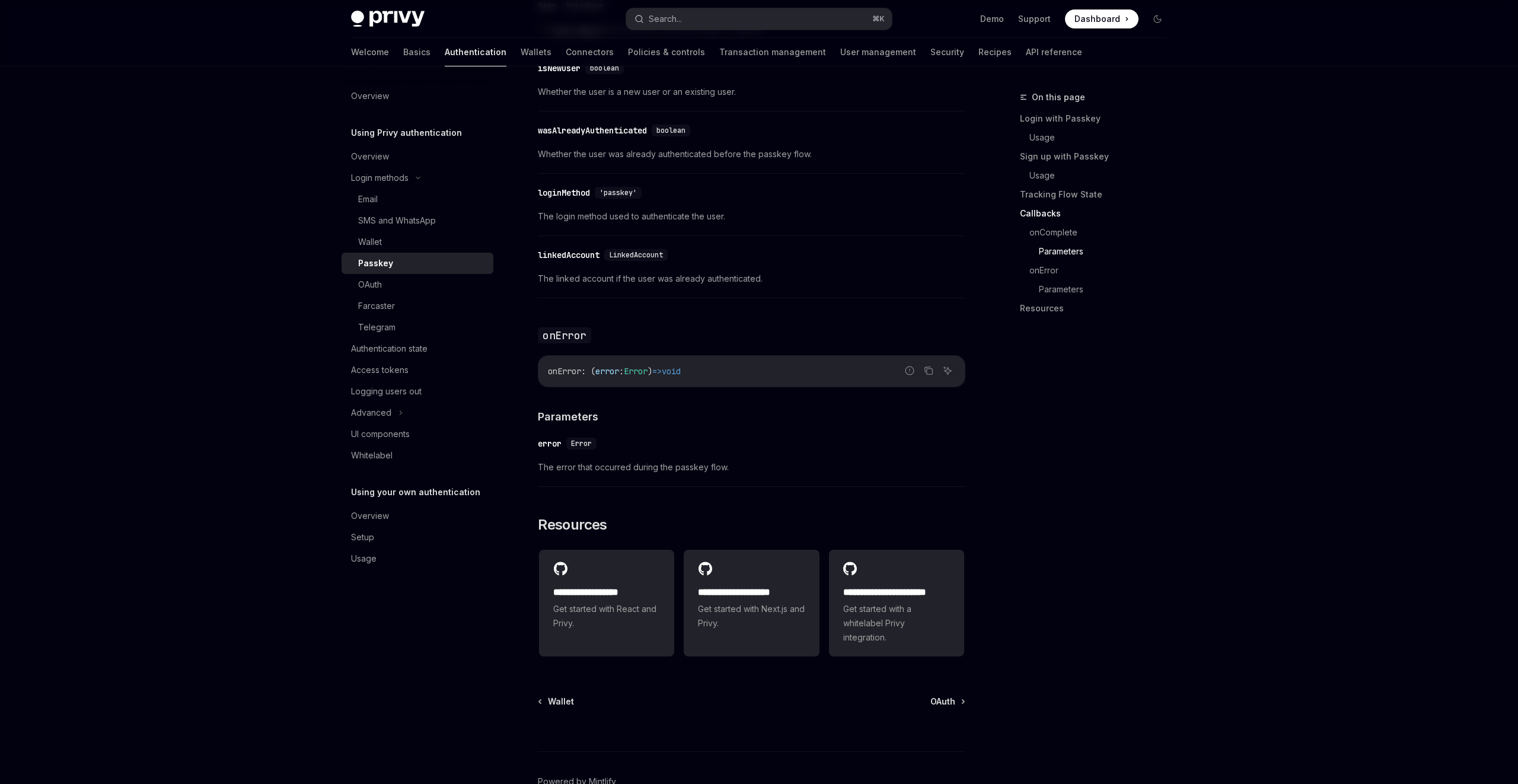
scroll to position [1738, 0]
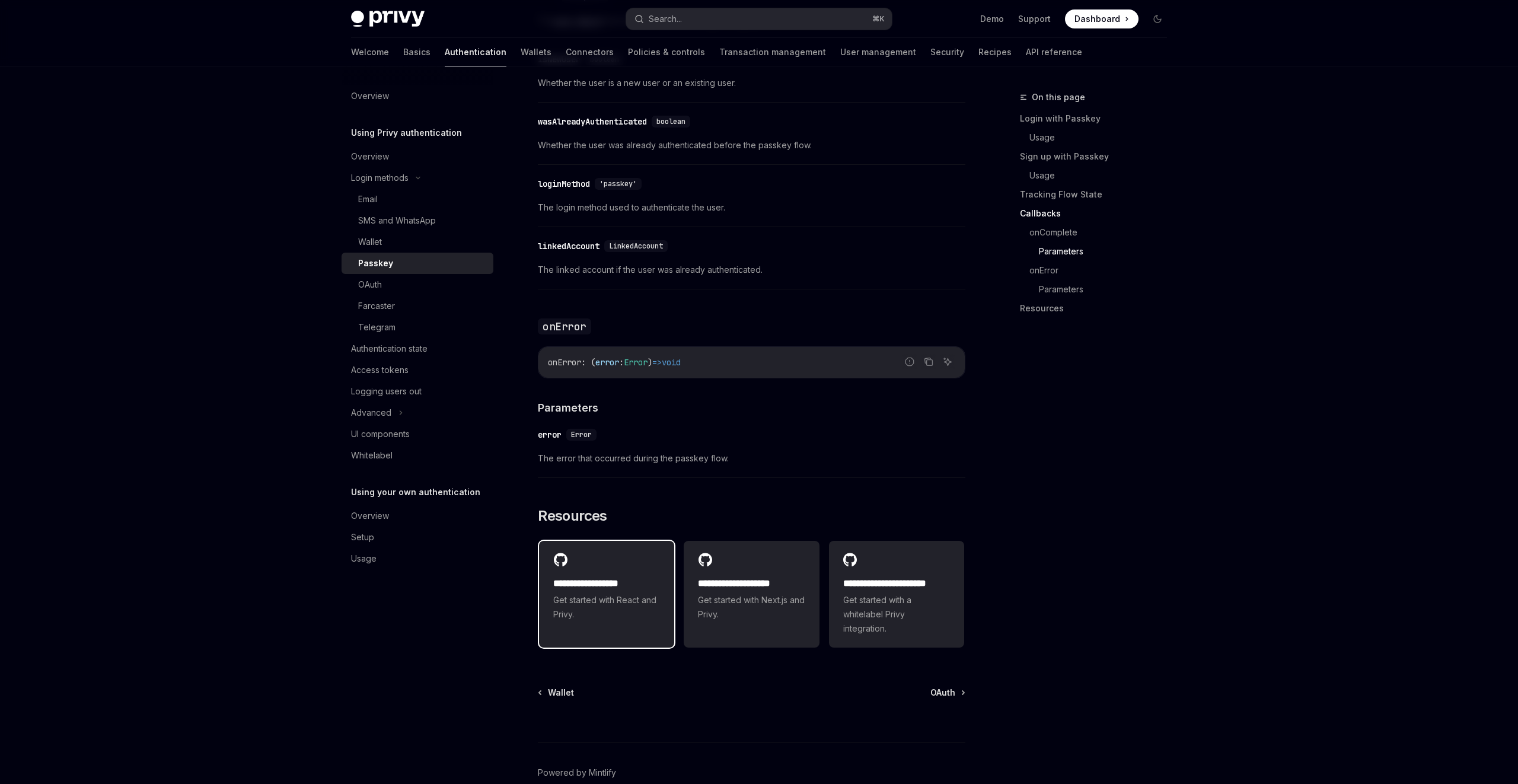
click at [628, 606] on span "Get started with React and Privy." at bounding box center [607, 607] width 107 height 28
click at [749, 18] on button "Search... ⌘ K" at bounding box center [759, 19] width 265 height 21
click at [733, 227] on div "​ loginMethod 'passkey' The login method used to authenticate the user." at bounding box center [752, 198] width 428 height 56
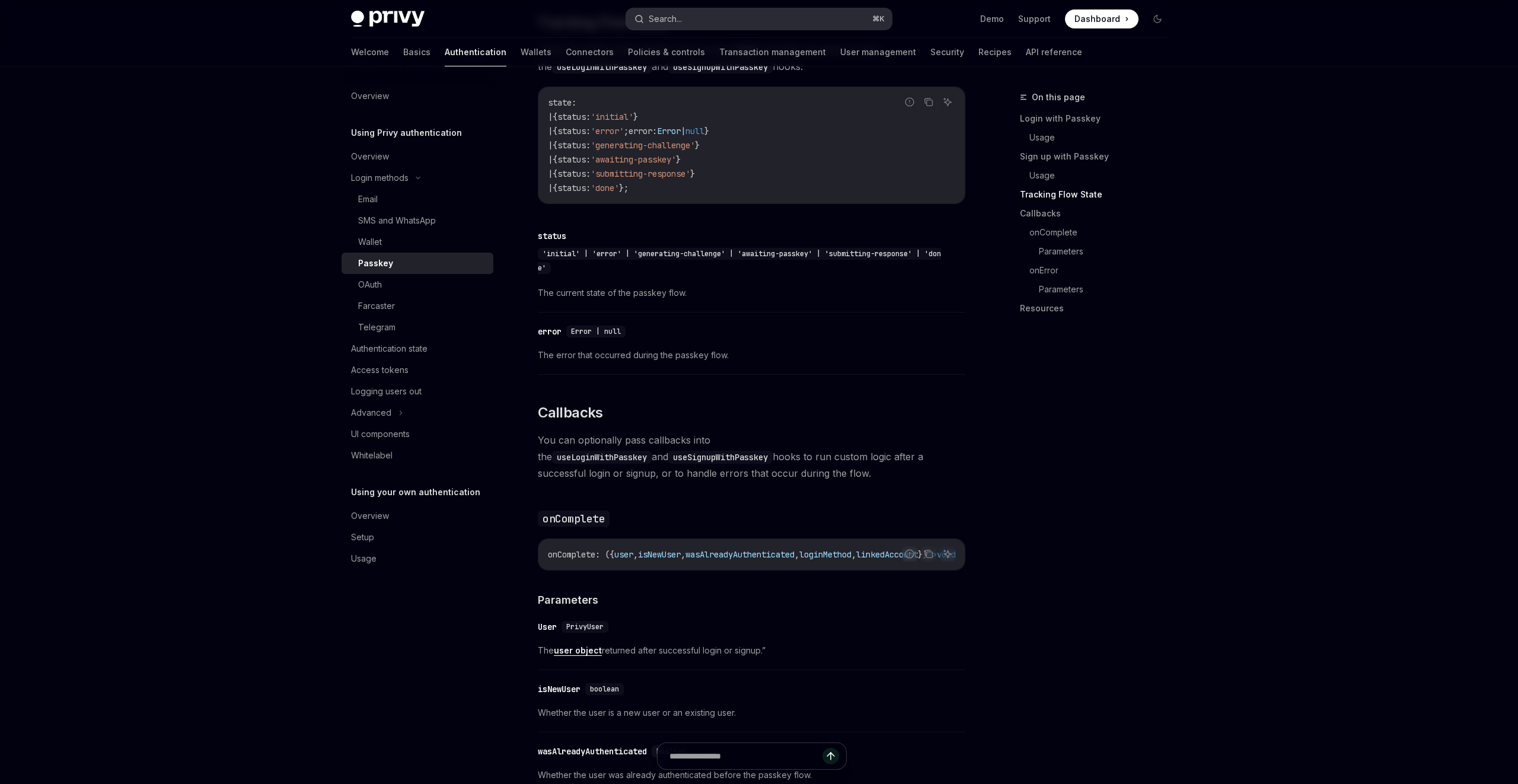
click at [702, 21] on button "Search... ⌘ K" at bounding box center [759, 19] width 265 height 21
type textarea "*"
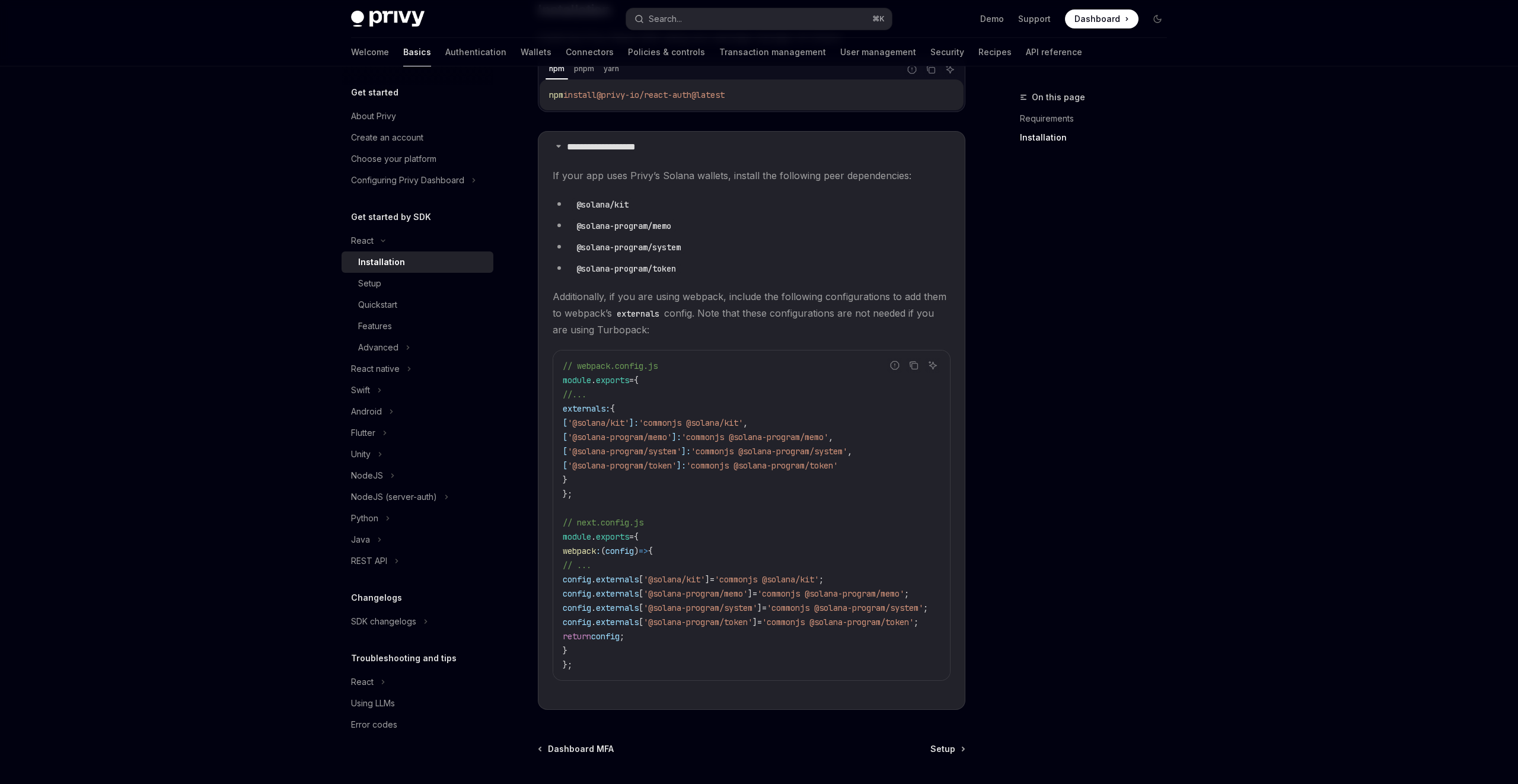
scroll to position [231, 0]
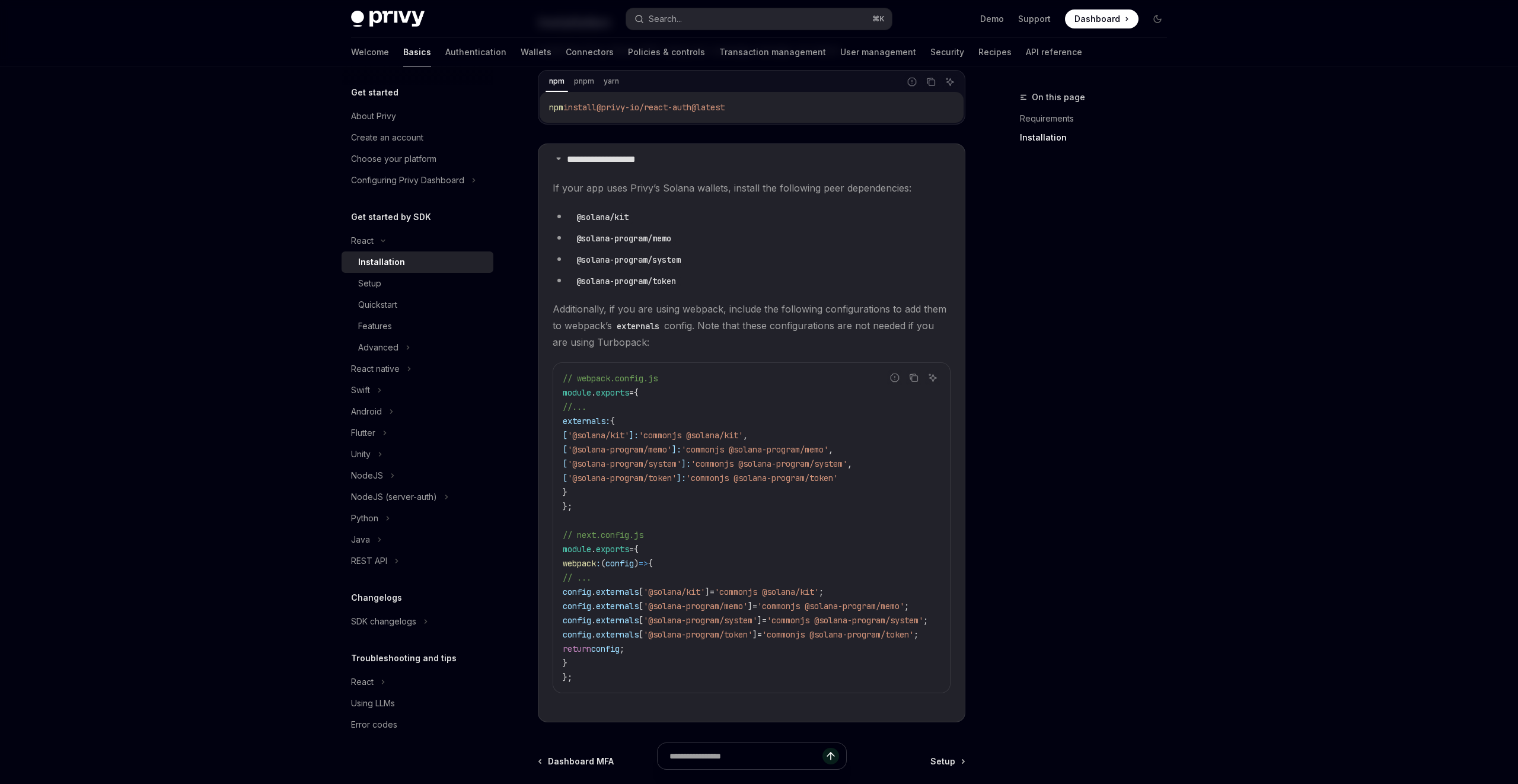
click at [579, 220] on code "@solana/kit" at bounding box center [602, 217] width 62 height 13
drag, startPoint x: 576, startPoint y: 218, endPoint x: 638, endPoint y: 218, distance: 62.0
click at [638, 218] on li "@solana/kit" at bounding box center [752, 216] width 398 height 17
copy code "@solana/kit"
drag, startPoint x: 575, startPoint y: 240, endPoint x: 725, endPoint y: 240, distance: 150.0
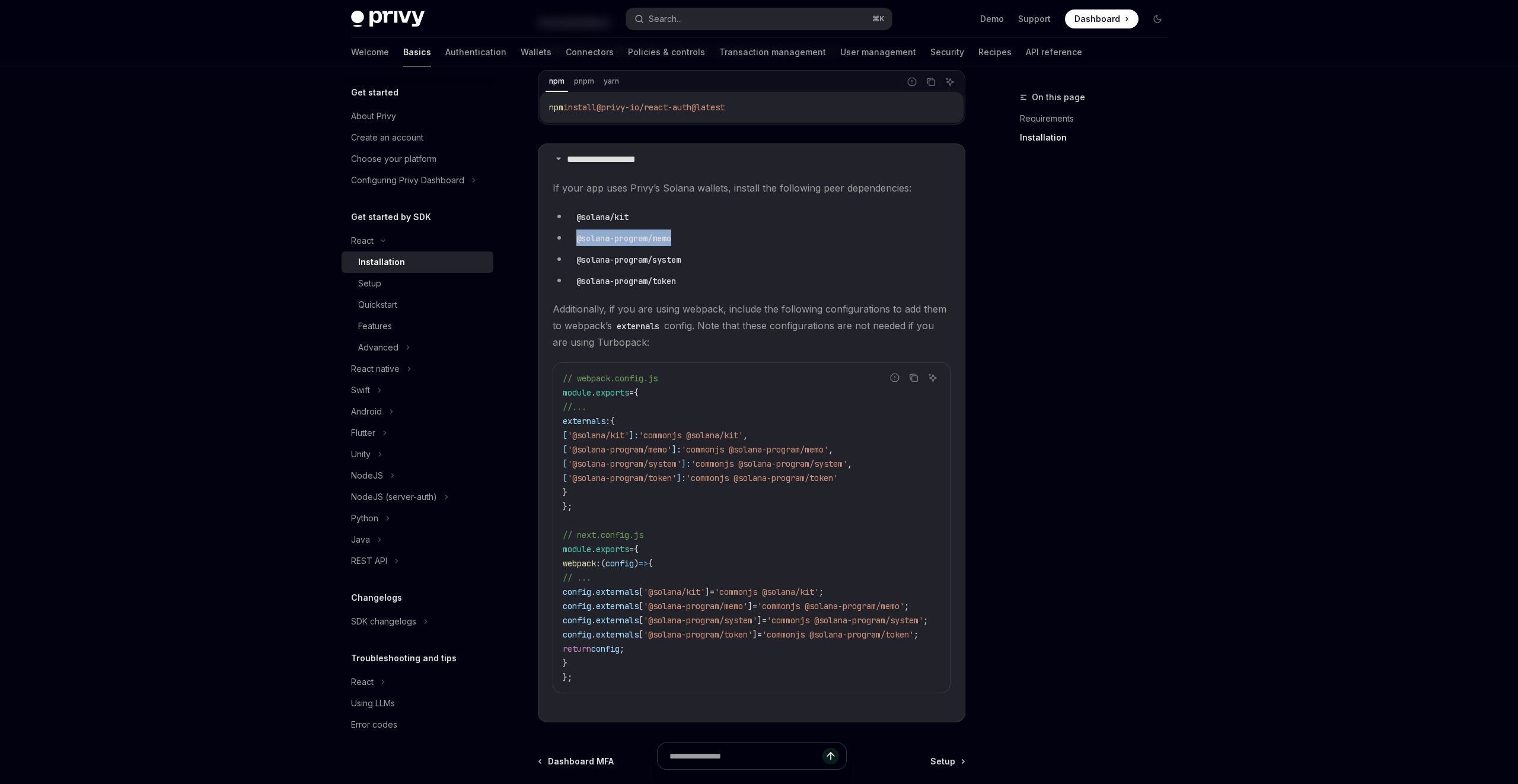
click at [725, 240] on li "@solana-program/memo" at bounding box center [752, 238] width 398 height 17
copy code "@solana-program/memo"
drag, startPoint x: 574, startPoint y: 262, endPoint x: 720, endPoint y: 262, distance: 146.0
click at [721, 262] on li "@solana-program/system" at bounding box center [752, 259] width 398 height 17
copy code "@solana-program/system"
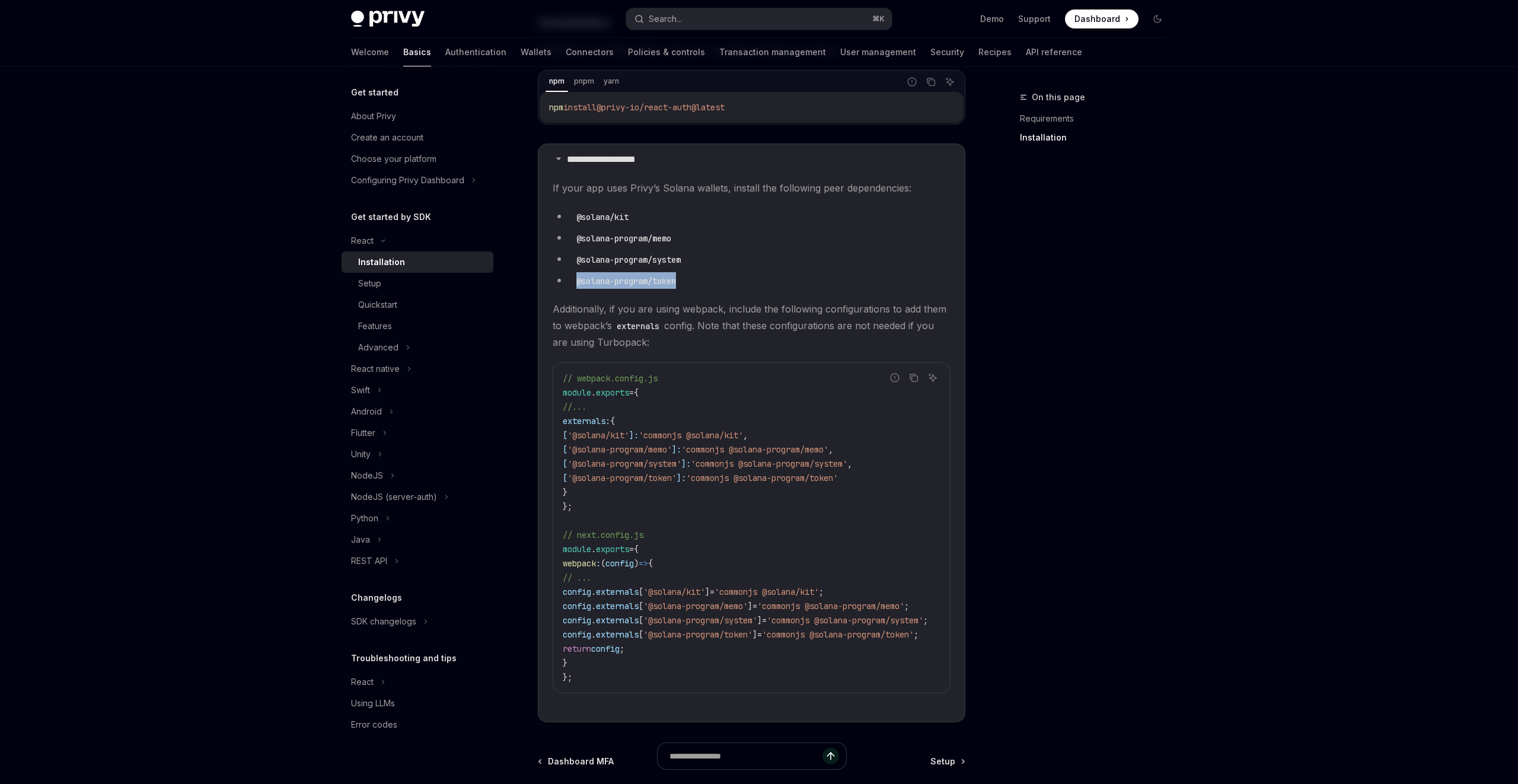
drag, startPoint x: 573, startPoint y: 285, endPoint x: 750, endPoint y: 282, distance: 177.0
click at [749, 283] on li "@solana-program/token" at bounding box center [752, 280] width 398 height 17
copy code "@solana-program/token"
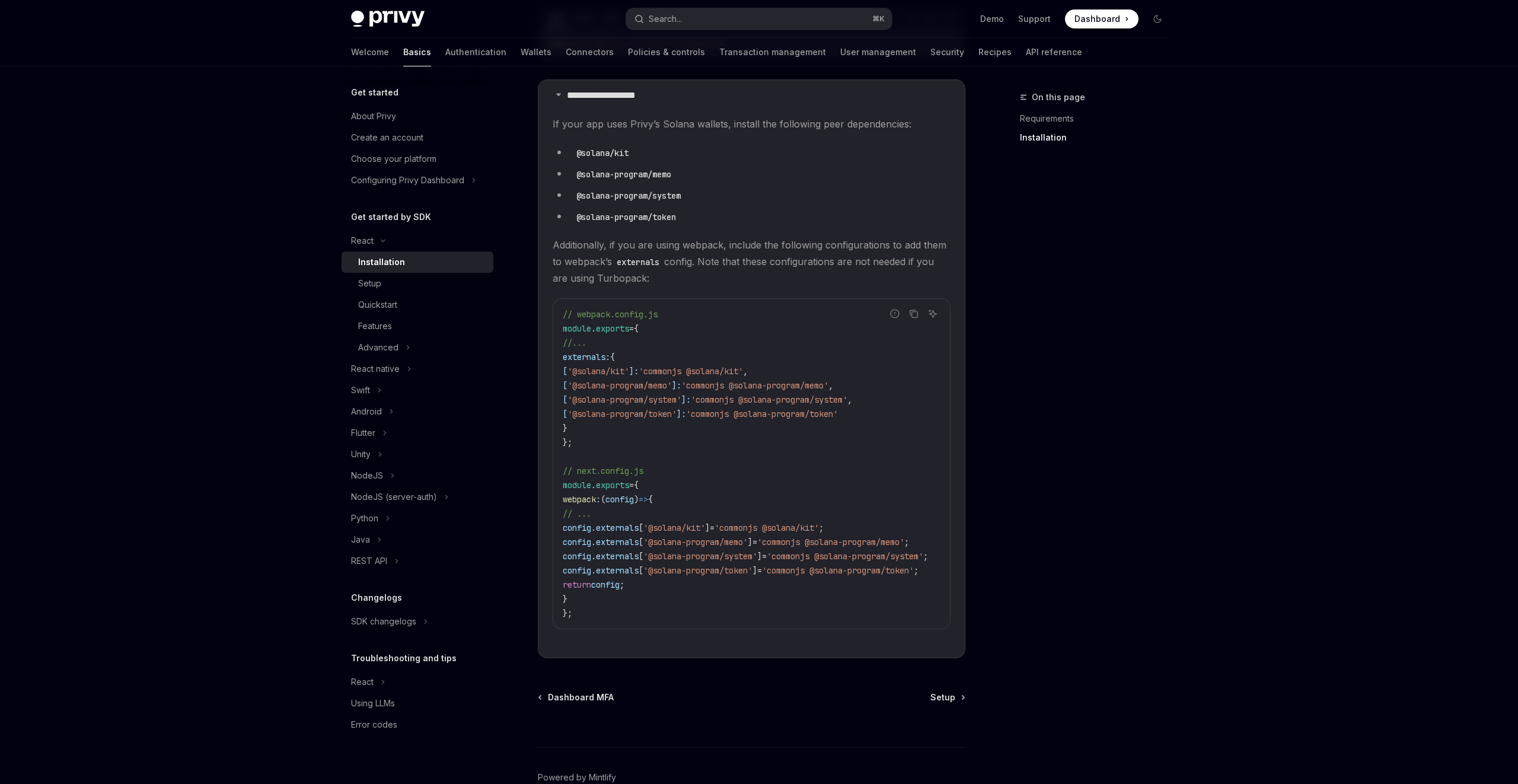
scroll to position [300, 0]
click at [643, 13] on div "Search..." at bounding box center [658, 19] width 48 height 14
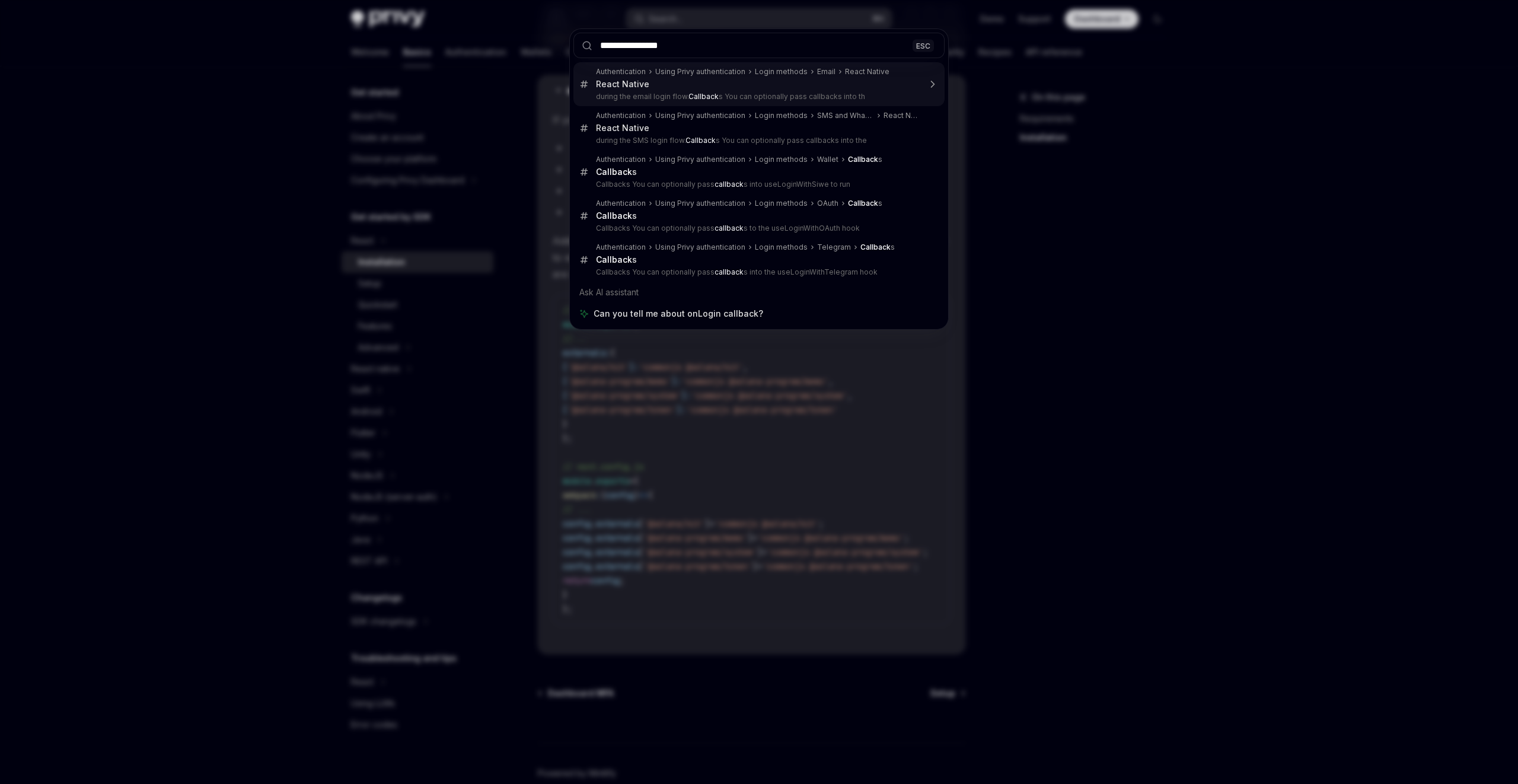
click at [611, 43] on input "**********" at bounding box center [759, 46] width 371 height 26
type input "**********"
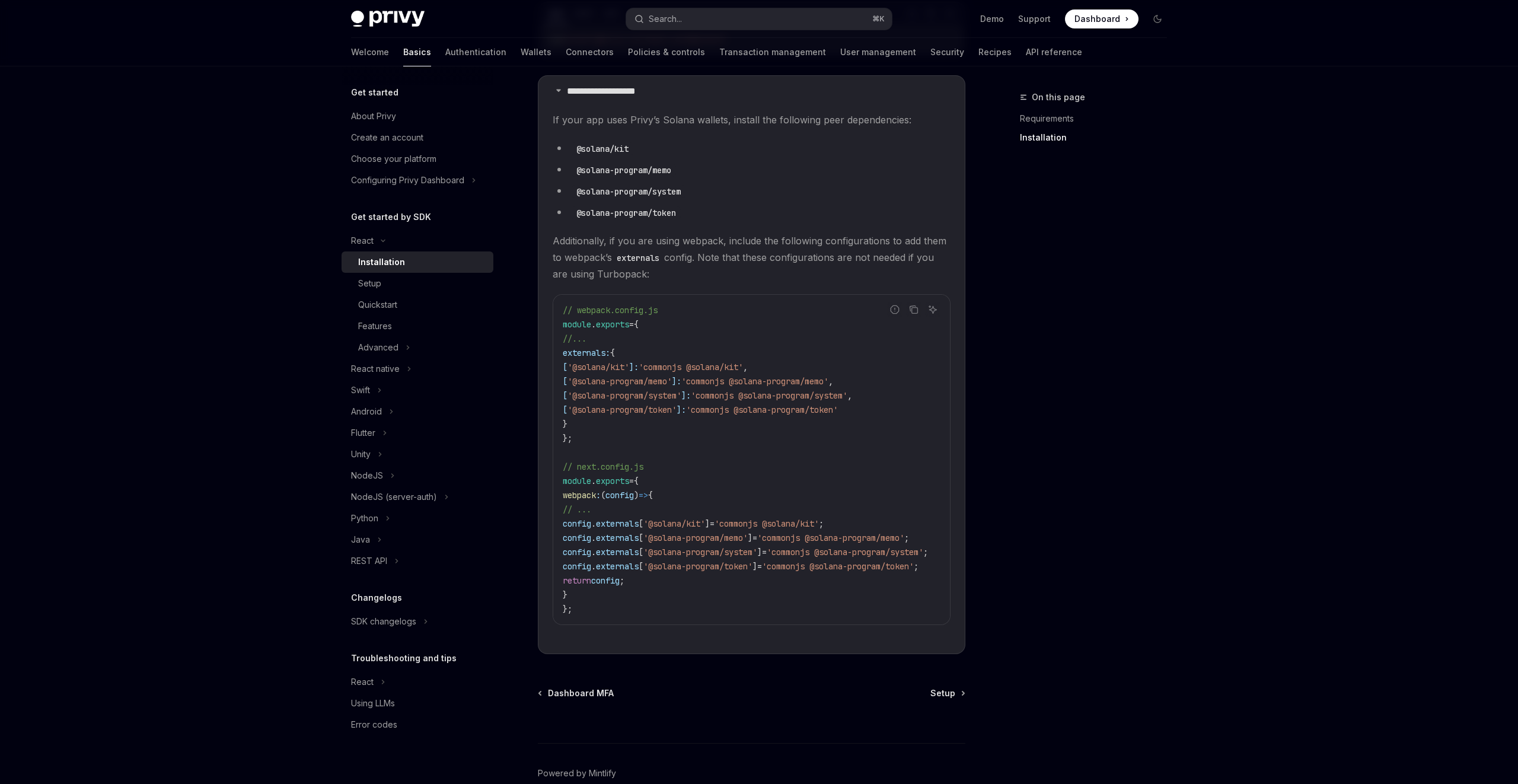
type textarea "*"
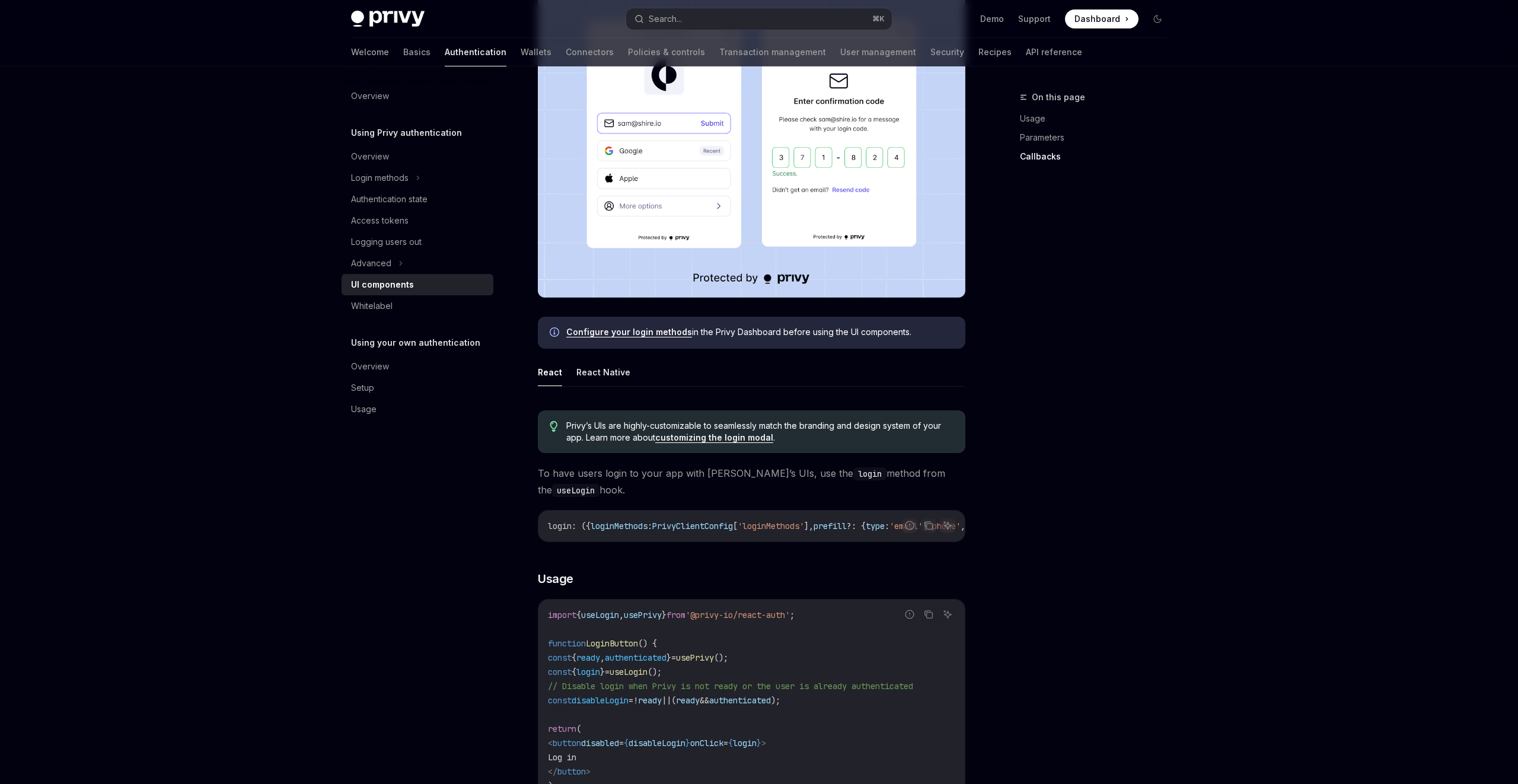
scroll to position [1408, 0]
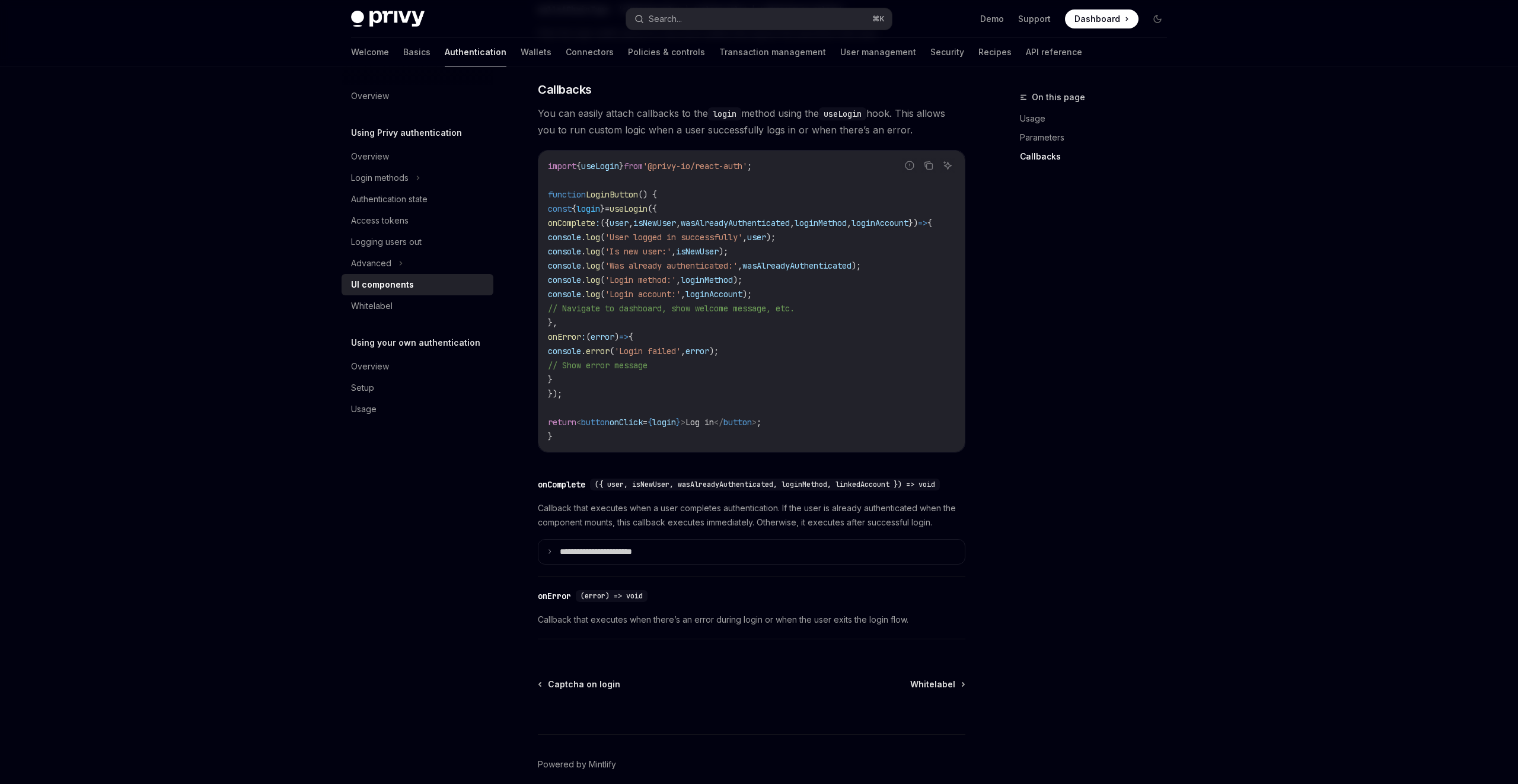
click at [601, 167] on div "import { useLogin } from '@privy-io/react-auth' ; function LoginButton () { con…" at bounding box center [752, 301] width 427 height 301
click at [601, 171] on span "useLogin" at bounding box center [600, 166] width 38 height 11
copy code "import { useLogin } from '@privy-io/react-auth' ;"
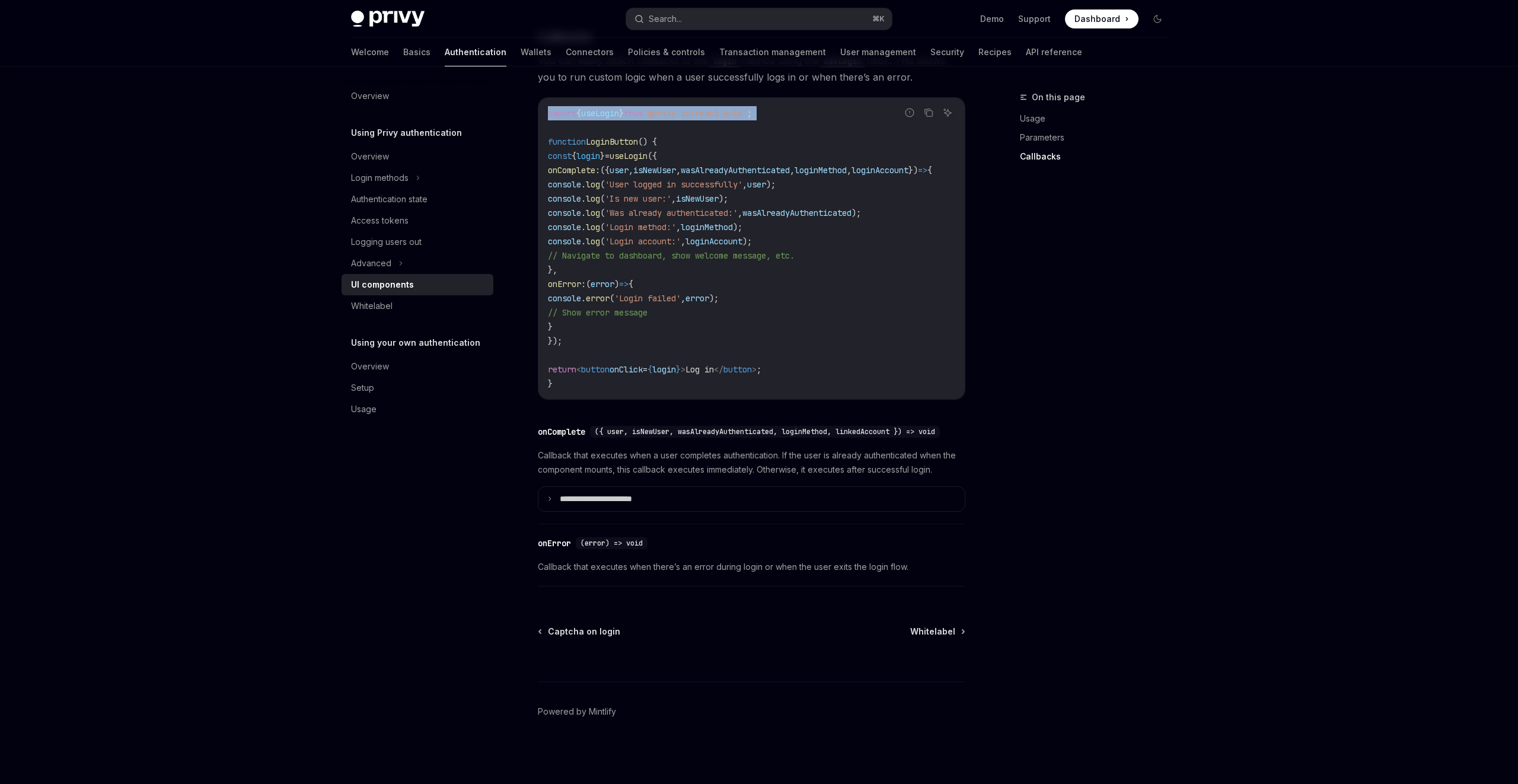
scroll to position [1489, 0]
click at [677, 510] on summary "**********" at bounding box center [752, 499] width 427 height 25
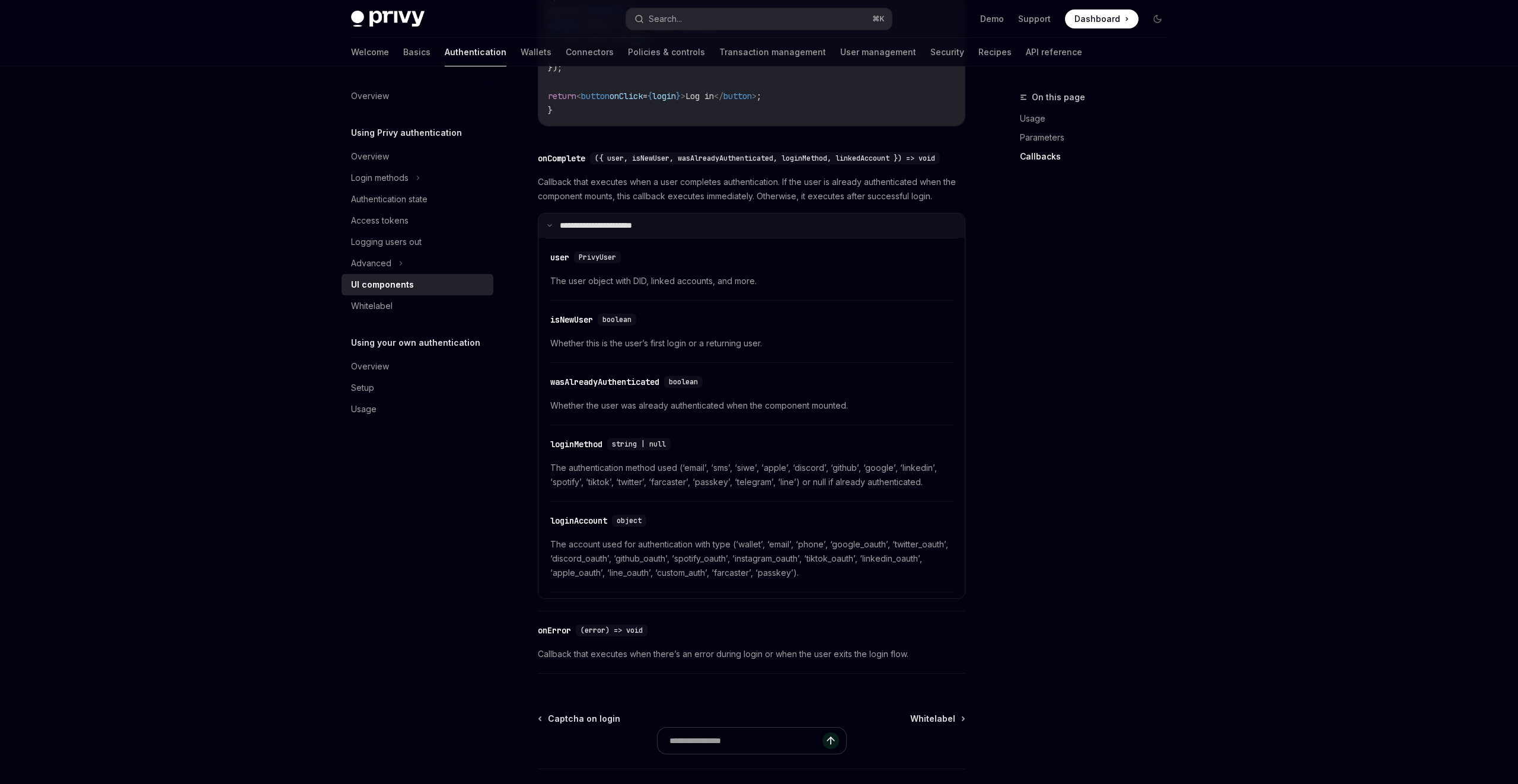
scroll to position [1741, 0]
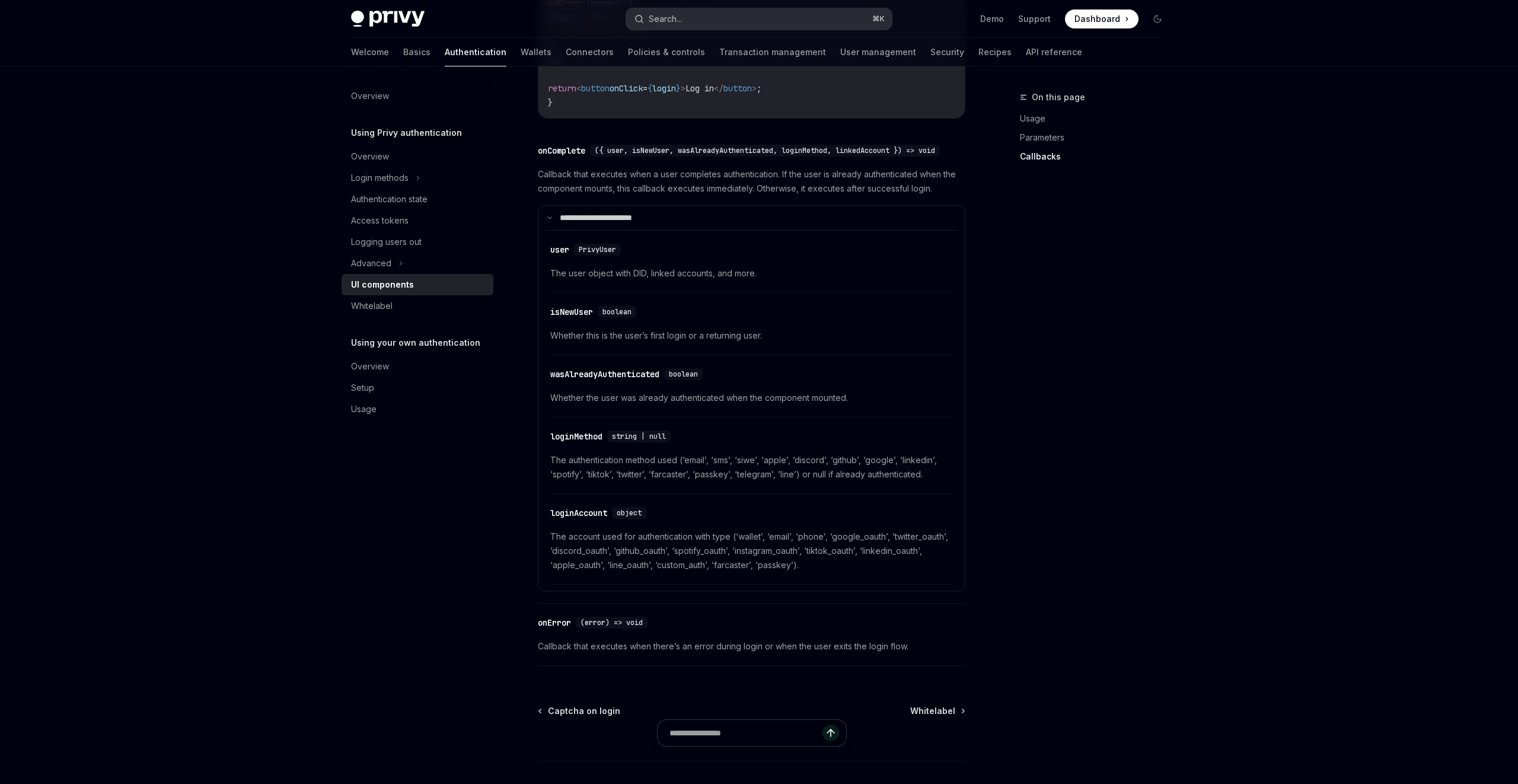
click at [809, 20] on button "Search... ⌘ K" at bounding box center [759, 19] width 265 height 21
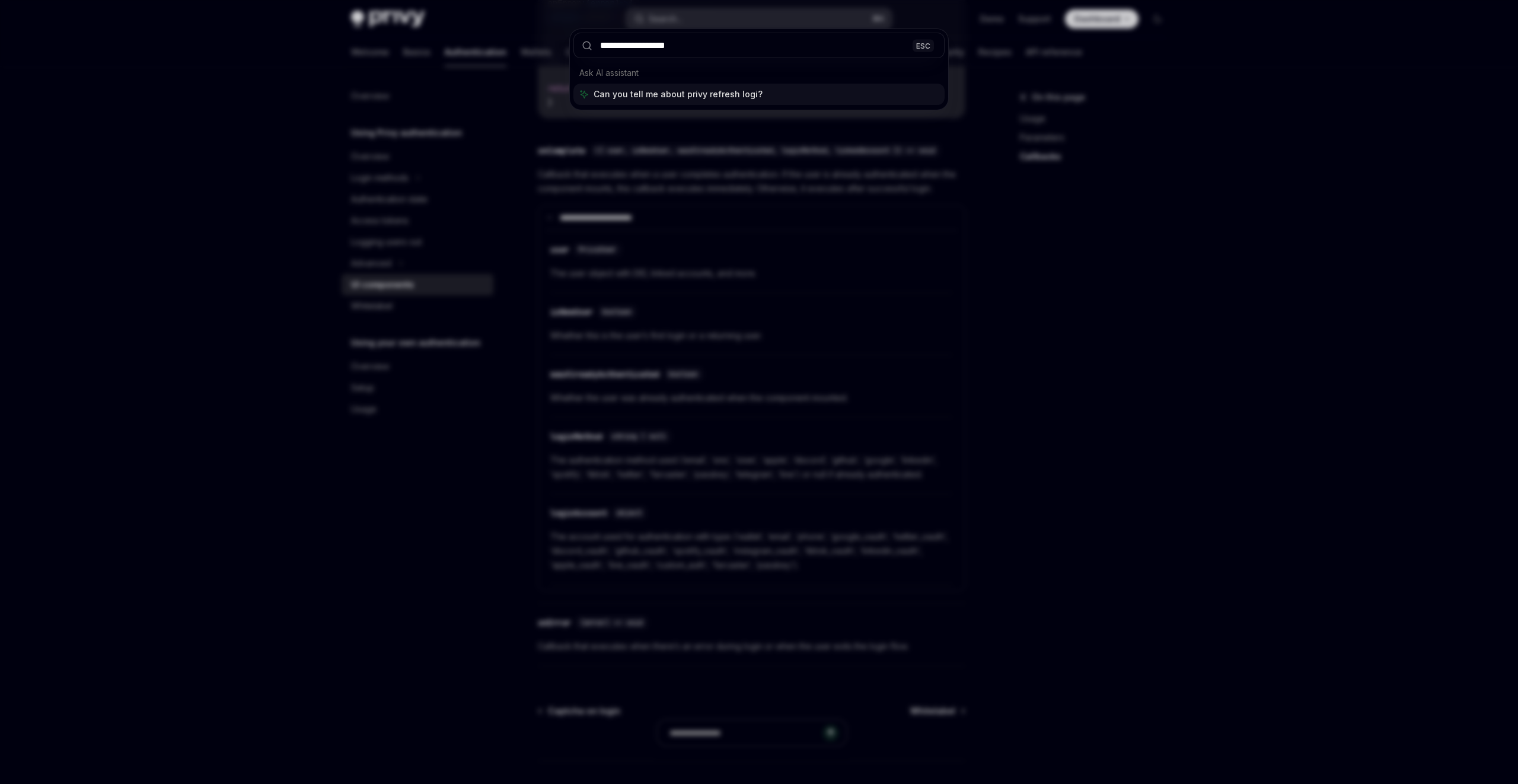
type input "**********"
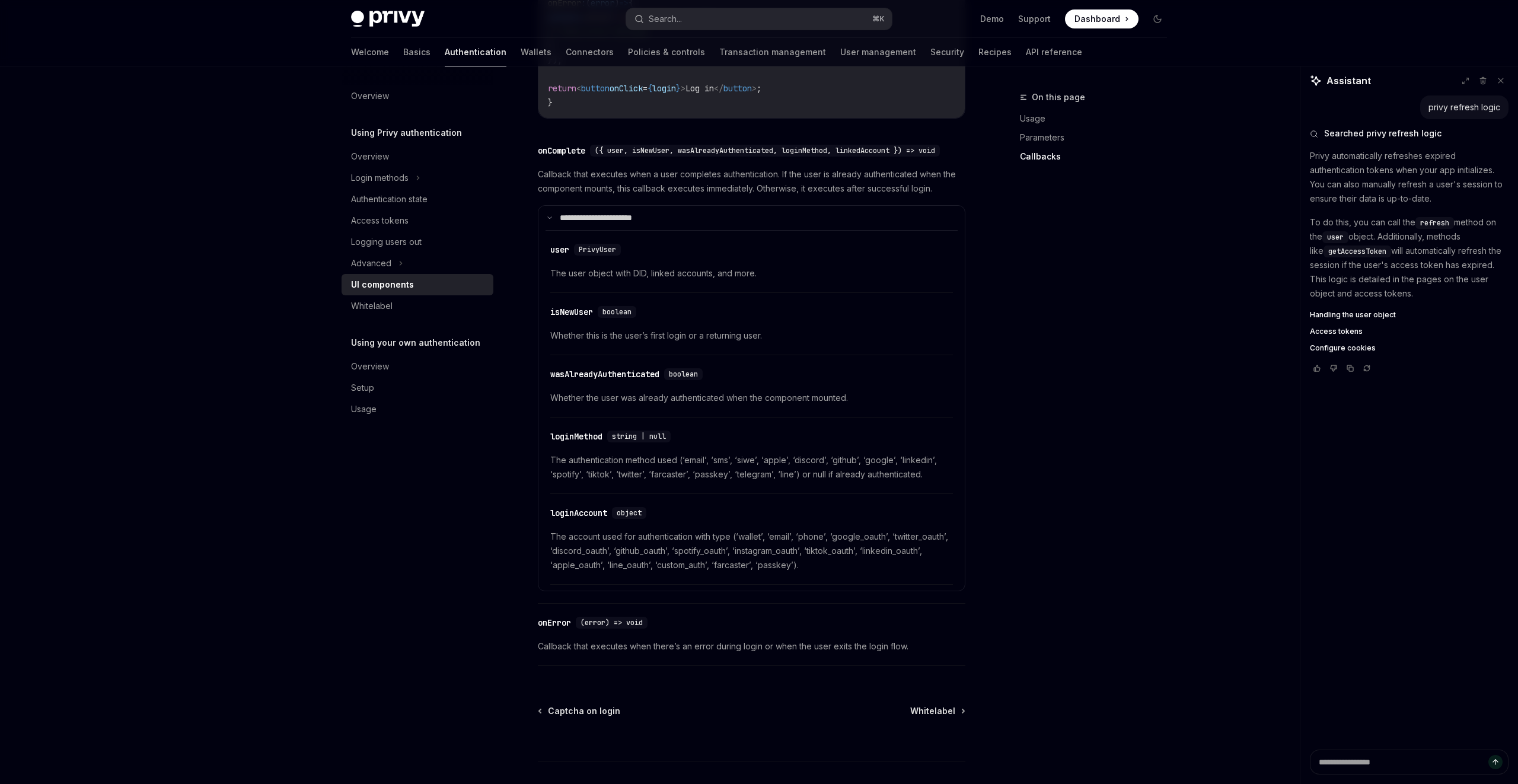
type textarea "*"
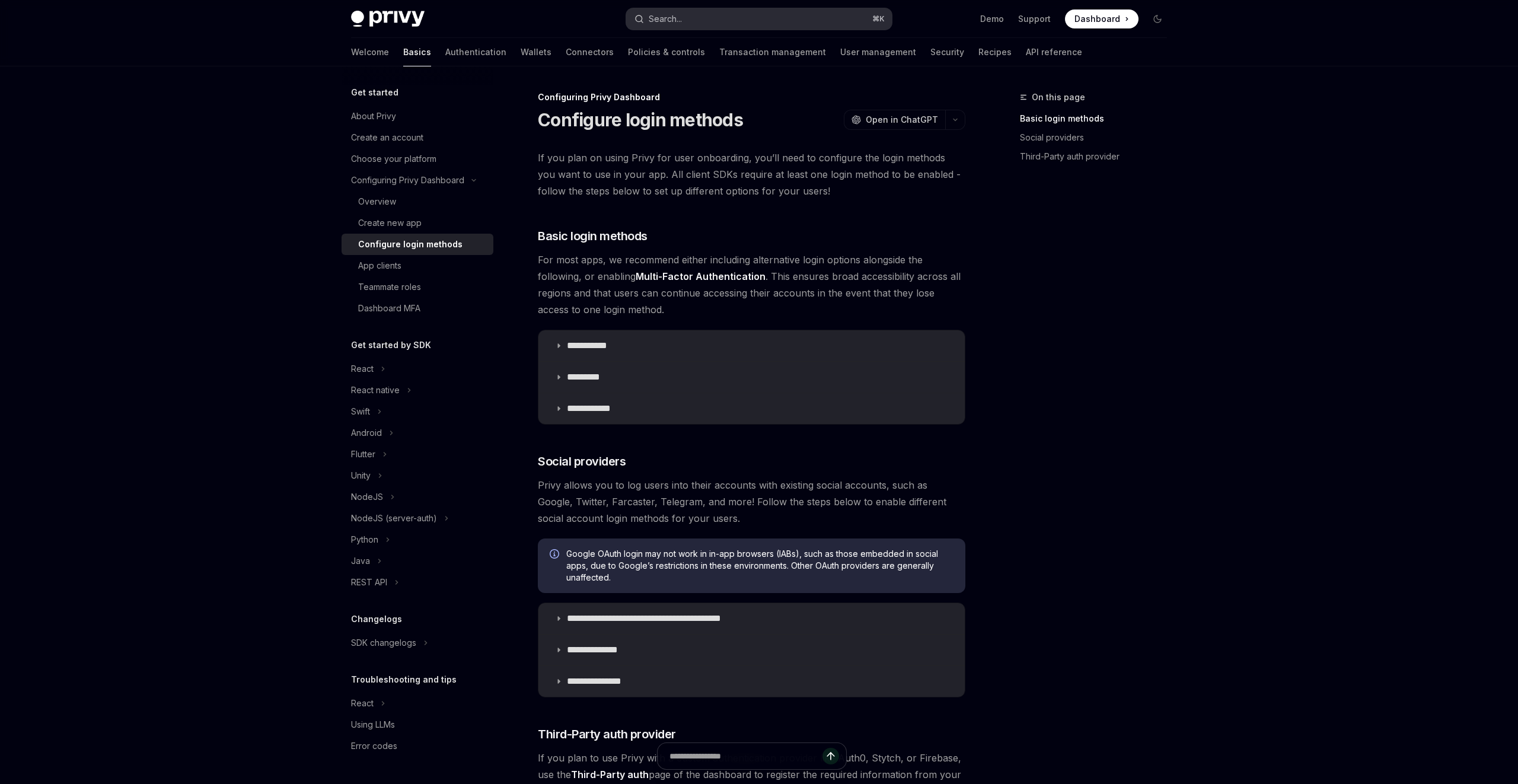
click at [700, 19] on button "Search... ⌘ K" at bounding box center [759, 19] width 265 height 21
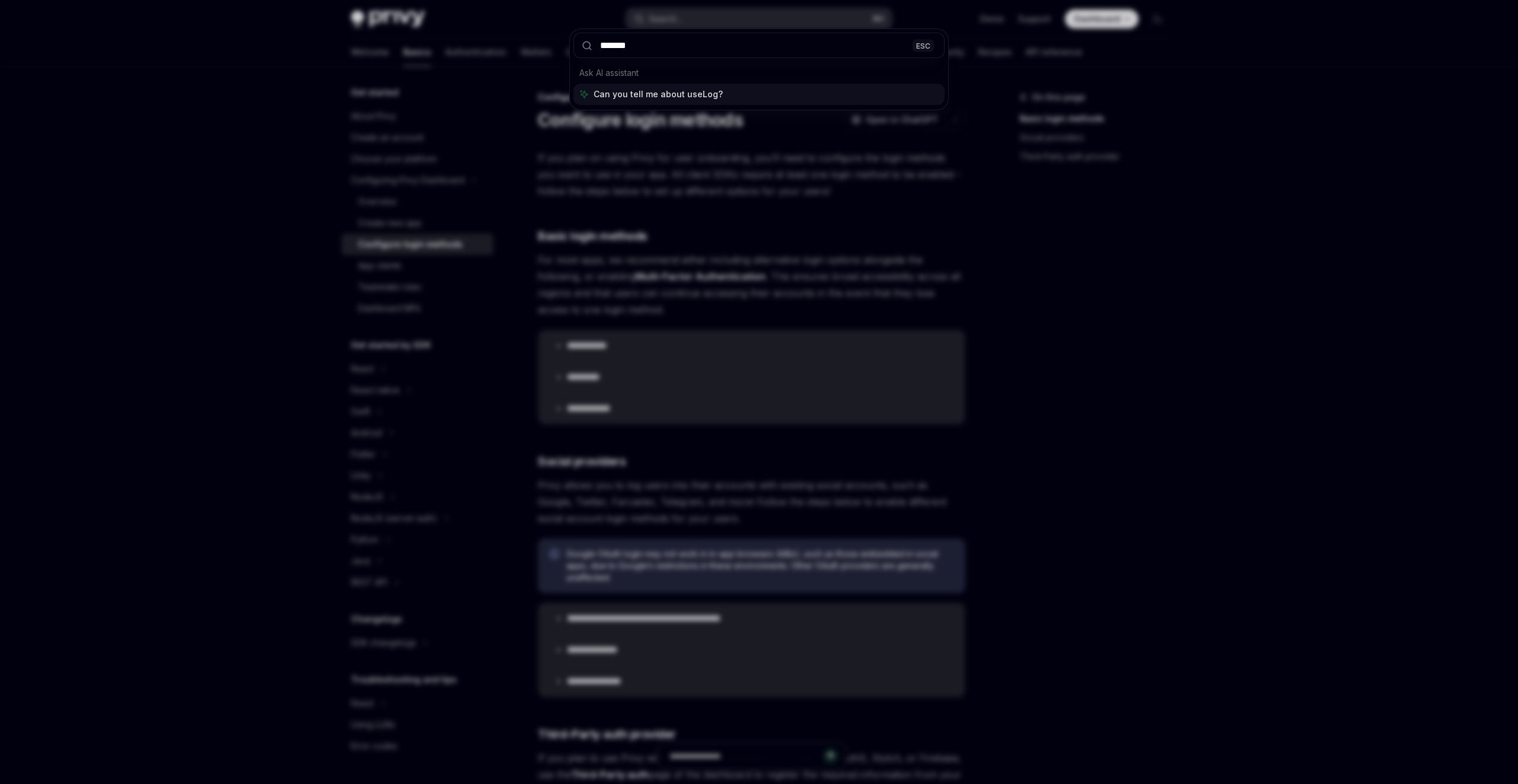
type input "********"
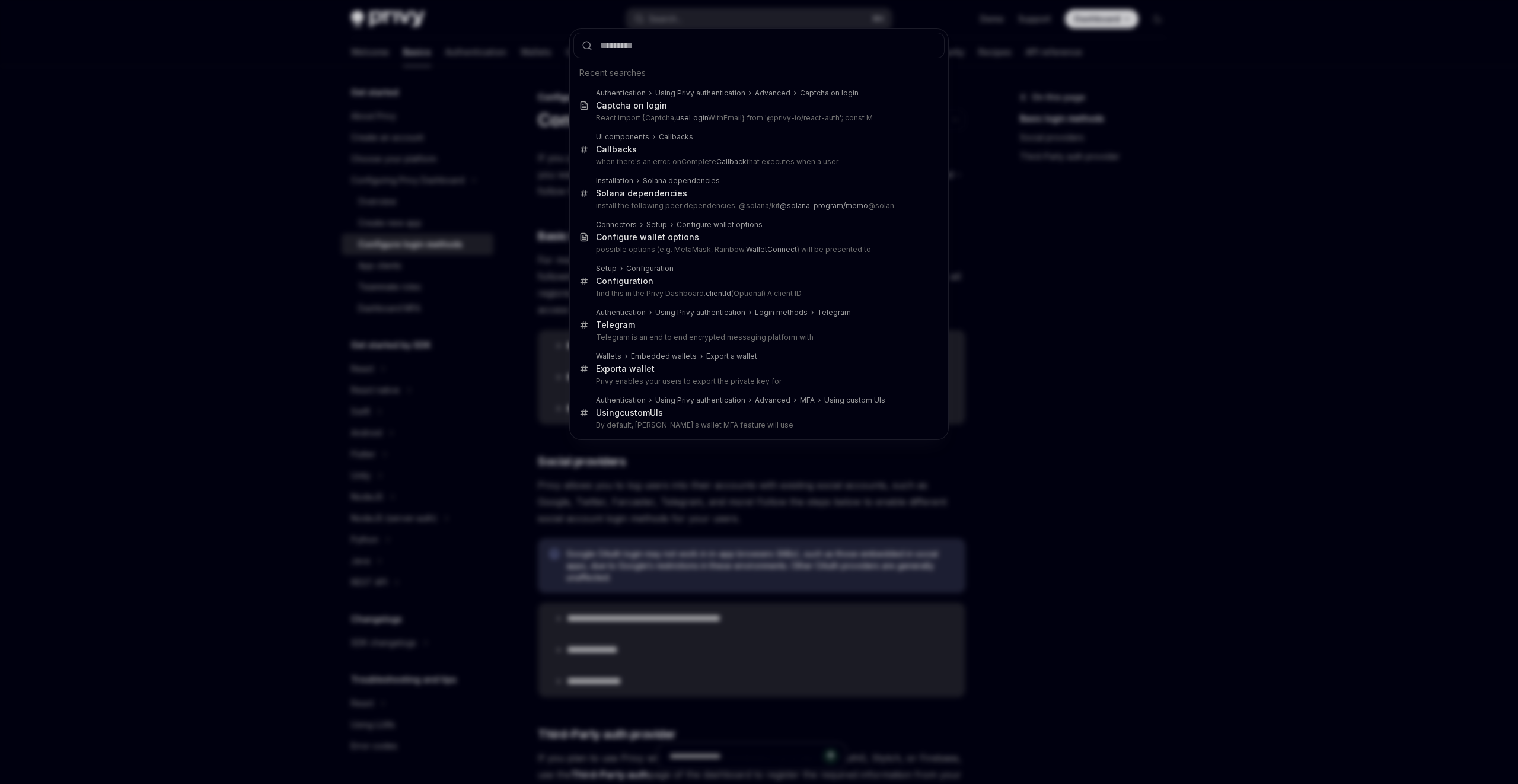
type textarea "*"
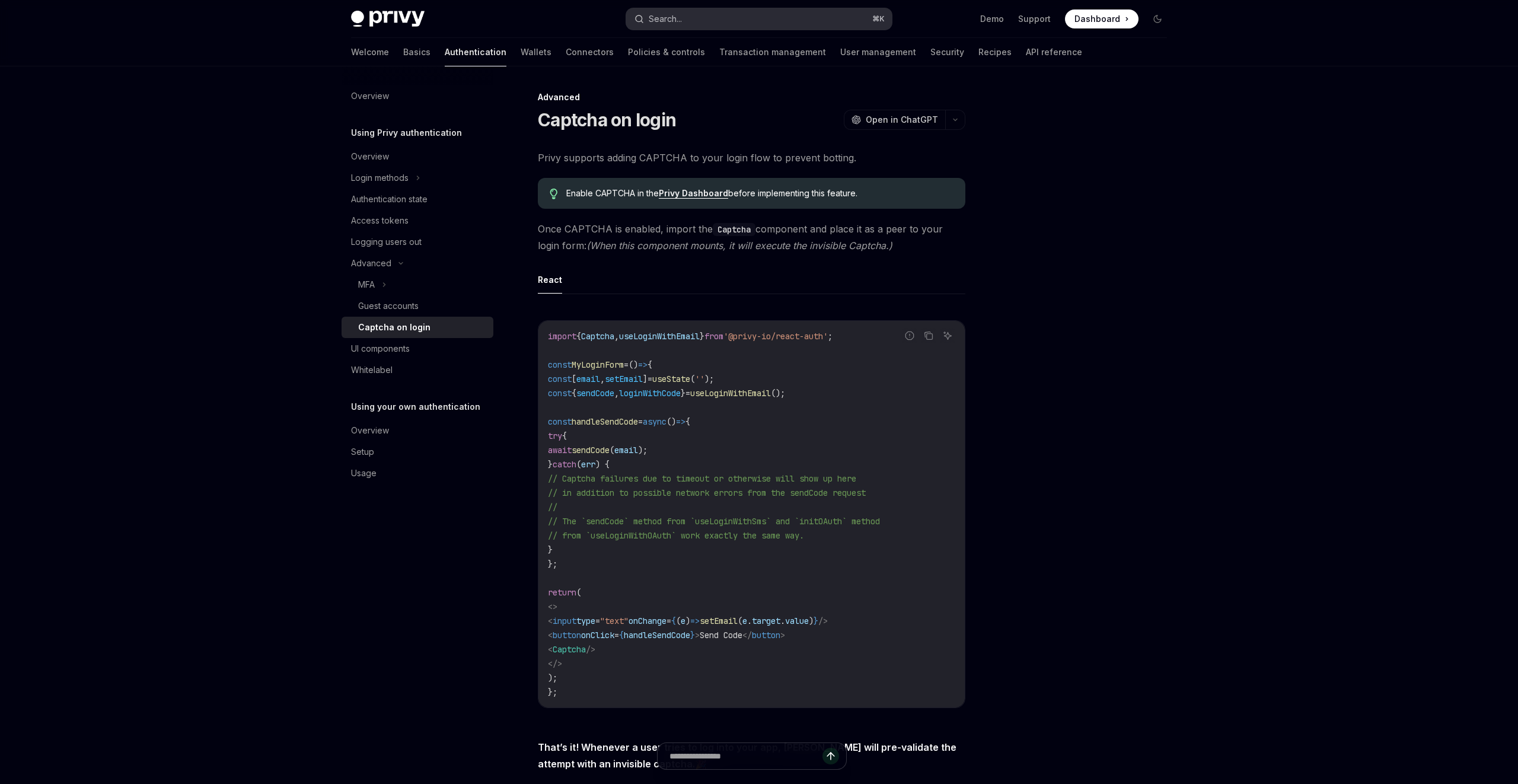
click at [689, 28] on button "Search... ⌘ K" at bounding box center [759, 19] width 265 height 21
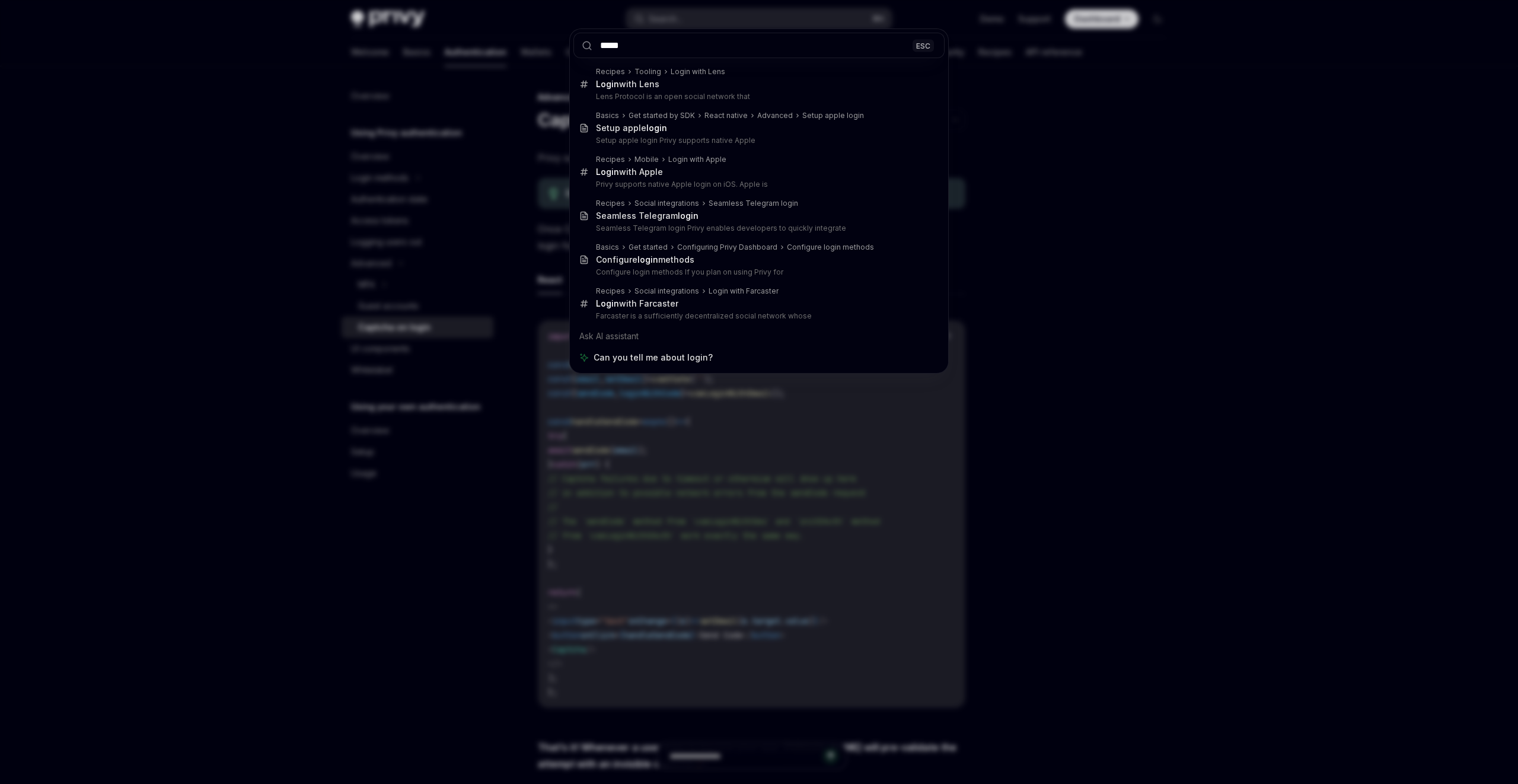
click at [606, 44] on input "*****" at bounding box center [759, 46] width 371 height 26
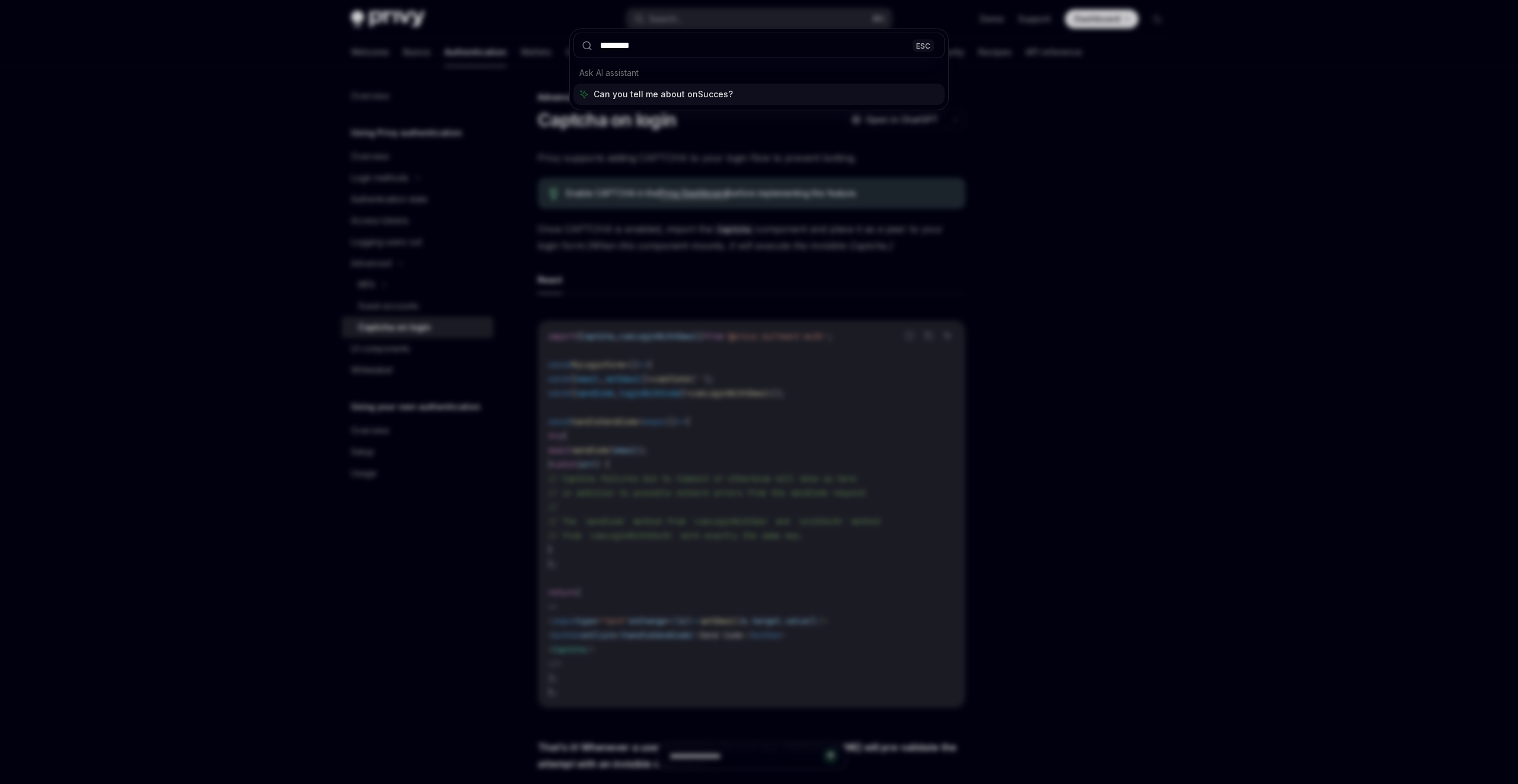
type input "*********"
type textarea "*"
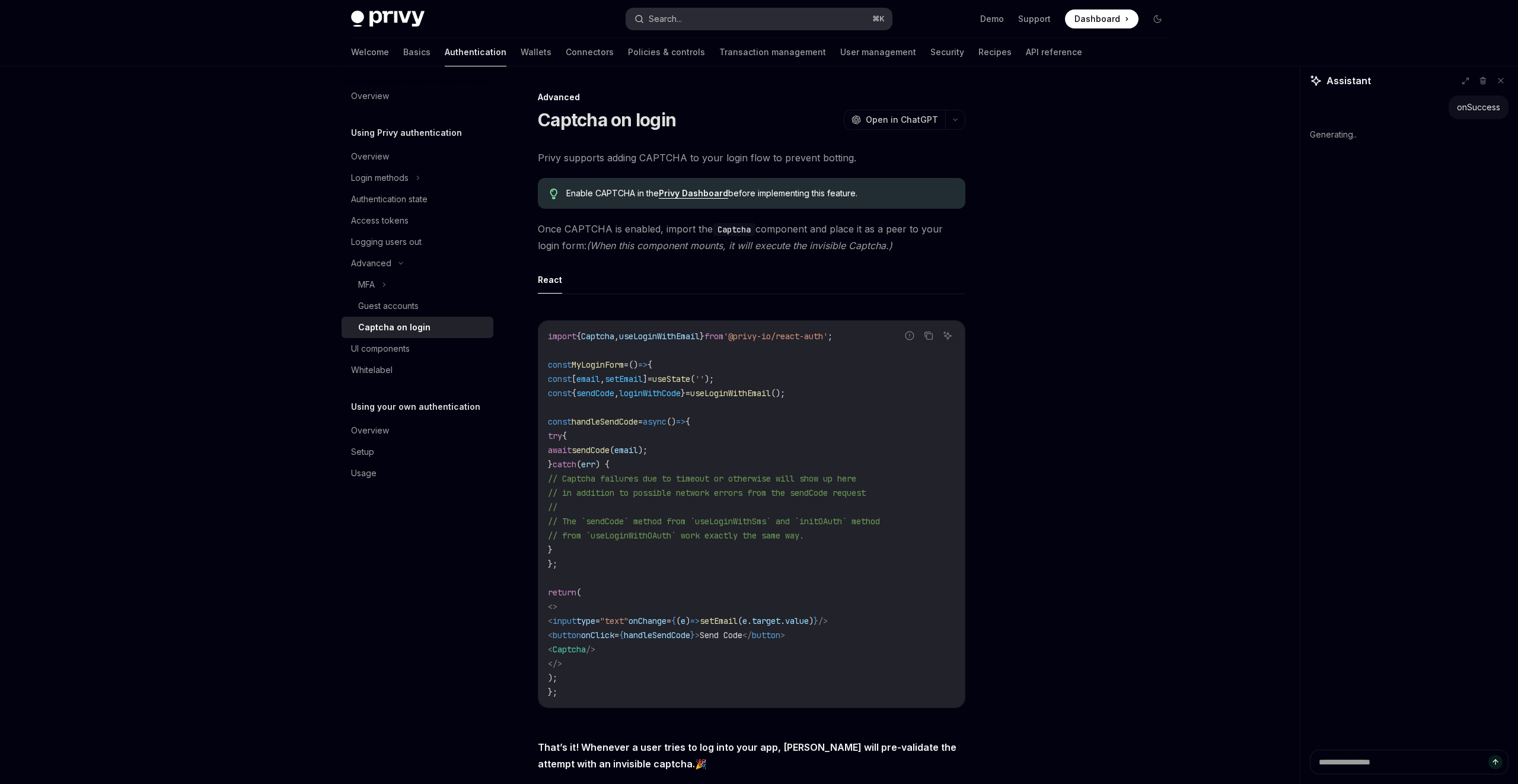
click at [652, 10] on button "Search... ⌘ K" at bounding box center [759, 19] width 265 height 21
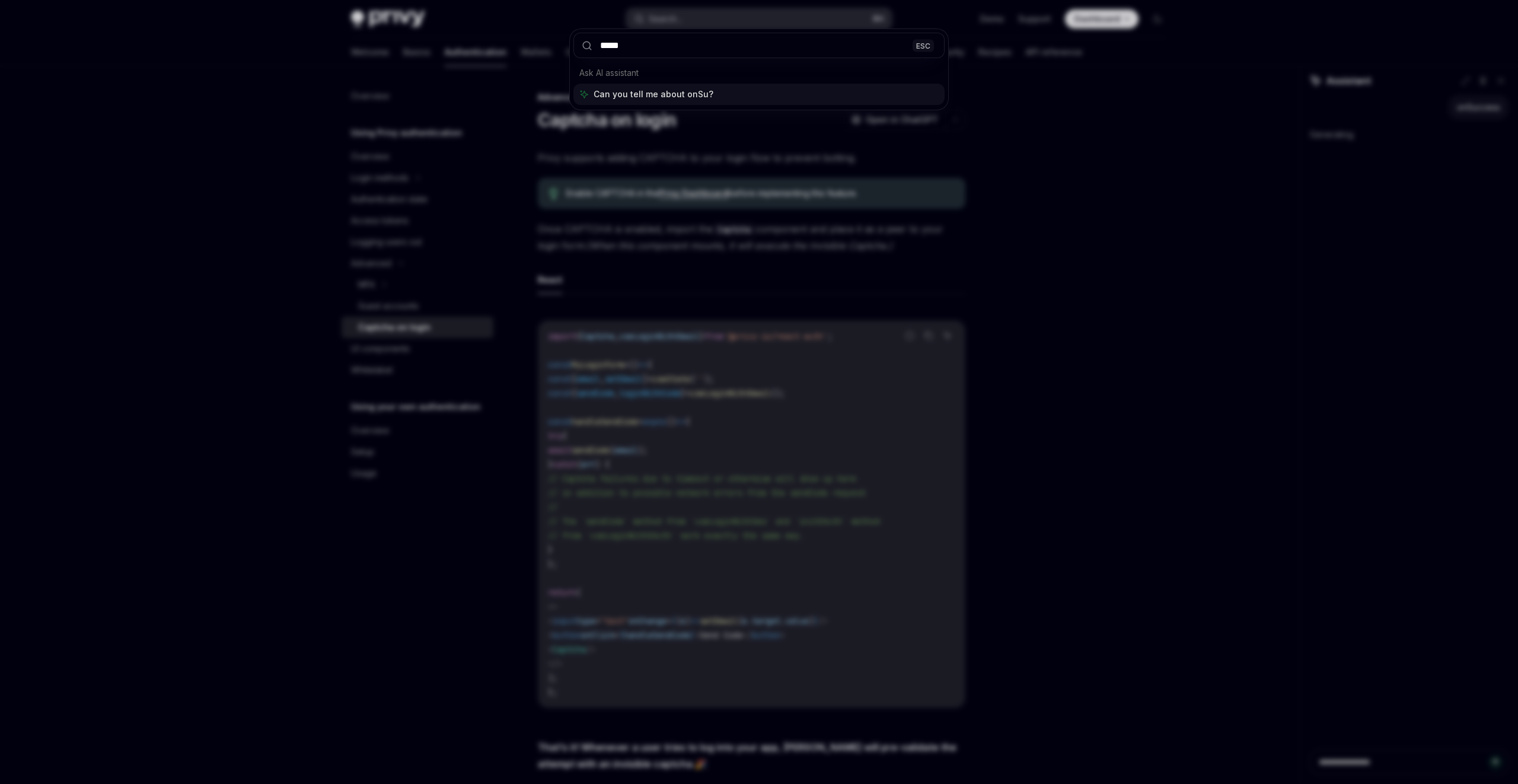
type input "******"
type textarea "*"
type input "*********"
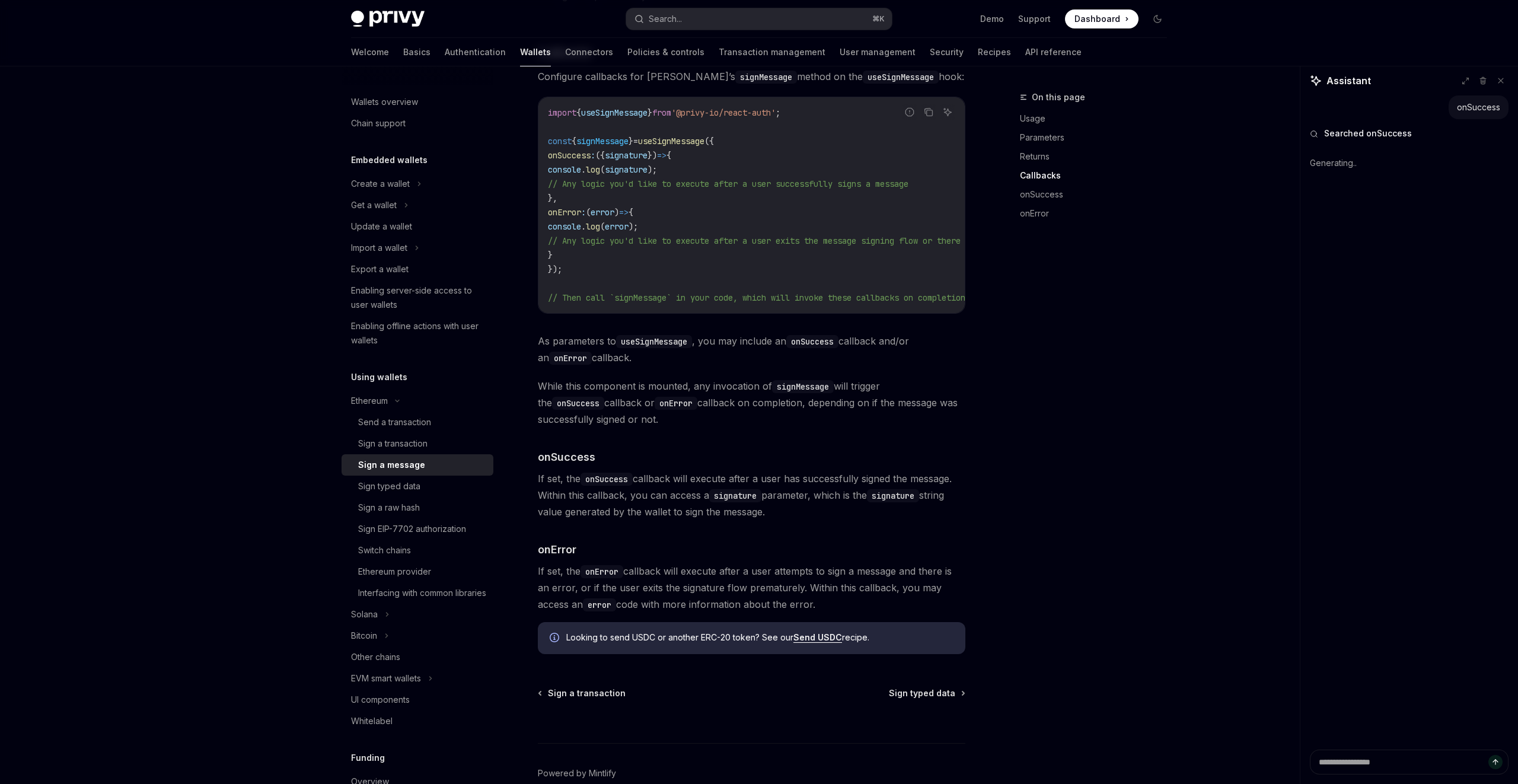
scroll to position [1064, 0]
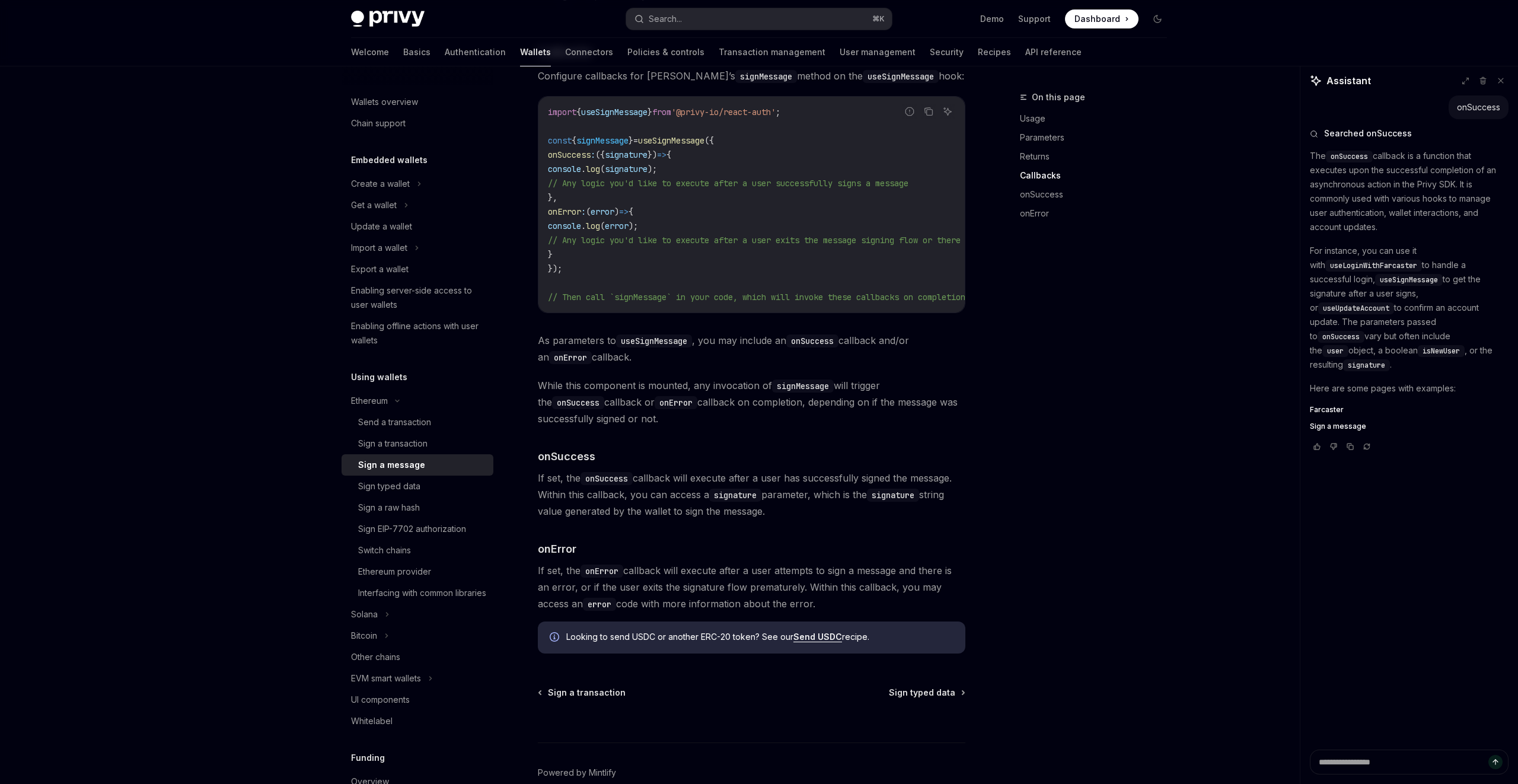
type textarea "*"
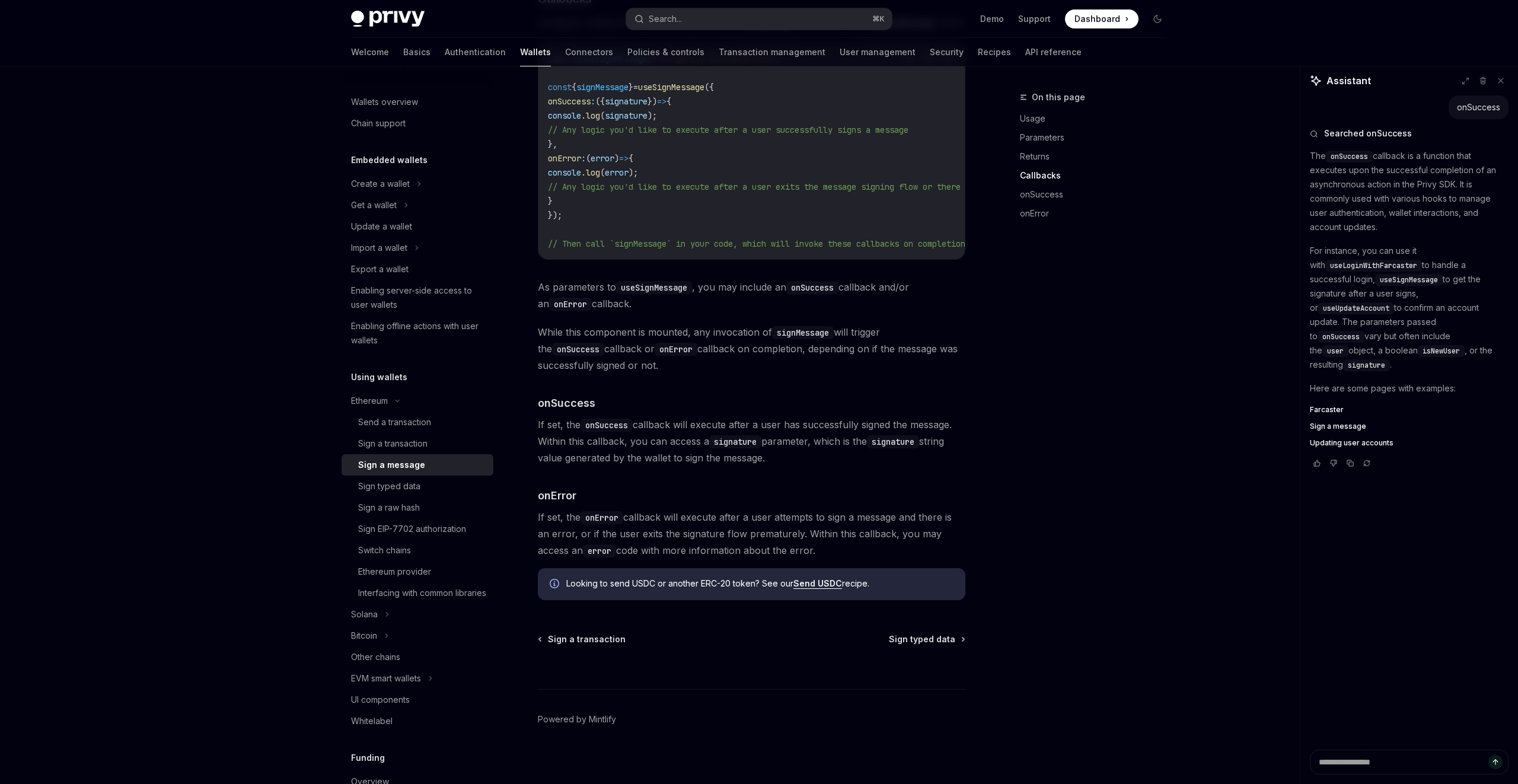
scroll to position [1134, 0]
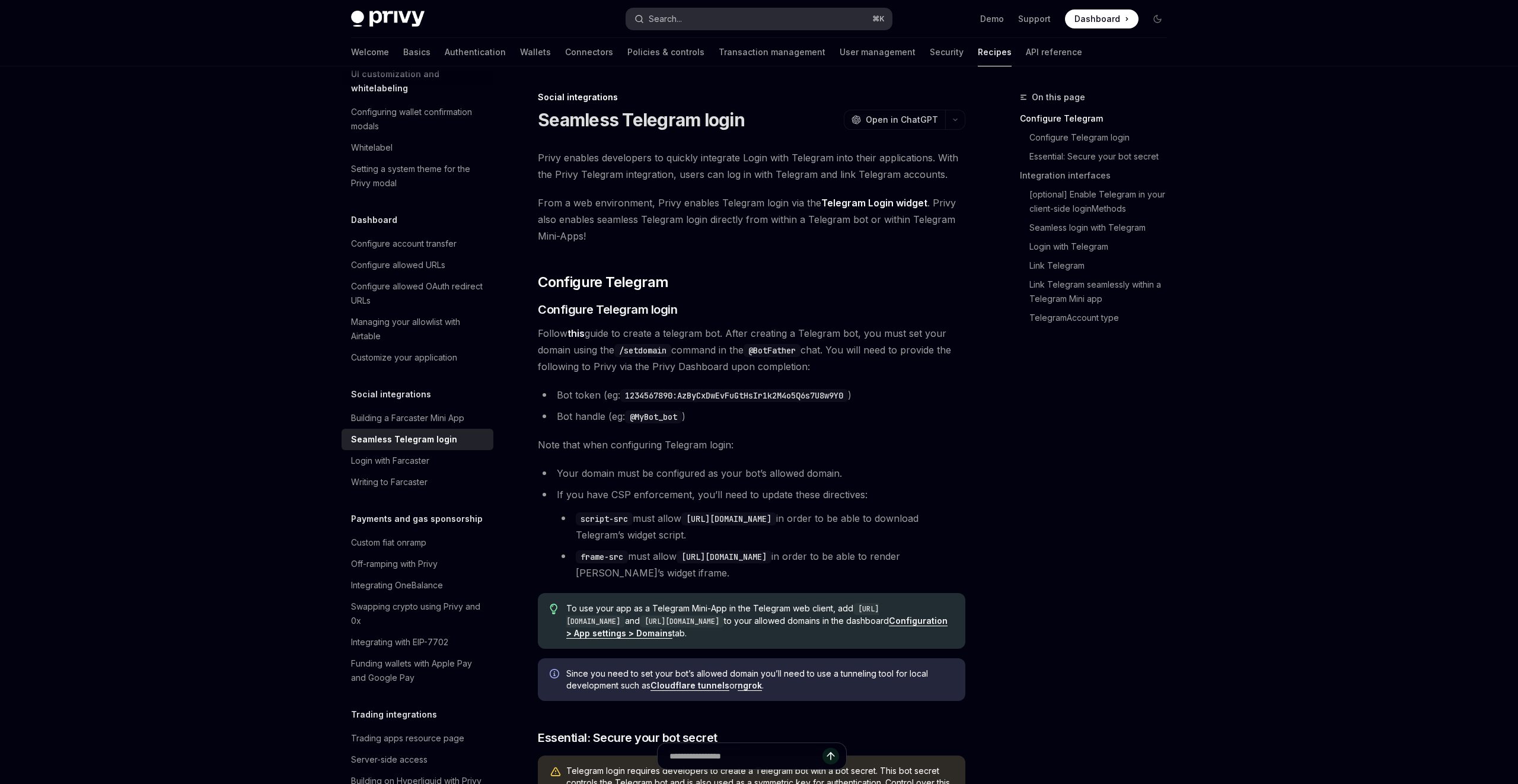
click at [780, 22] on button "Search... ⌘ K" at bounding box center [759, 19] width 265 height 21
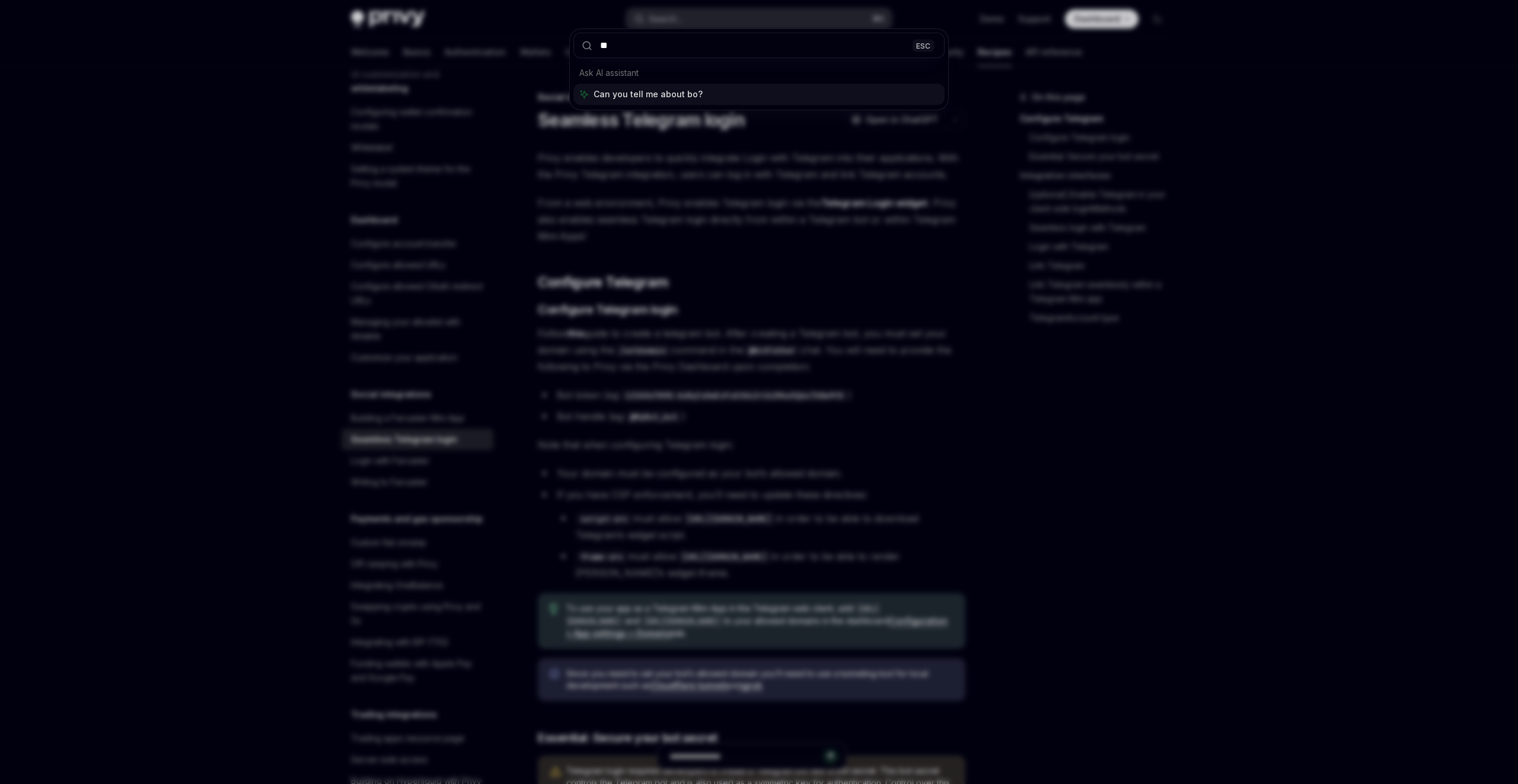
type input "***"
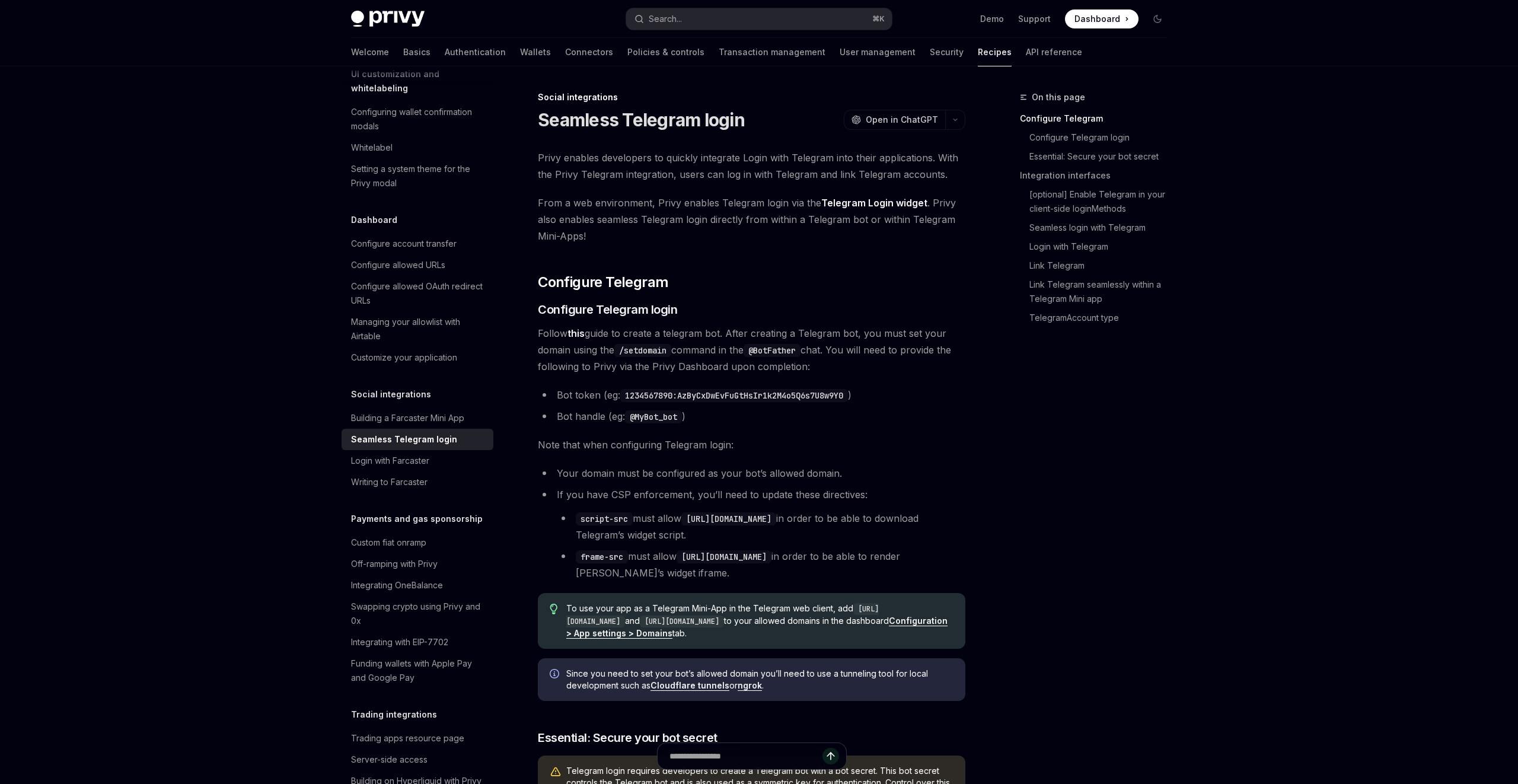
type textarea "*"
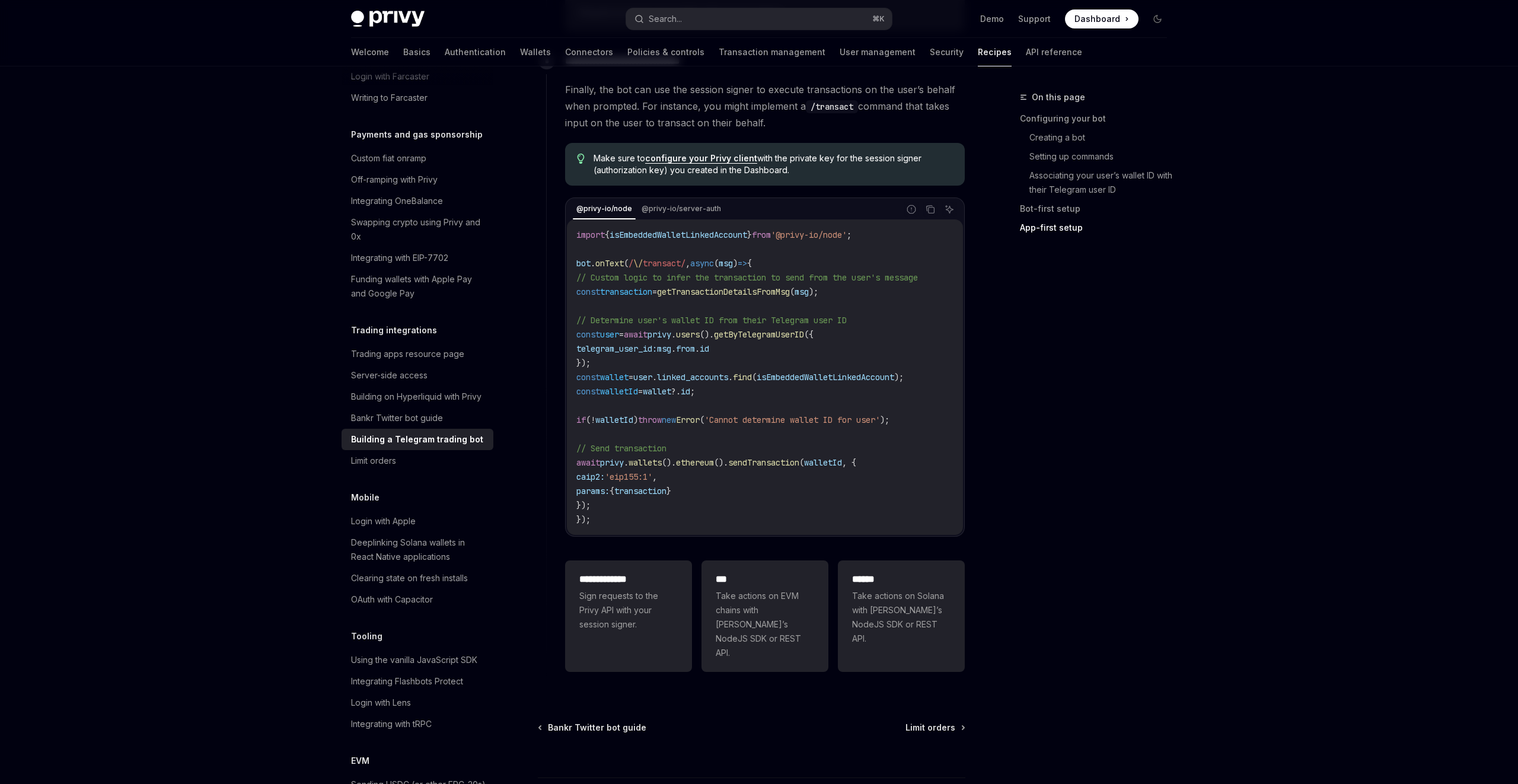
scroll to position [2700, 0]
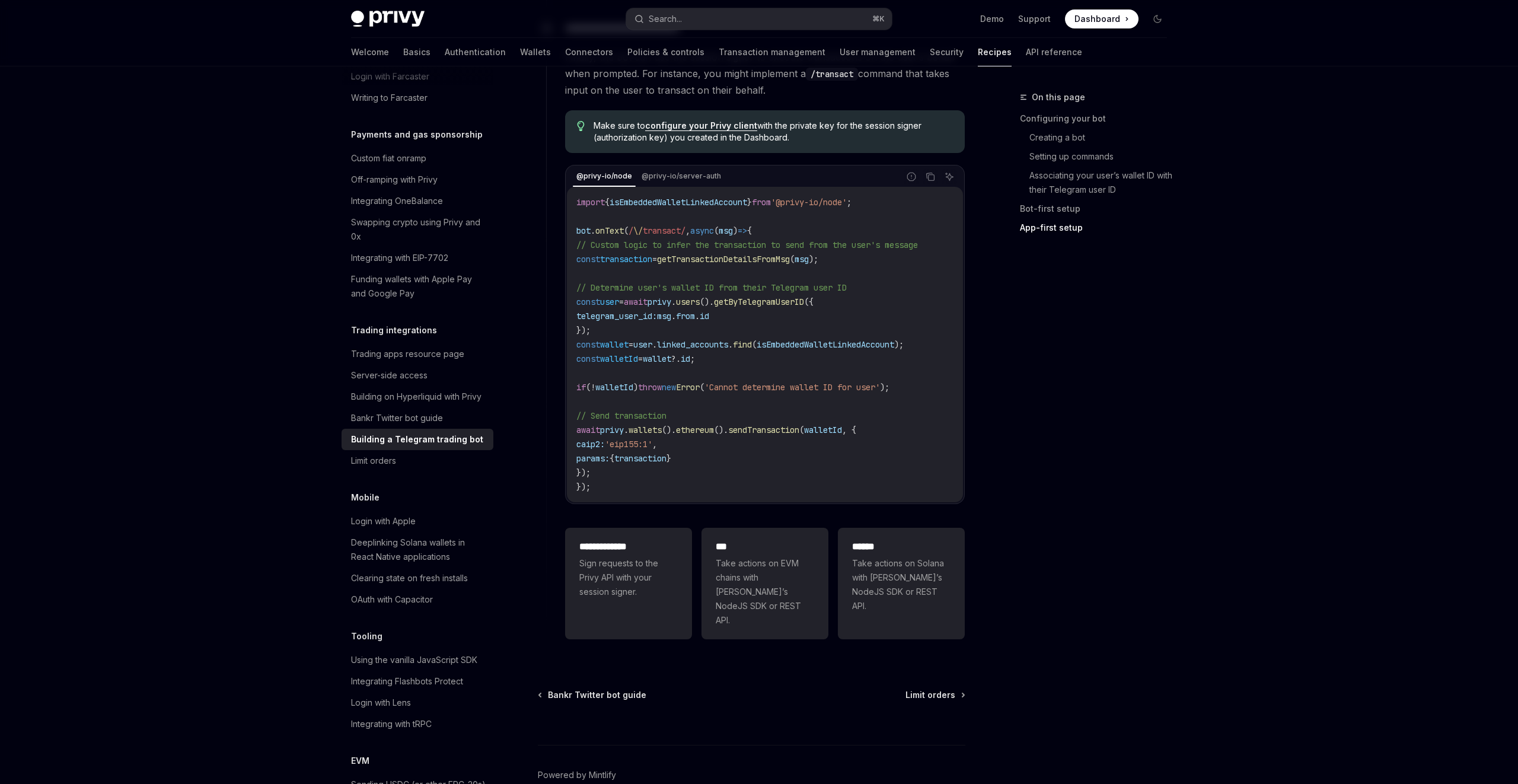
click at [411, 323] on h5 "Trading integrations" at bounding box center [394, 330] width 86 height 14
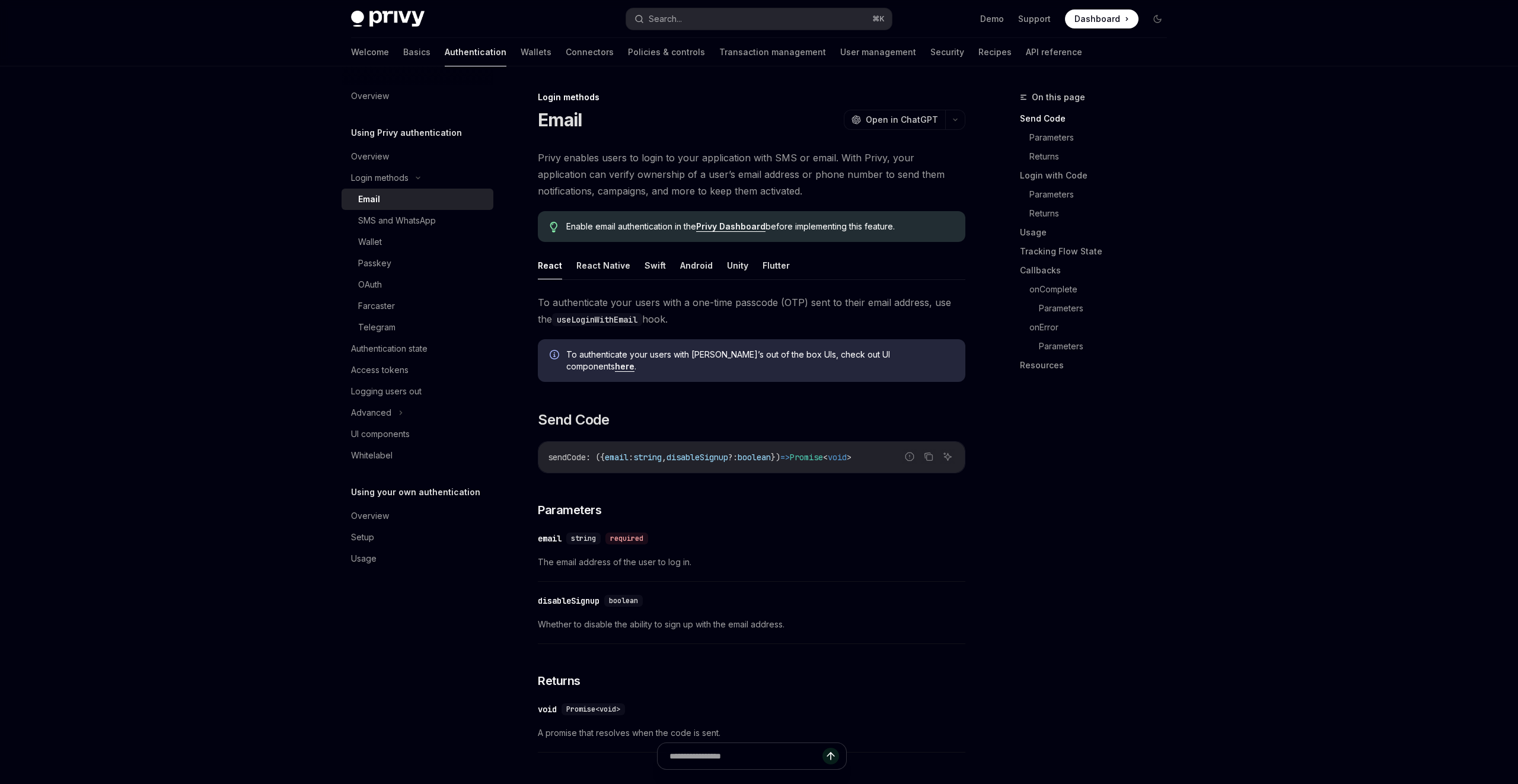
click at [716, 452] on span "disableSignup" at bounding box center [698, 457] width 62 height 11
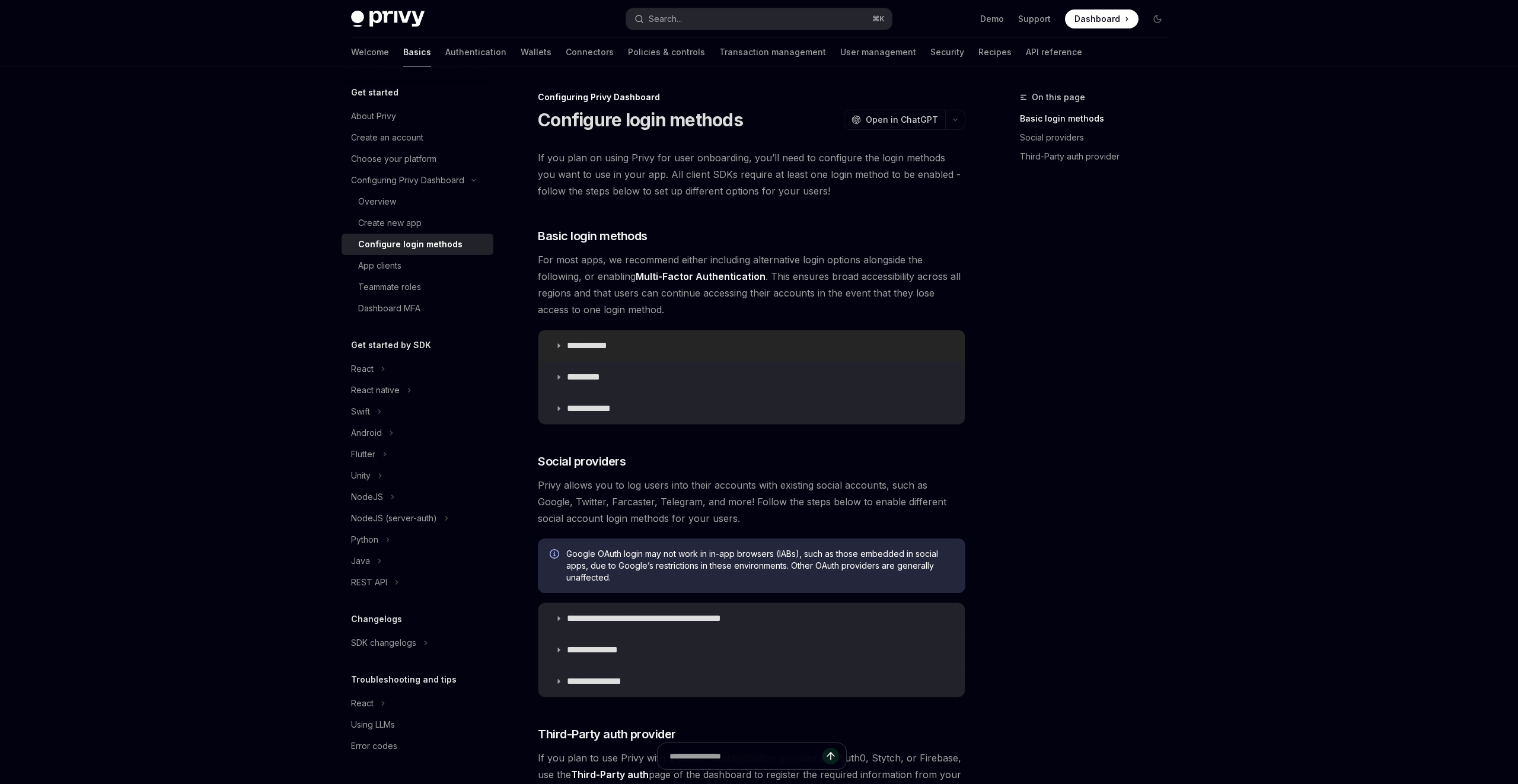
click at [644, 345] on summary "**********" at bounding box center [752, 346] width 427 height 31
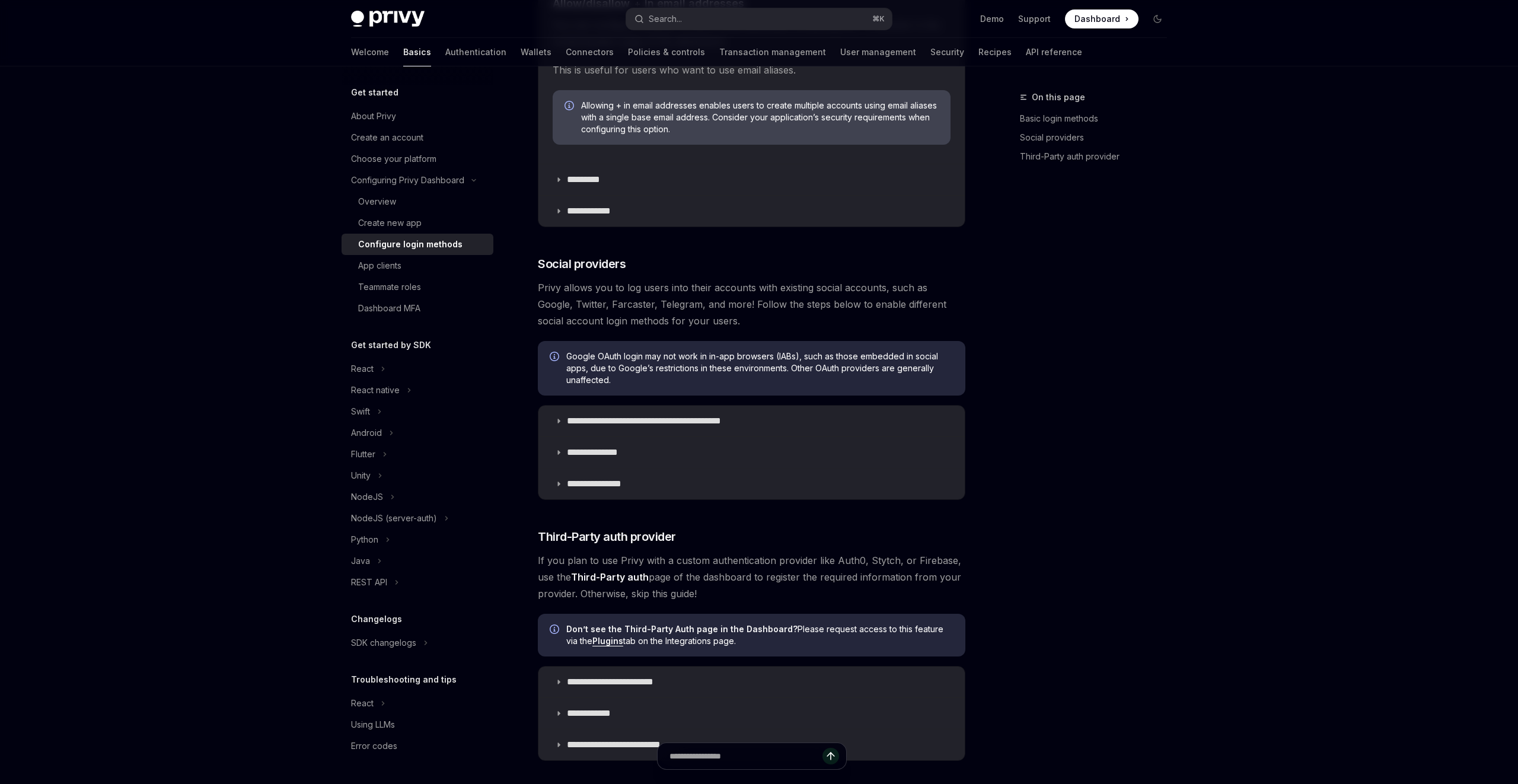
scroll to position [703, 0]
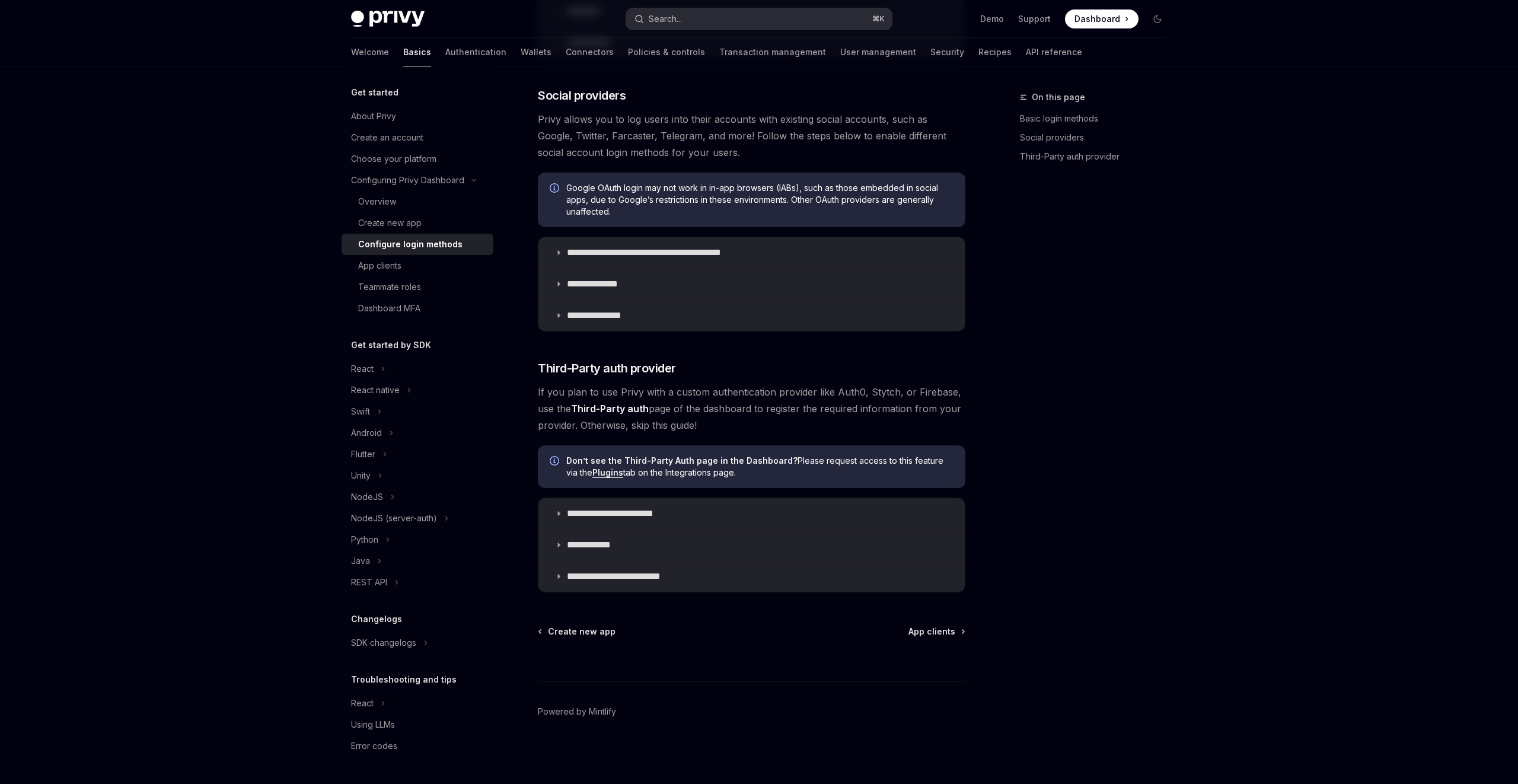
click at [681, 12] on div "Search..." at bounding box center [666, 19] width 34 height 14
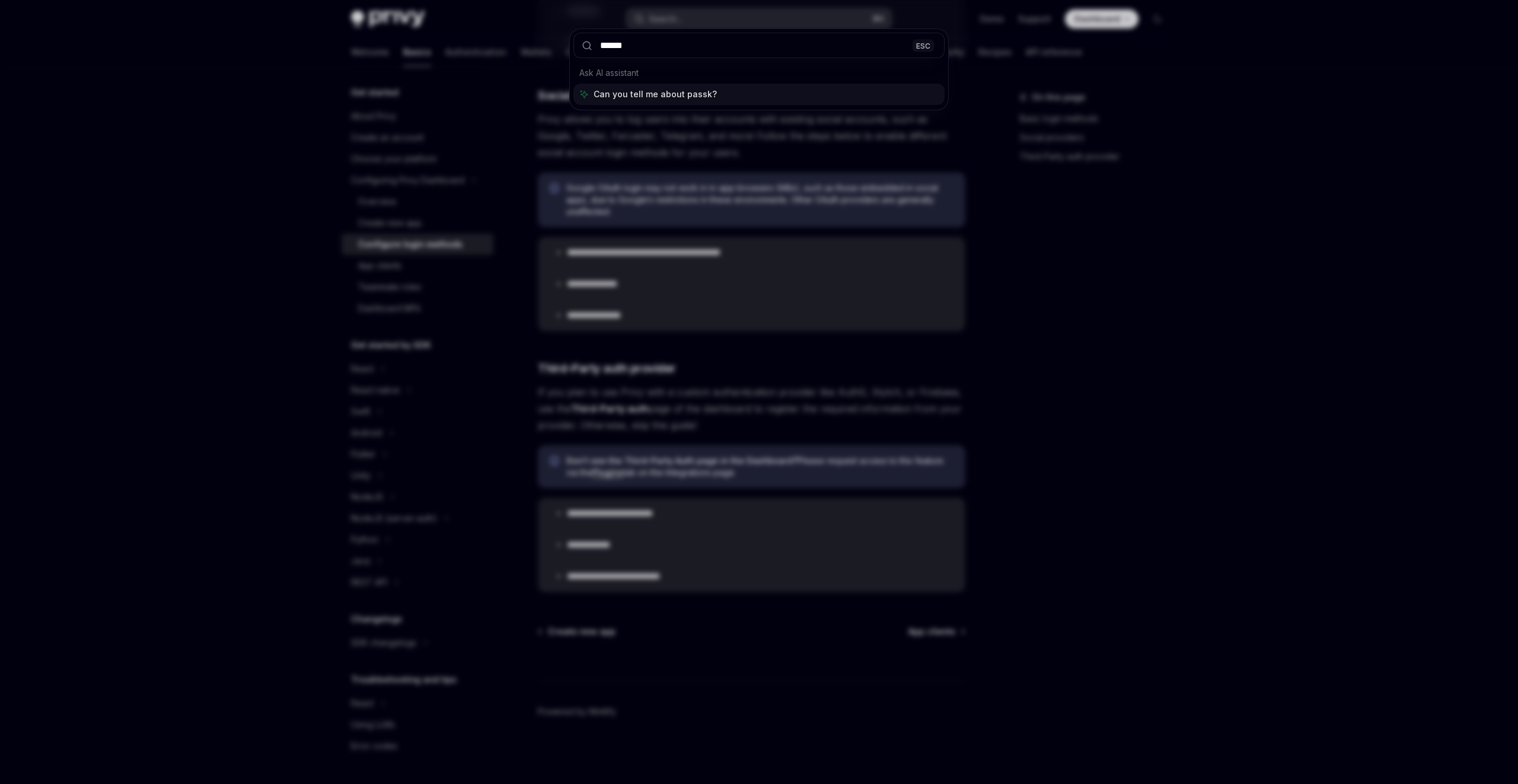
type input "*******"
type textarea "*"
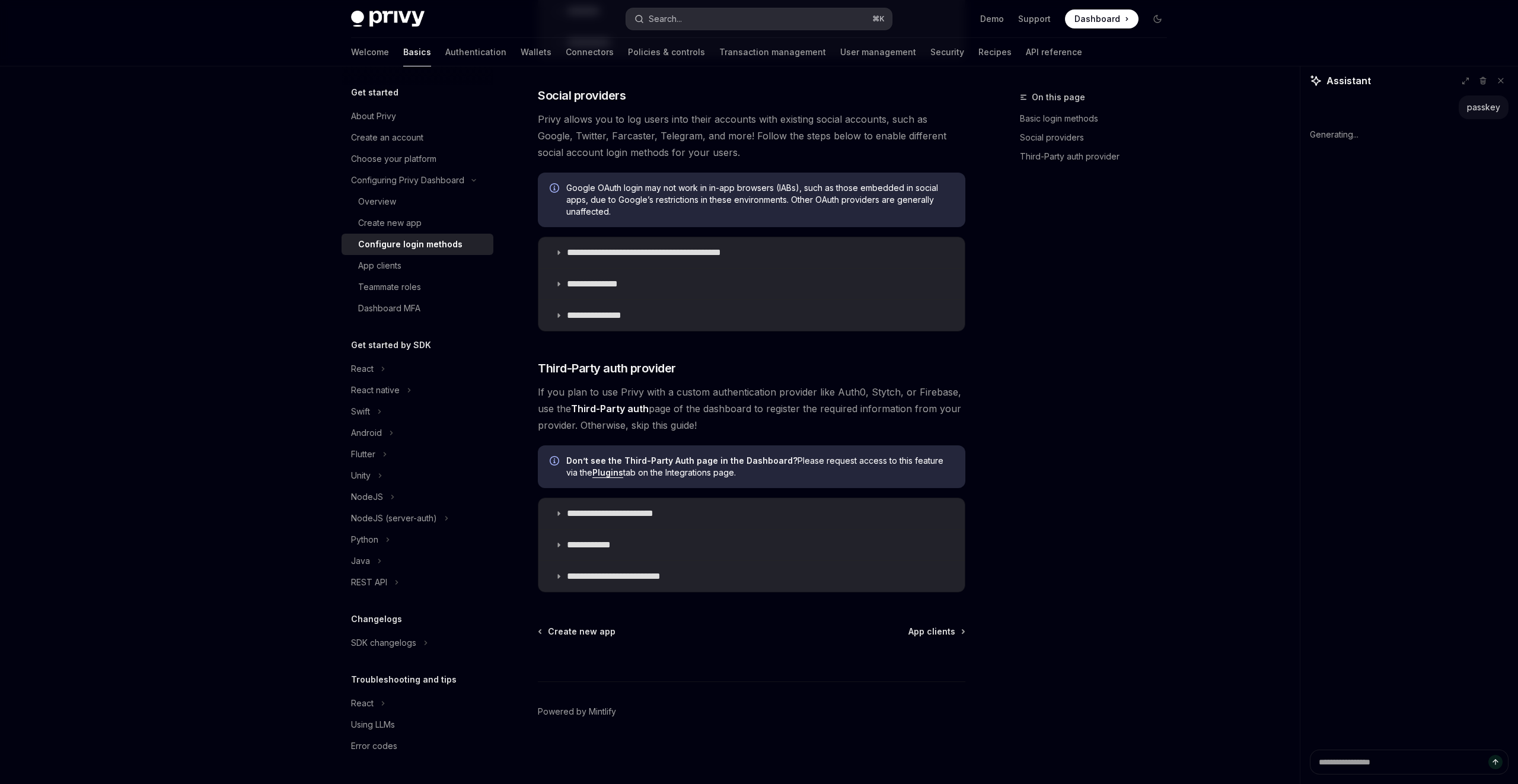
click at [662, 28] on button "Search... ⌘ K" at bounding box center [759, 19] width 265 height 21
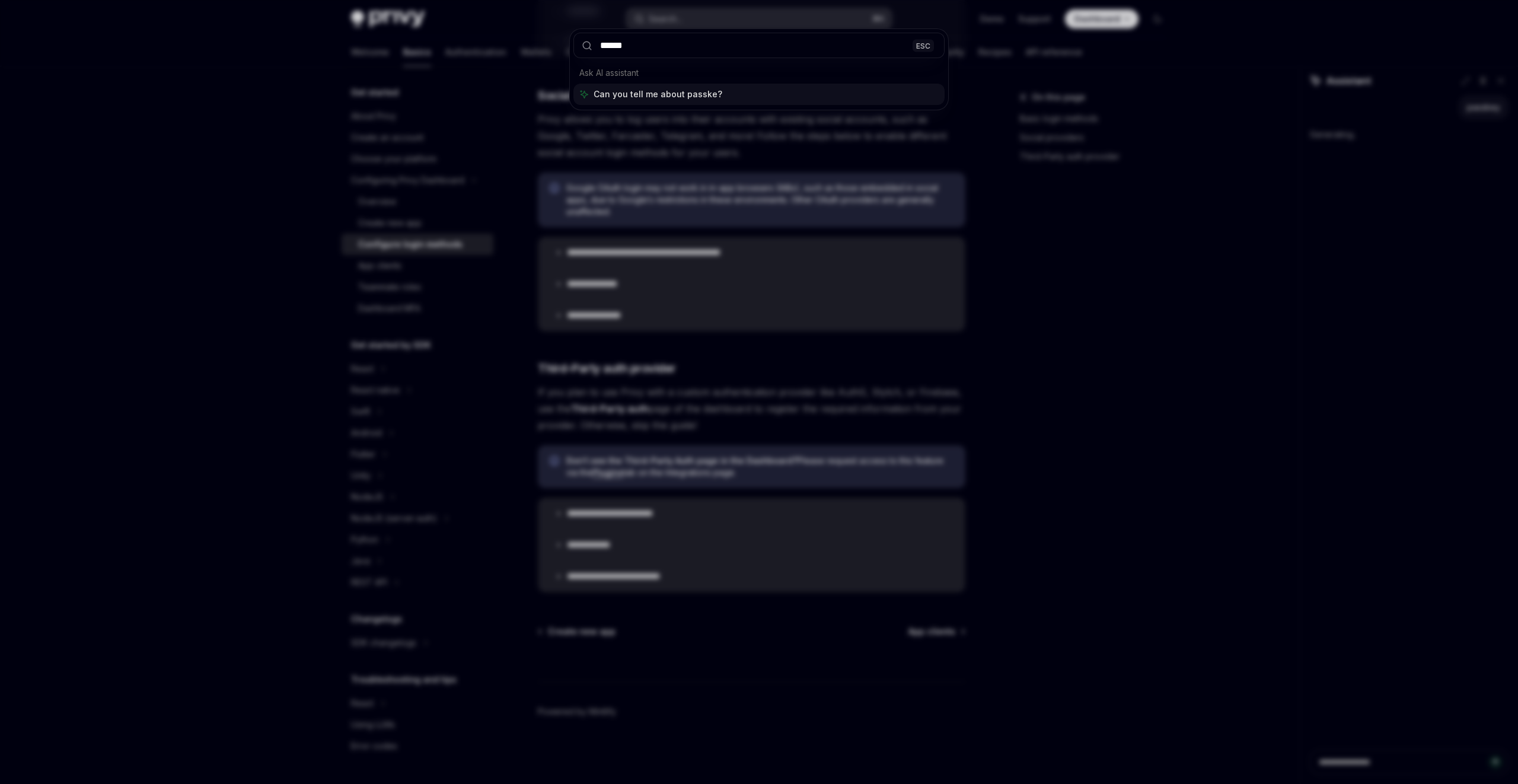
type input "*******"
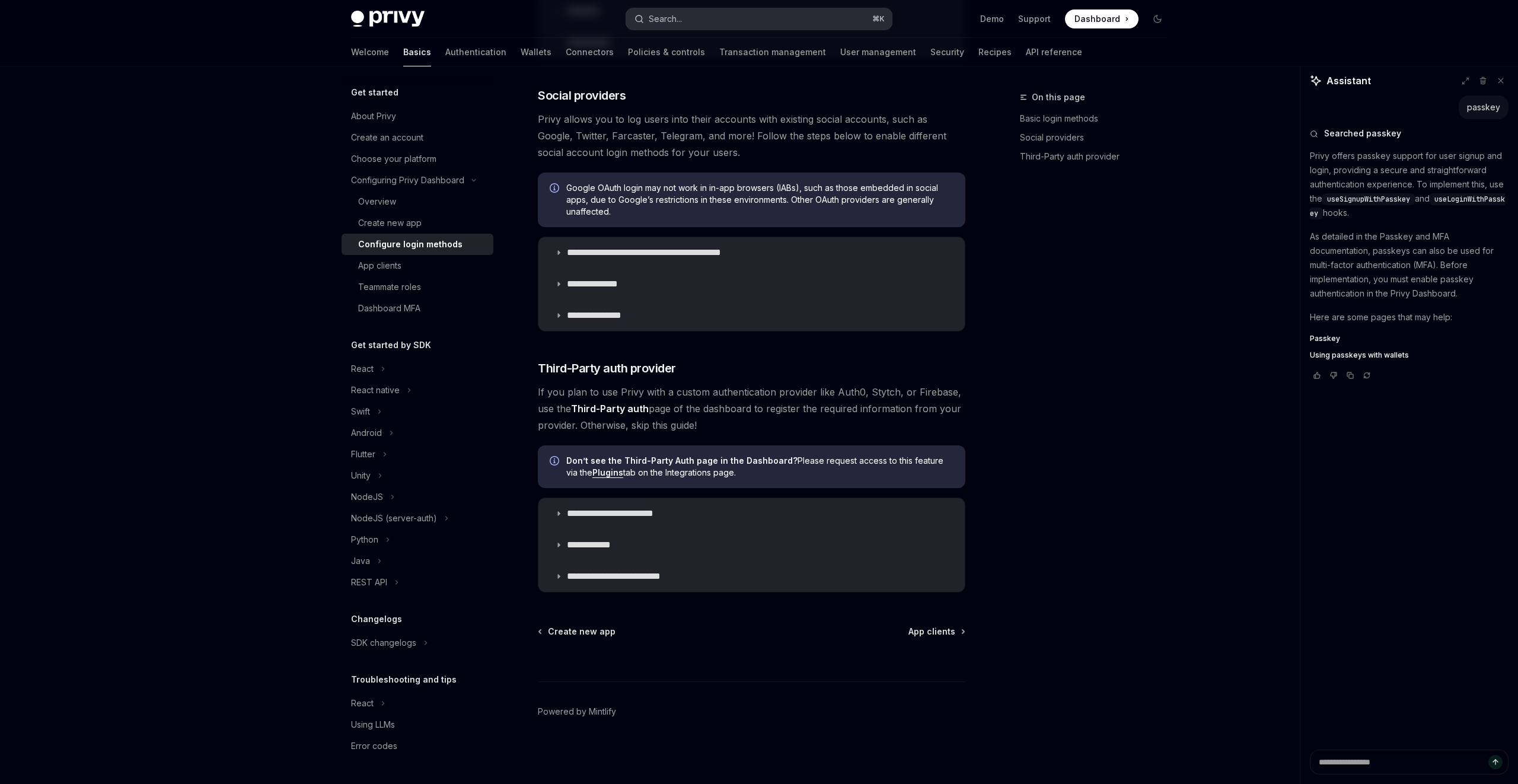
type textarea "*"
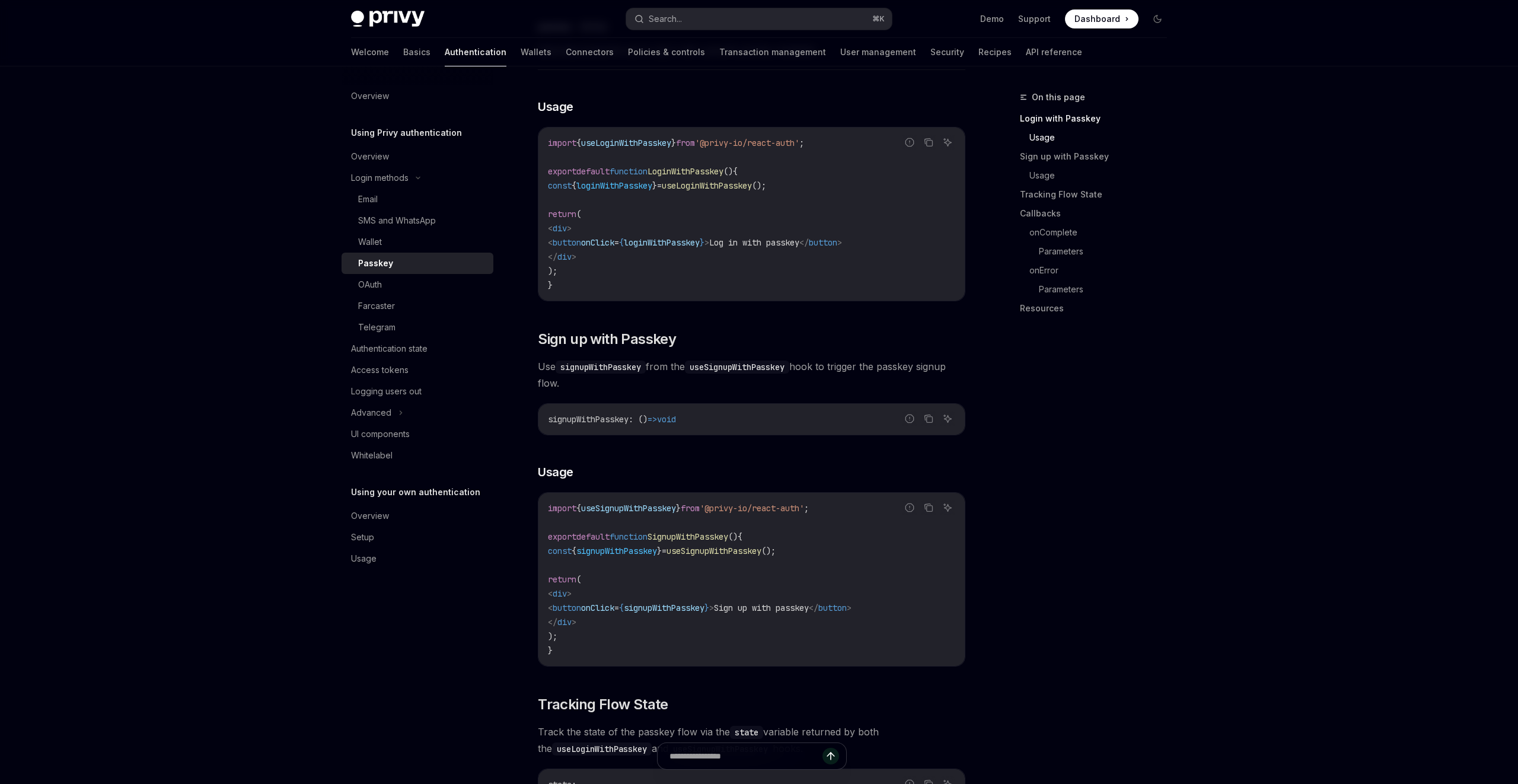
scroll to position [477, 0]
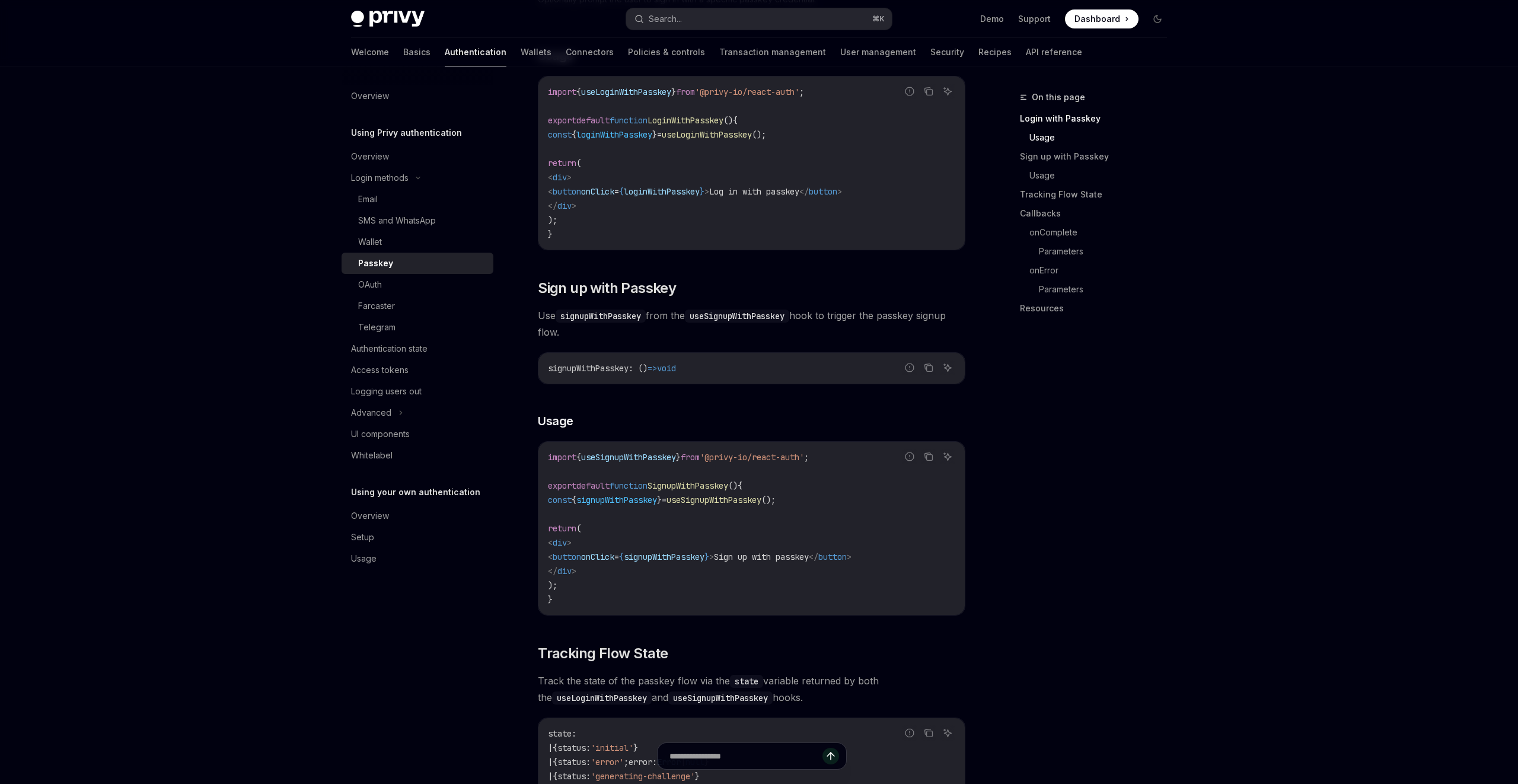
click at [642, 504] on span "signupWithPasskey" at bounding box center [617, 500] width 81 height 11
copy code "const { signupWithPasskey } = useSignupWithPasskey ();"
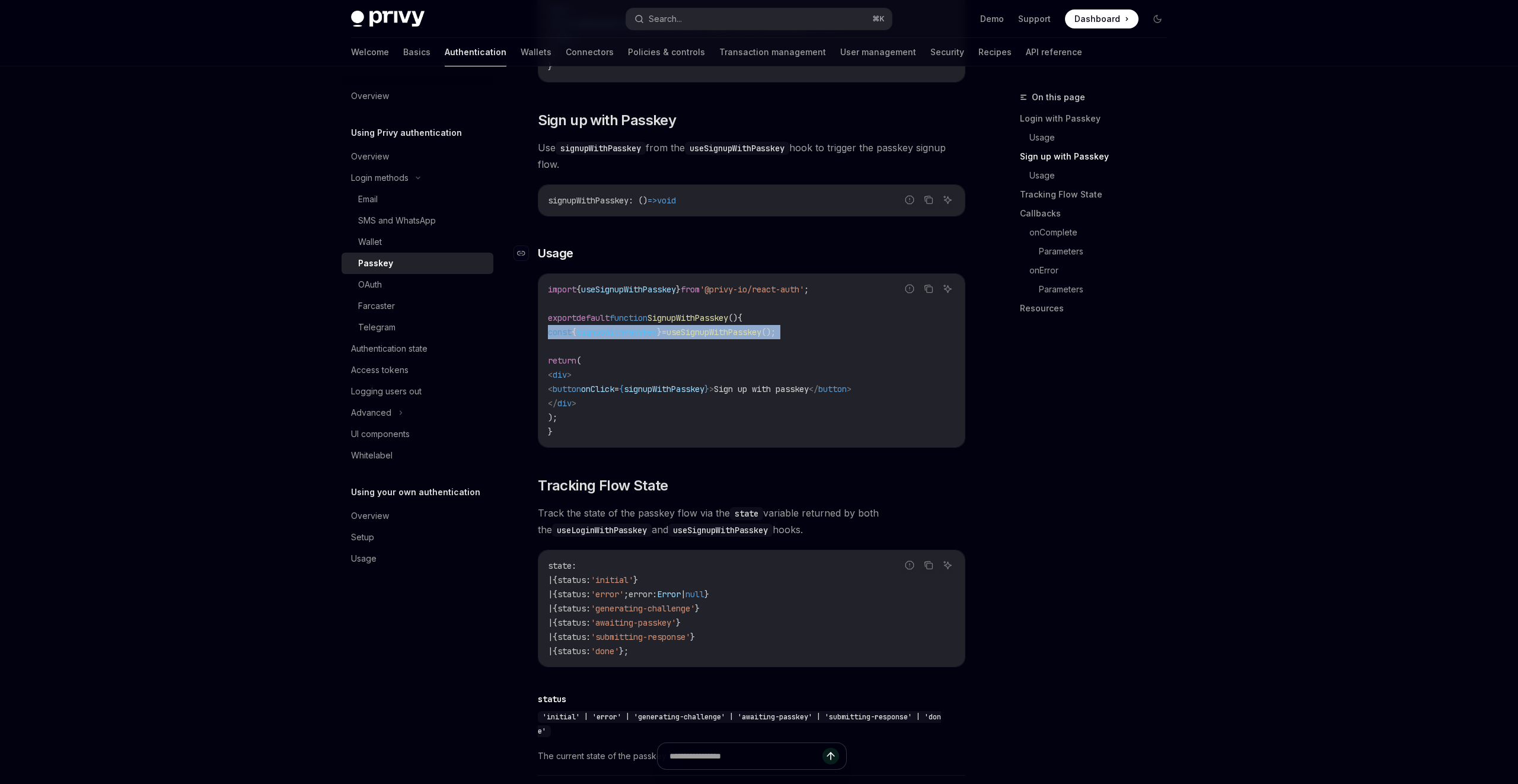
scroll to position [749, 0]
